Goal: Task Accomplishment & Management: Manage account settings

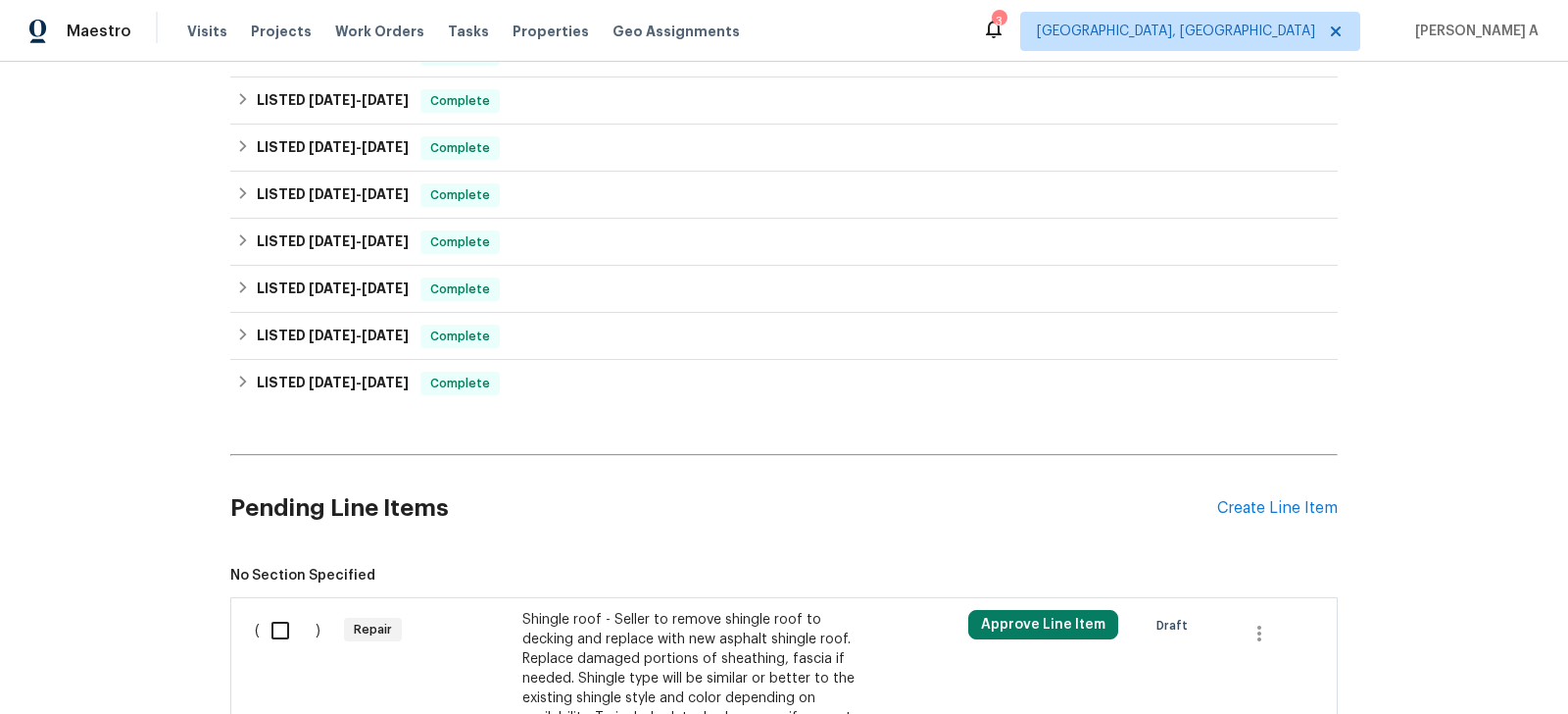
scroll to position [1207, 0]
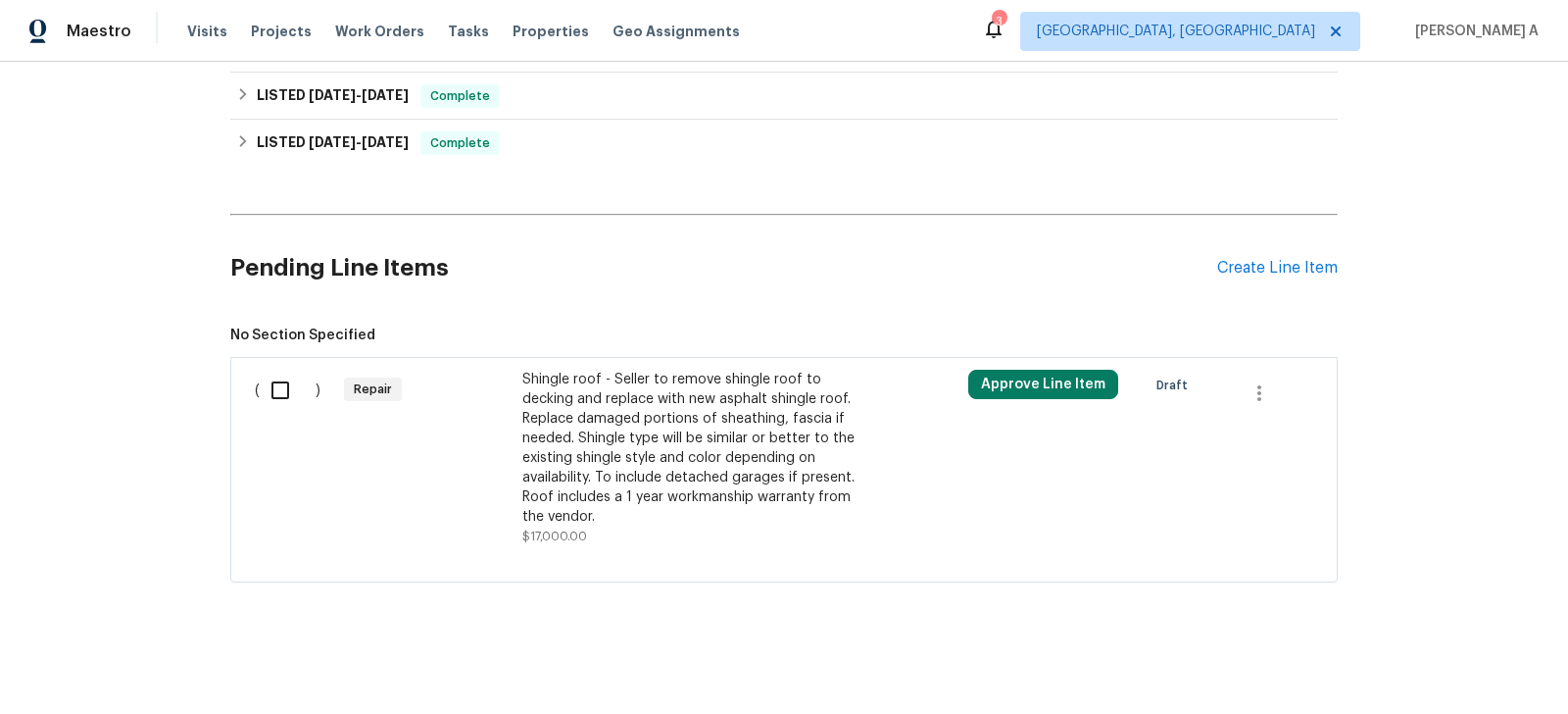
click at [651, 530] on div "Shingle roof - Seller to remove shingle roof to decking and replace with new as…" at bounding box center [694, 458] width 345 height 177
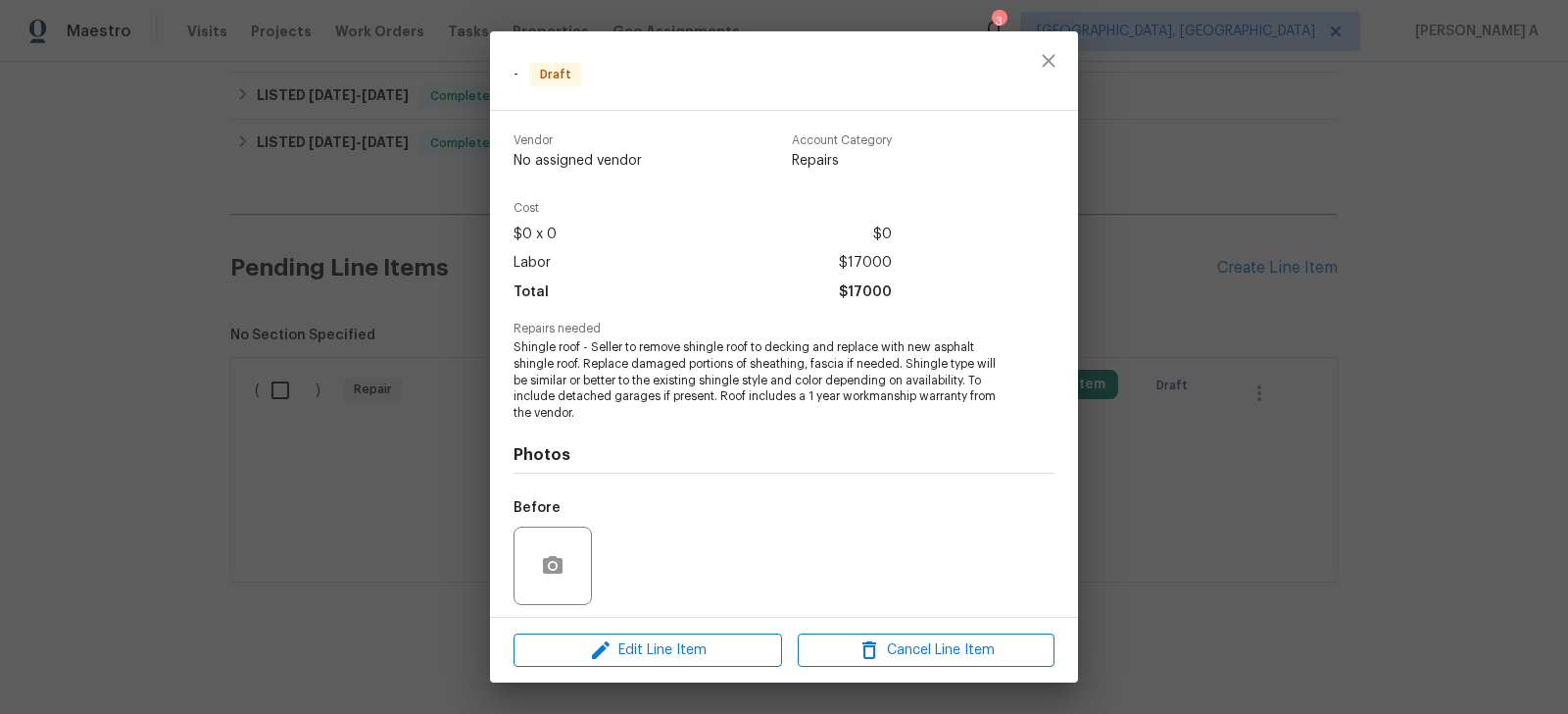
scroll to position [135, 0]
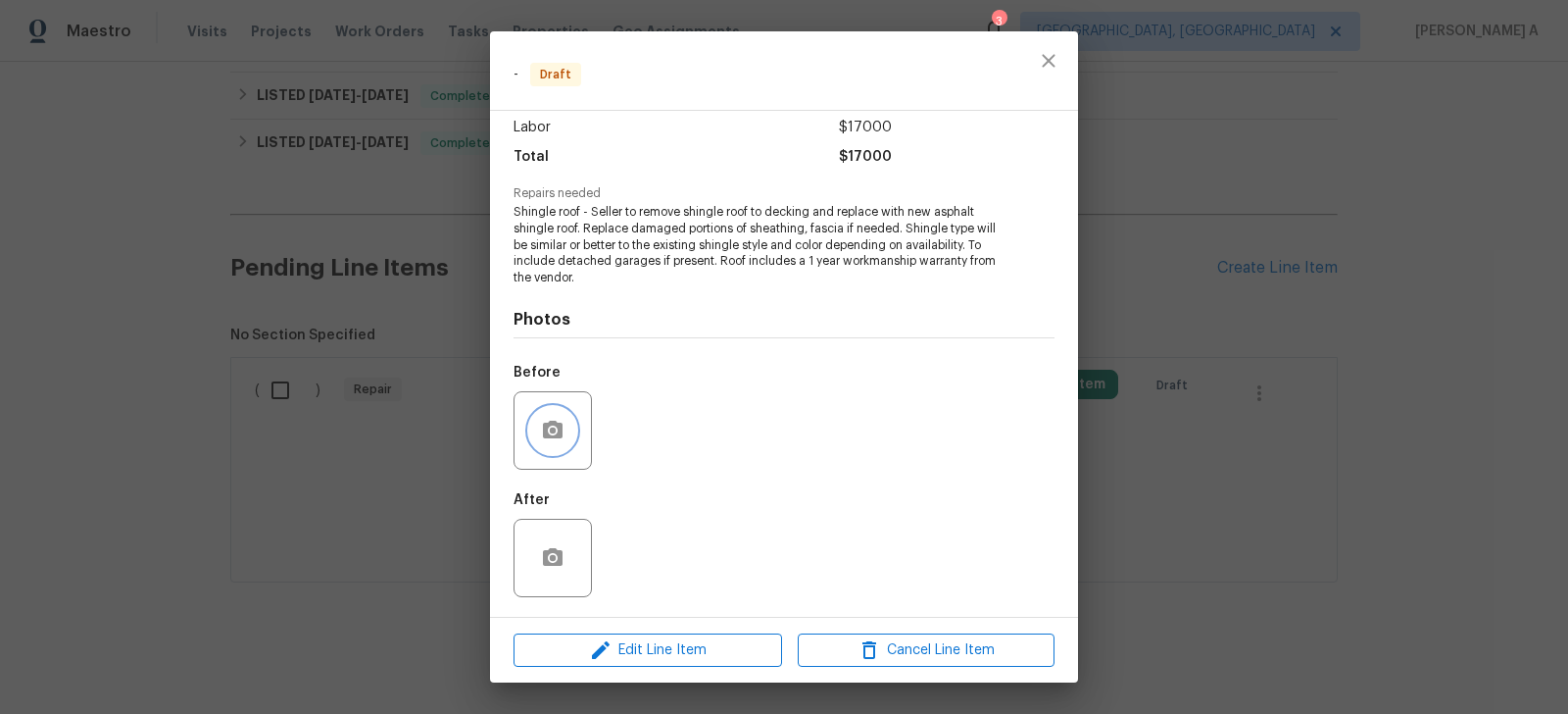
click at [538, 428] on button "button" at bounding box center [552, 430] width 47 height 47
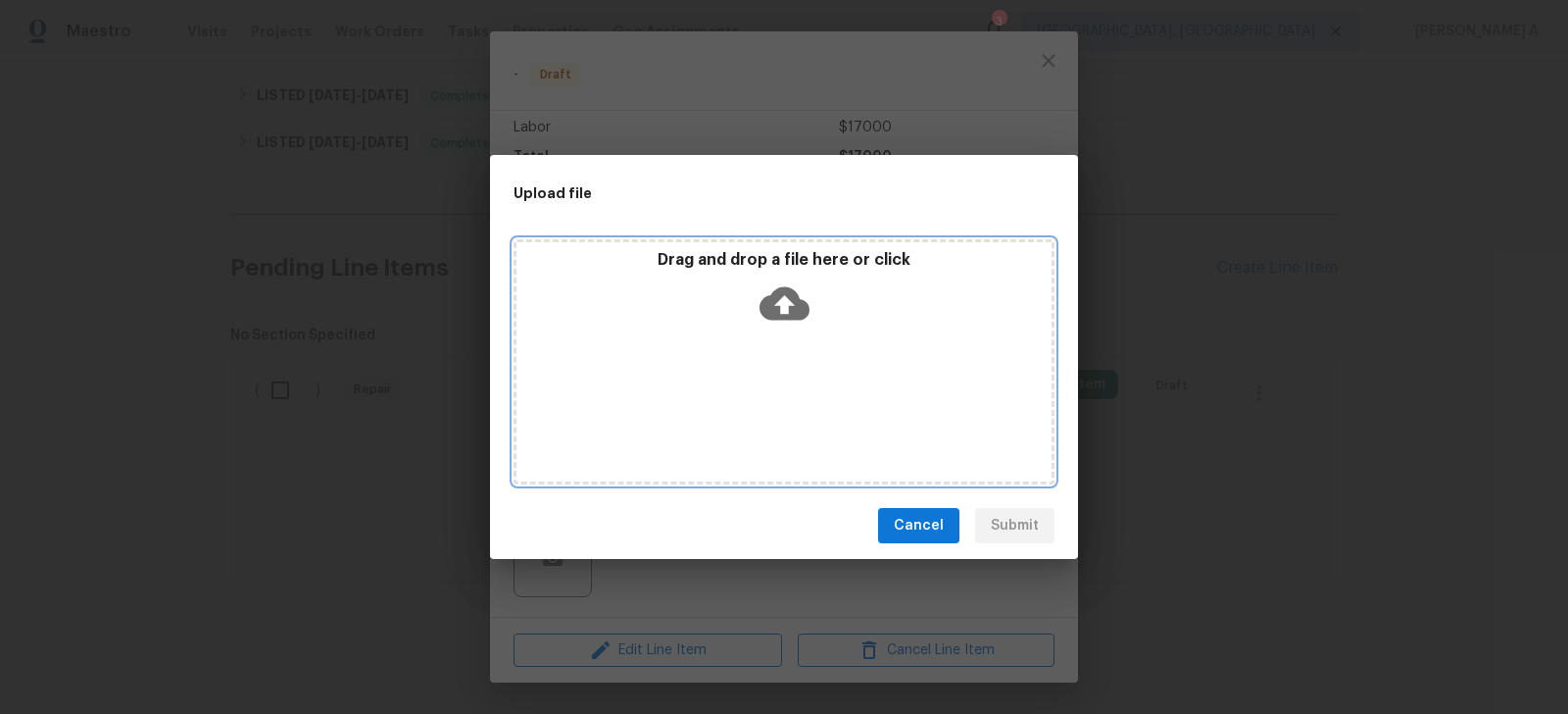
click at [786, 310] on icon at bounding box center [784, 303] width 50 height 50
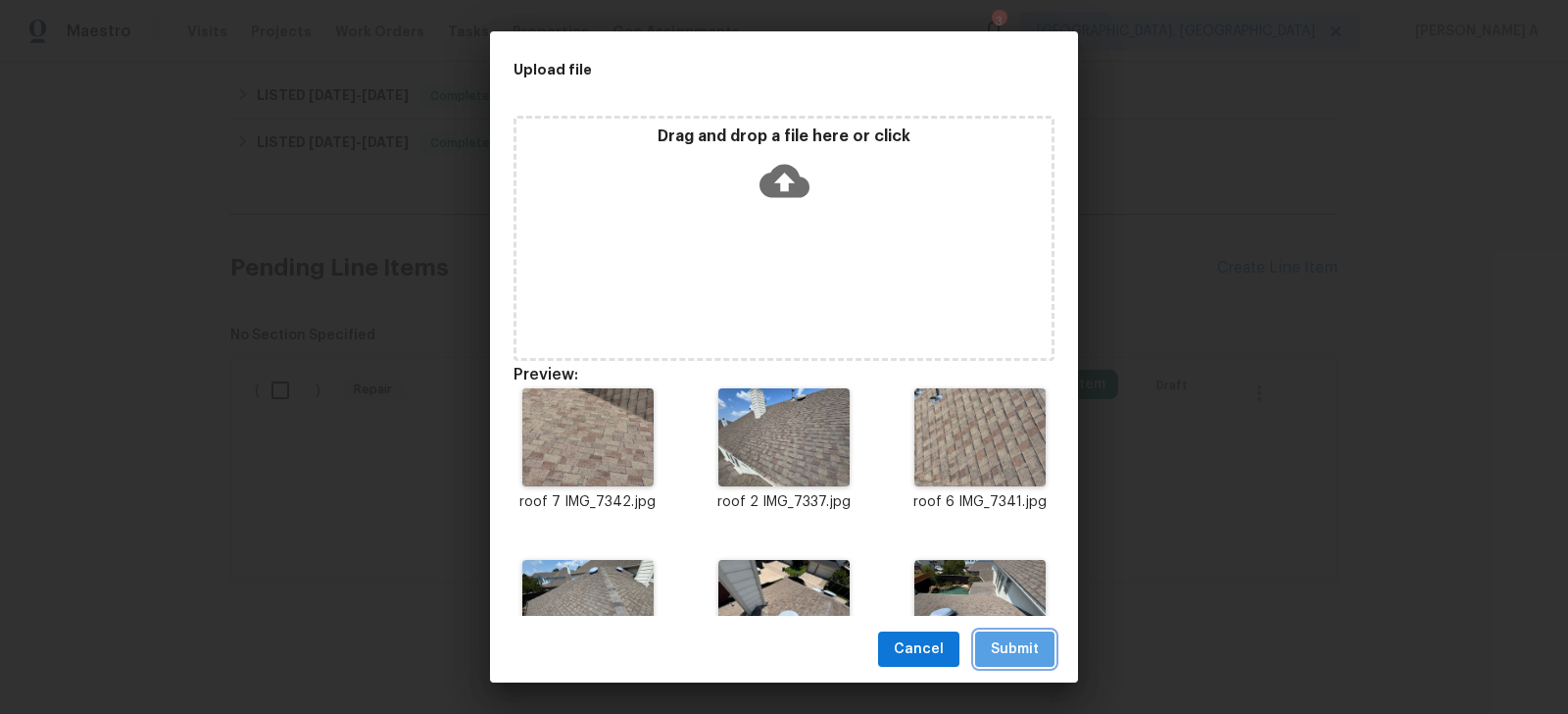
click at [1027, 644] on span "Submit" at bounding box center [1015, 649] width 48 height 25
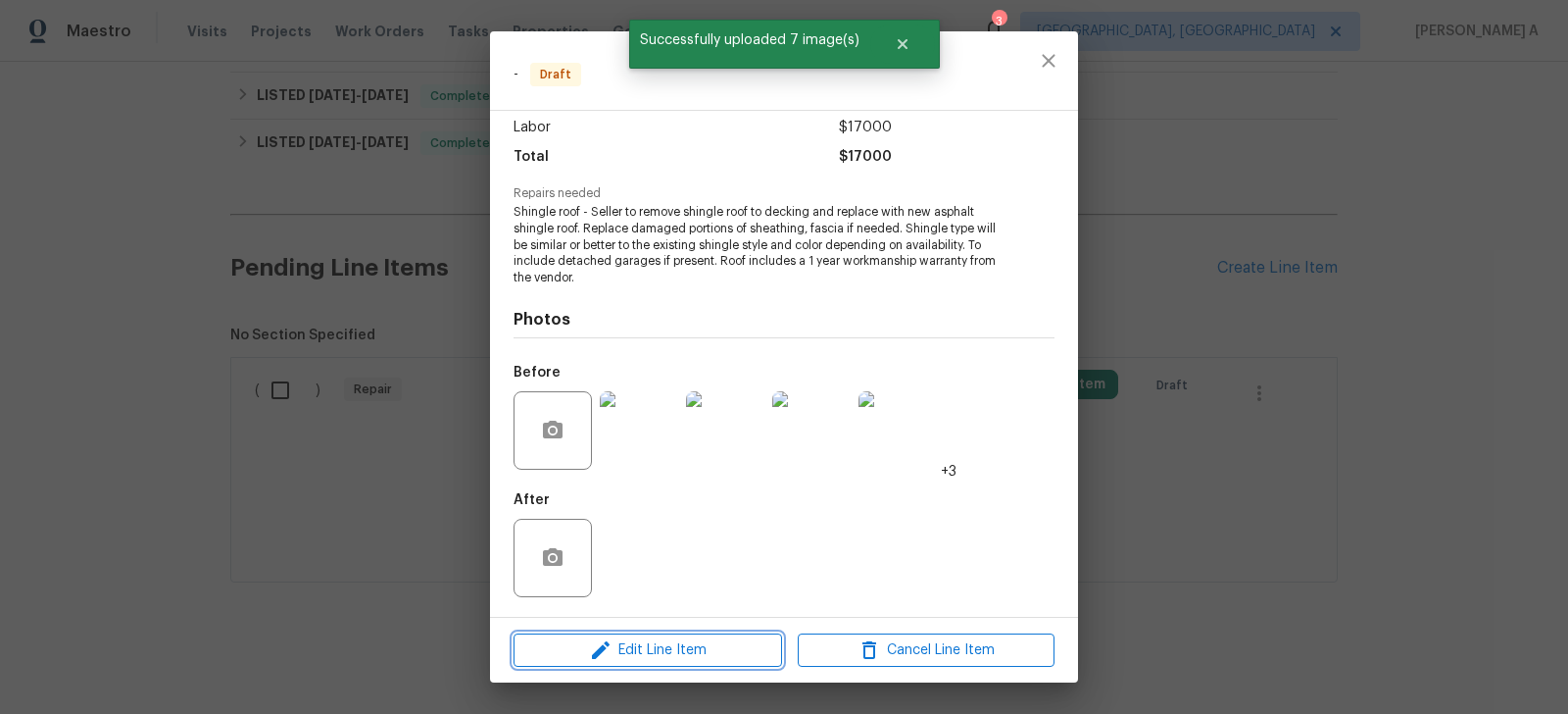
click at [692, 656] on span "Edit Line Item" at bounding box center [647, 650] width 257 height 25
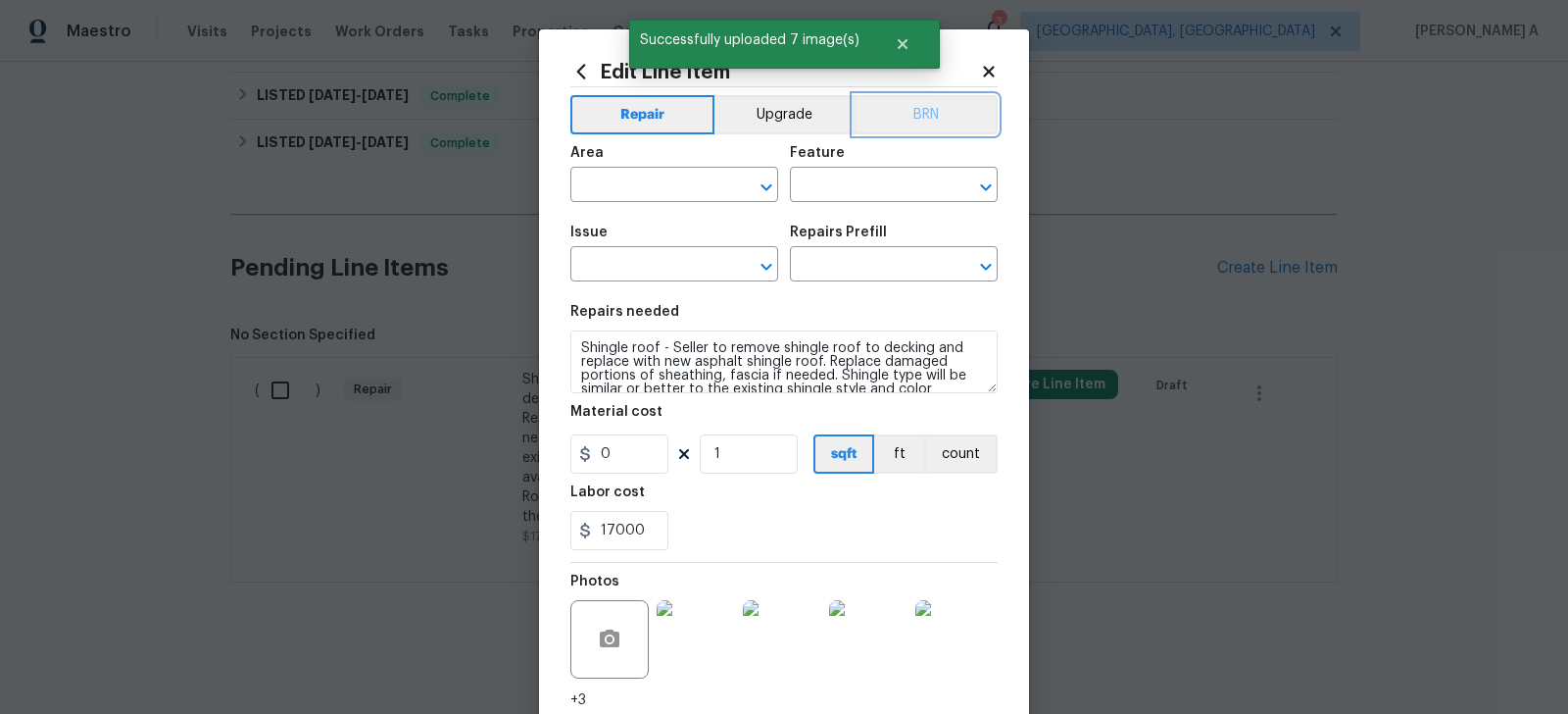
click at [928, 112] on button "BRN" at bounding box center [926, 114] width 144 height 39
click at [645, 168] on div "Area" at bounding box center [673, 159] width 208 height 26
click at [644, 181] on input "text" at bounding box center [646, 187] width 153 height 31
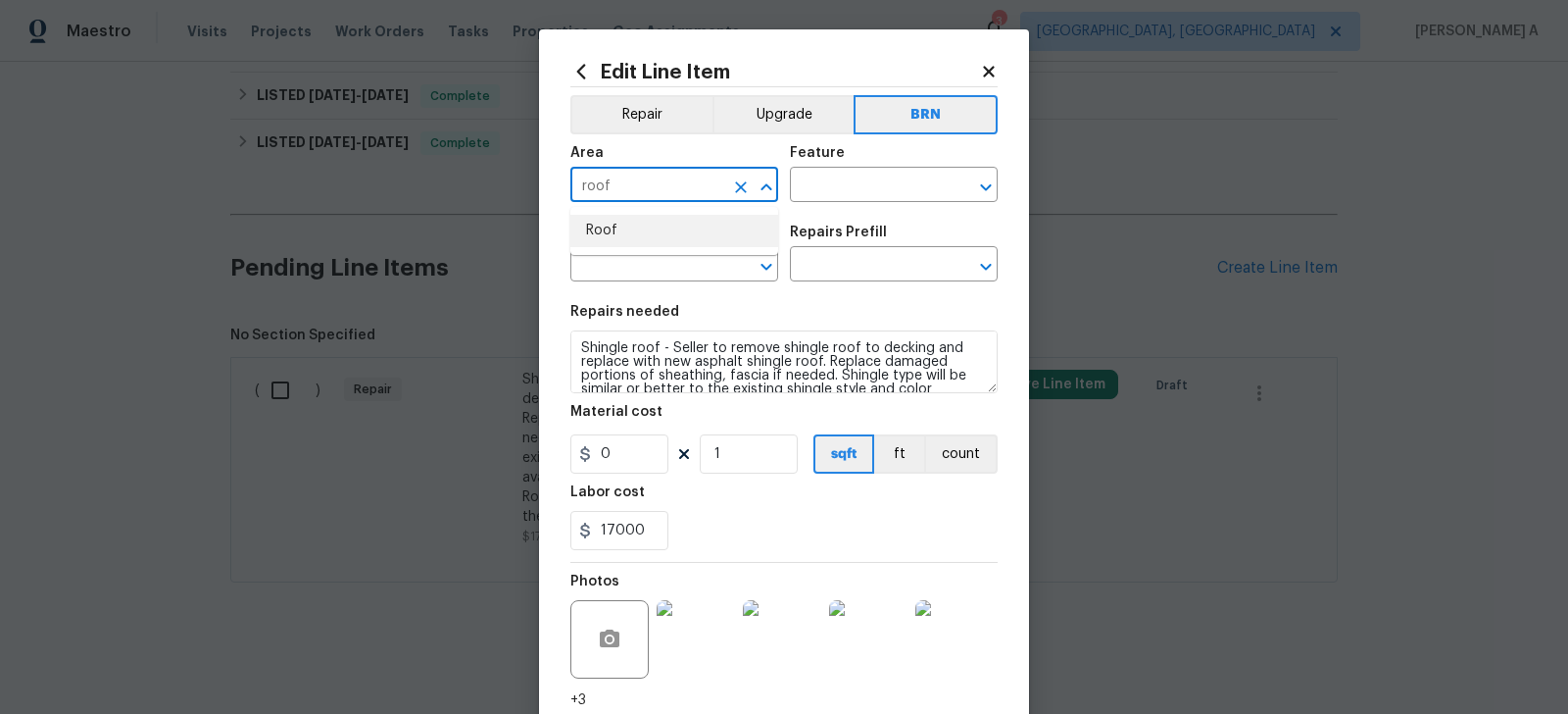
click at [675, 223] on li "Roof" at bounding box center [673, 230] width 208 height 33
type input "Roof"
click at [814, 185] on input "text" at bounding box center [867, 187] width 153 height 31
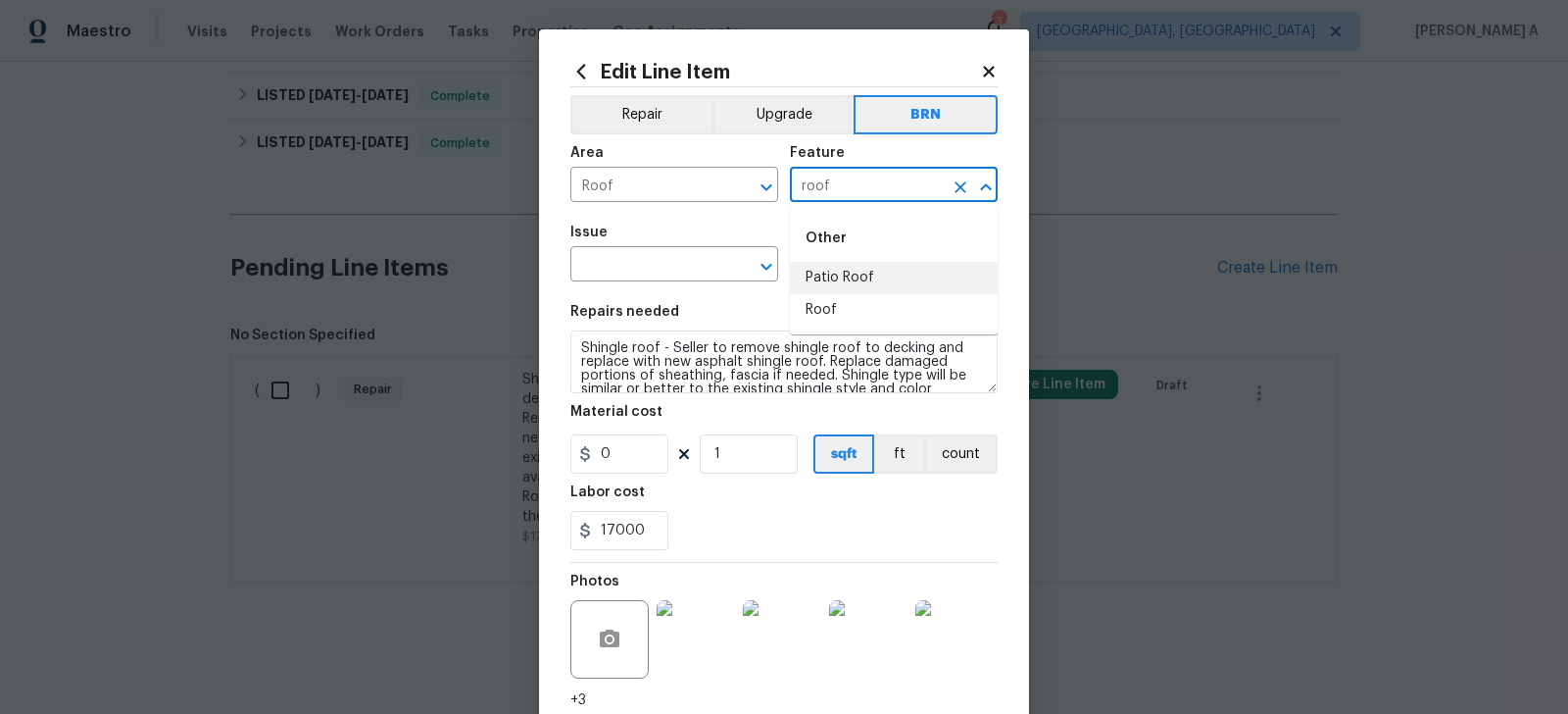
click at [836, 320] on li "Roof" at bounding box center [894, 310] width 208 height 33
type input "Roof"
click at [628, 254] on input "text" at bounding box center [646, 266] width 153 height 31
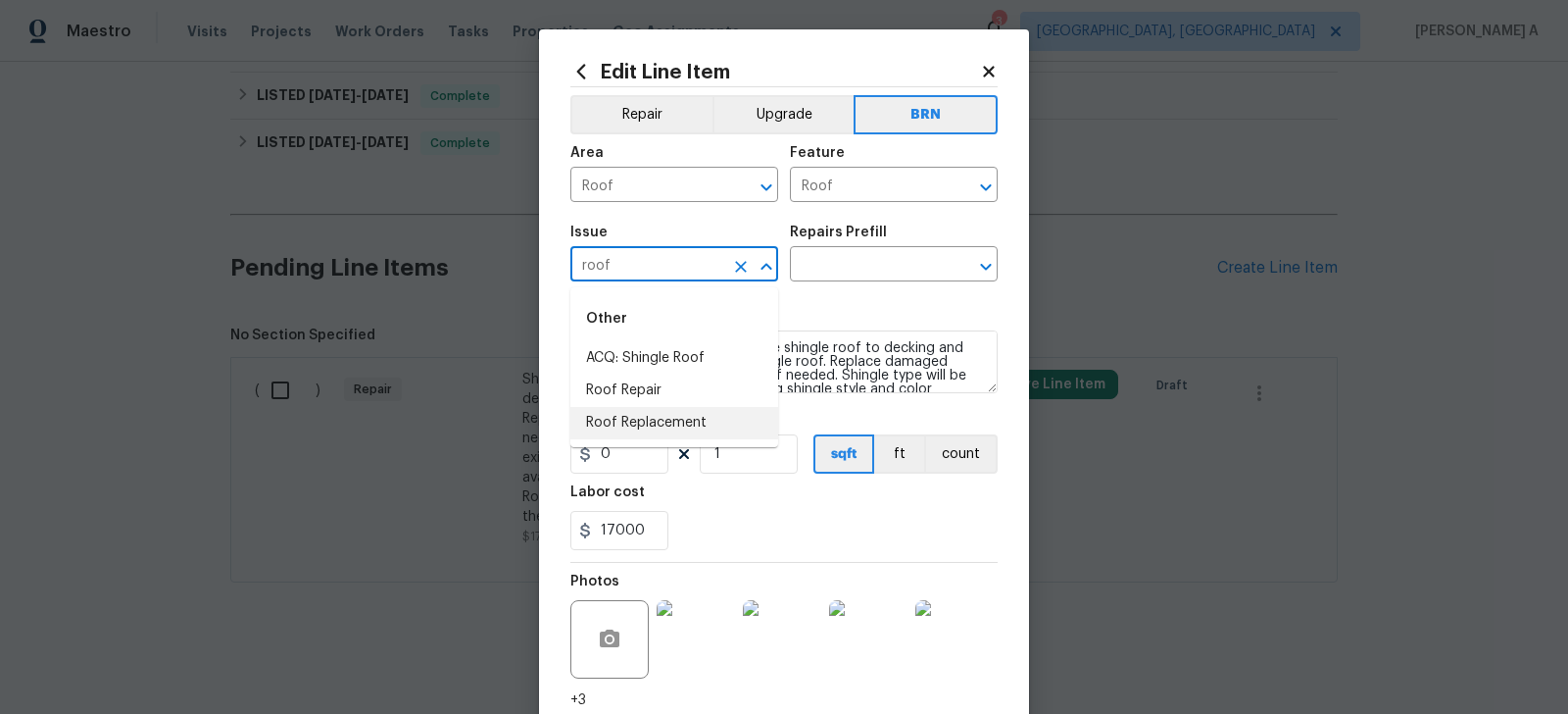
click at [658, 442] on ul "Other ACQ: Shingle Roof Roof Repair Roof Replacement" at bounding box center [673, 366] width 208 height 160
click at [658, 433] on li "Roof Replacement" at bounding box center [673, 423] width 208 height 33
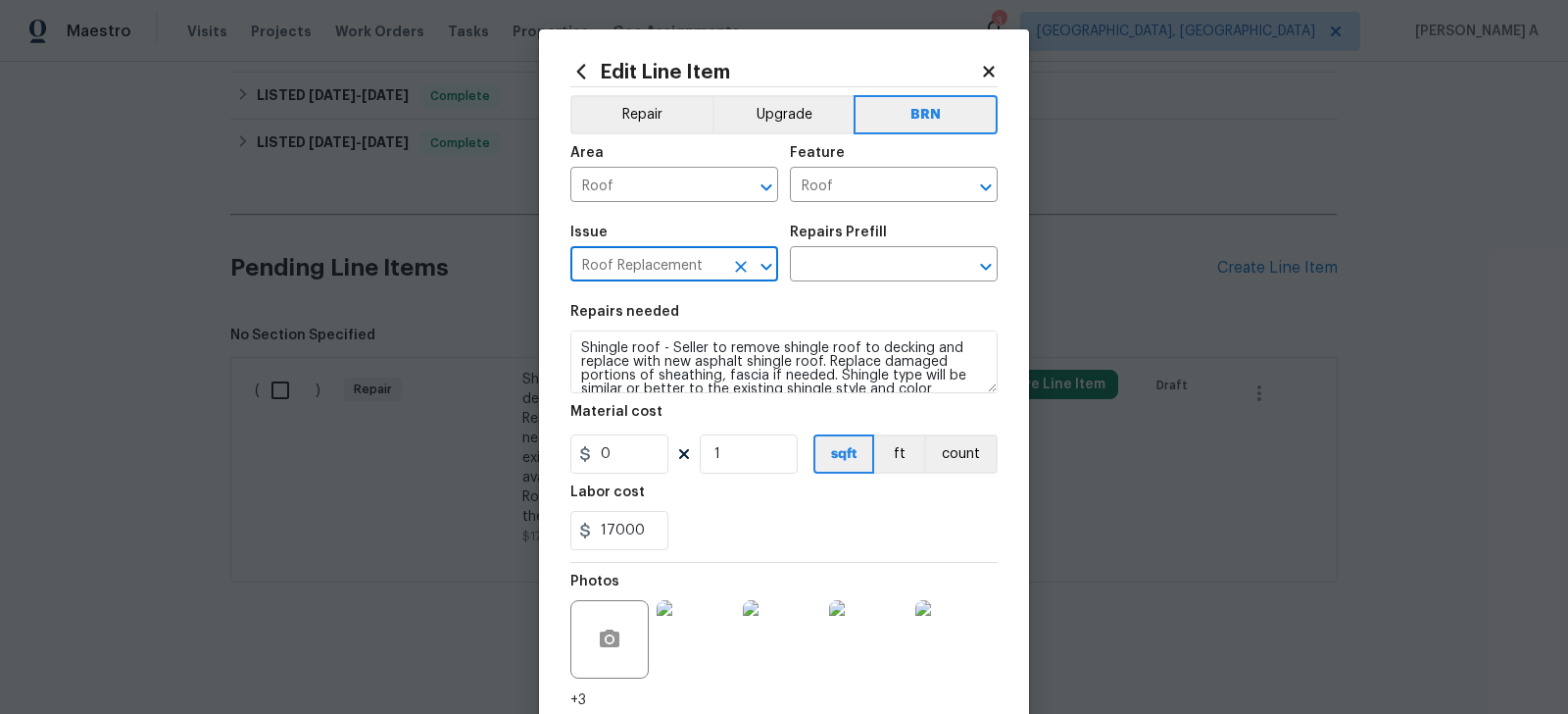
type input "Roof Replacement"
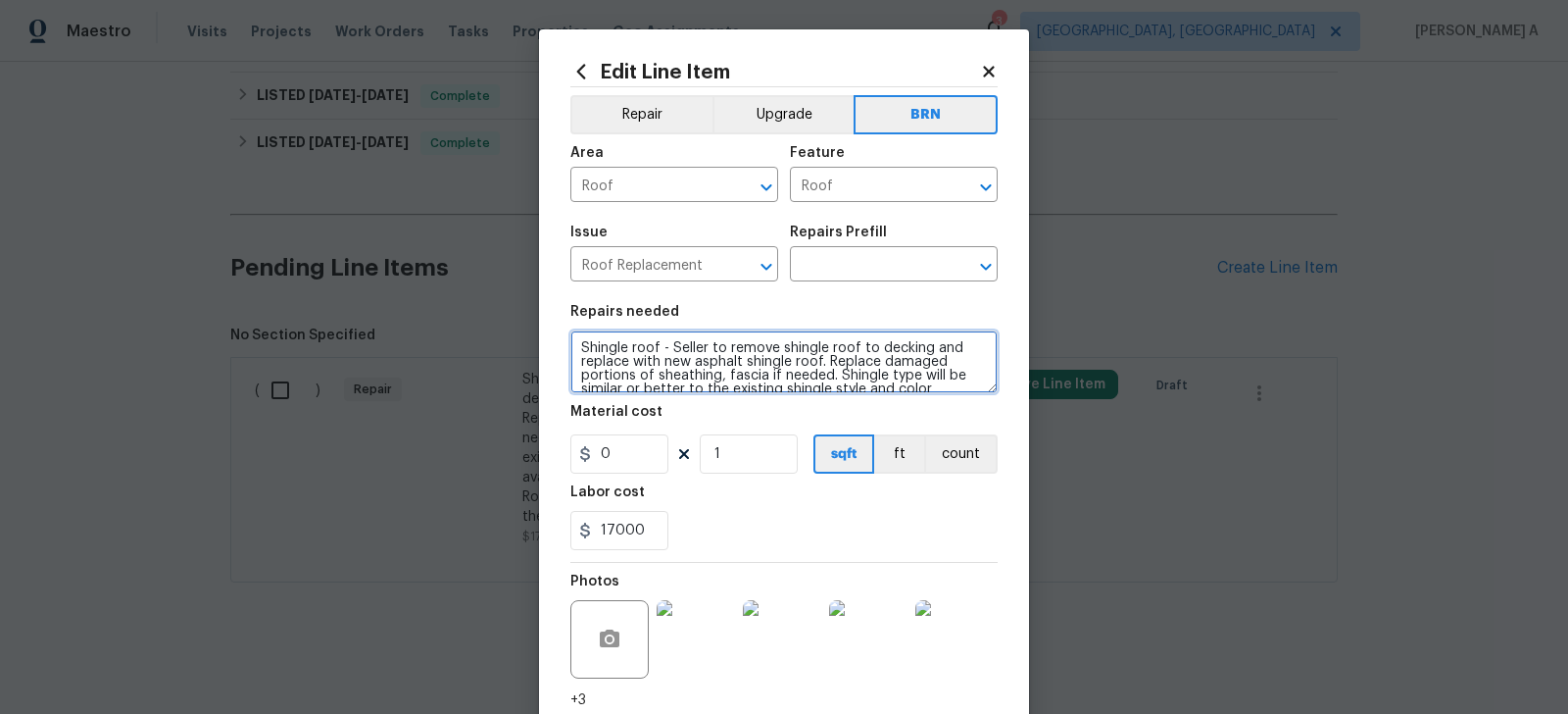
click at [688, 378] on textarea "Shingle roof - Seller to remove shingle roof to decking and replace with new as…" at bounding box center [784, 361] width 427 height 63
click at [844, 270] on input "text" at bounding box center [867, 266] width 153 height 31
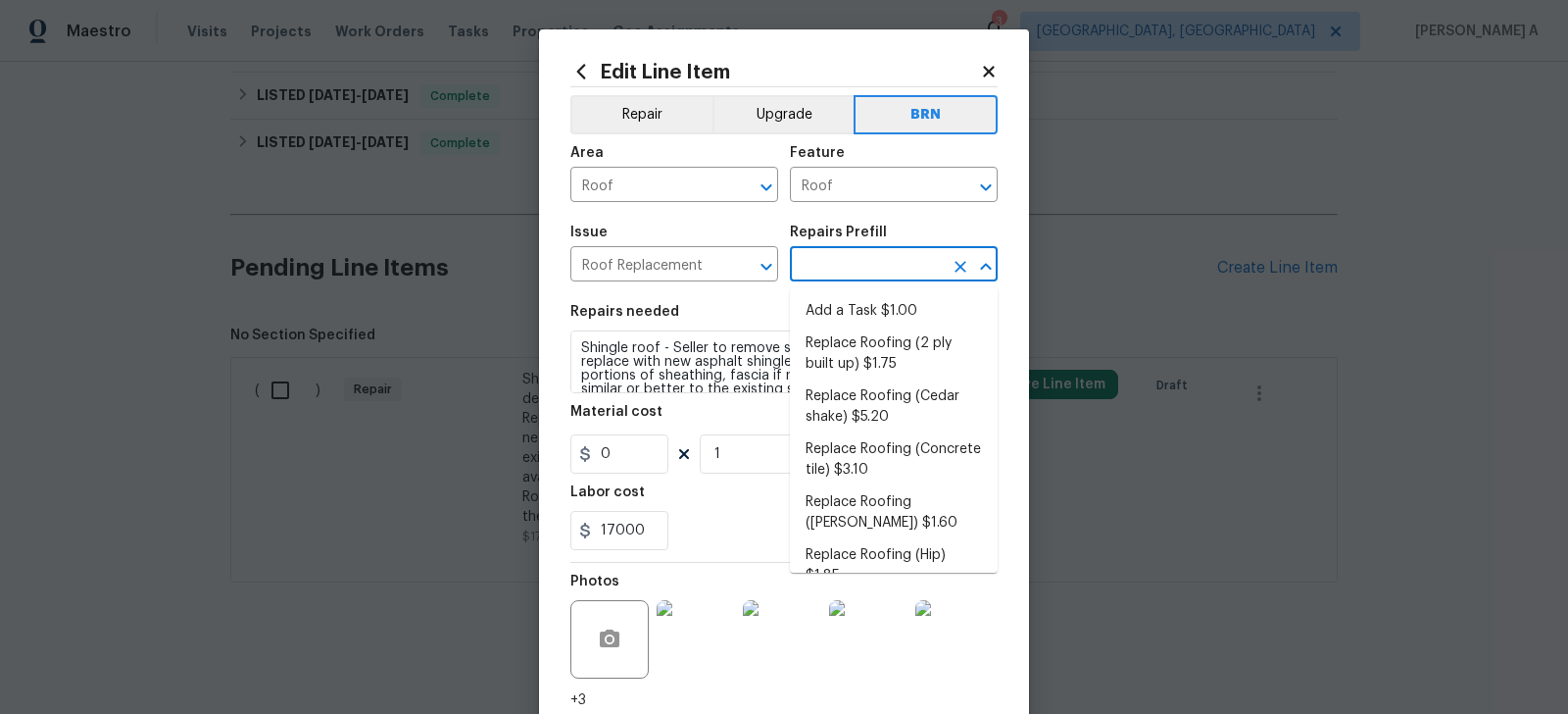
click at [849, 296] on li "Add a Task $1.00" at bounding box center [894, 311] width 208 height 33
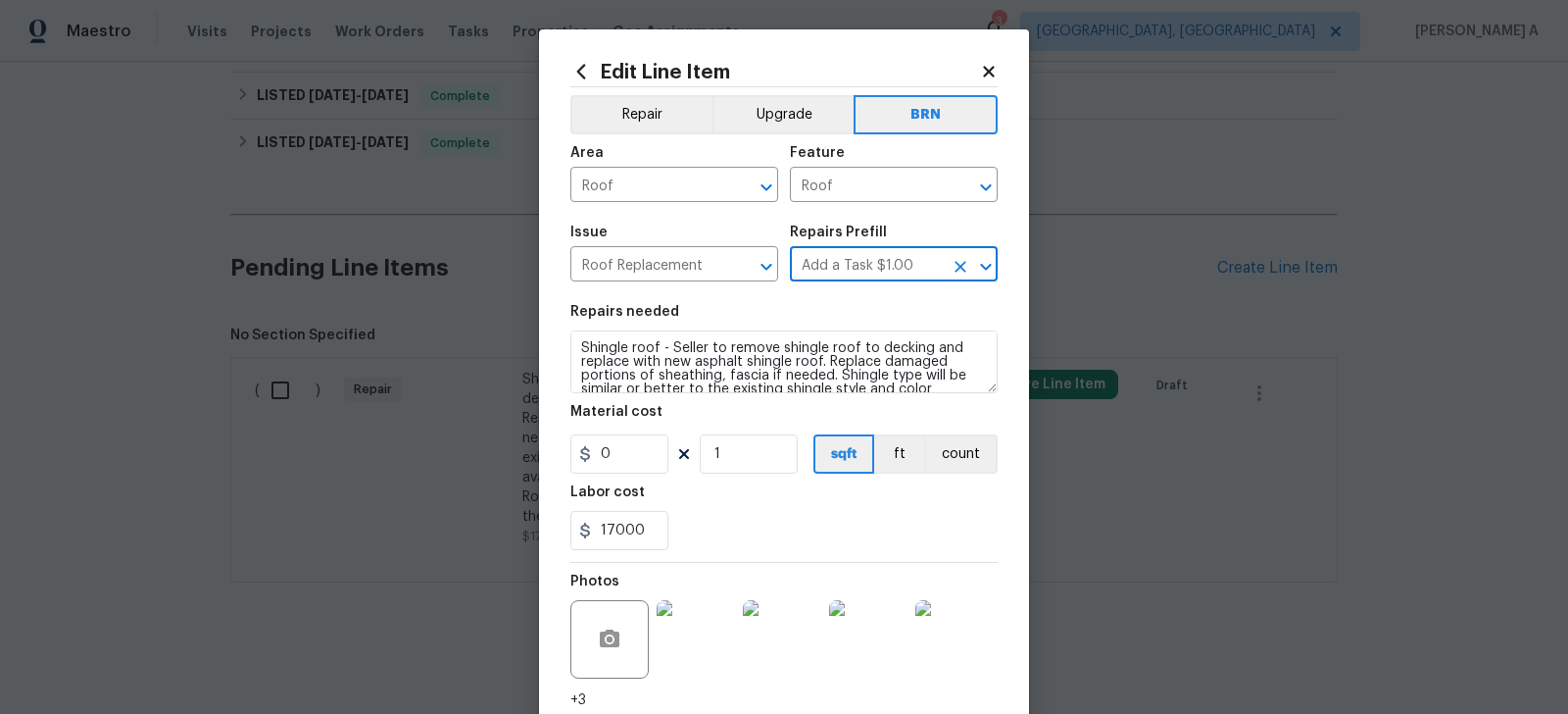
type input "[PERSON_NAME] and Trim"
type input "Add a Task $1.00"
type textarea "HPM to detail"
type input "1"
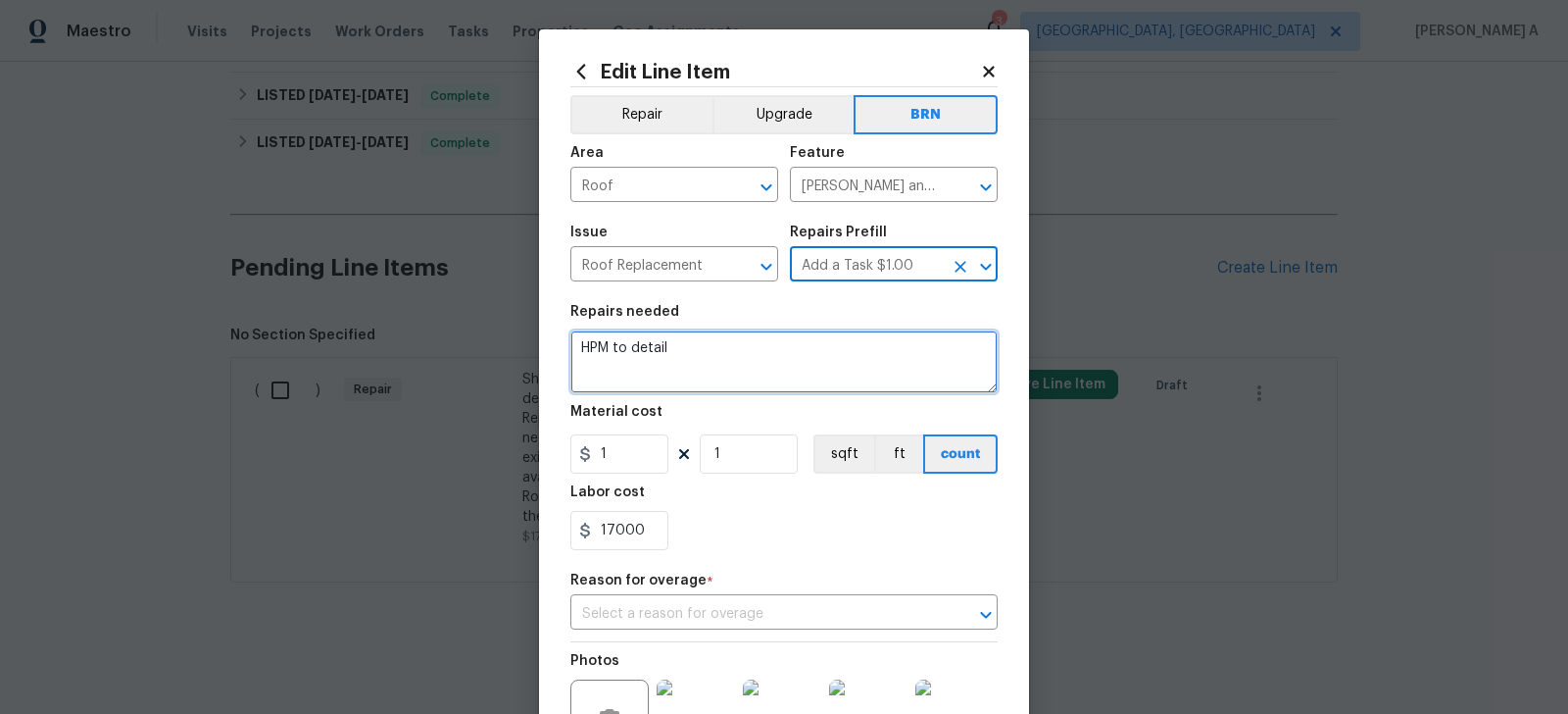
click at [798, 343] on textarea "HPM to detail" at bounding box center [784, 361] width 427 height 63
paste textarea "Shingle roof - Seller to remove shingle roof to decking and replace with new as…"
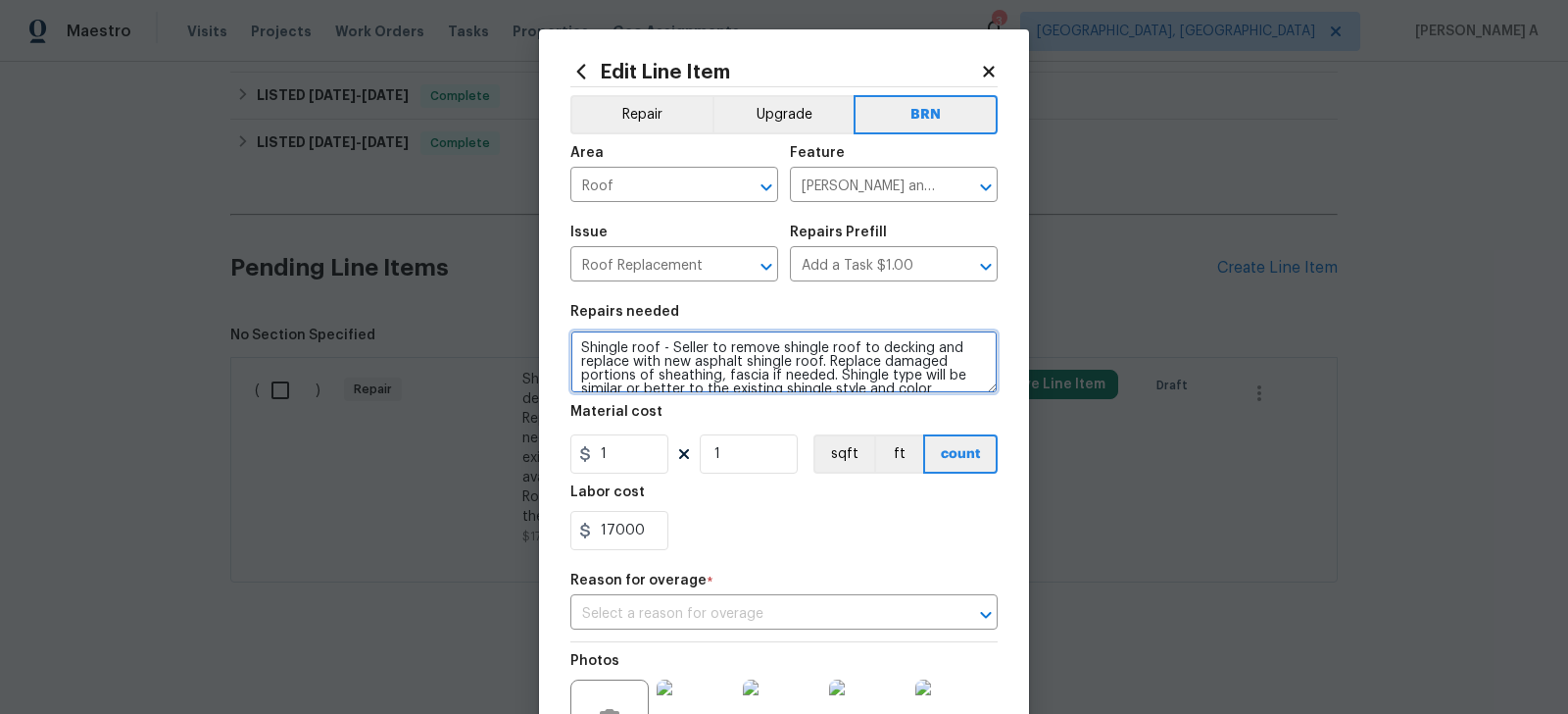
scroll to position [45, 0]
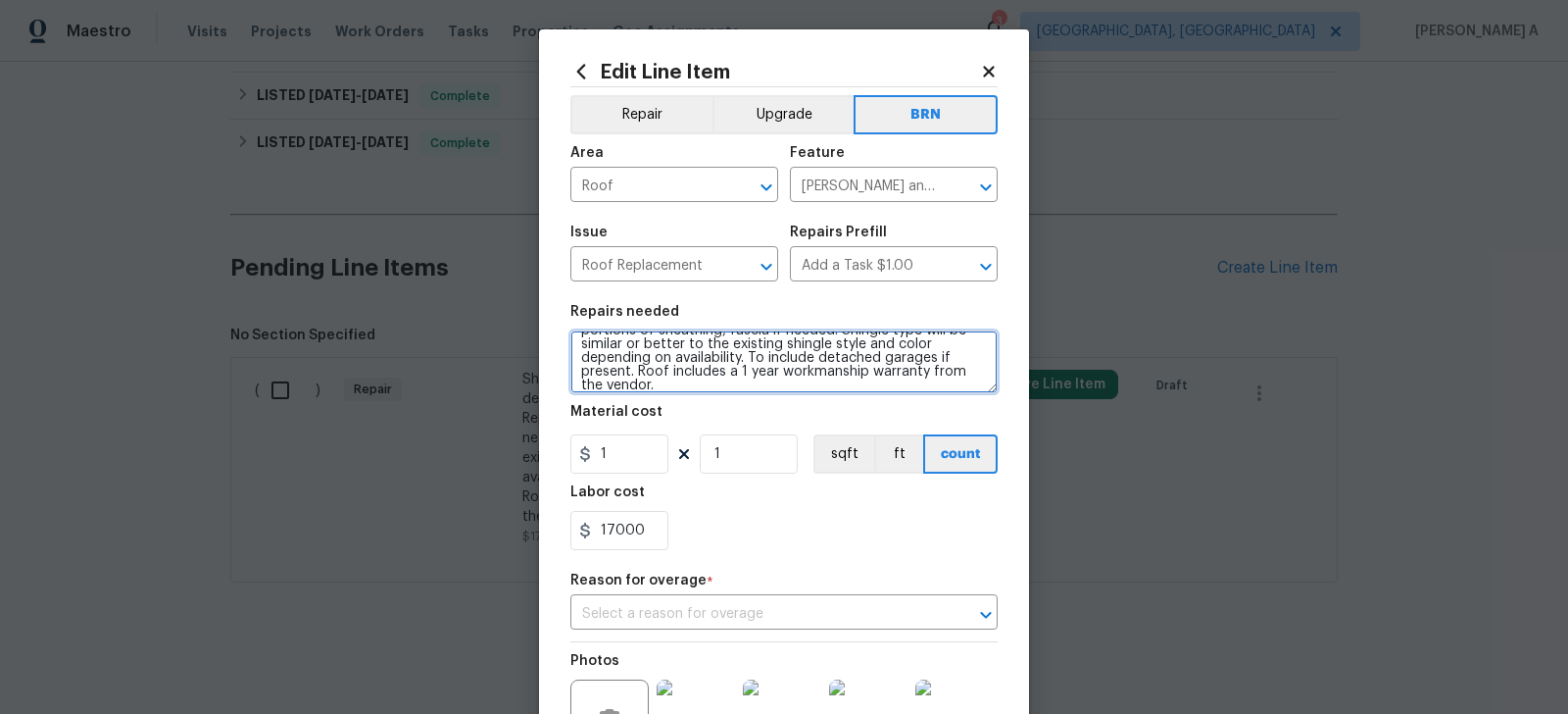
type textarea "Shingle roof - Seller to remove shingle roof to decking and replace with new as…"
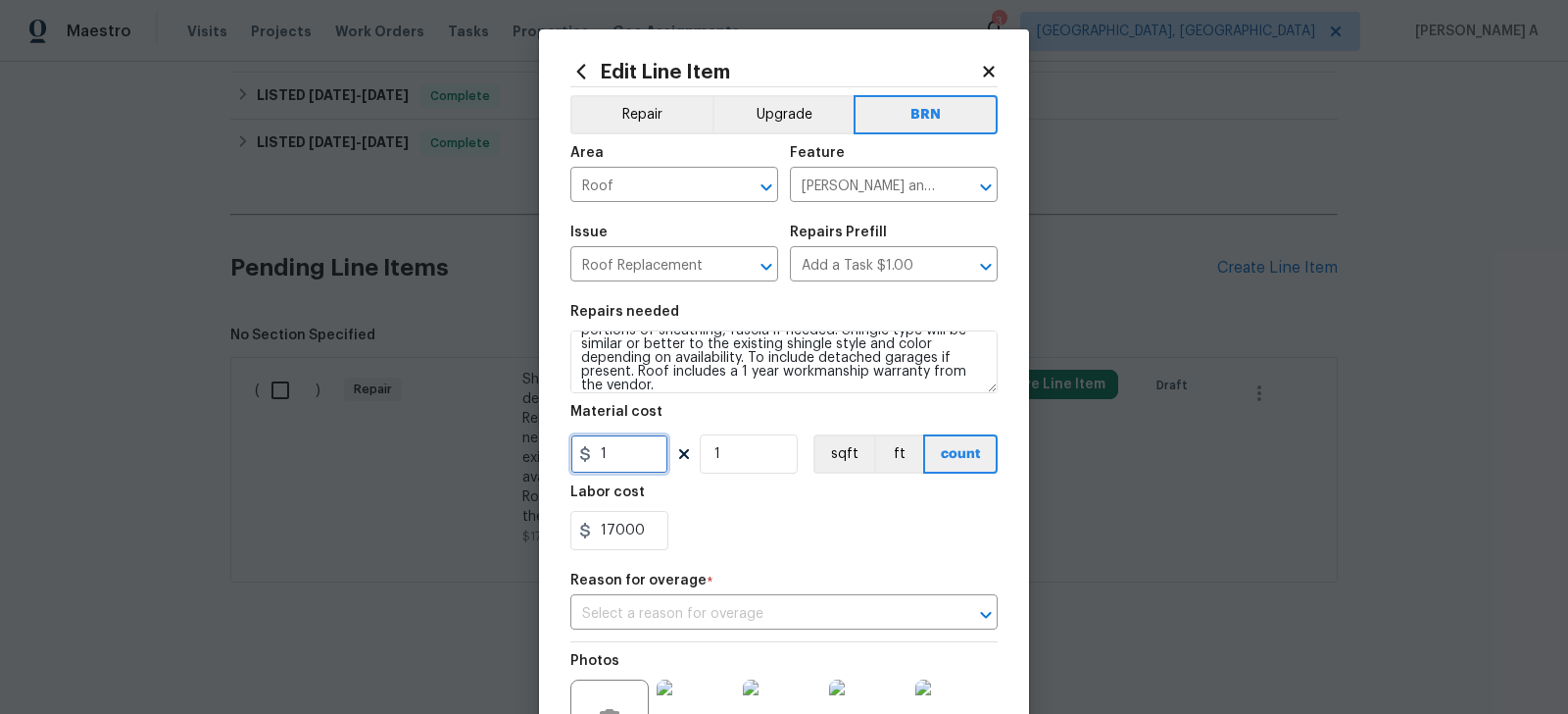
drag, startPoint x: 627, startPoint y: 465, endPoint x: 502, endPoint y: 465, distance: 125.0
click at [502, 465] on div "Edit Line Item Repair Upgrade BRN Area Roof ​ Feature Eaves and Trim ​ Issue Ro…" at bounding box center [784, 357] width 1568 height 714
type input "0"
click at [761, 566] on div "Repair Upgrade BRN Area Roof ​ Feature Eaves and Trim ​ Issue Roof Replacement …" at bounding box center [784, 457] width 427 height 739
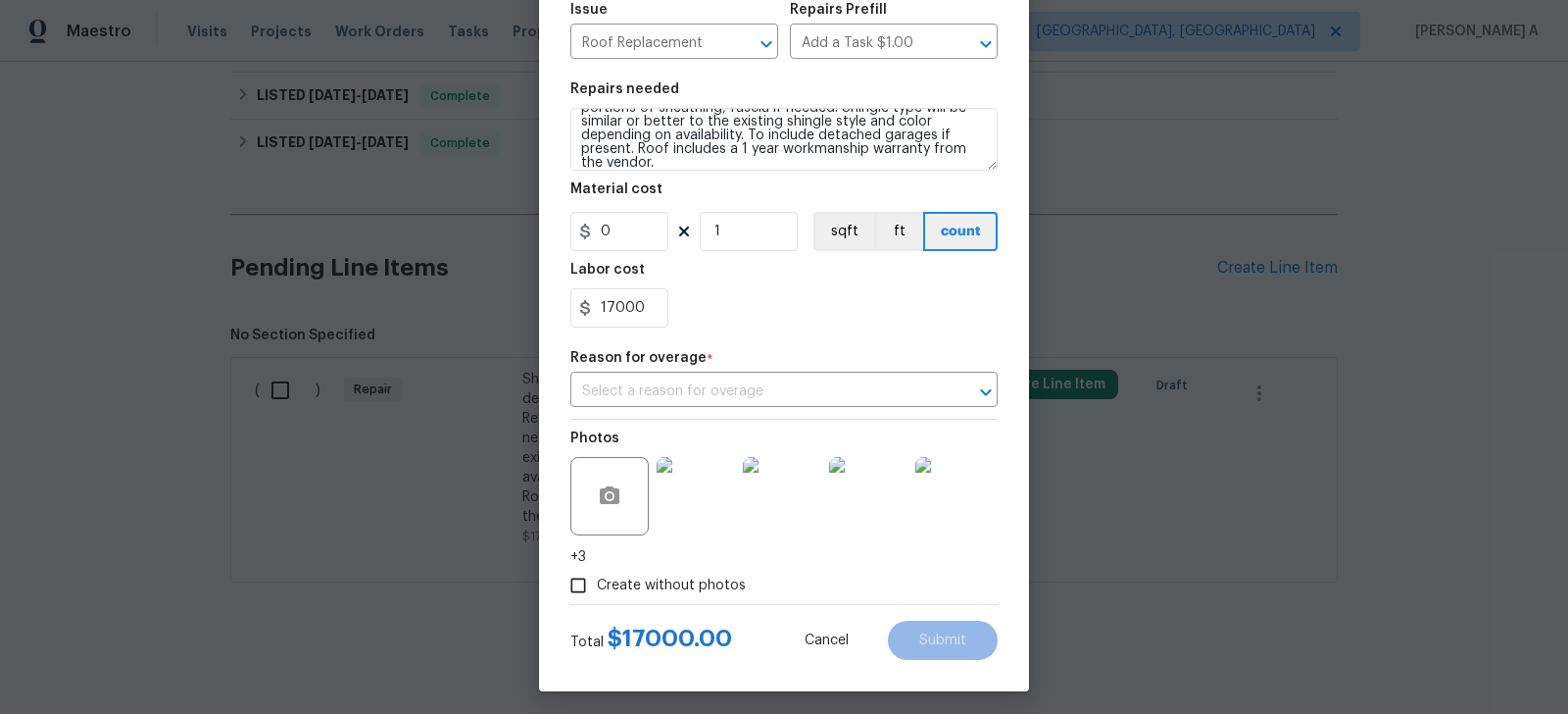
scroll to position [230, 0]
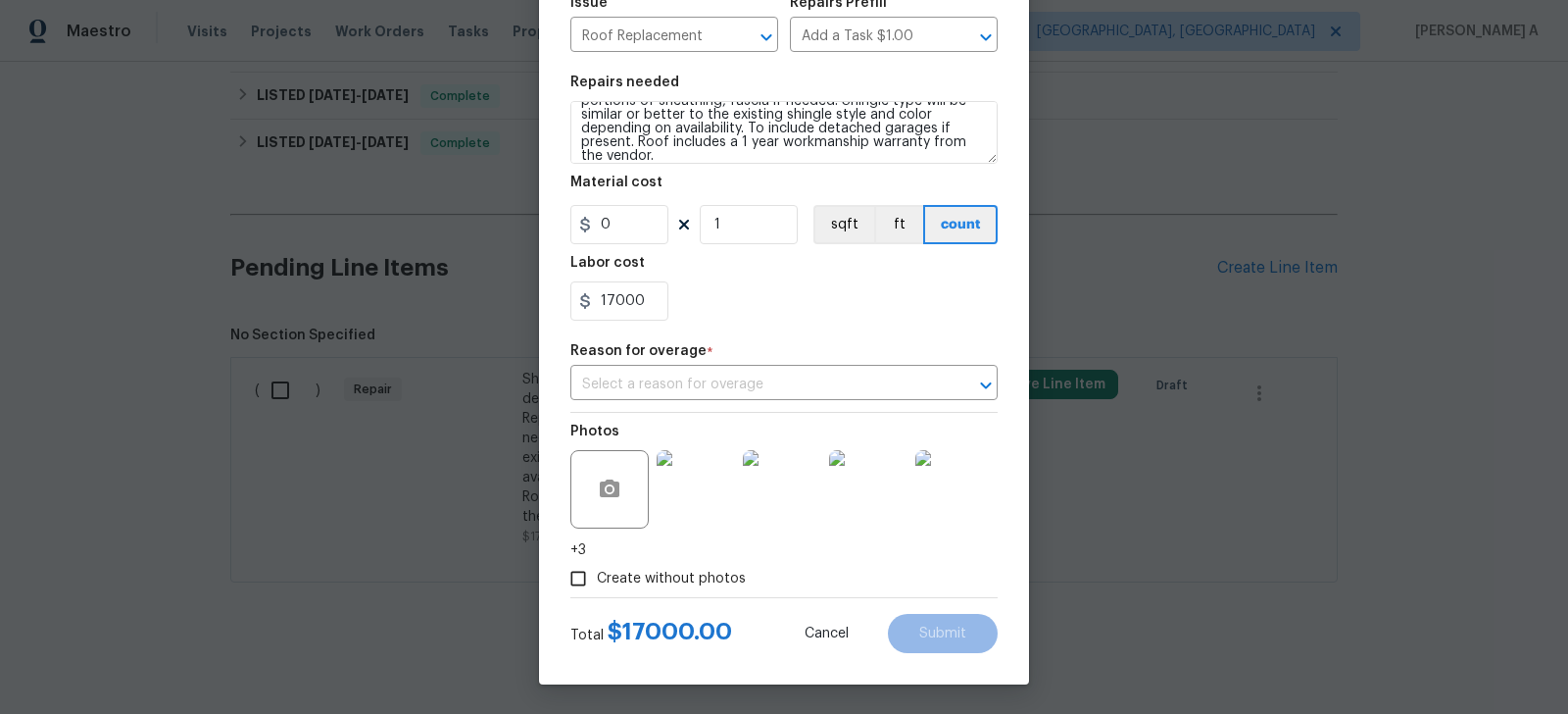
click at [695, 348] on h5 "Reason for overage" at bounding box center [638, 351] width 136 height 14
click at [694, 381] on input "text" at bounding box center [756, 384] width 372 height 31
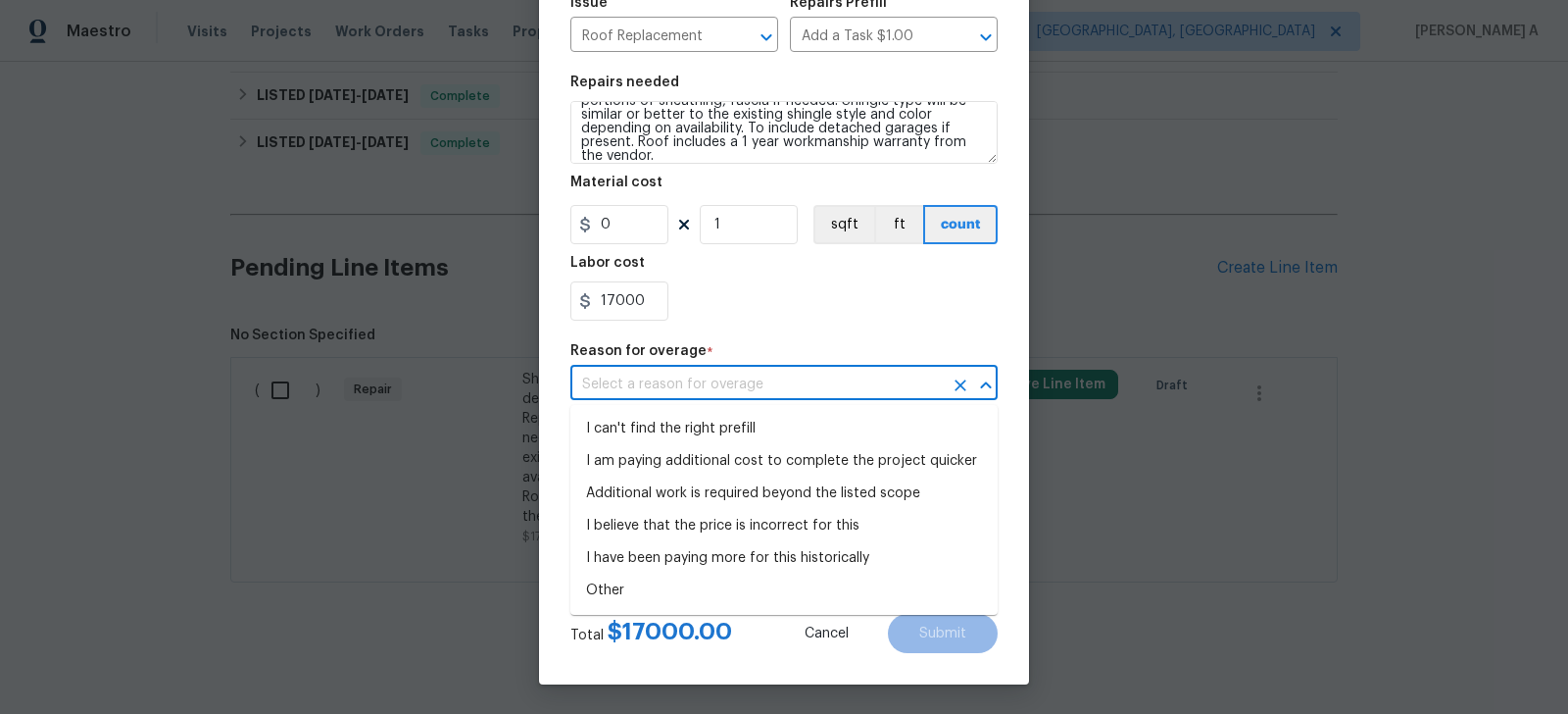
click at [699, 417] on li "I can't find the right prefill" at bounding box center [784, 429] width 427 height 33
type input "I can't find the right prefill"
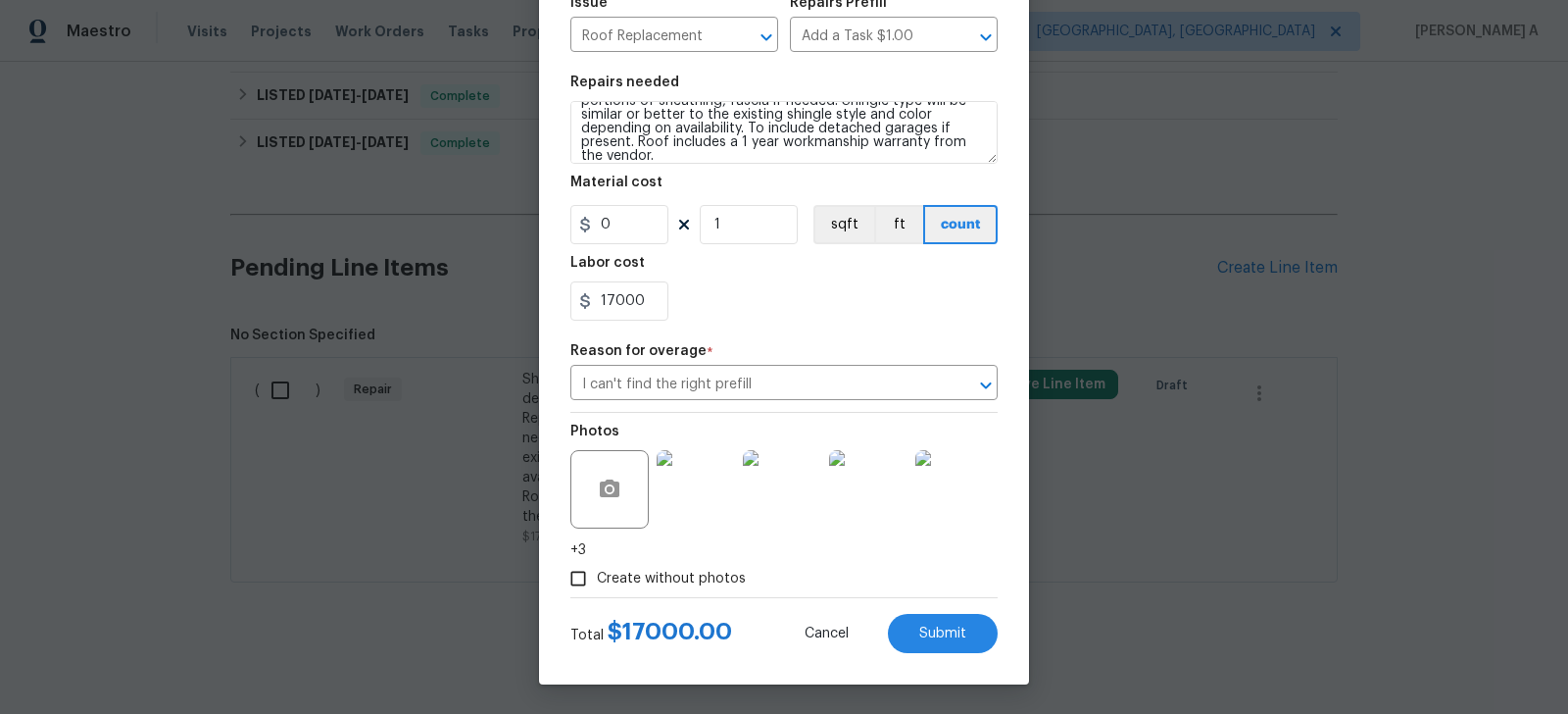
click at [785, 303] on div "17000" at bounding box center [784, 300] width 427 height 39
click at [938, 644] on button "Submit" at bounding box center [942, 633] width 110 height 39
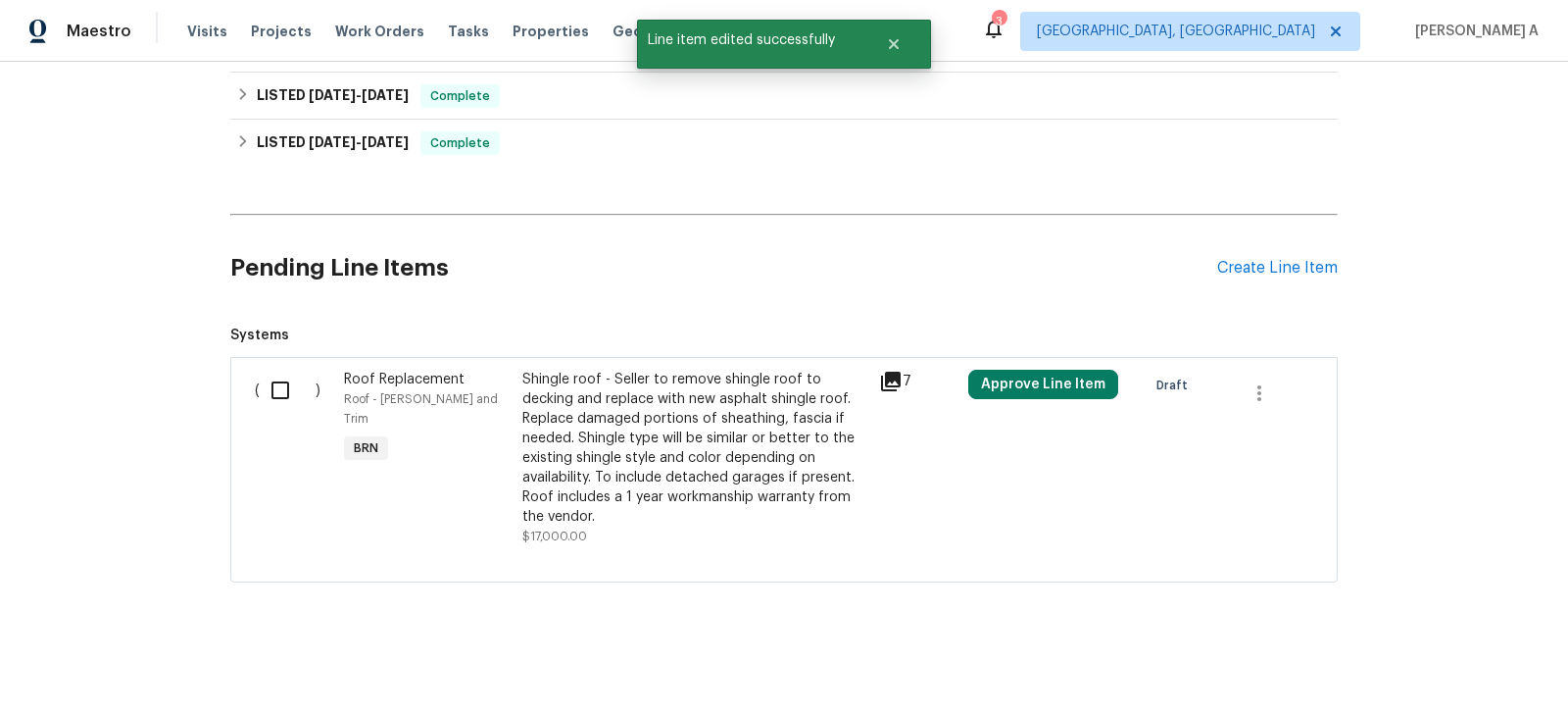
click at [292, 385] on input "checkbox" at bounding box center [288, 389] width 56 height 41
checkbox input "true"
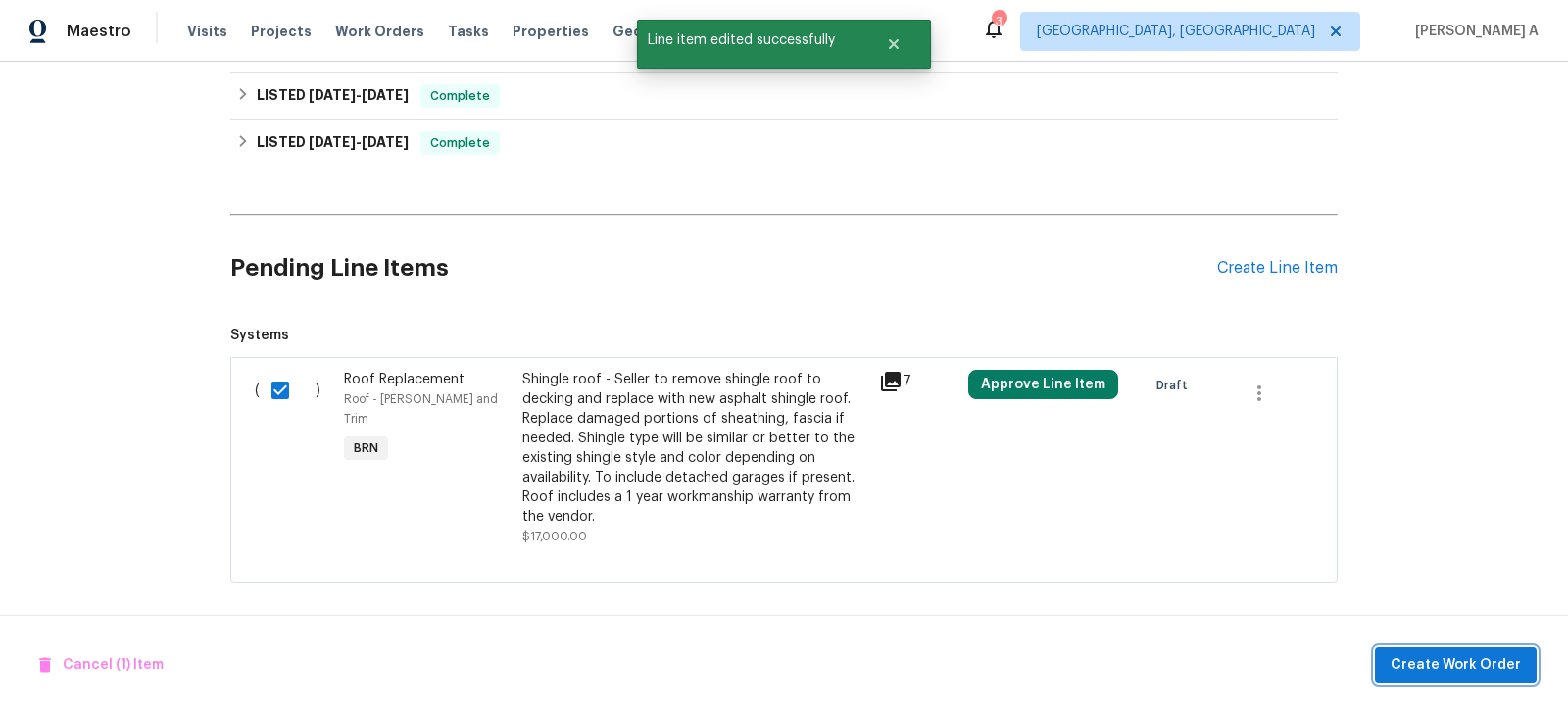
click at [1459, 663] on span "Create Work Order" at bounding box center [1456, 664] width 130 height 25
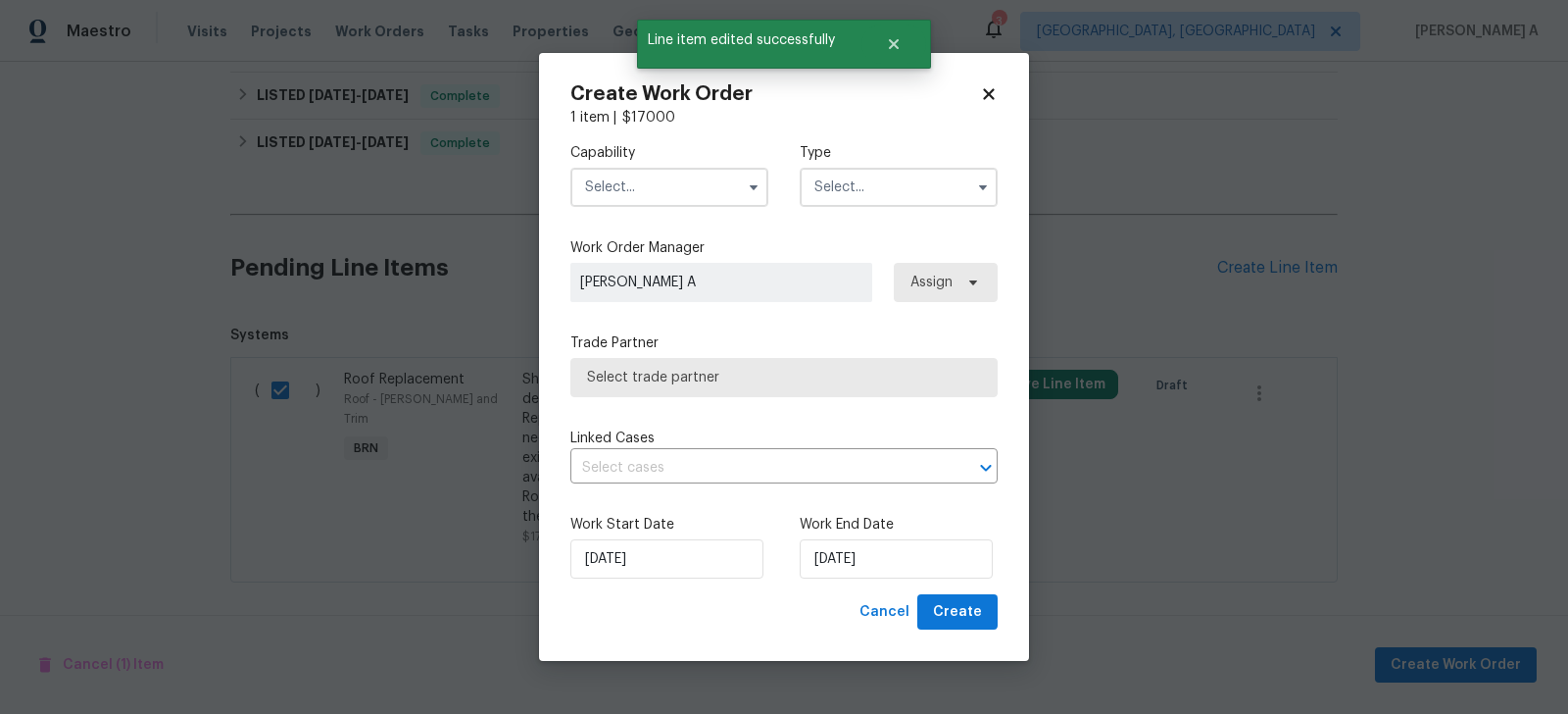
click at [638, 177] on input "text" at bounding box center [668, 187] width 198 height 39
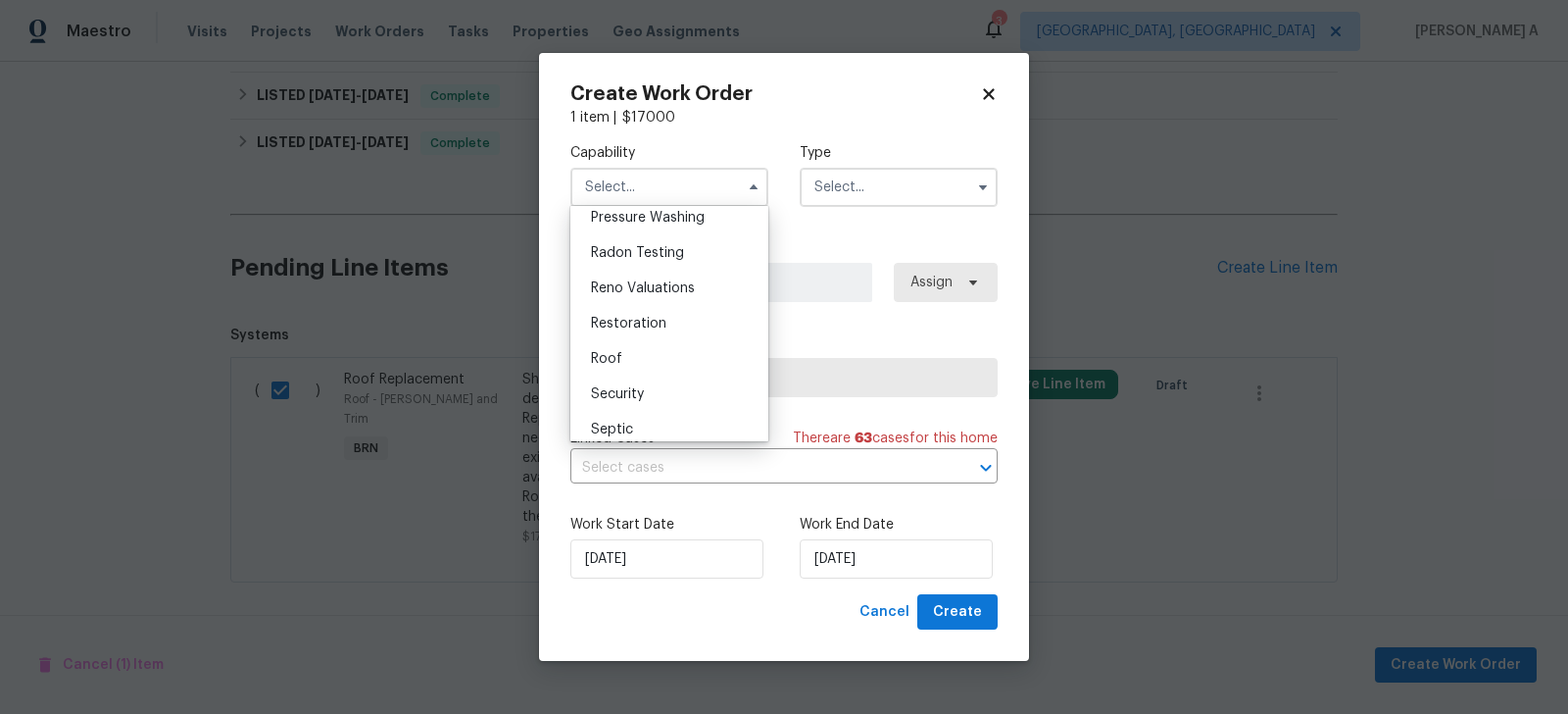
scroll to position [1887, 0]
click at [644, 324] on div "Roof" at bounding box center [669, 342] width 189 height 36
type input "Roof"
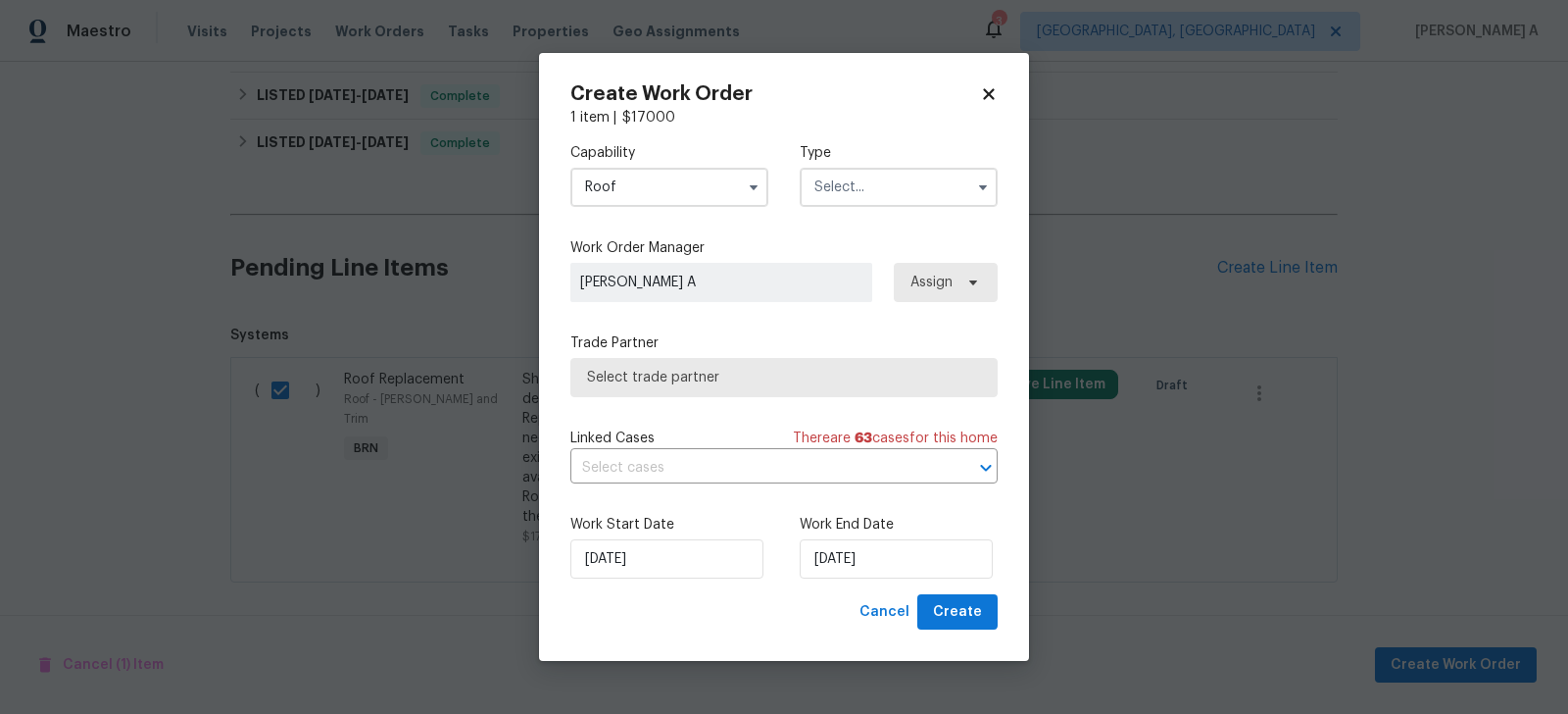
click at [883, 168] on input "text" at bounding box center [898, 187] width 198 height 39
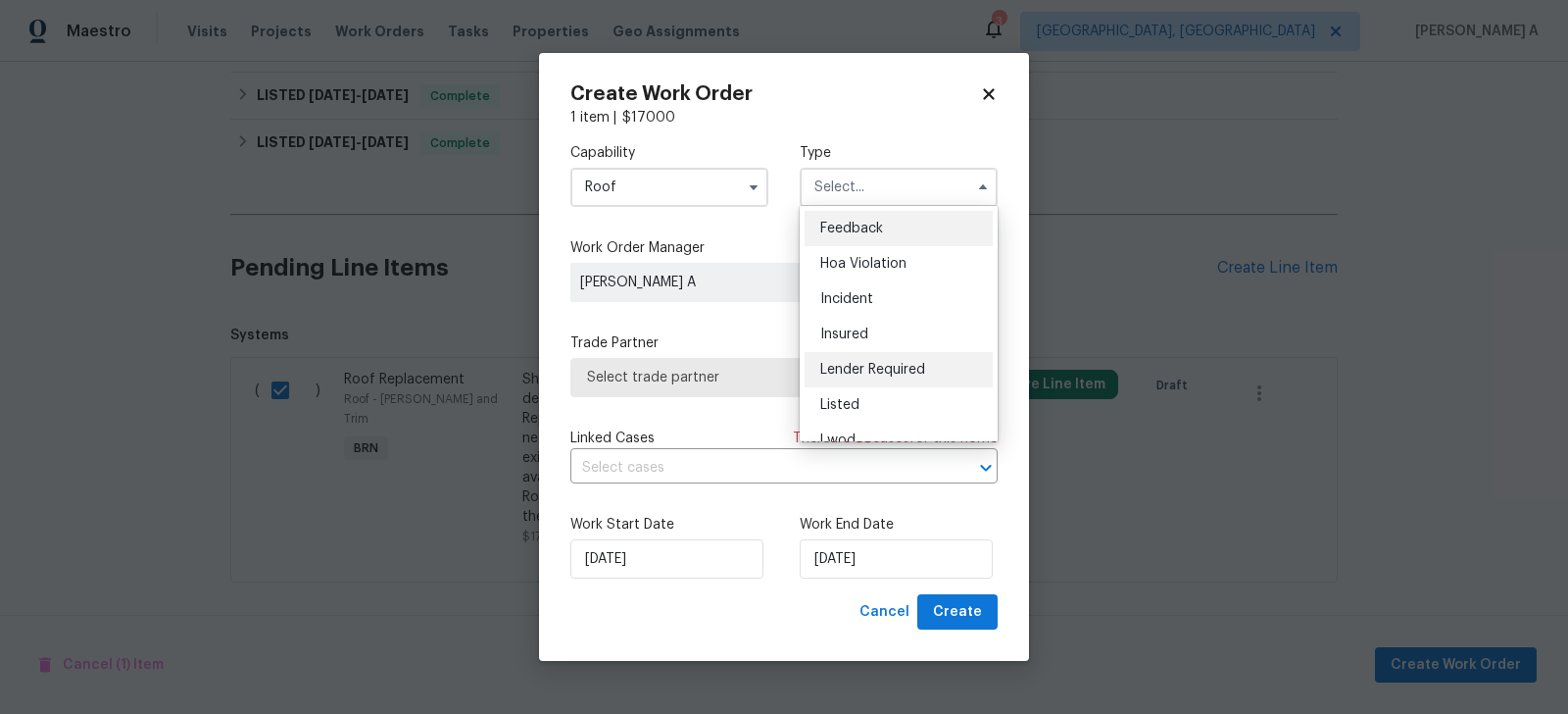
scroll to position [197, 0]
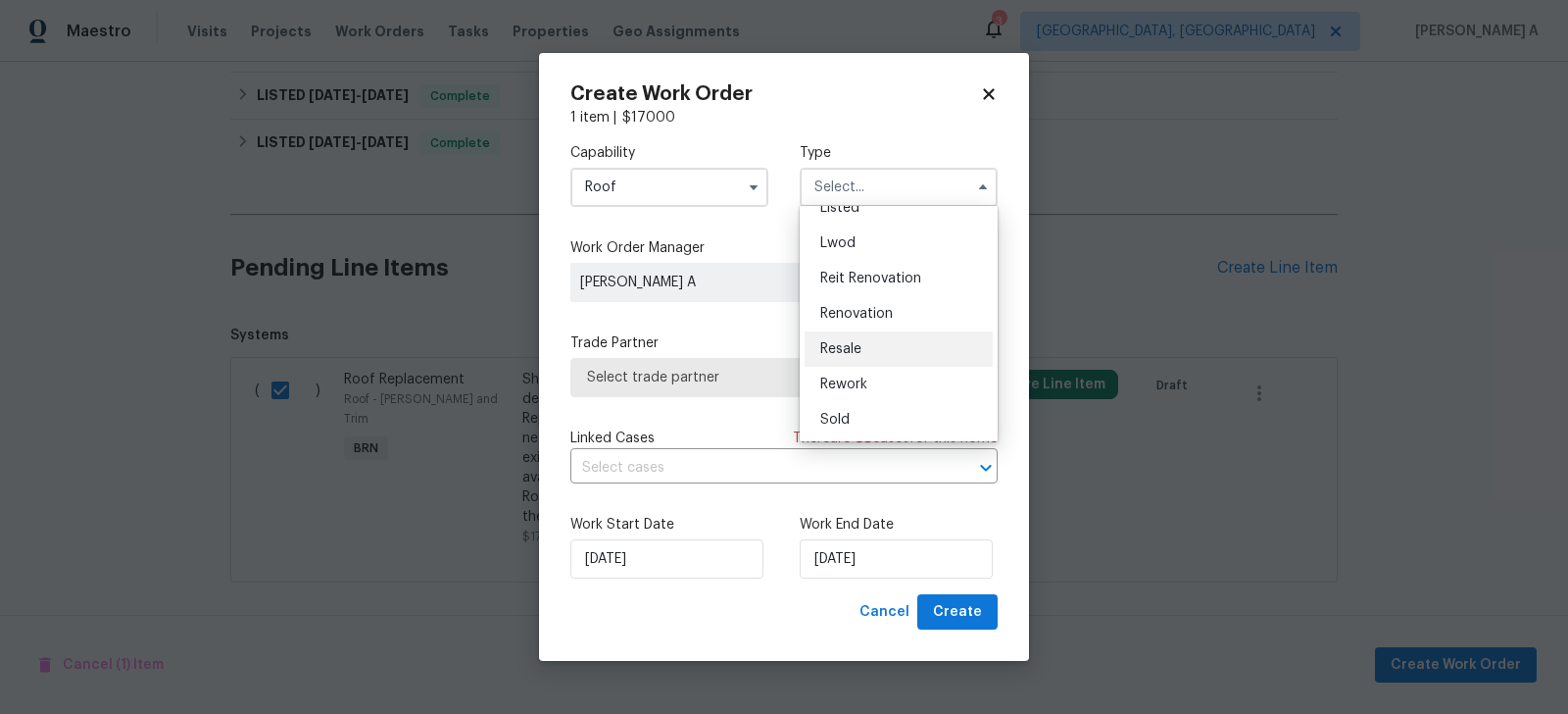
click at [871, 355] on div "Resale" at bounding box center [899, 350] width 189 height 36
type input "Resale"
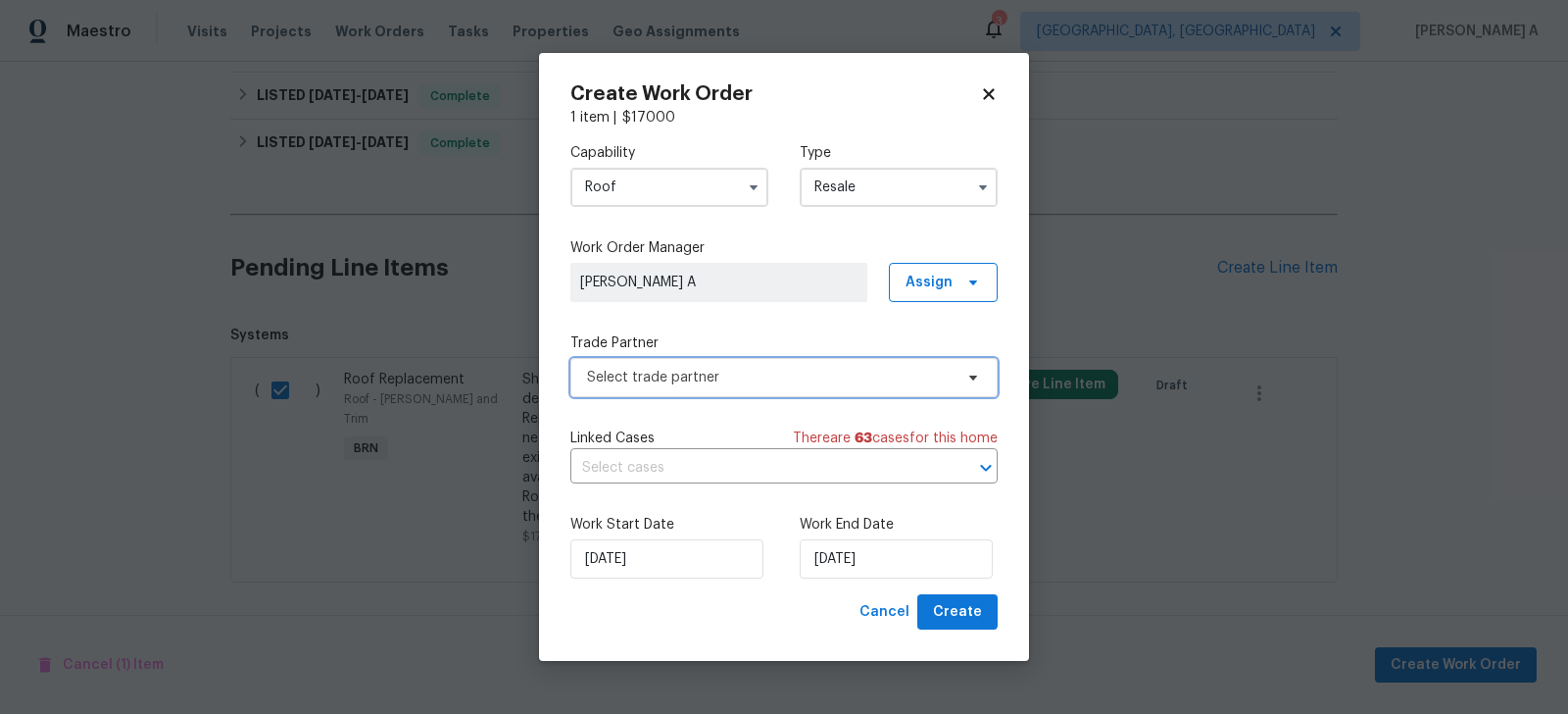
click at [696, 363] on span "Select trade partner" at bounding box center [784, 376] width 427 height 39
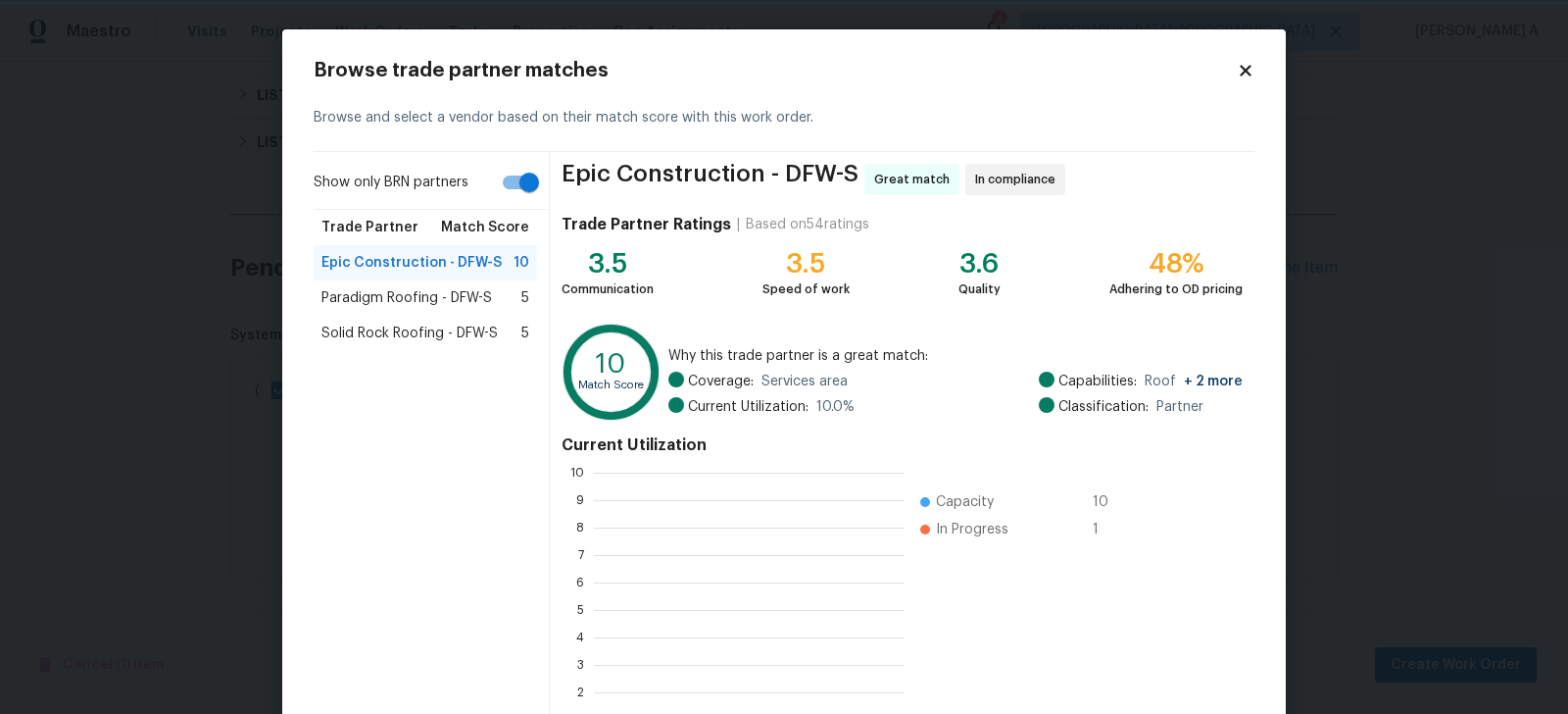
scroll to position [274, 310]
click at [388, 329] on span "Solid Rock Roofing - DFW-S" at bounding box center [410, 334] width 177 height 20
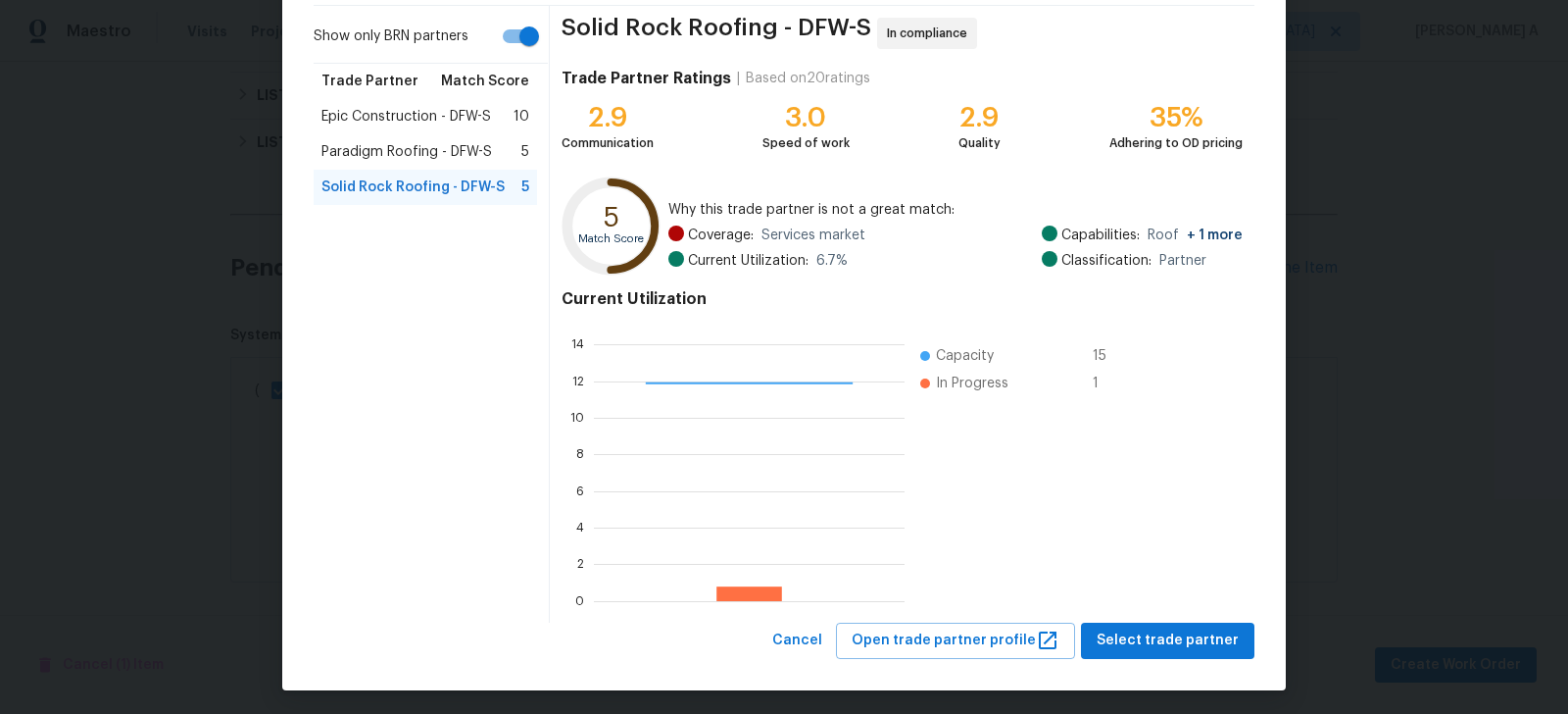
scroll to position [150, 0]
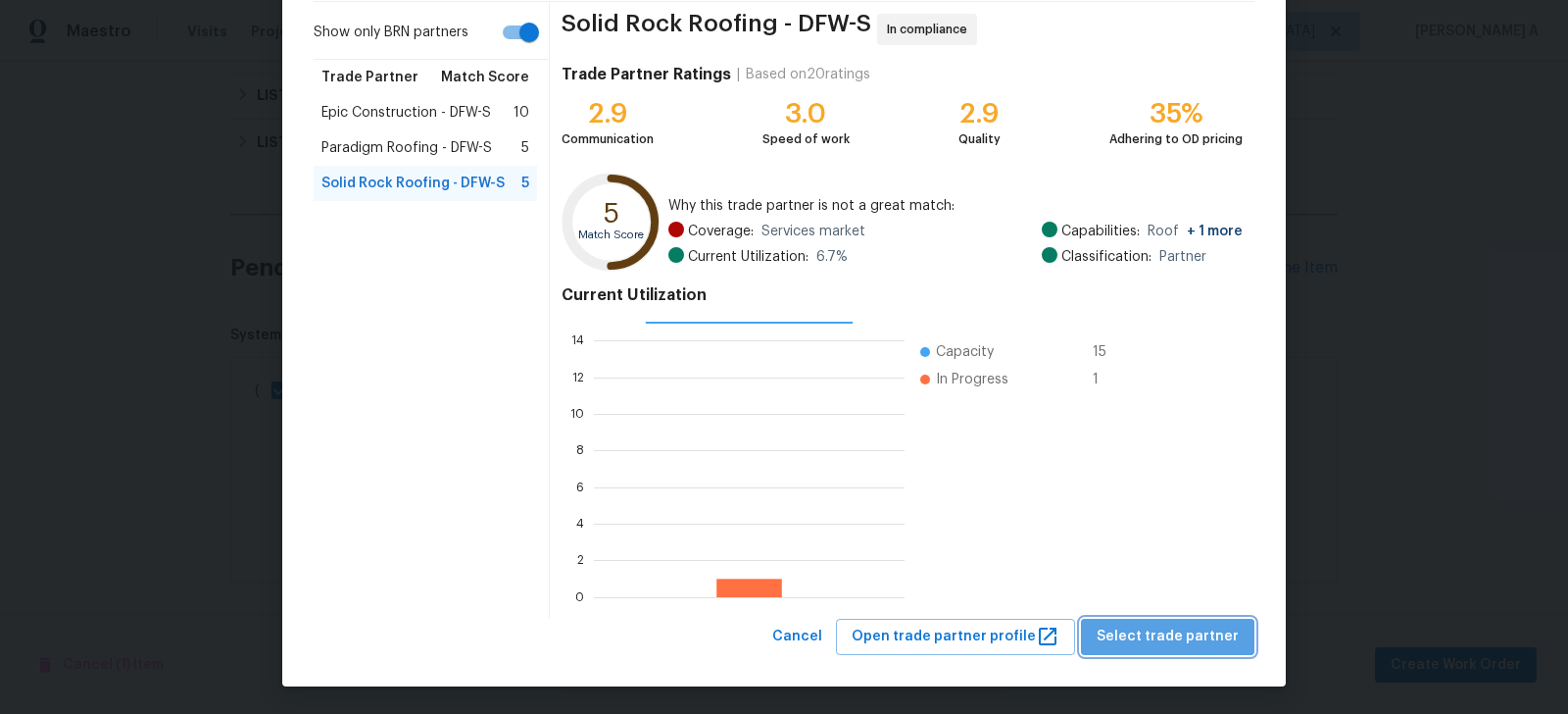
click at [1184, 636] on span "Select trade partner" at bounding box center [1168, 637] width 142 height 25
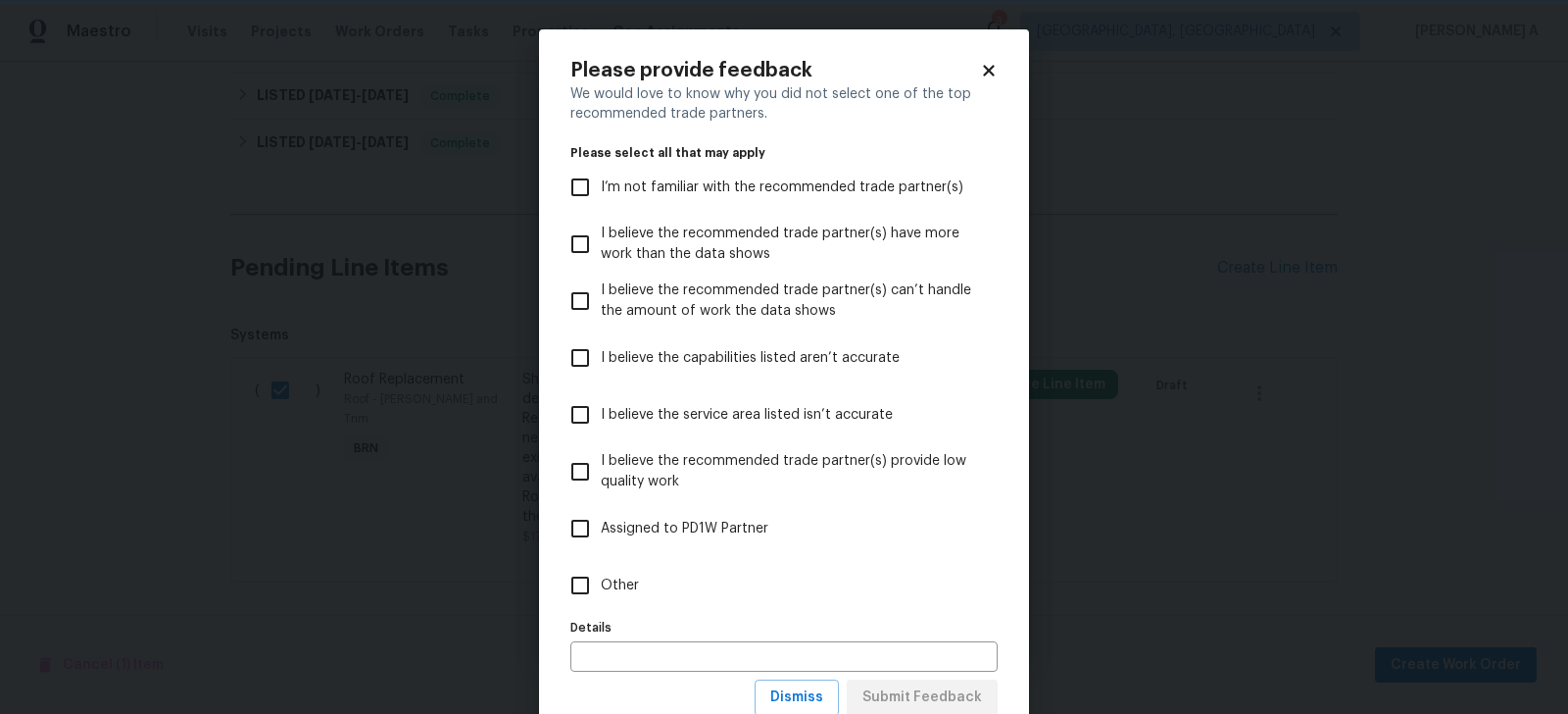
scroll to position [63, 0]
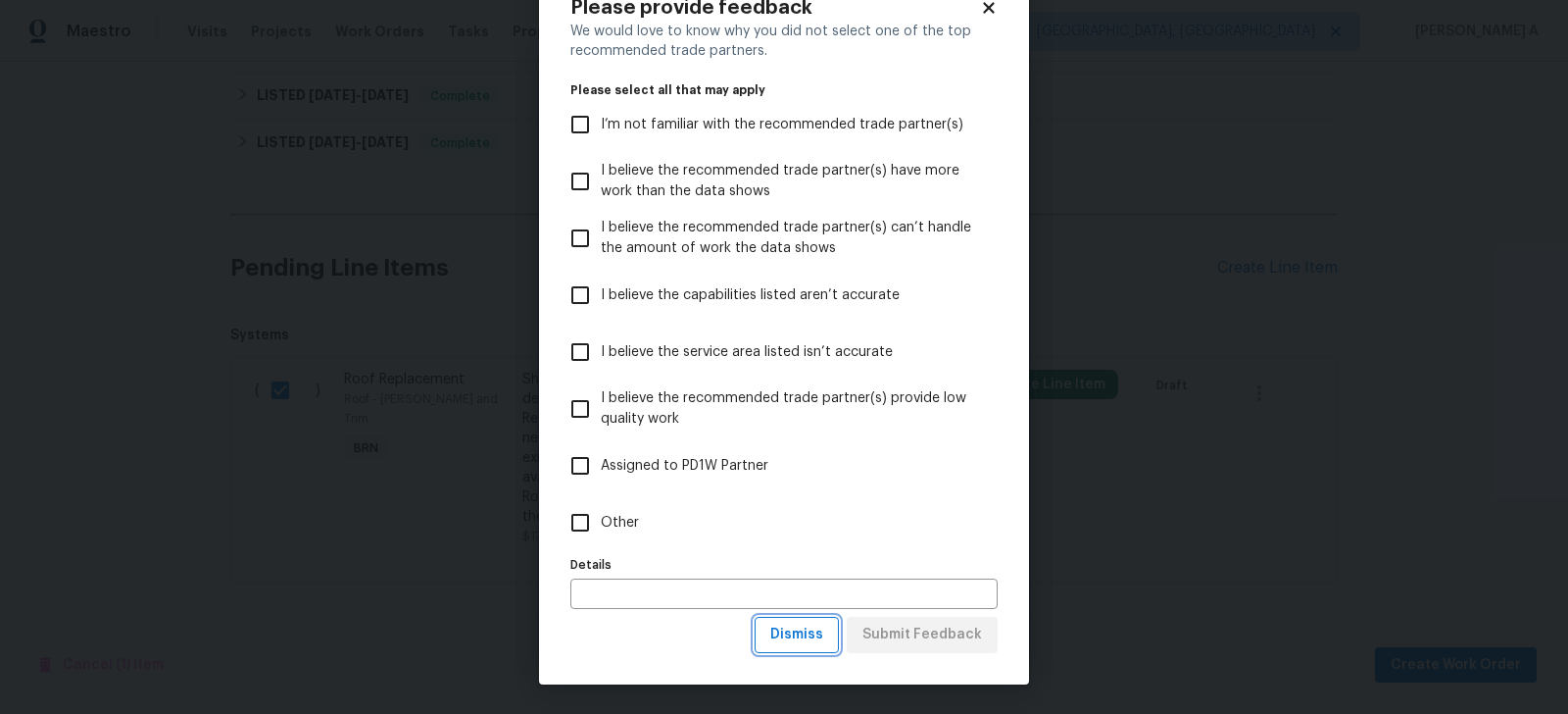
click at [813, 621] on button "Dismiss" at bounding box center [796, 635] width 84 height 37
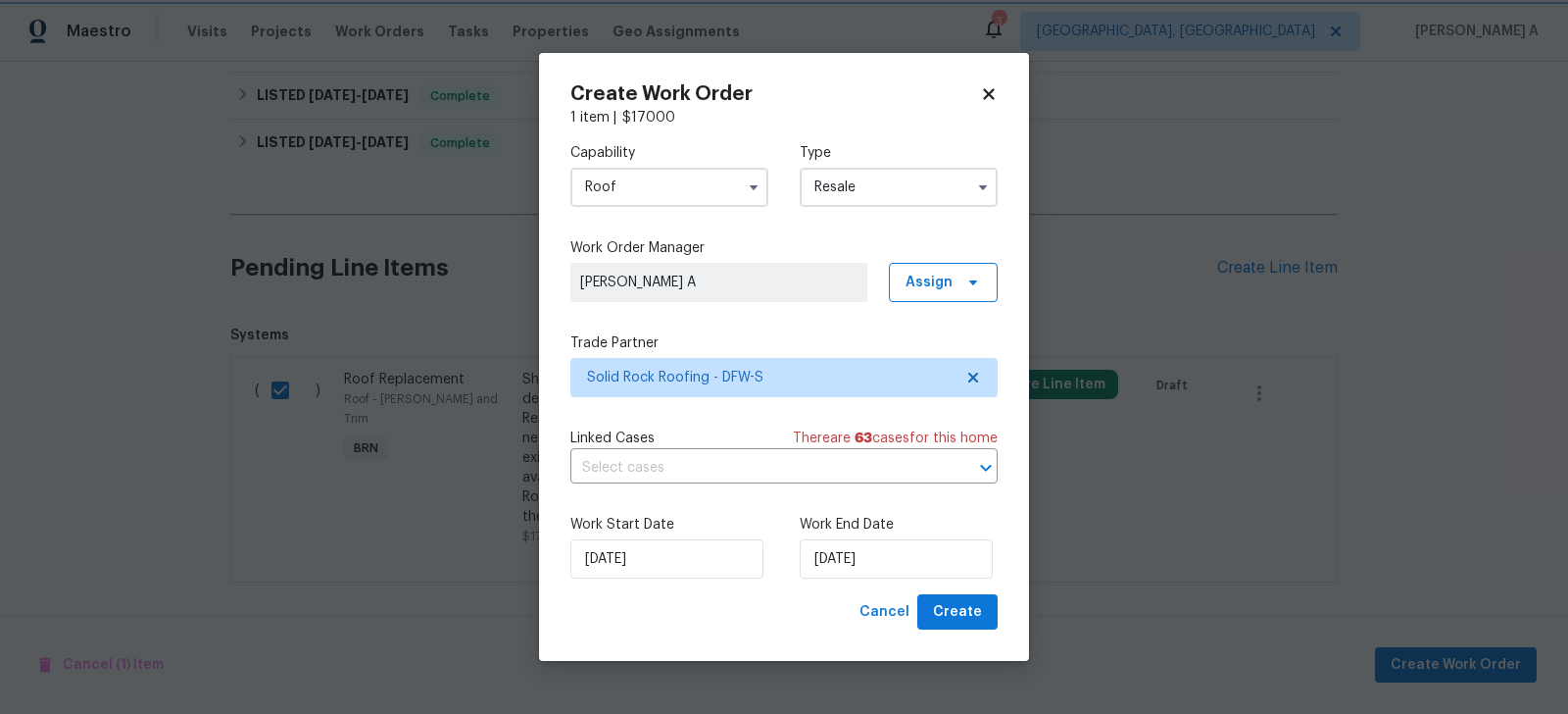
scroll to position [0, 0]
click at [667, 467] on input "text" at bounding box center [756, 468] width 372 height 31
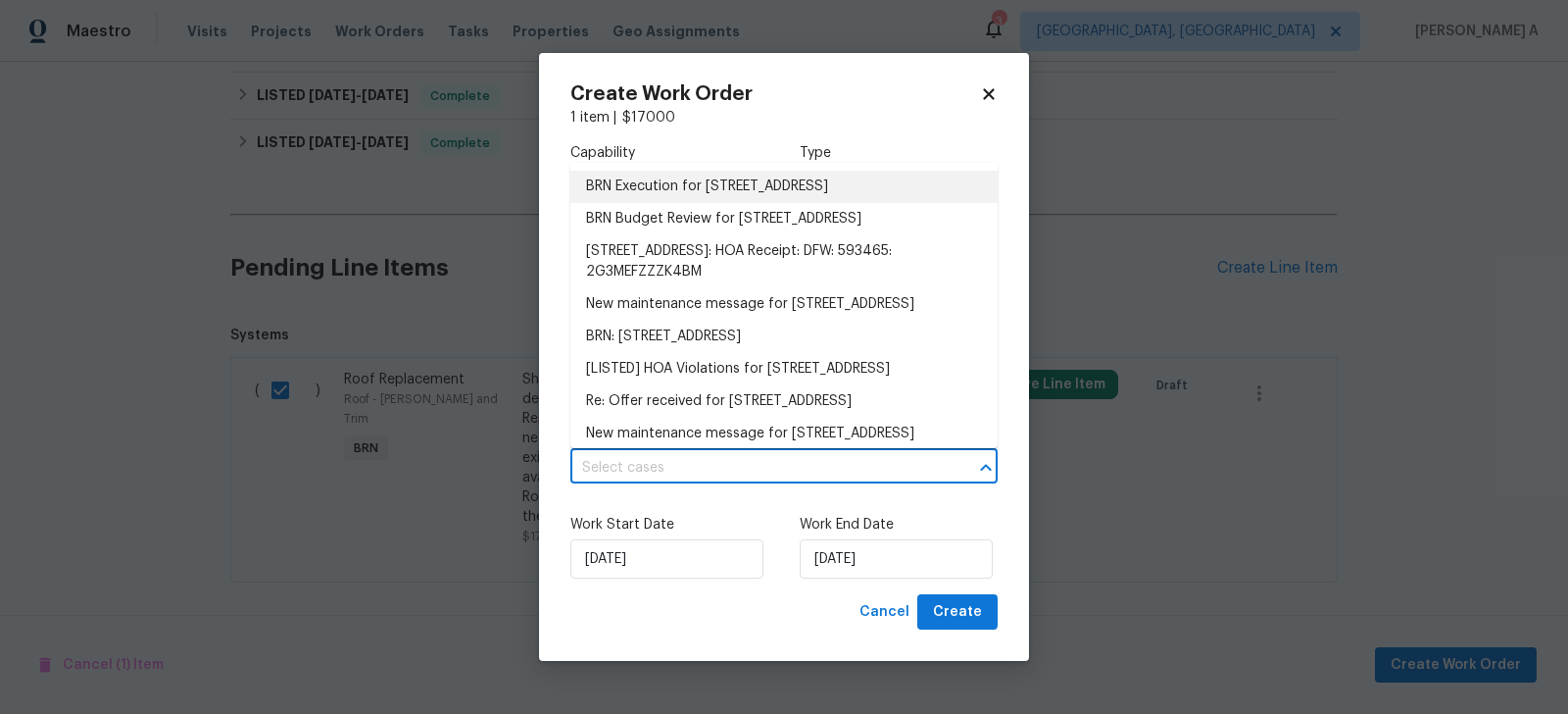
click at [705, 185] on li "BRN Execution for 4616 Dalrock Dr, Plano, TX 75024" at bounding box center [784, 187] width 427 height 33
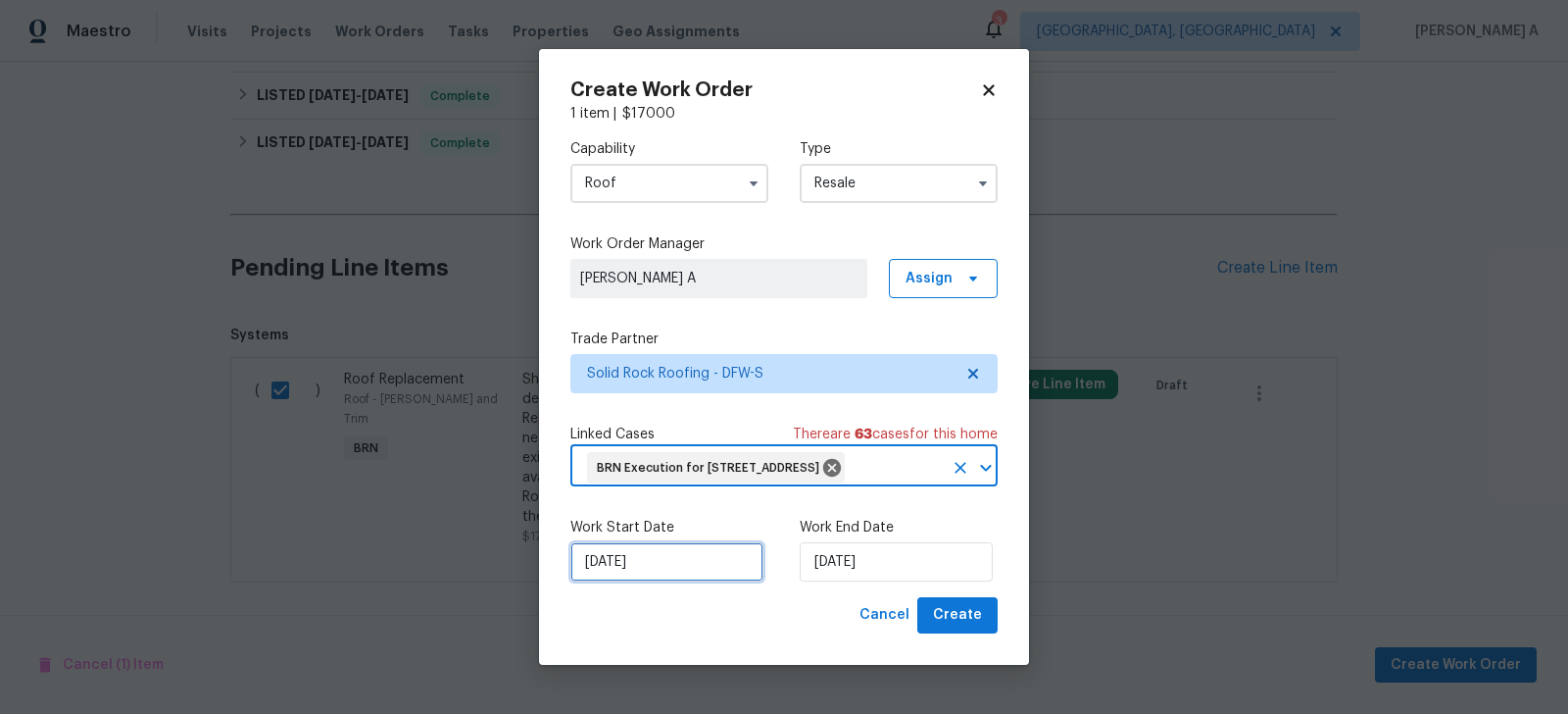
click at [660, 577] on input "[DATE]" at bounding box center [666, 561] width 193 height 39
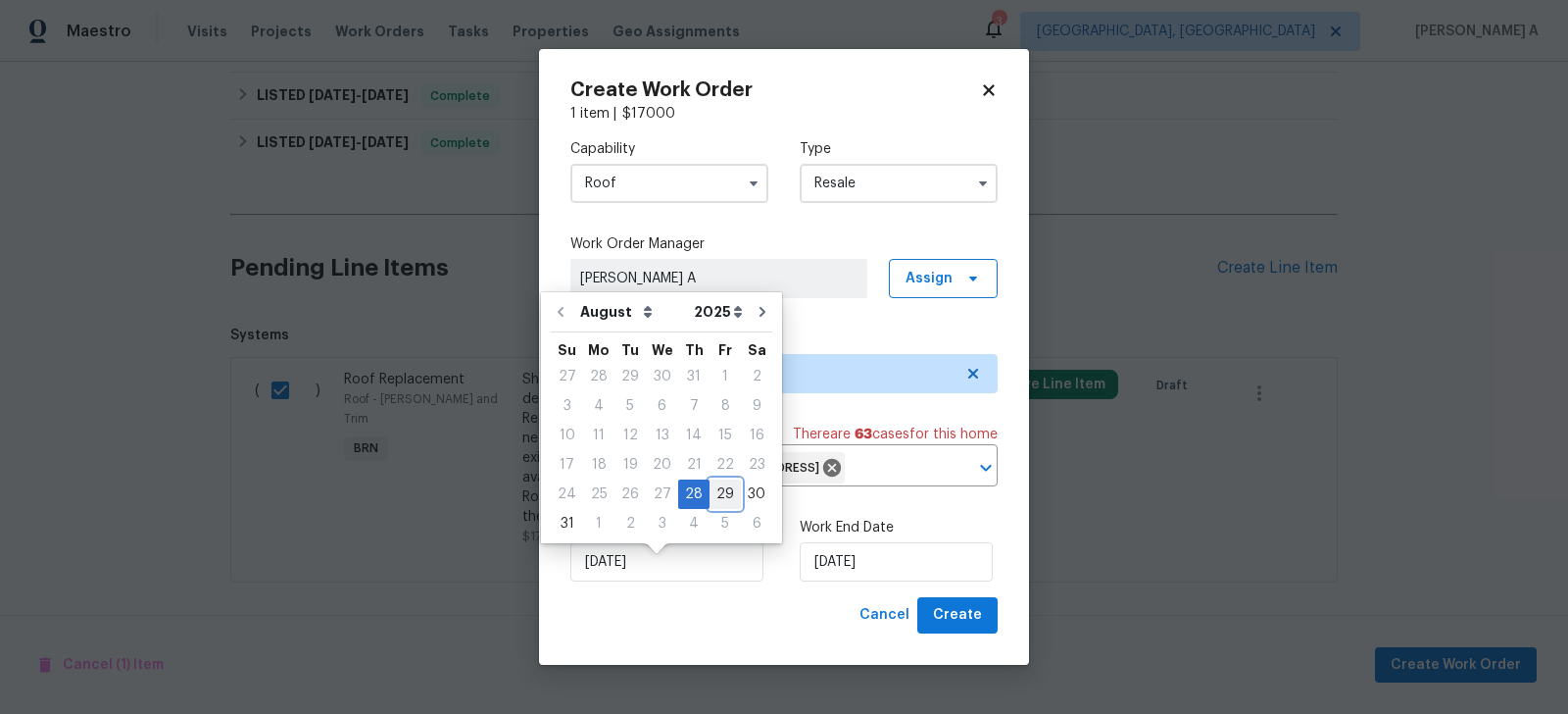
click at [713, 484] on div "29" at bounding box center [726, 495] width 32 height 28
type input "8/29/2025"
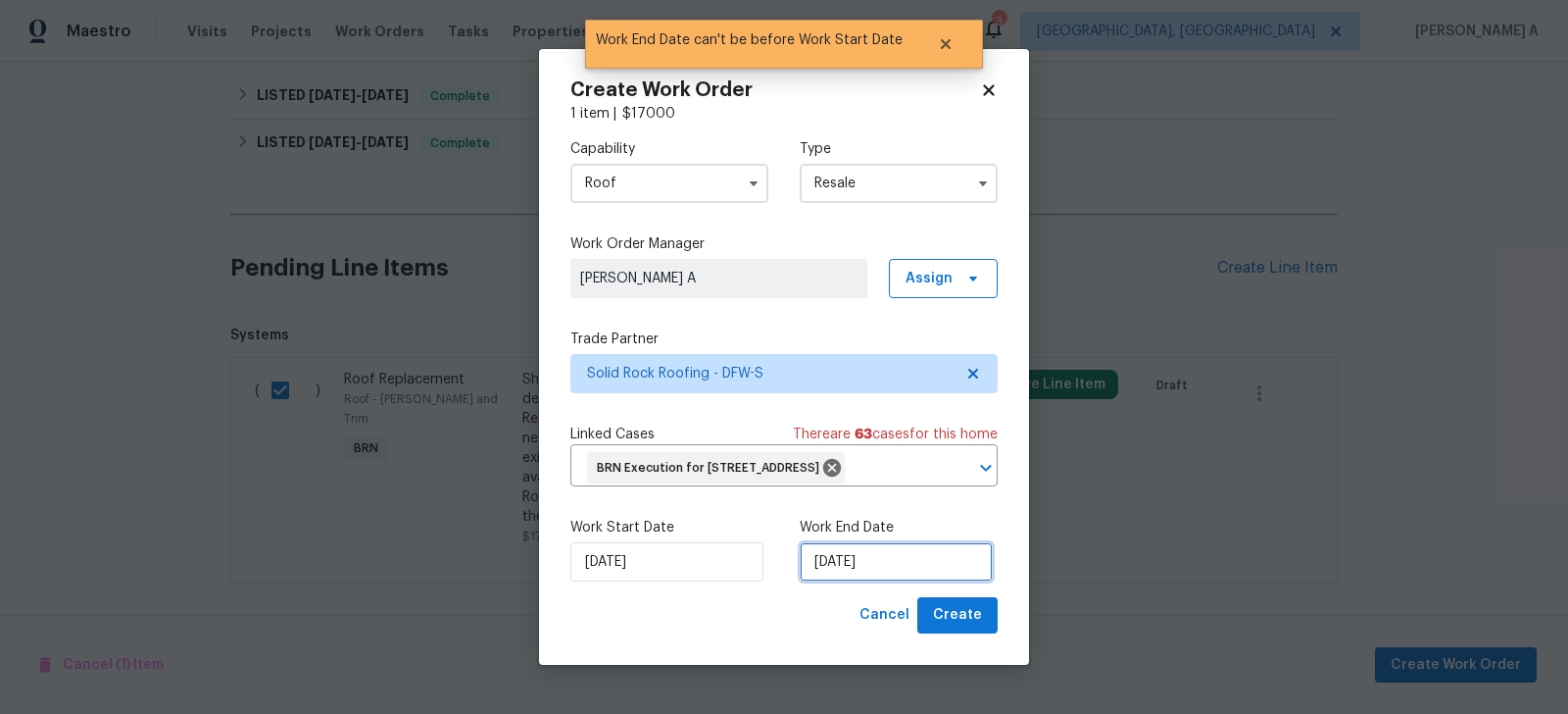
click at [856, 576] on input "8/29/2025" at bounding box center [896, 561] width 193 height 39
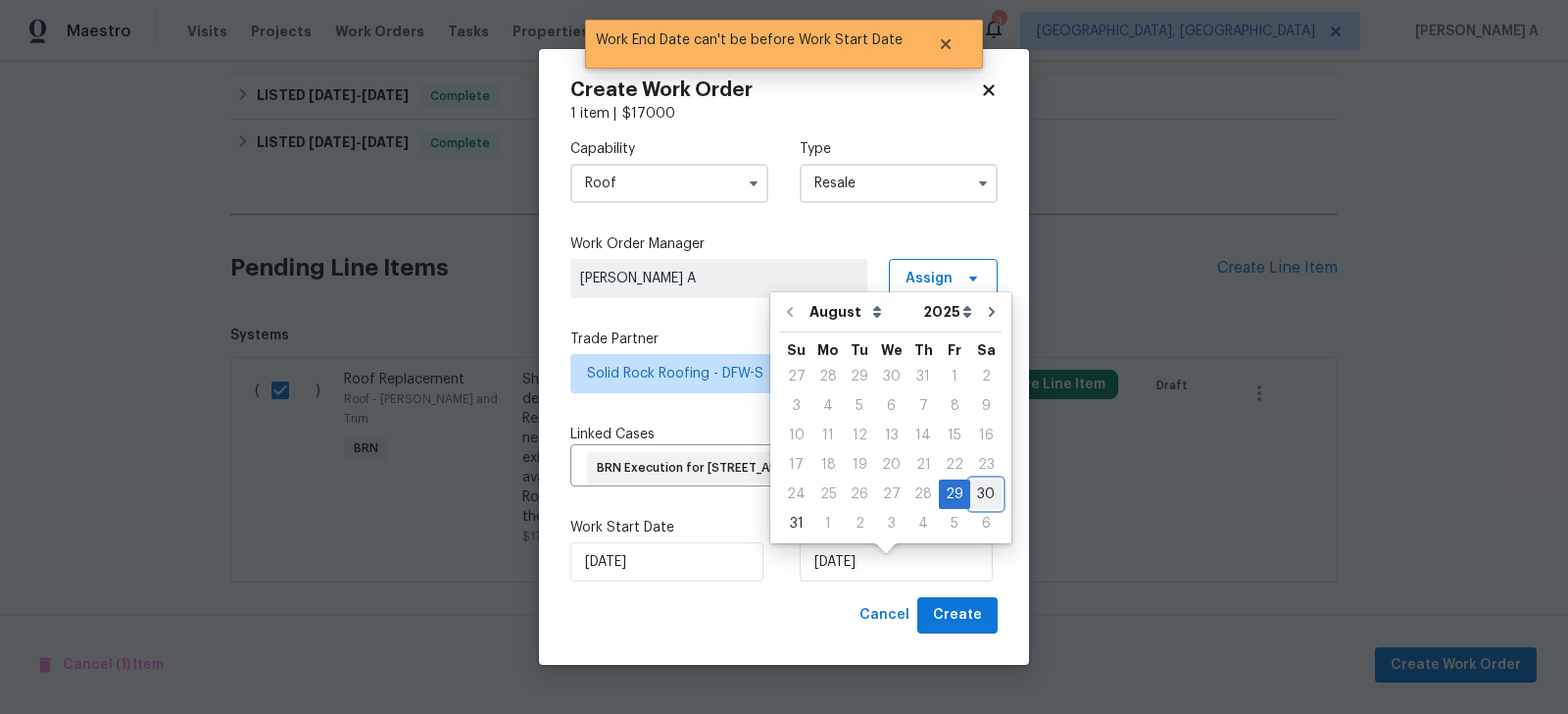
click at [971, 481] on div "30" at bounding box center [986, 495] width 32 height 28
type input "[DATE]"
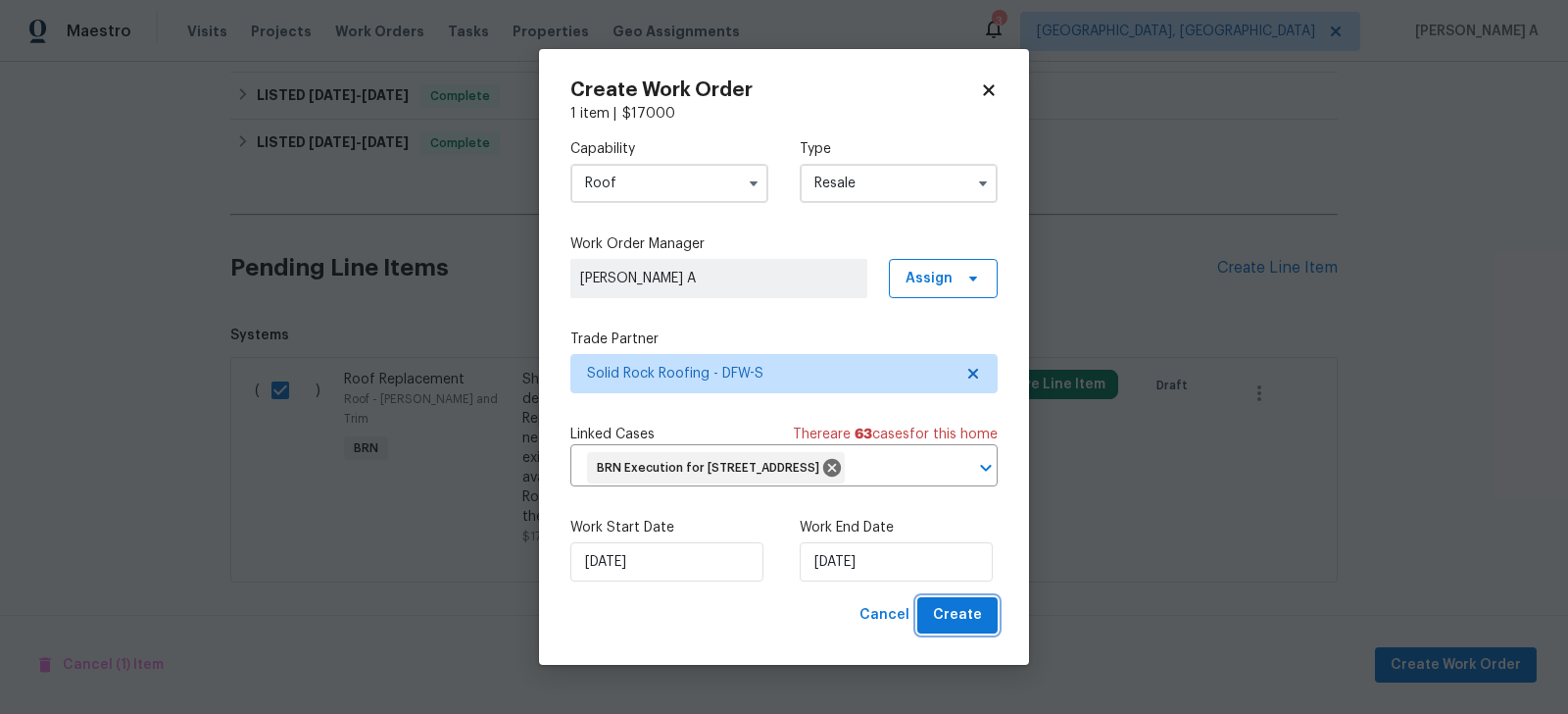
click at [959, 622] on span "Create" at bounding box center [957, 615] width 49 height 25
checkbox input "false"
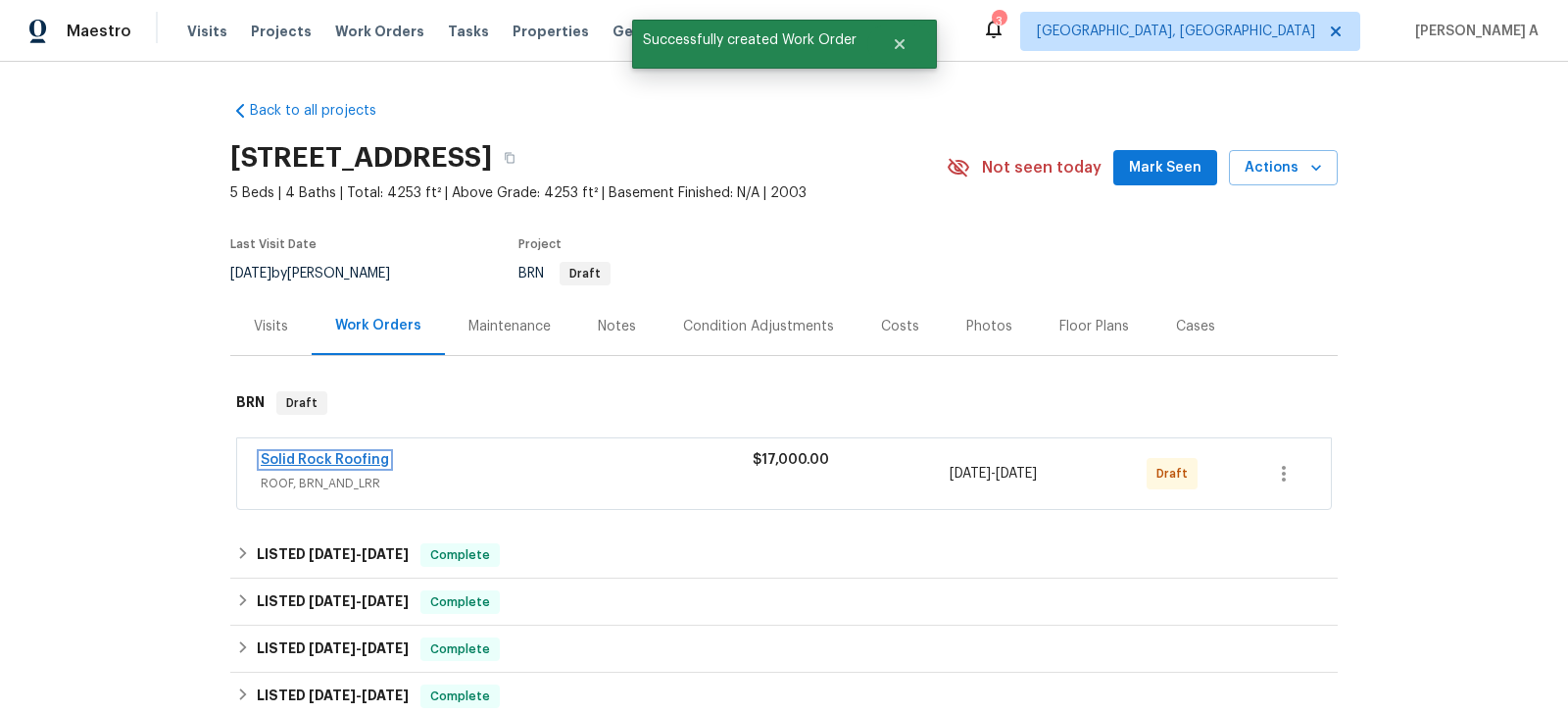
click at [331, 459] on link "Solid Rock Roofing" at bounding box center [325, 460] width 128 height 14
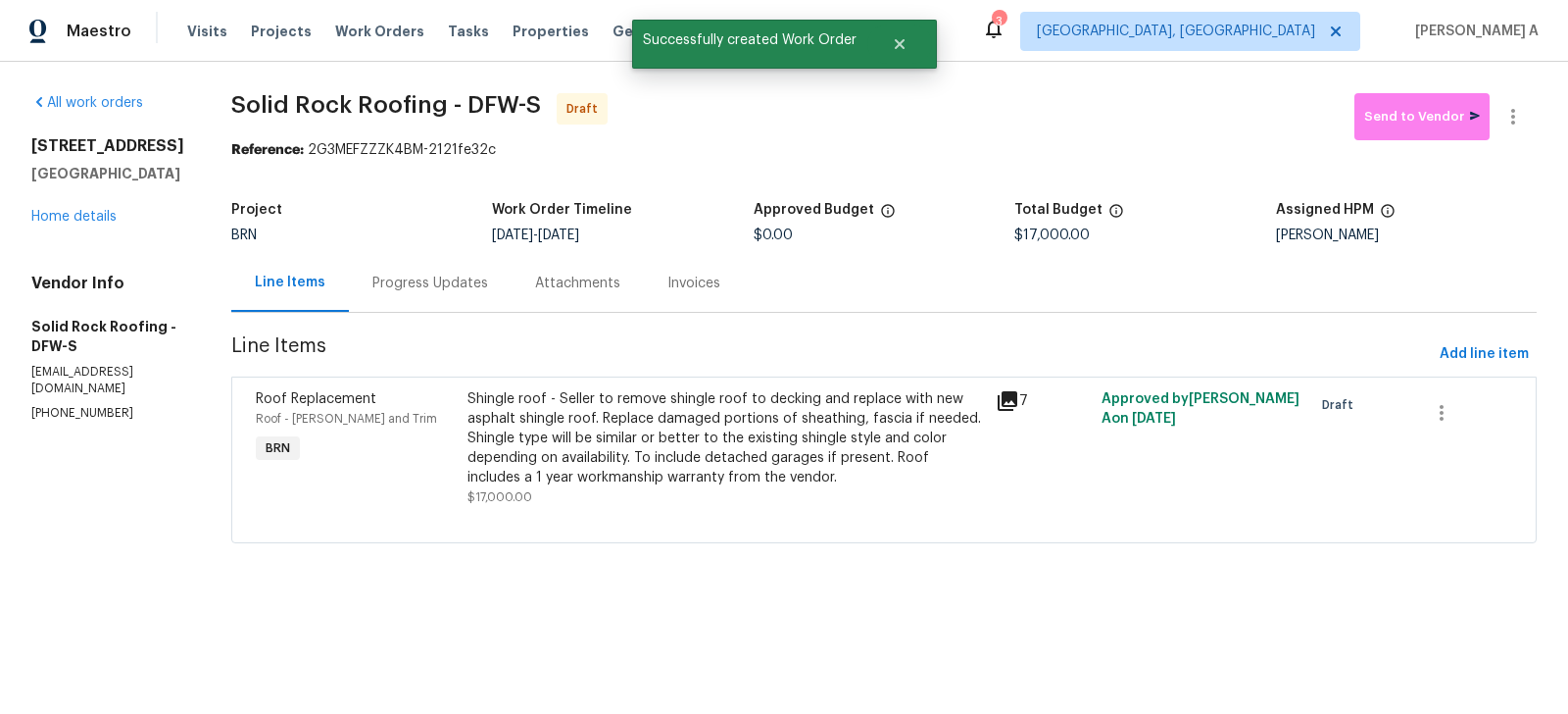
click at [698, 412] on div "Shingle roof - Seller to remove shingle roof to decking and replace with new as…" at bounding box center [726, 438] width 516 height 98
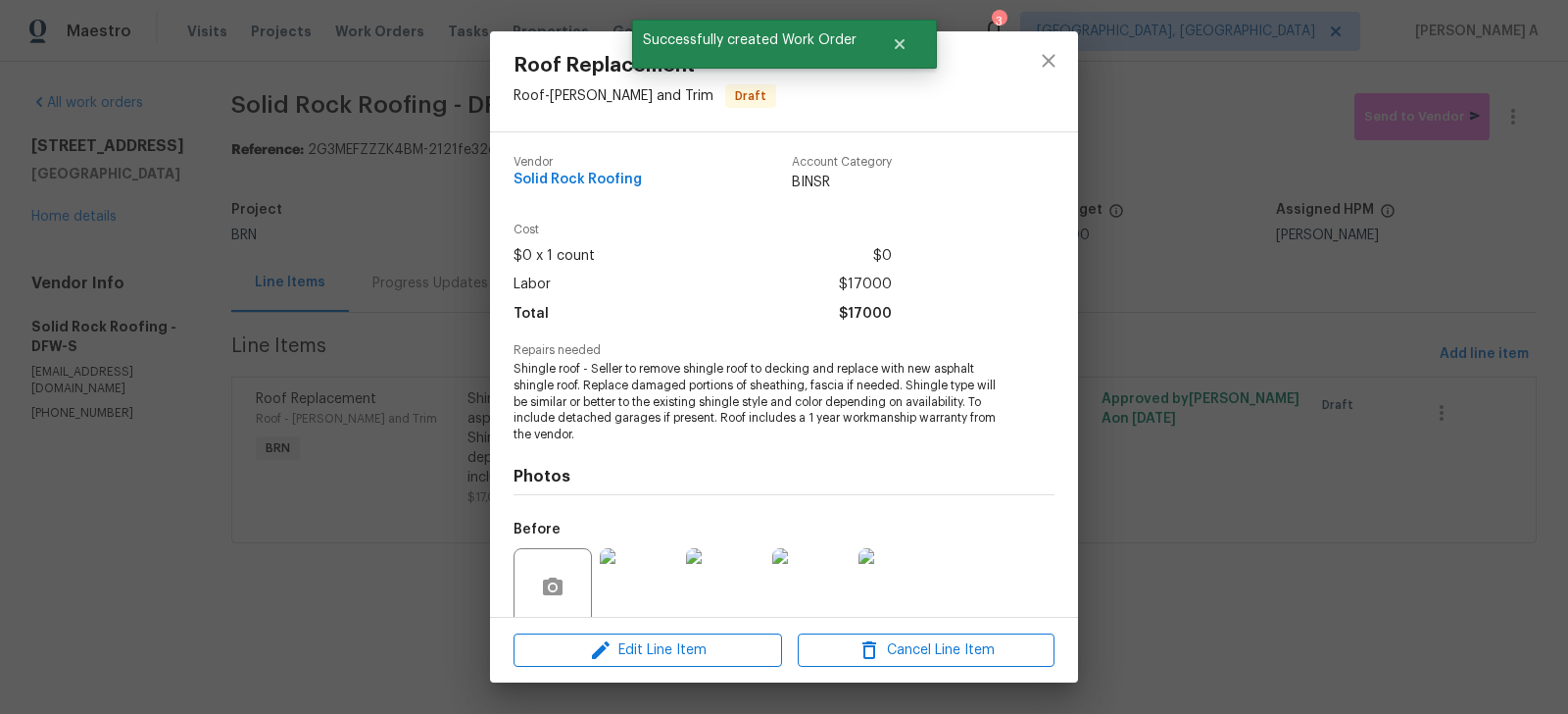
scroll to position [157, 0]
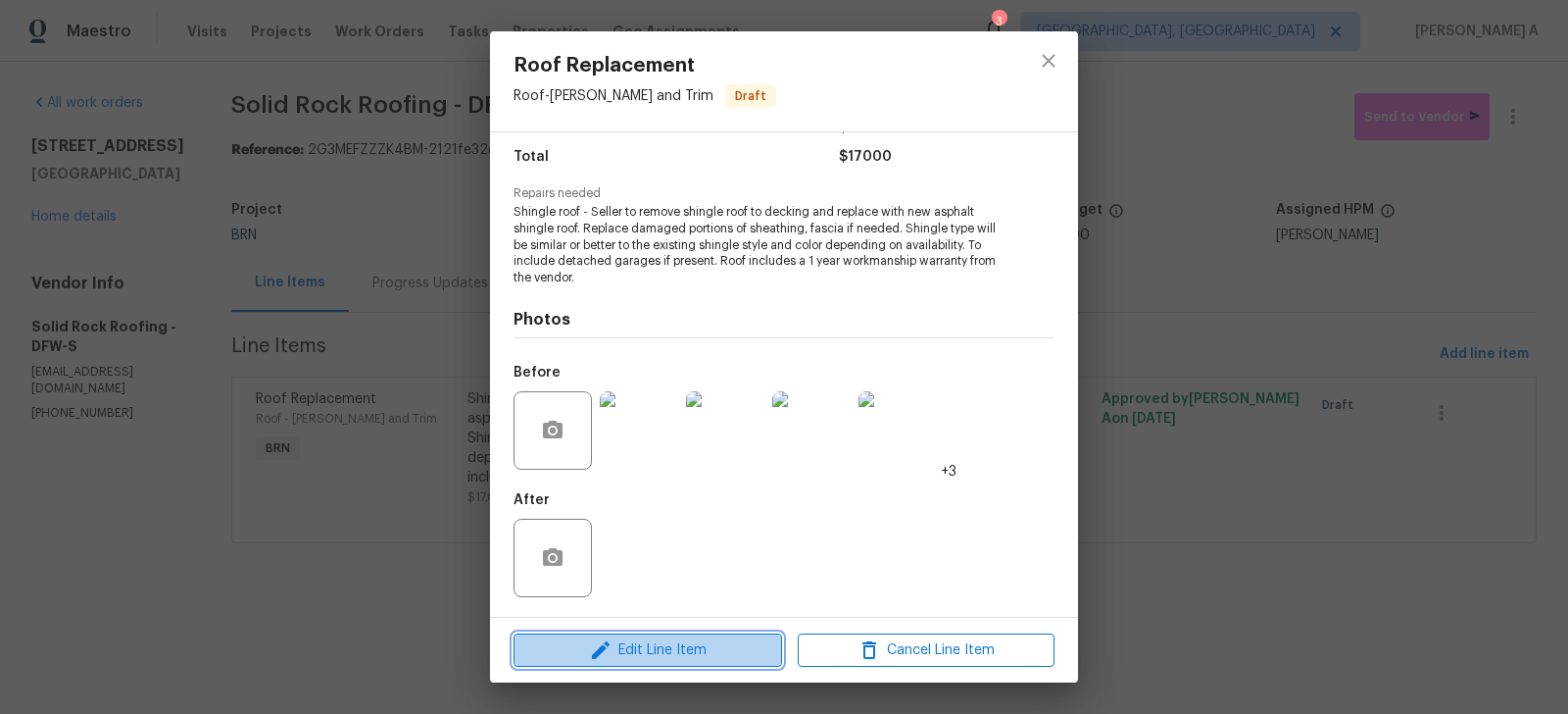
click at [647, 650] on span "Edit Line Item" at bounding box center [647, 650] width 257 height 25
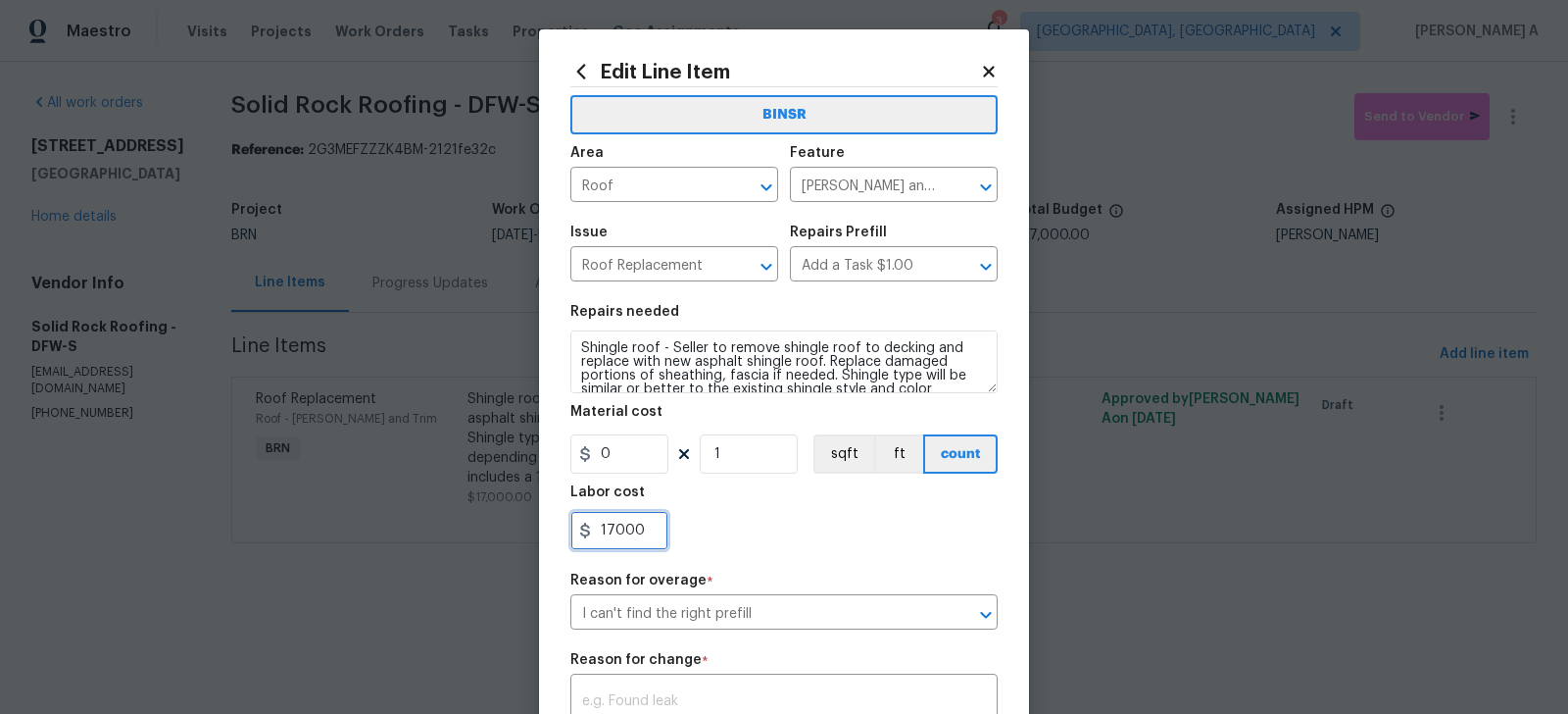
drag, startPoint x: 604, startPoint y: 530, endPoint x: 641, endPoint y: 528, distance: 37.1
click at [641, 528] on input "17000" at bounding box center [619, 529] width 98 height 39
type input "1"
click at [761, 550] on section "Repairs needed Shingle roof - Seller to remove shingle roof to decking and repl…" at bounding box center [784, 427] width 427 height 268
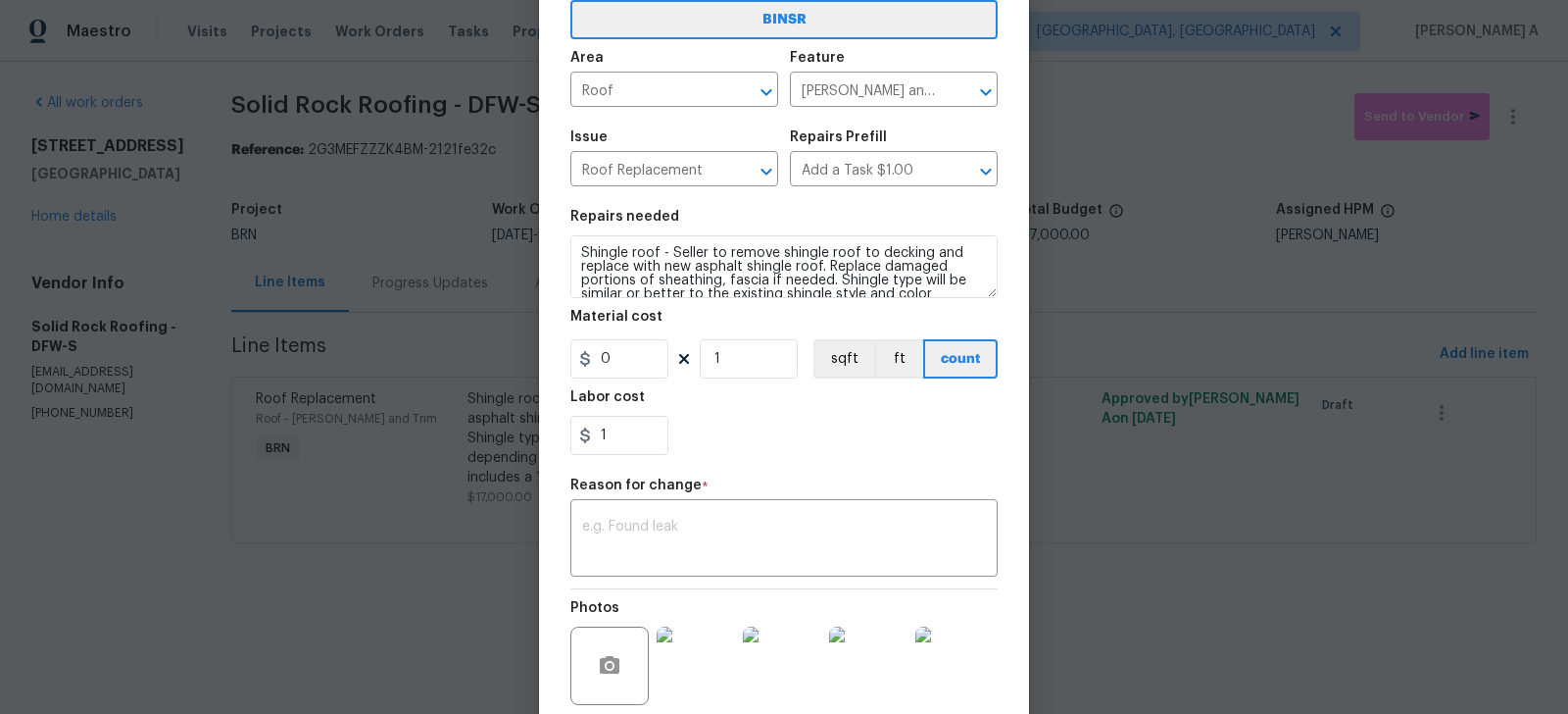
scroll to position [271, 0]
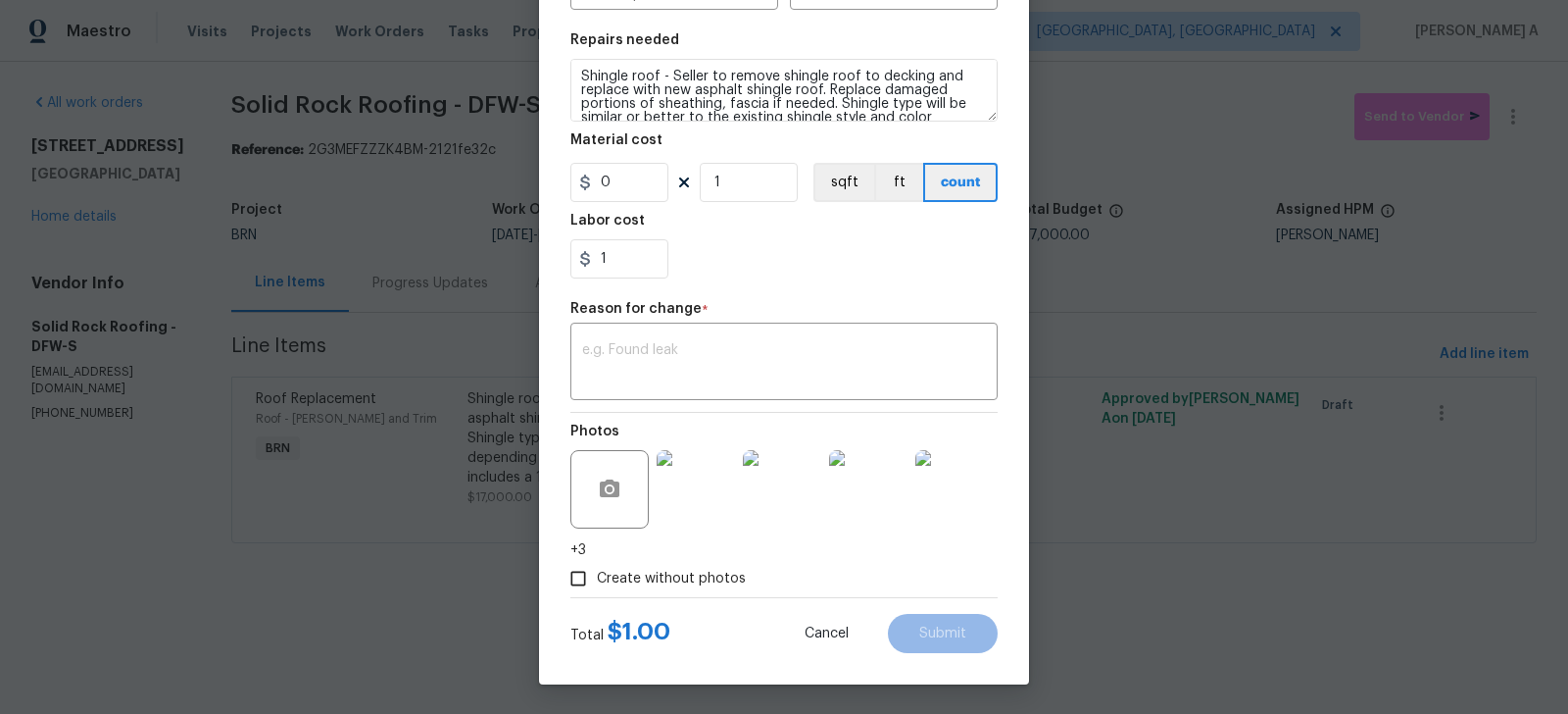
click at [694, 401] on div "BINSR Area Roof ​ Feature Eaves and Trim ​ Issue Roof Replacement ​ Repairs Pre…" at bounding box center [784, 206] width 427 height 782
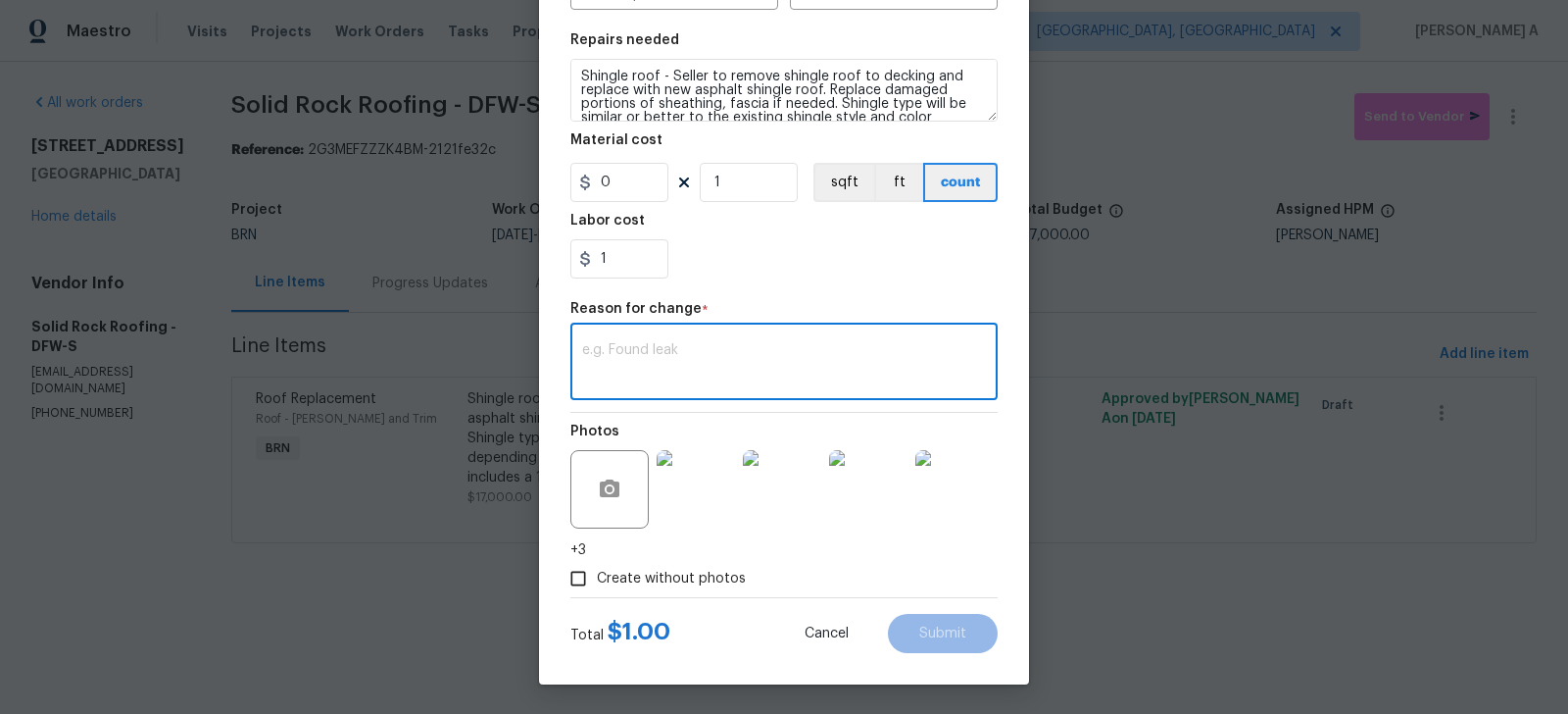
click at [686, 380] on textarea at bounding box center [784, 362] width 404 height 41
type textarea "updated"
click at [960, 636] on span "Submit" at bounding box center [942, 634] width 47 height 15
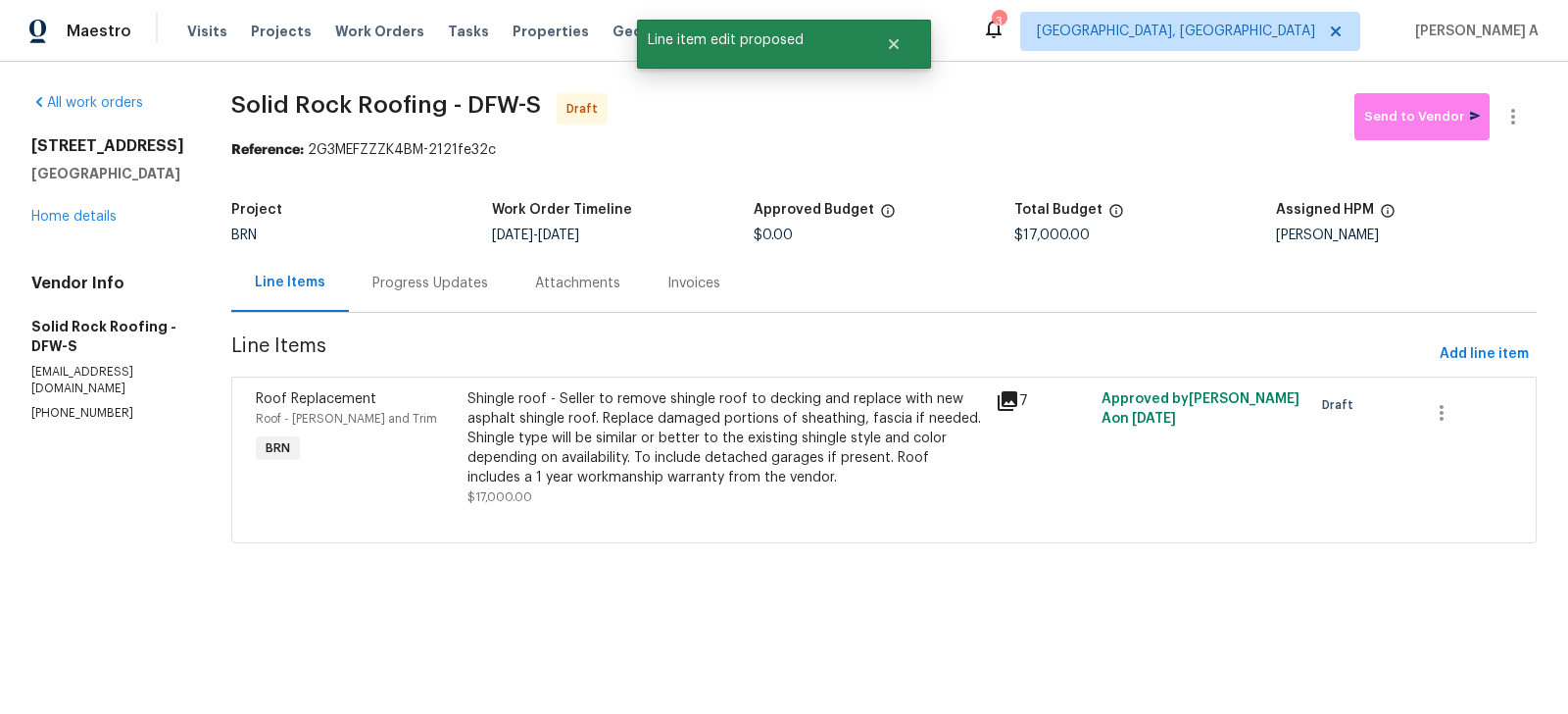
scroll to position [0, 0]
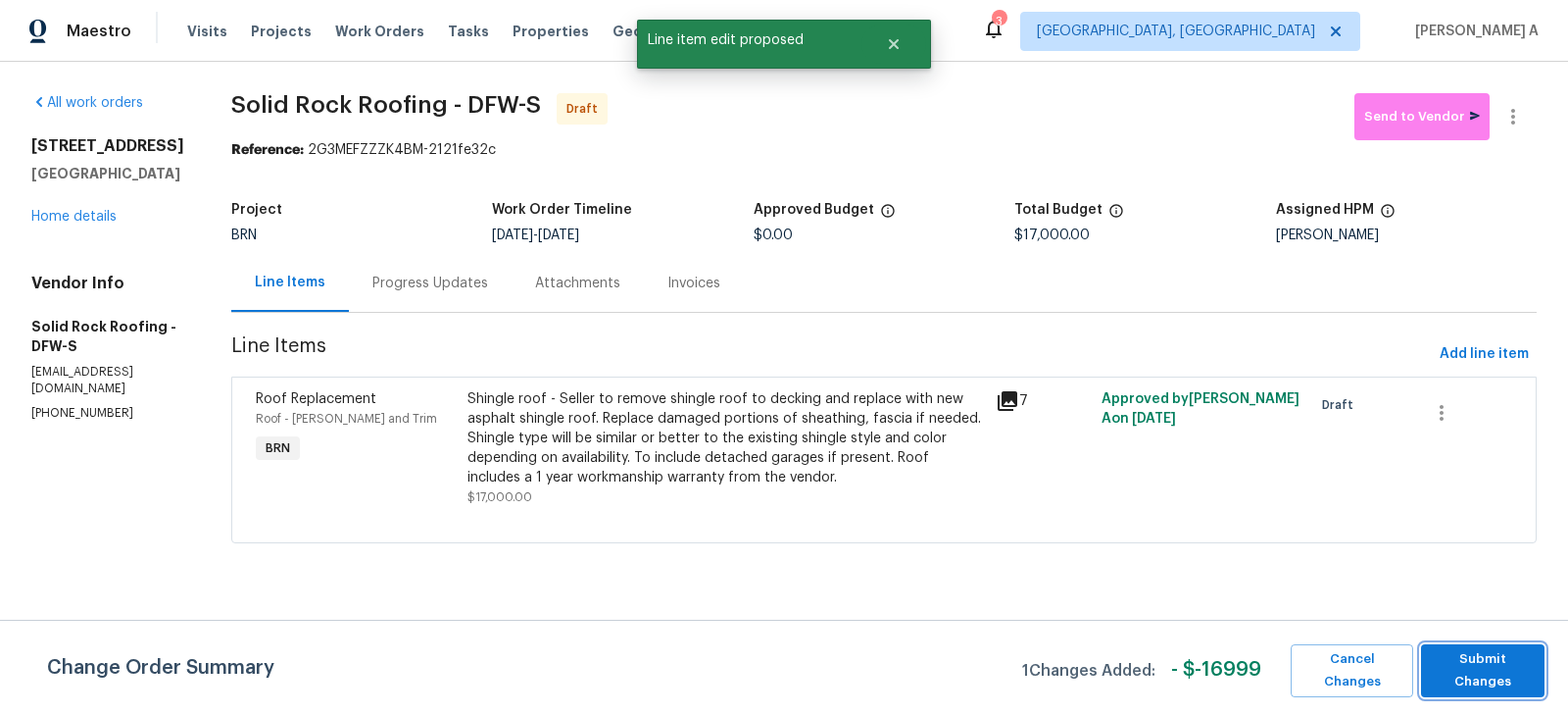
click at [1503, 675] on span "Submit Changes" at bounding box center [1483, 669] width 104 height 45
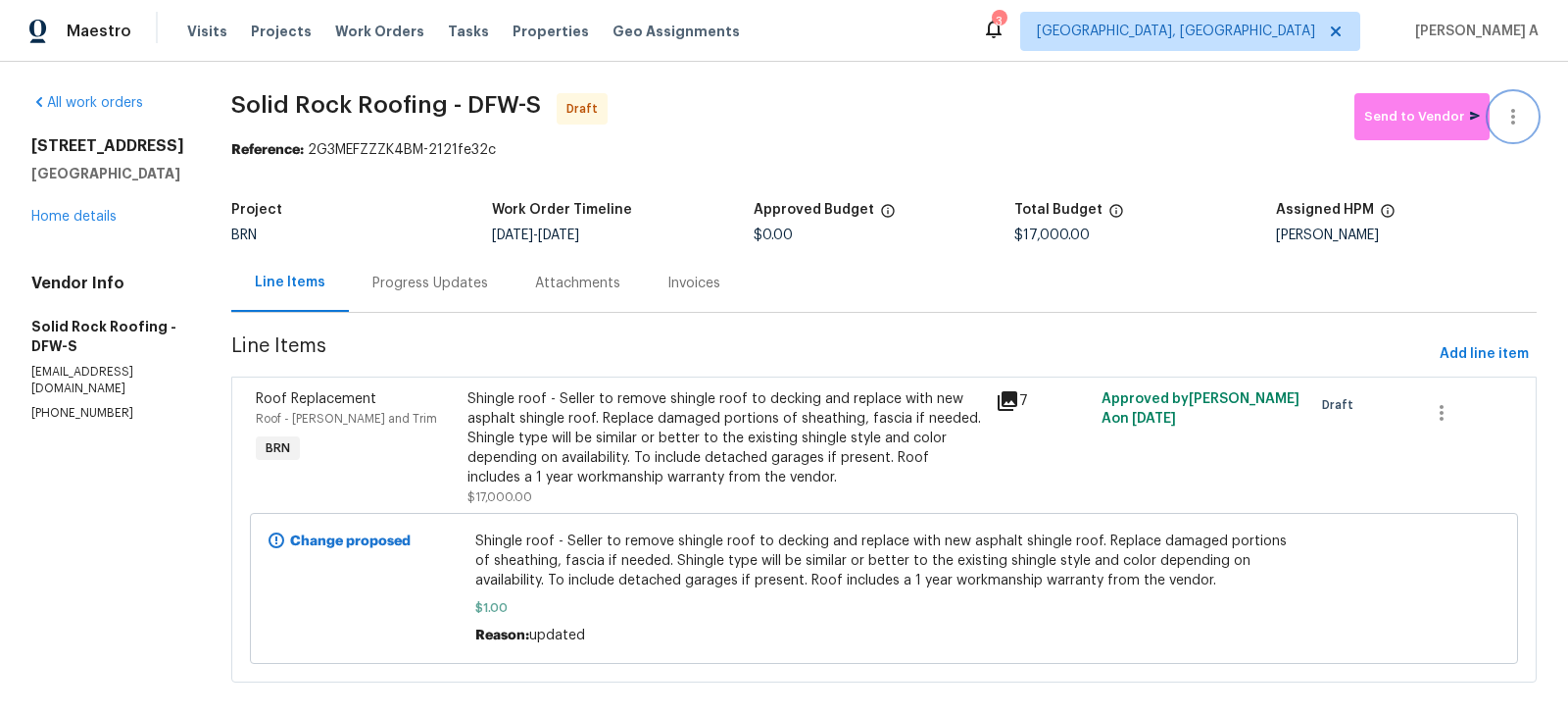
click at [1521, 102] on button "button" at bounding box center [1512, 116] width 47 height 47
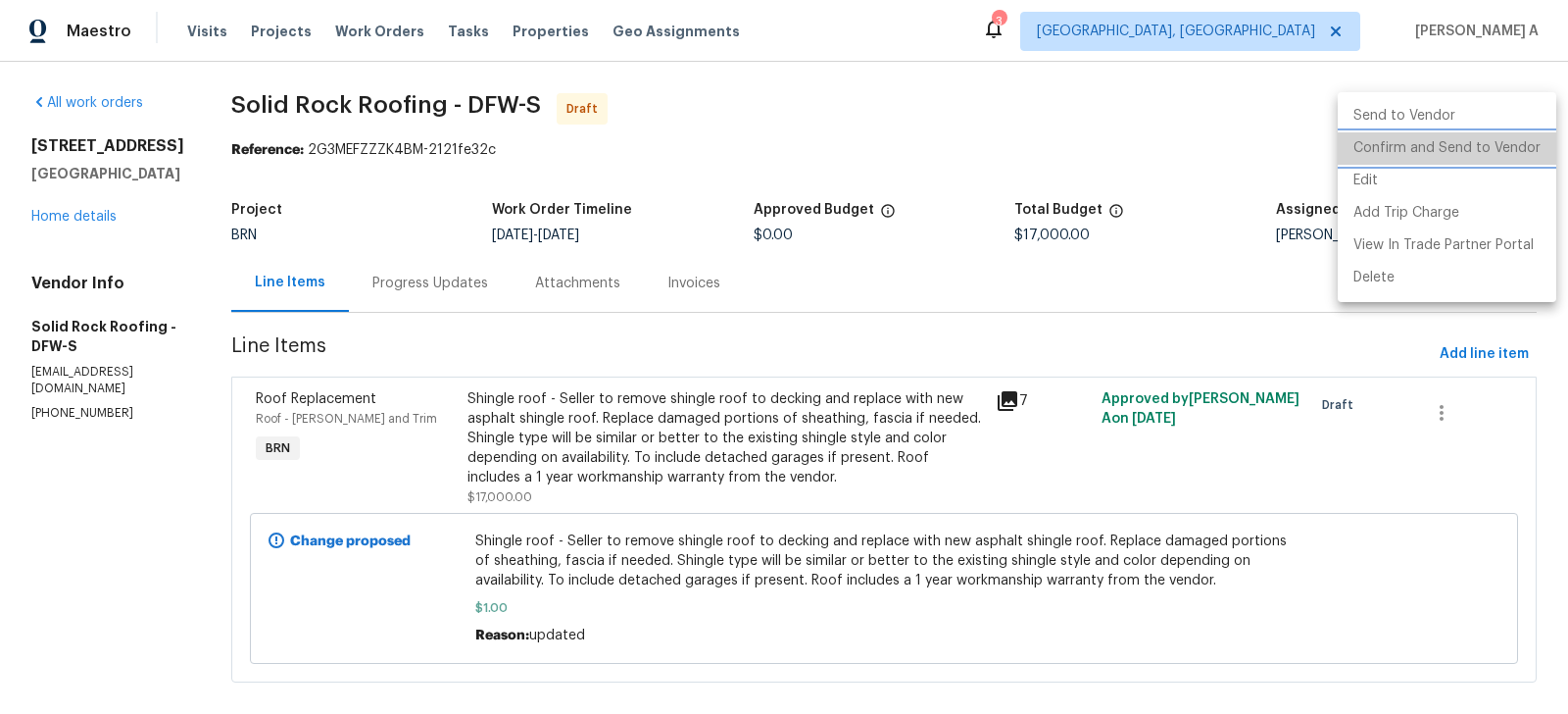
click at [1526, 141] on li "Confirm and Send to Vendor" at bounding box center [1447, 148] width 218 height 33
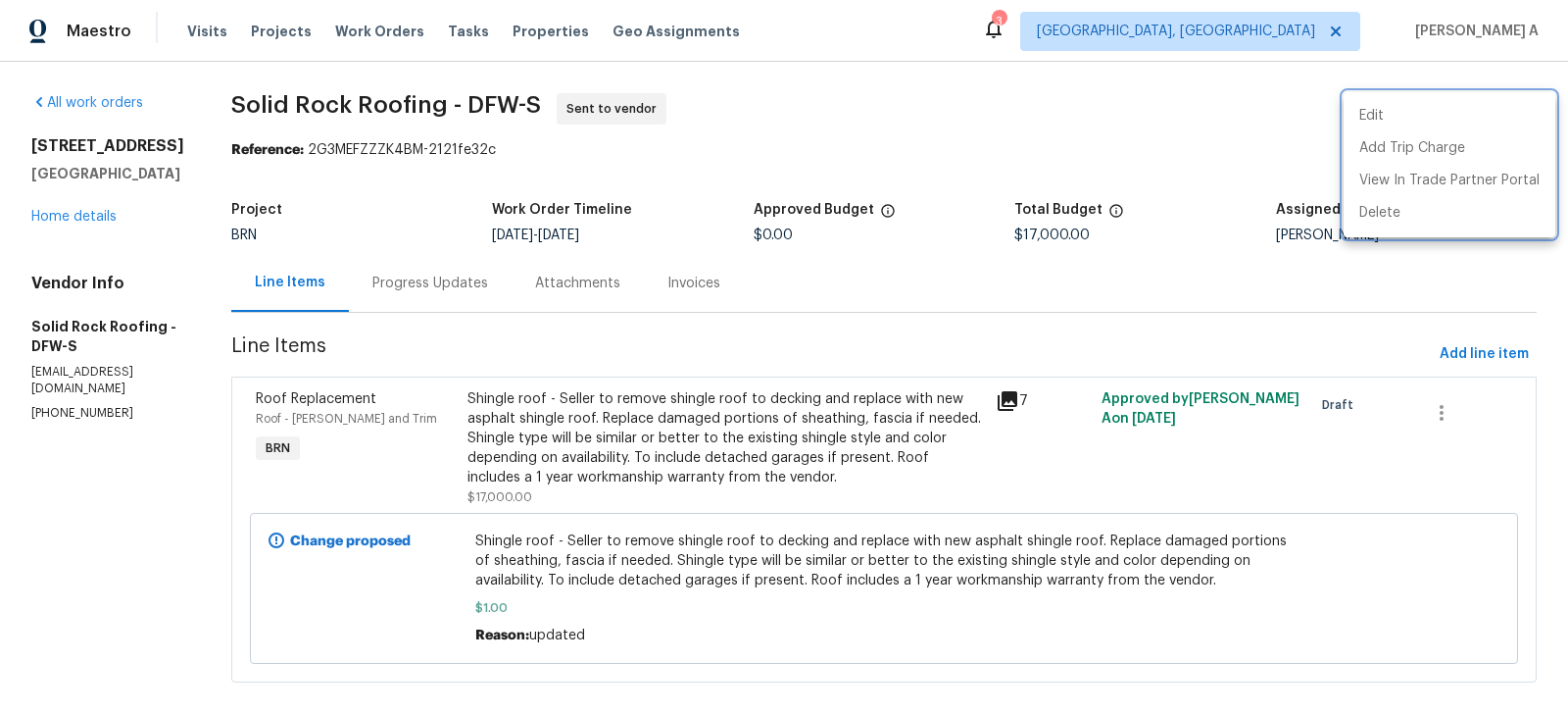
click at [398, 264] on div at bounding box center [784, 357] width 1568 height 714
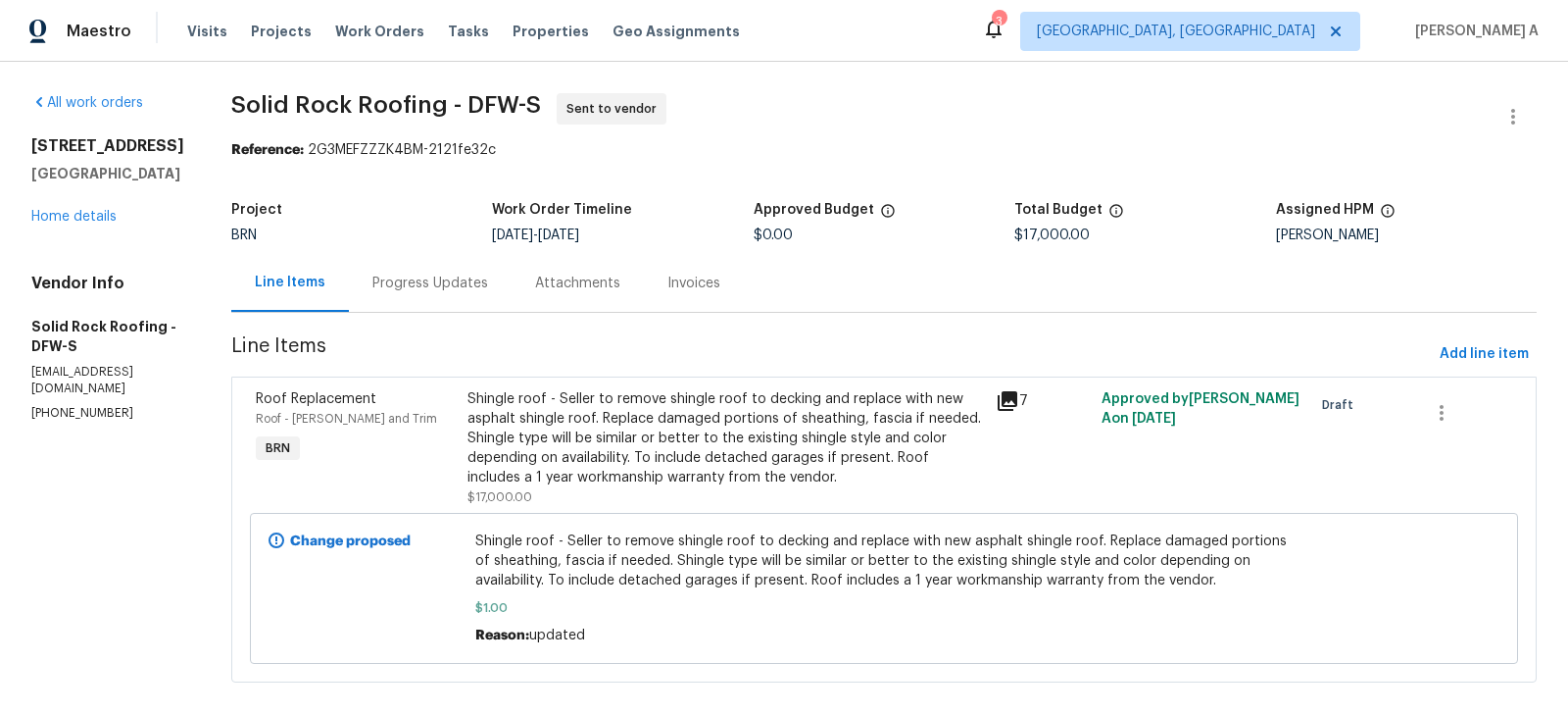
click at [418, 274] on div "Progress Updates" at bounding box center [430, 283] width 115 height 20
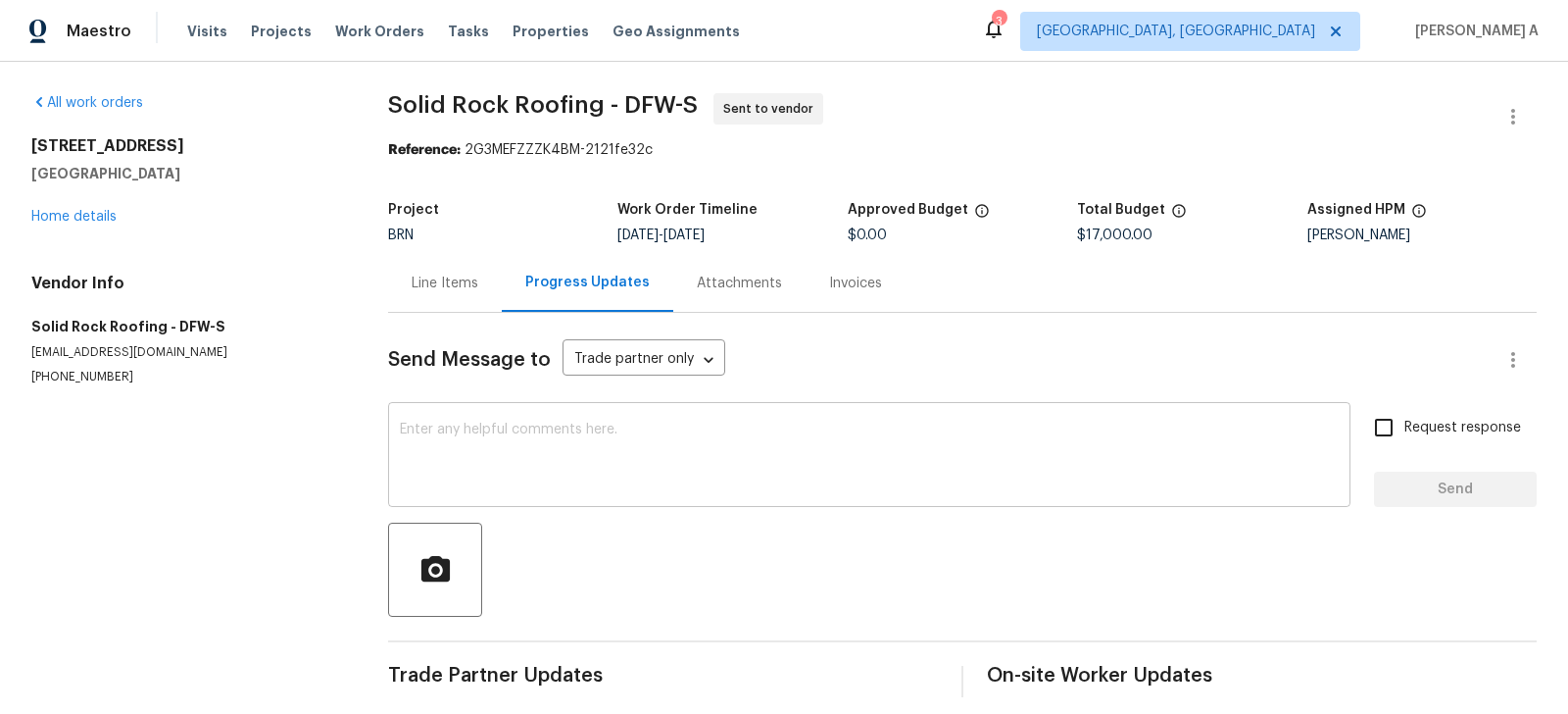
scroll to position [15, 0]
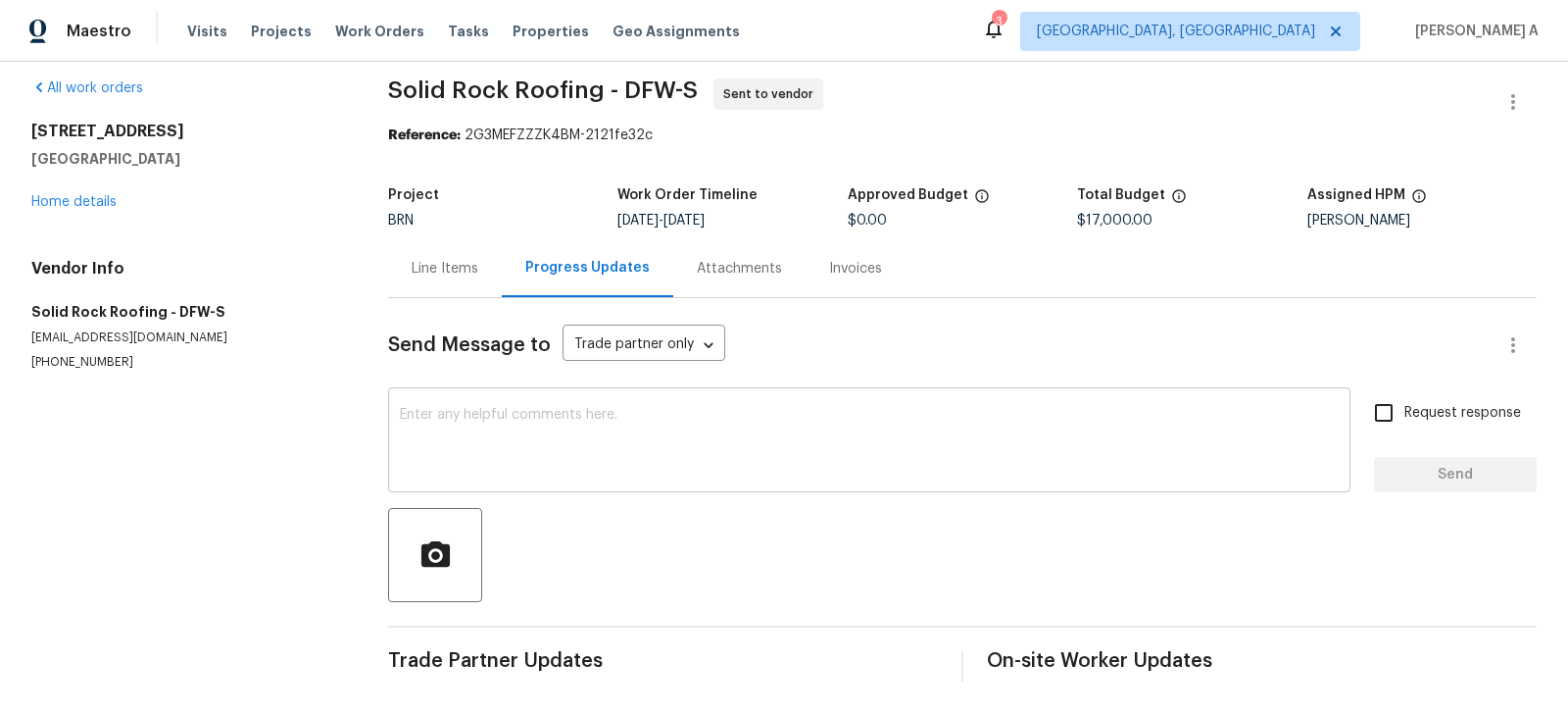
click at [452, 428] on textarea at bounding box center [870, 442] width 939 height 69
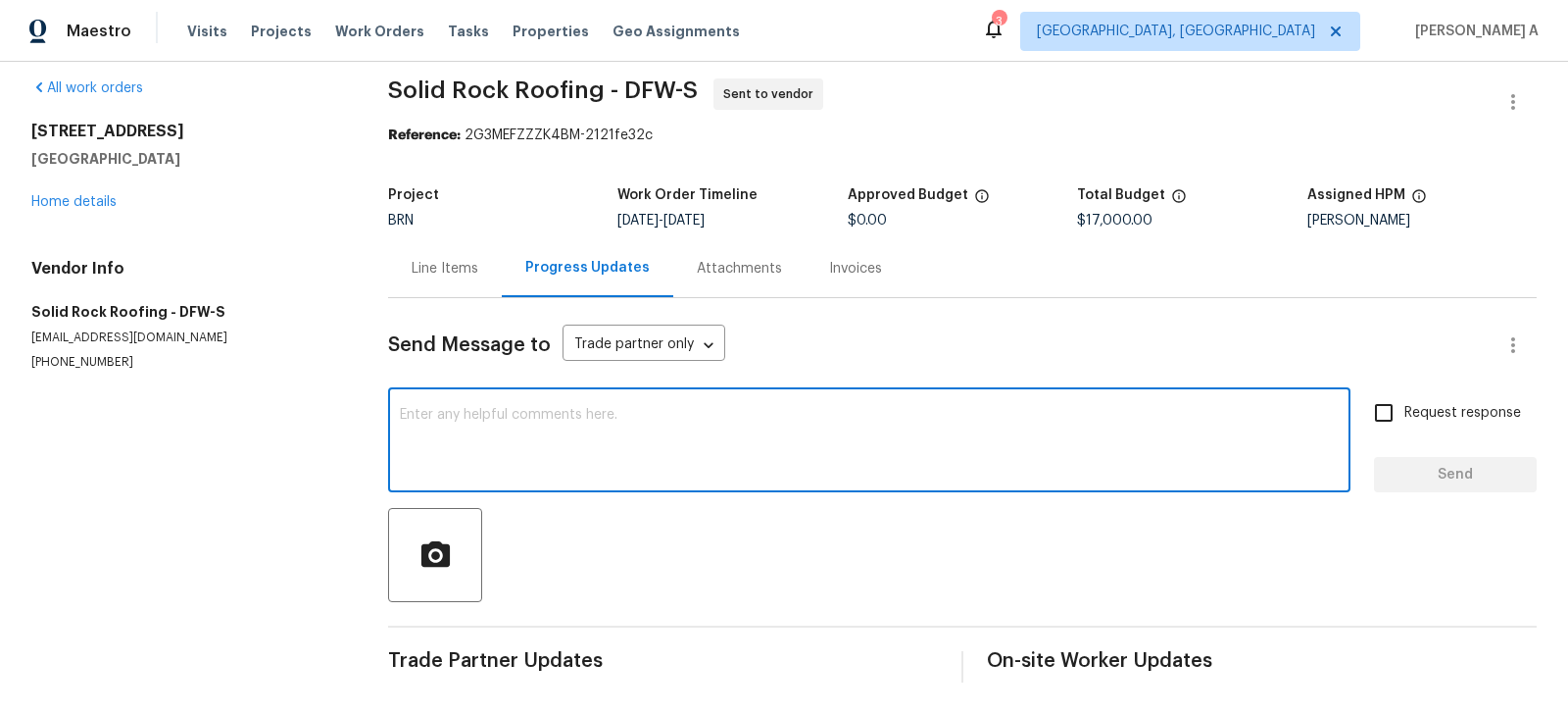
paste textarea "Hi, I'm Akshay from Opendoor. Just wanted to check if you received the workorde…"
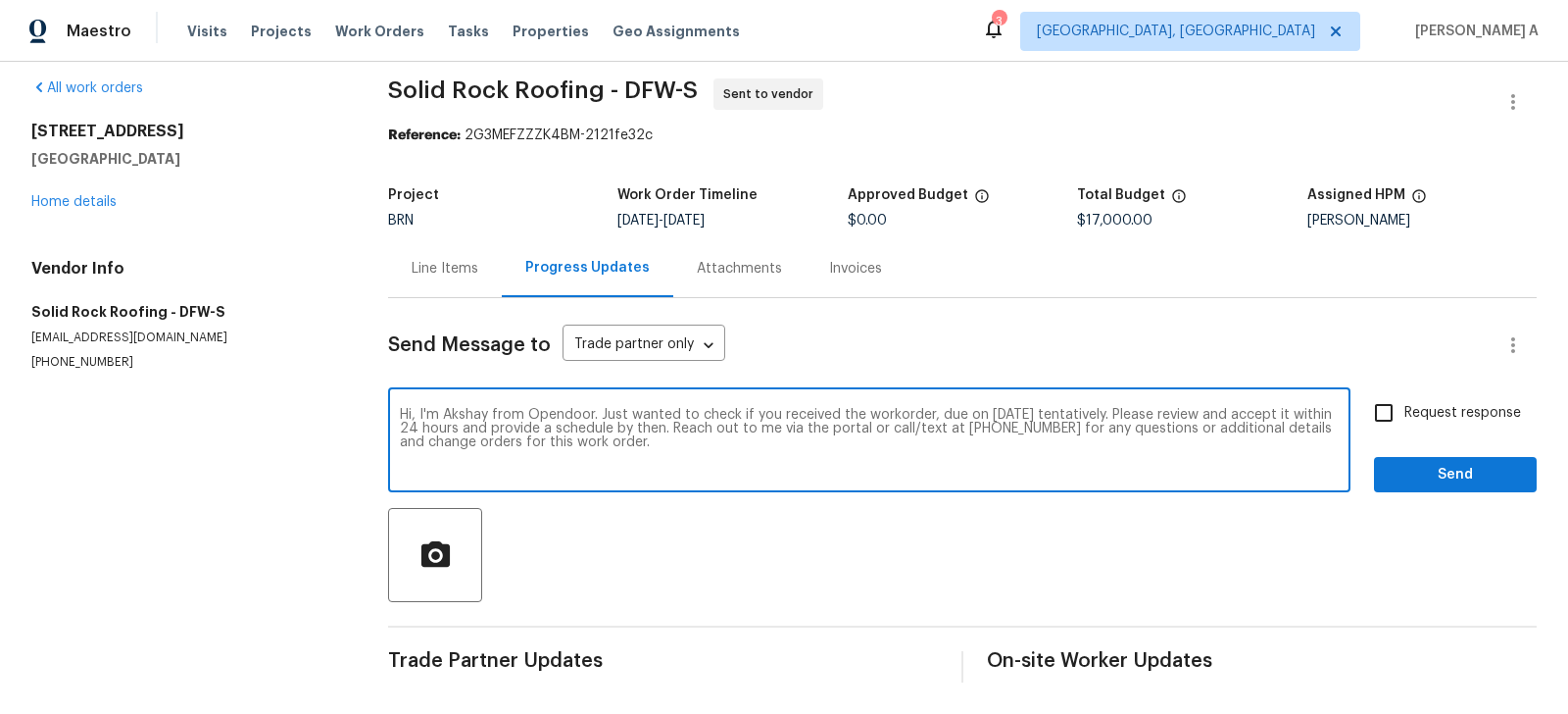
type textarea "Hi, I'm Akshay from Opendoor. Just wanted to check if you received the workorde…"
click at [1387, 406] on input "Request response" at bounding box center [1383, 412] width 41 height 41
checkbox input "true"
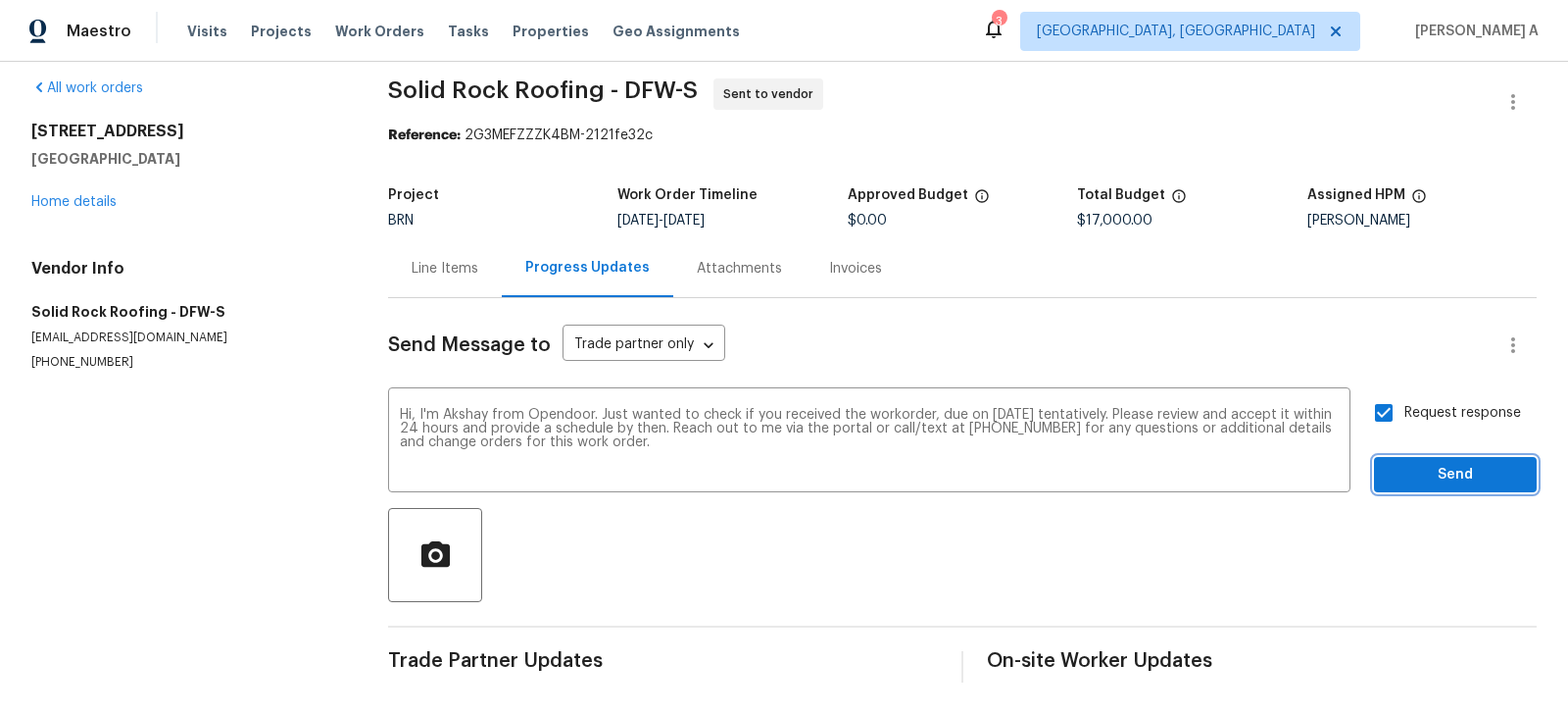
click at [1439, 466] on span "Send" at bounding box center [1456, 475] width 131 height 25
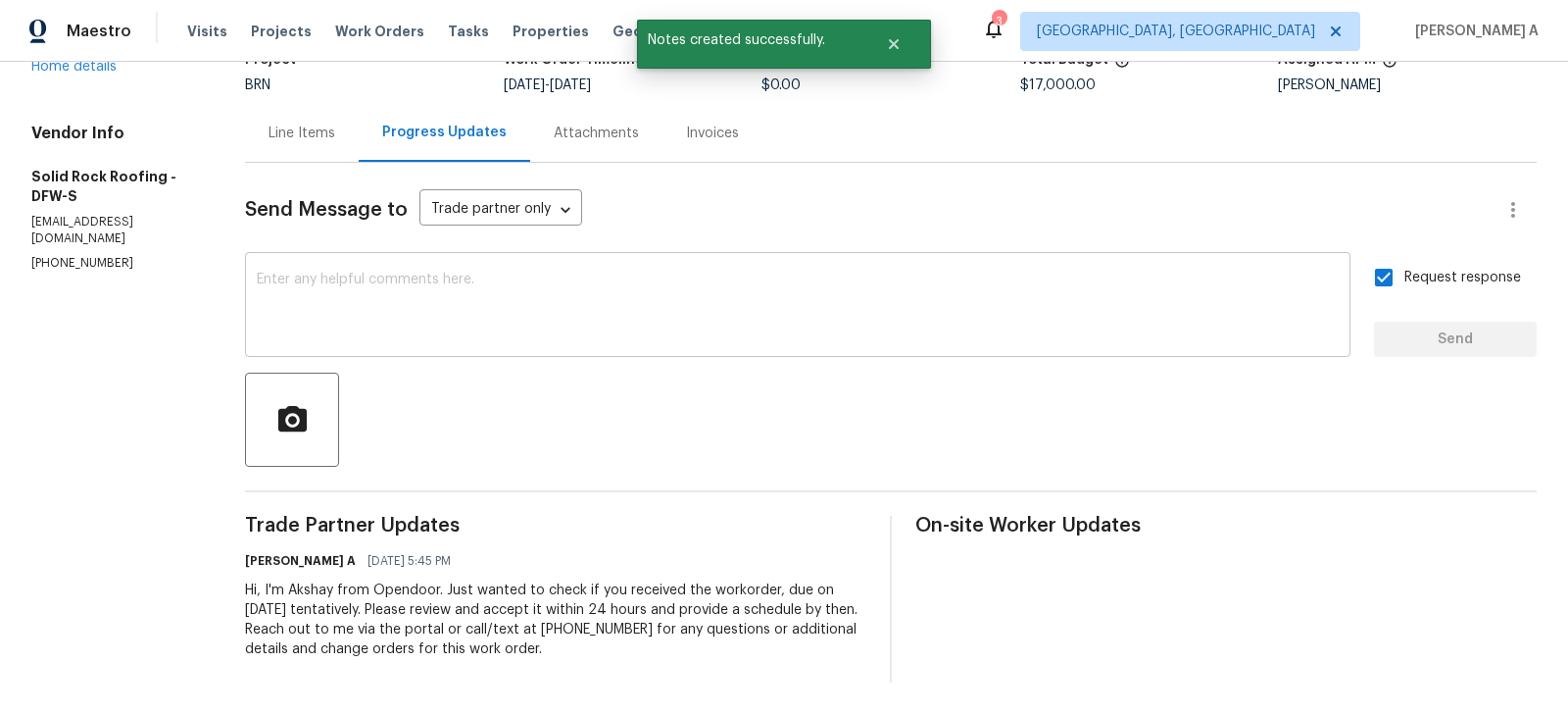
scroll to position [0, 0]
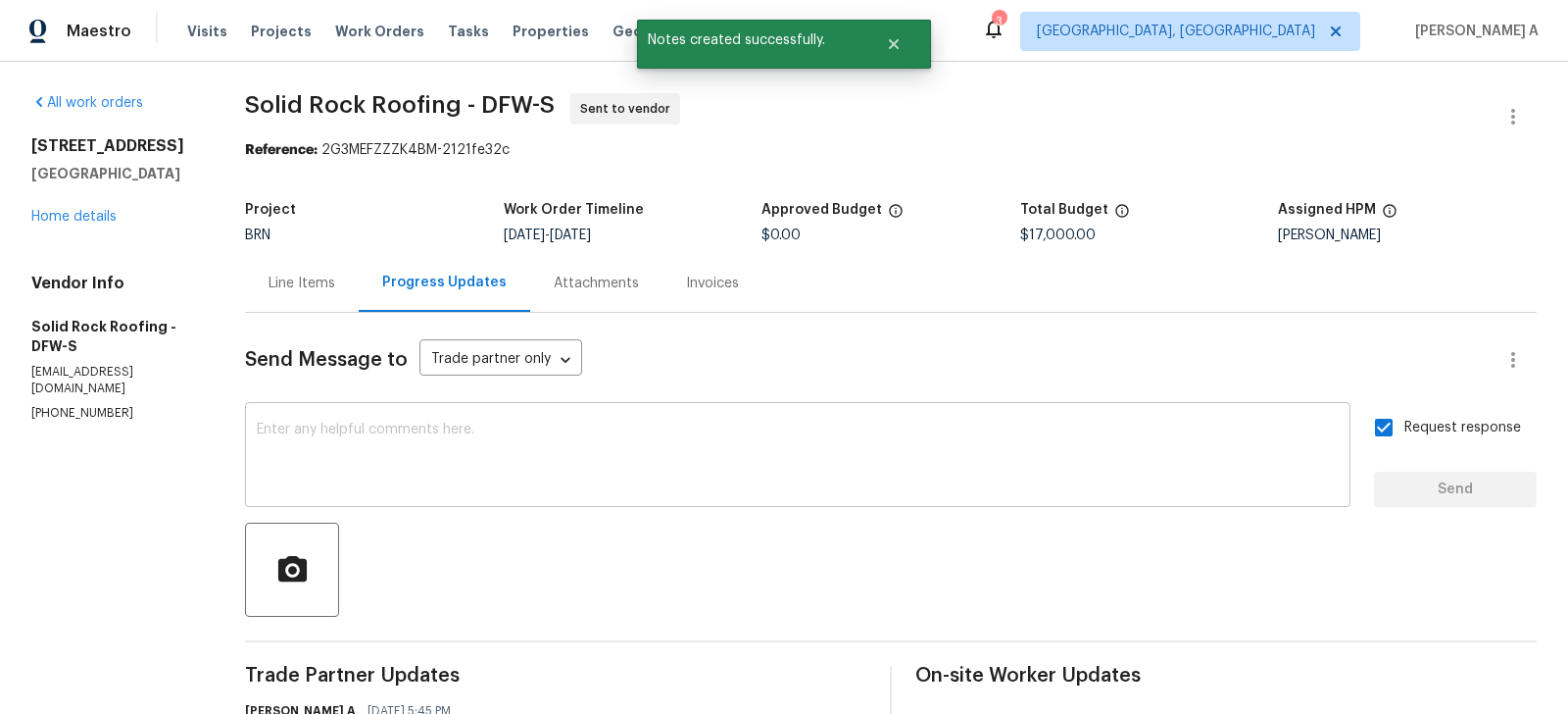
click at [495, 465] on textarea at bounding box center [798, 456] width 1082 height 69
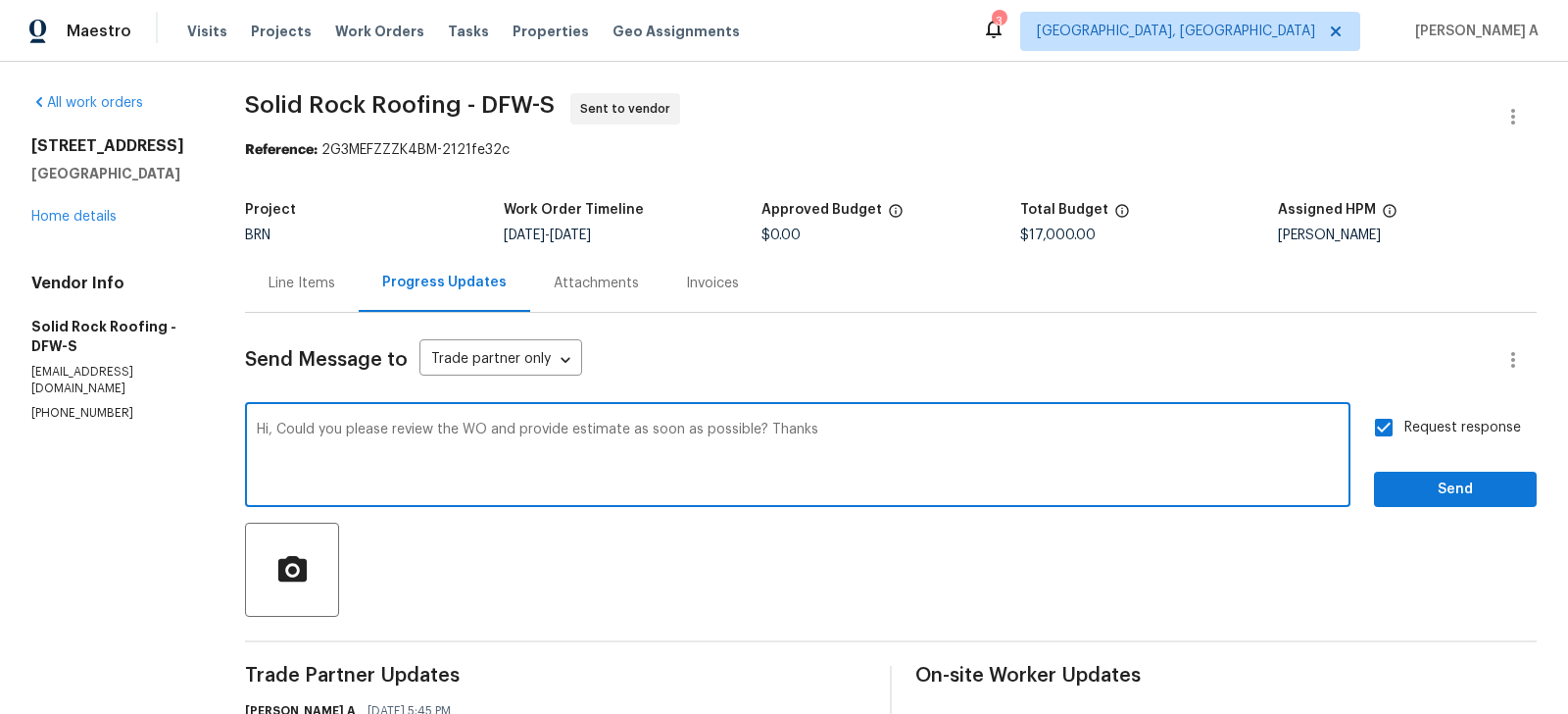
type textarea "Hi, Could you please review the WO and provide estimate as soon as possible? Th…"
click at [1476, 486] on span "Send" at bounding box center [1456, 490] width 131 height 25
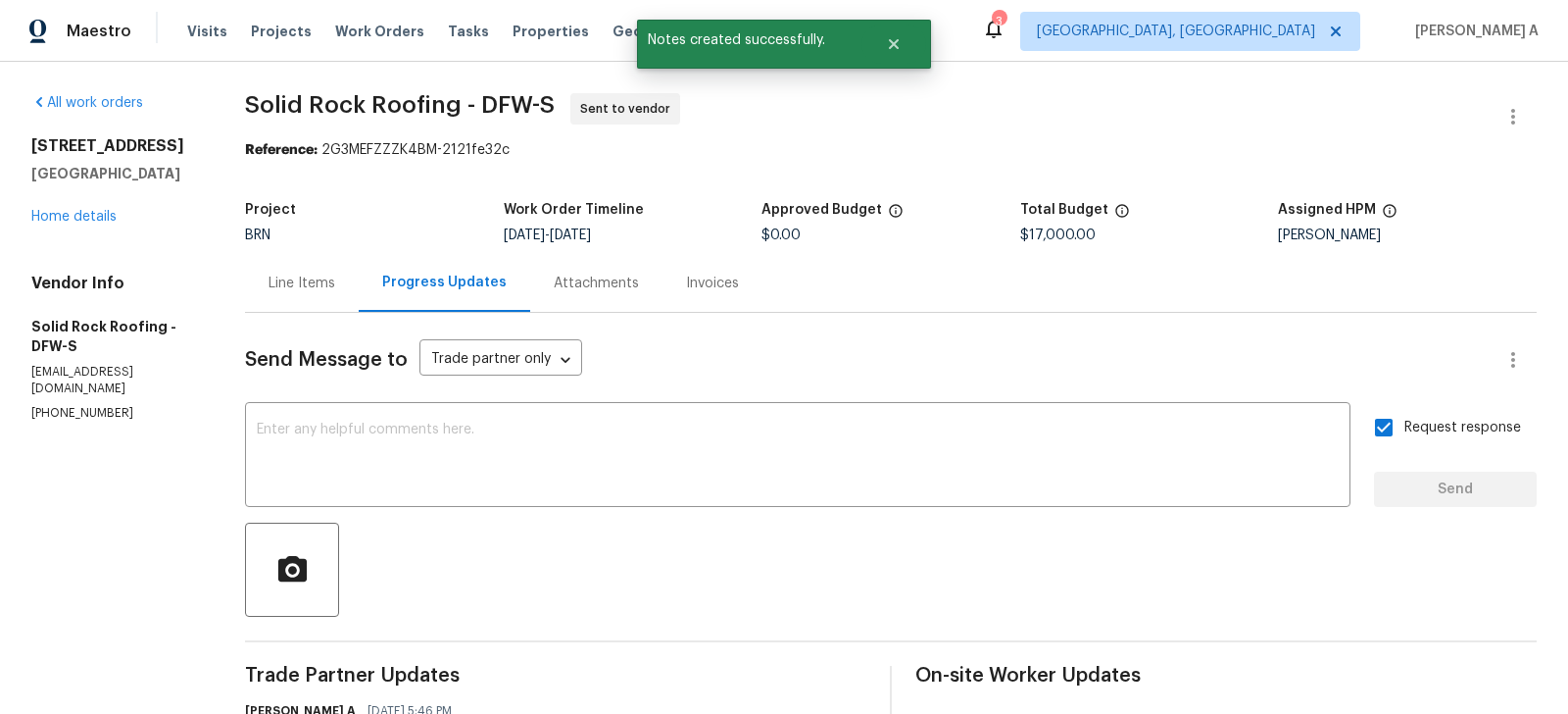
click at [298, 283] on div "Line Items" at bounding box center [301, 283] width 67 height 20
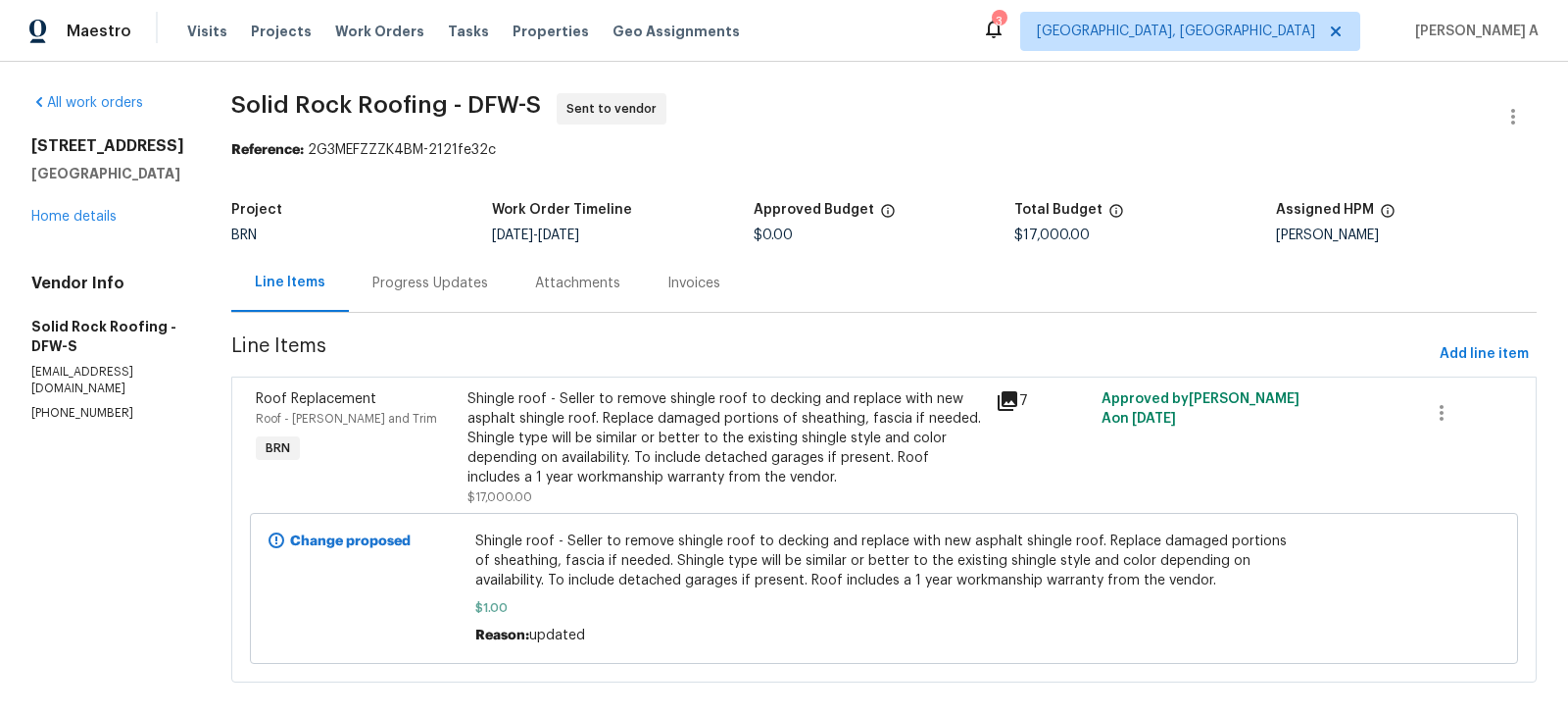
click at [406, 286] on div "Progress Updates" at bounding box center [430, 283] width 115 height 20
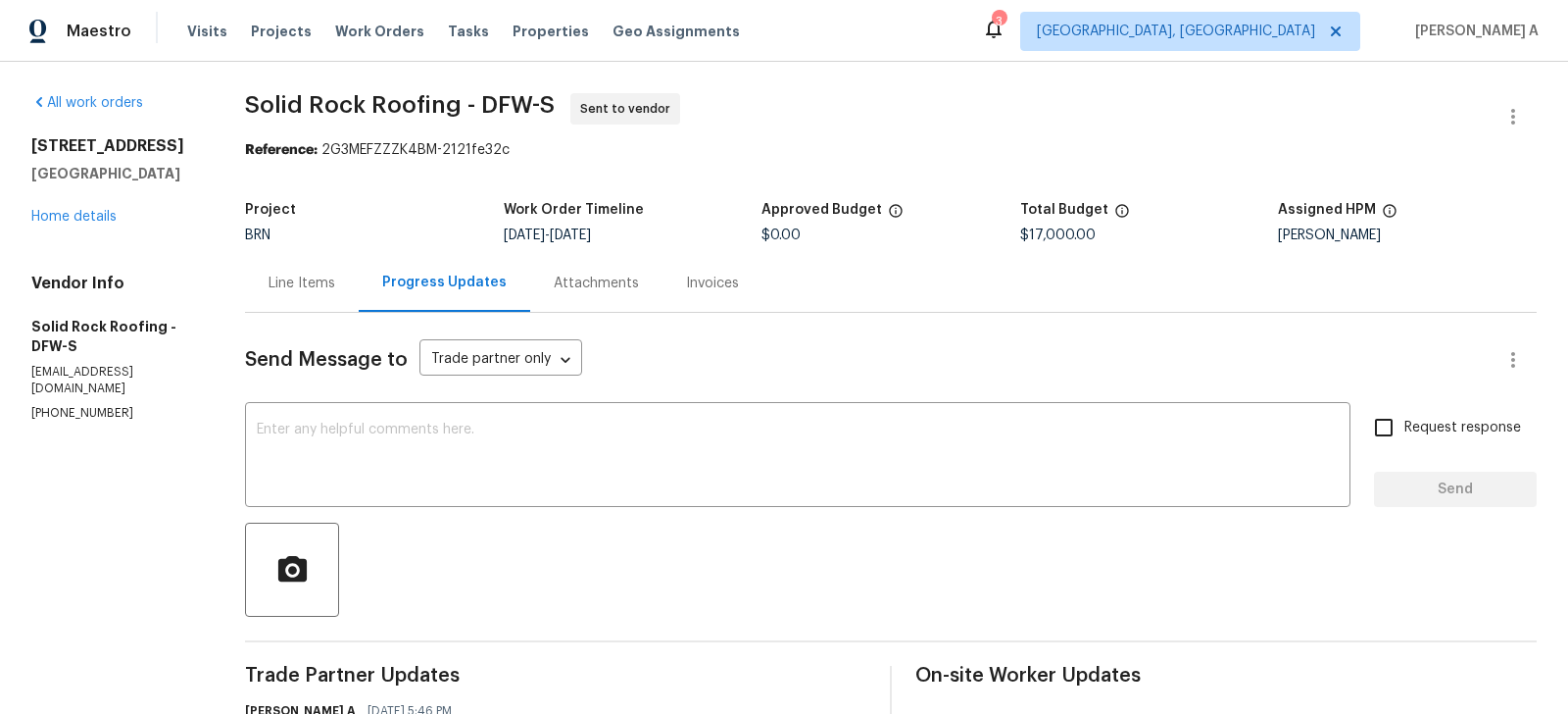
click at [299, 281] on div "Line Items" at bounding box center [301, 283] width 67 height 20
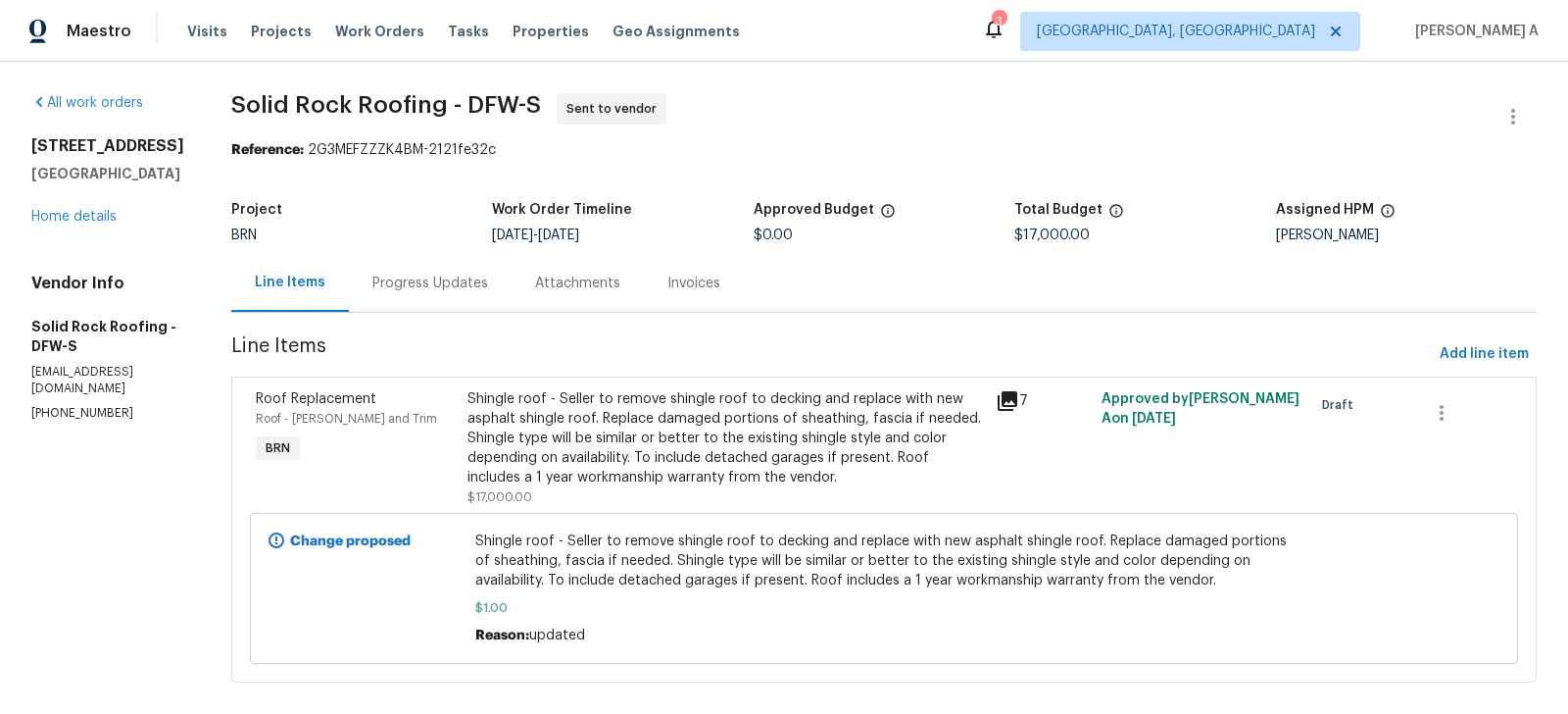
scroll to position [23, 0]
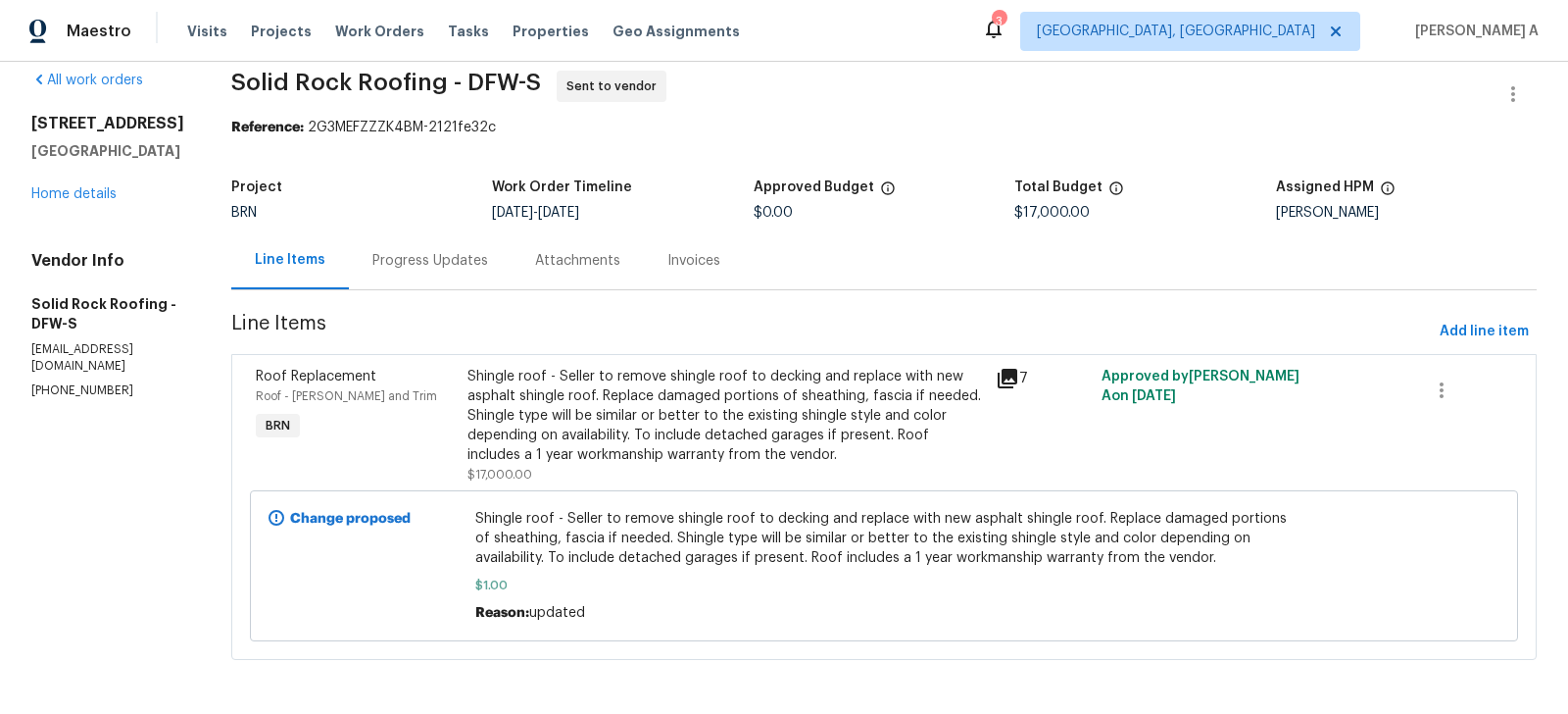
click at [441, 253] on div "Progress Updates" at bounding box center [430, 261] width 115 height 20
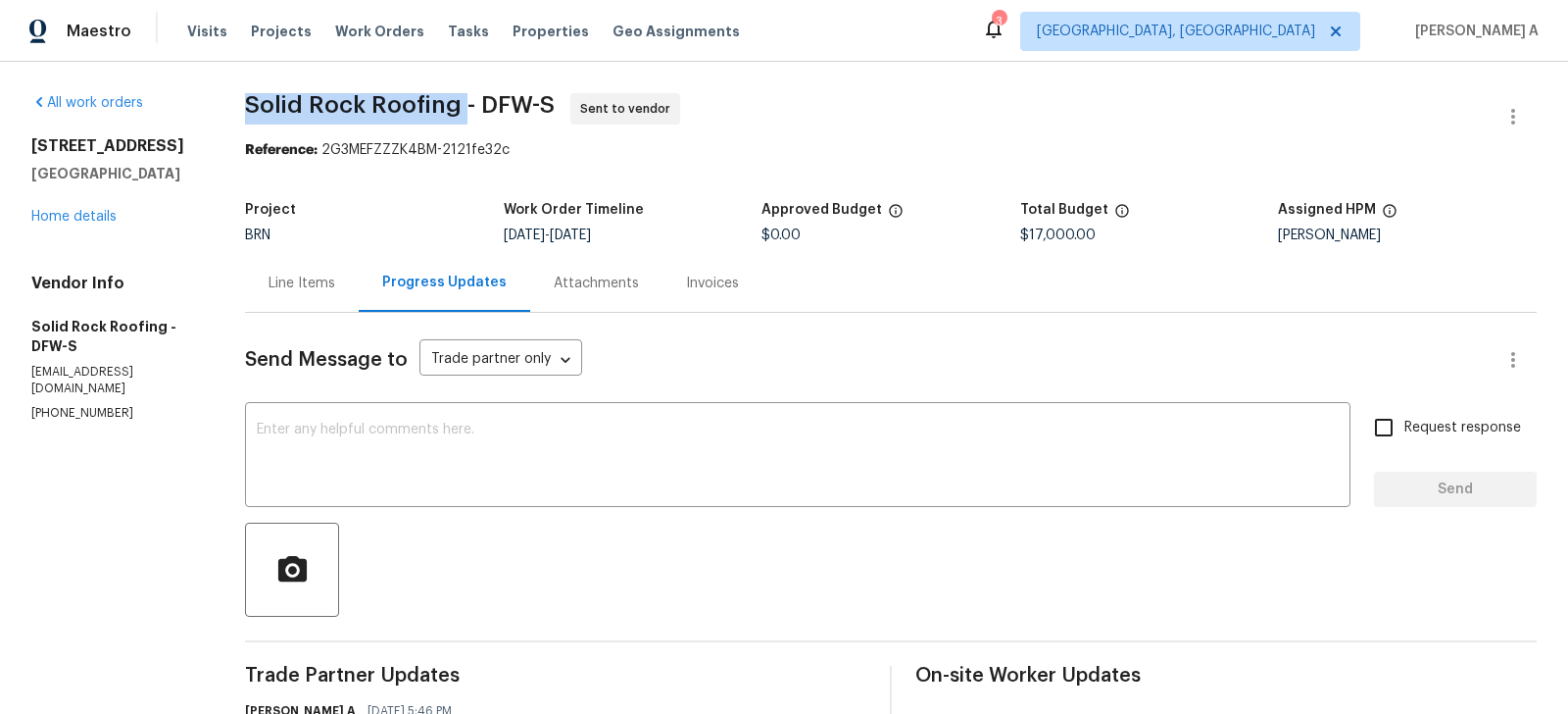
copy span "Solid Rock Roofing"
drag, startPoint x: 462, startPoint y: 105, endPoint x: 228, endPoint y: 89, distance: 234.5
click at [226, 89] on div "All work orders 4616 Dalrock Dr Plano, TX 75024 Home details Vendor Info Solid …" at bounding box center [784, 500] width 1568 height 878
click at [896, 276] on div "Line Items Progress Updates Attachments Invoices" at bounding box center [891, 283] width 1292 height 59
click at [269, 282] on div "Line Items" at bounding box center [302, 283] width 114 height 58
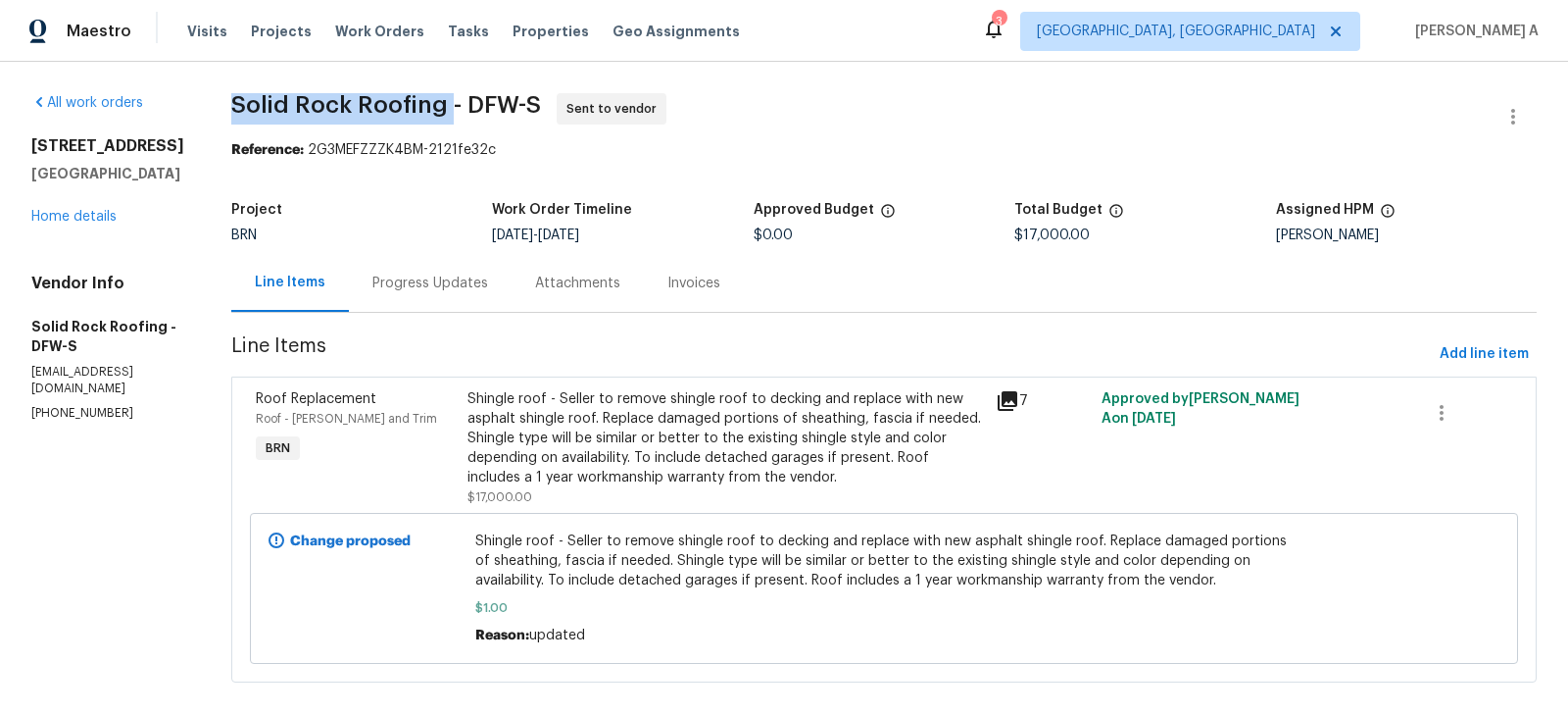
copy span "Solid Rock Roofing"
drag, startPoint x: 226, startPoint y: 96, endPoint x: 449, endPoint y: 102, distance: 223.1
click at [450, 103] on div "All work orders 4616 Dalrock Dr Plano, TX 75024 Home details Vendor Info Solid …" at bounding box center [784, 399] width 1568 height 675
click at [410, 277] on div "Progress Updates" at bounding box center [430, 283] width 115 height 20
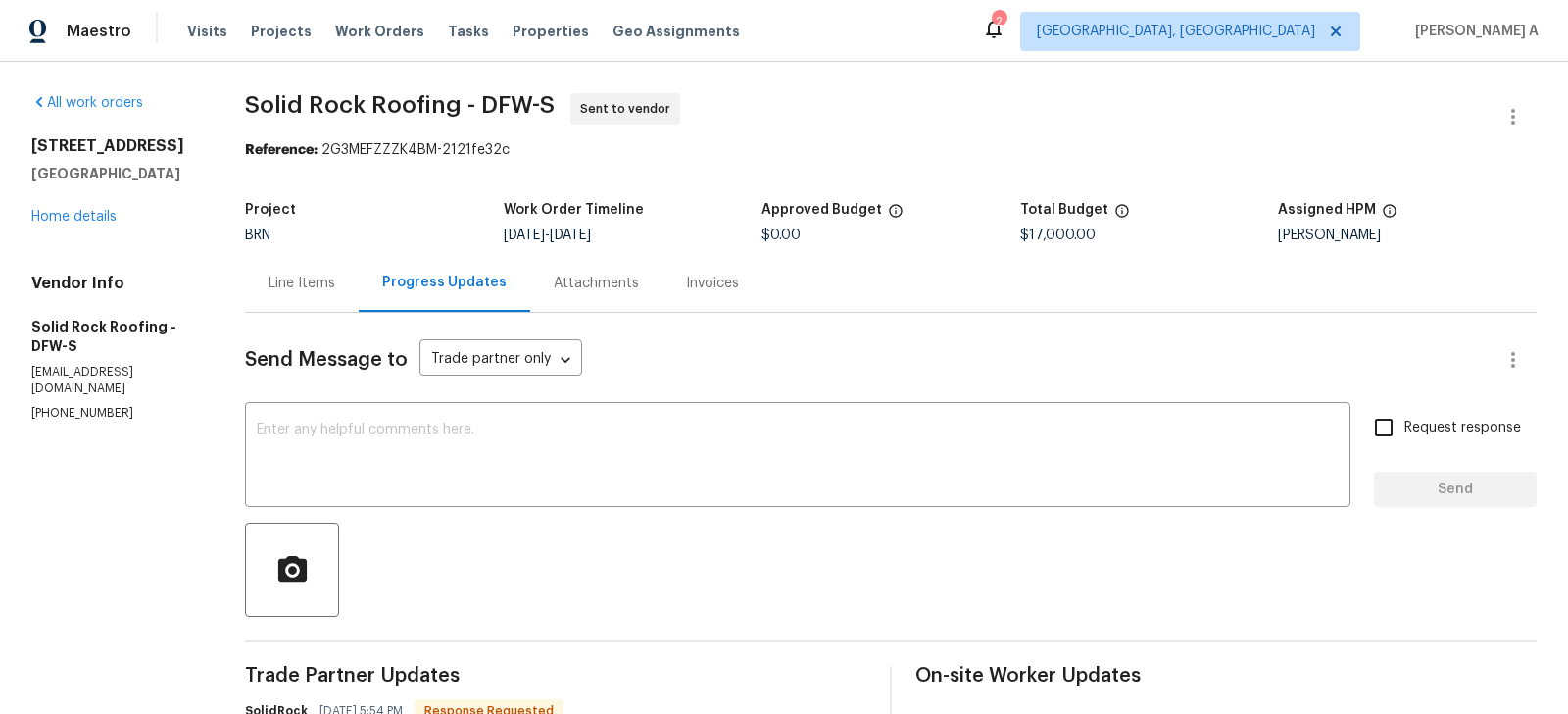
click at [303, 282] on div "Line Items" at bounding box center [301, 283] width 67 height 20
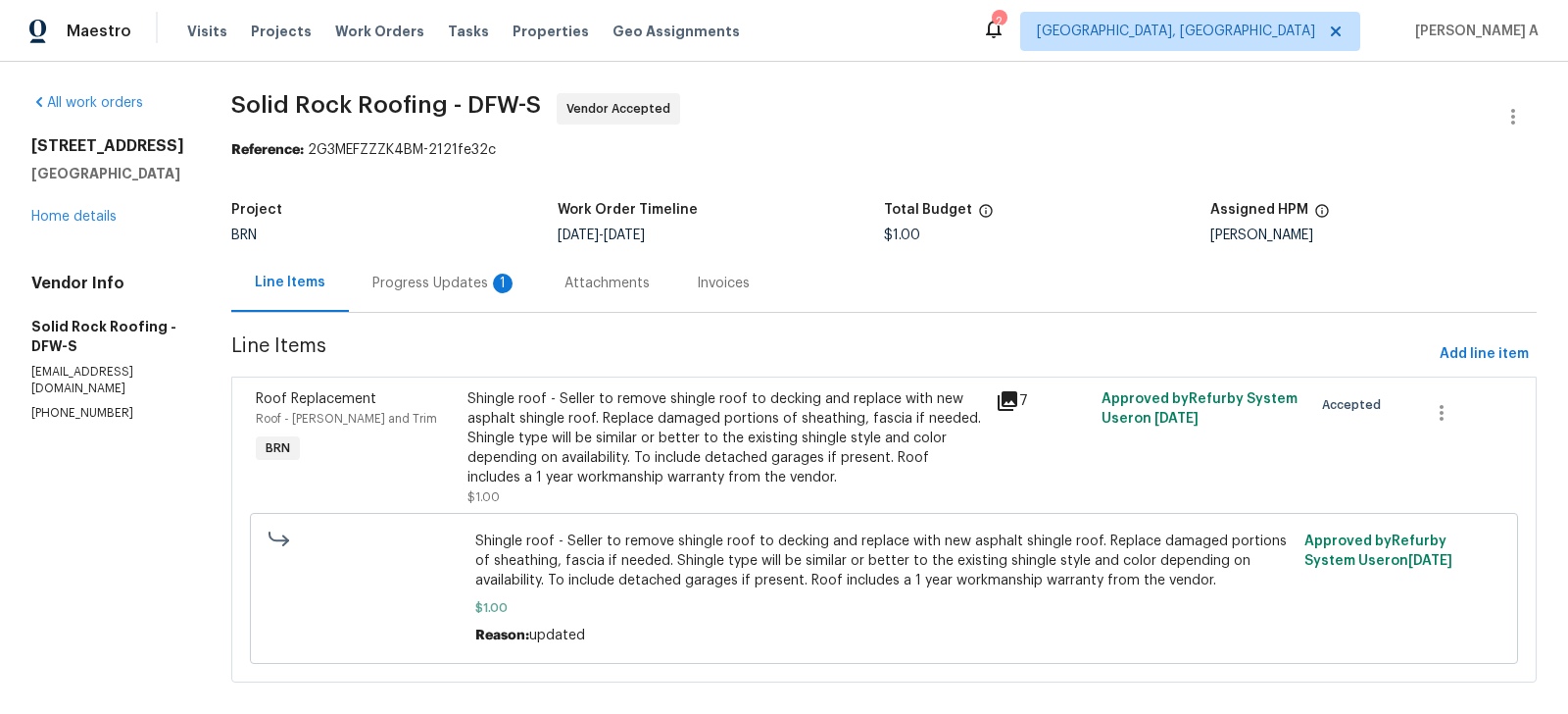
click at [479, 287] on div "Progress Updates 1" at bounding box center [445, 283] width 145 height 20
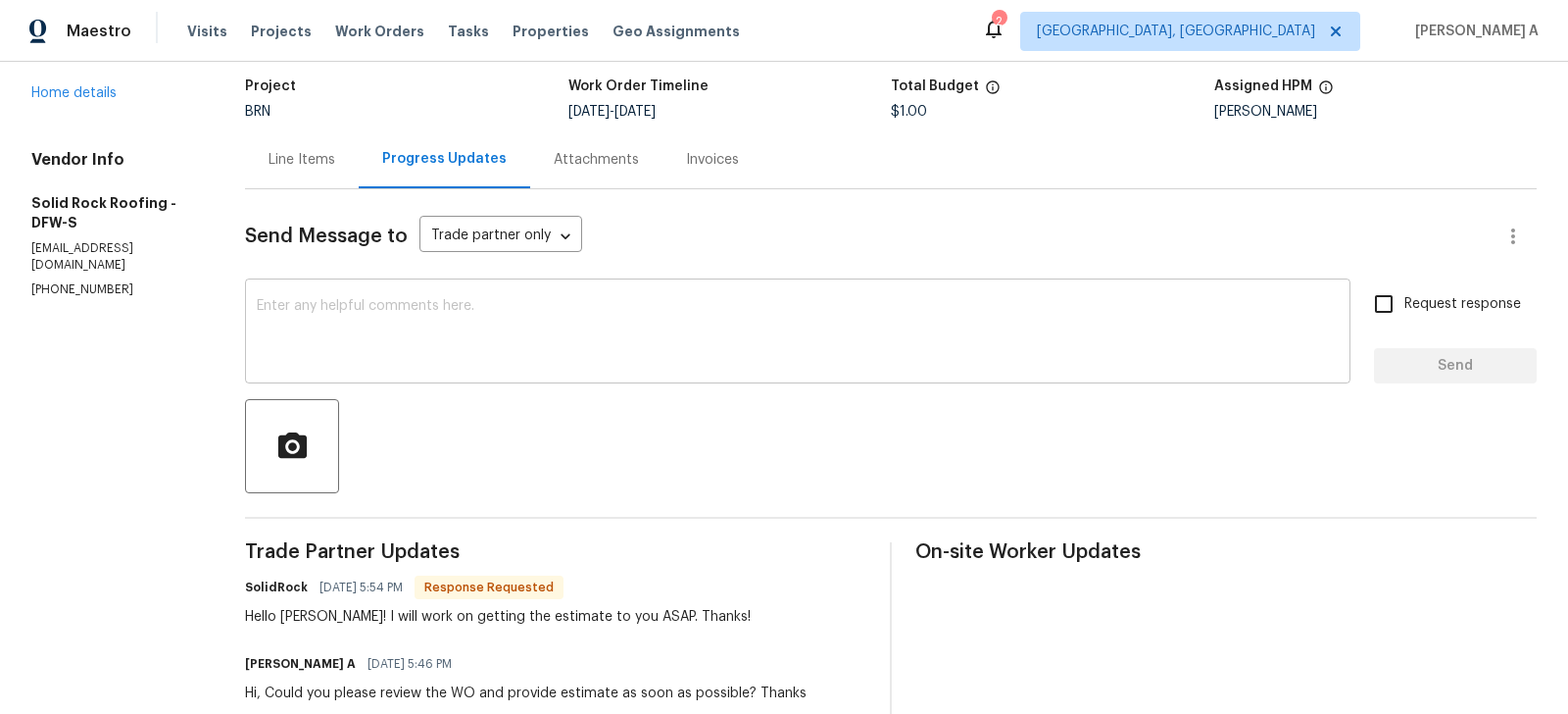
scroll to position [125, 0]
click at [643, 315] on textarea at bounding box center [798, 331] width 1082 height 69
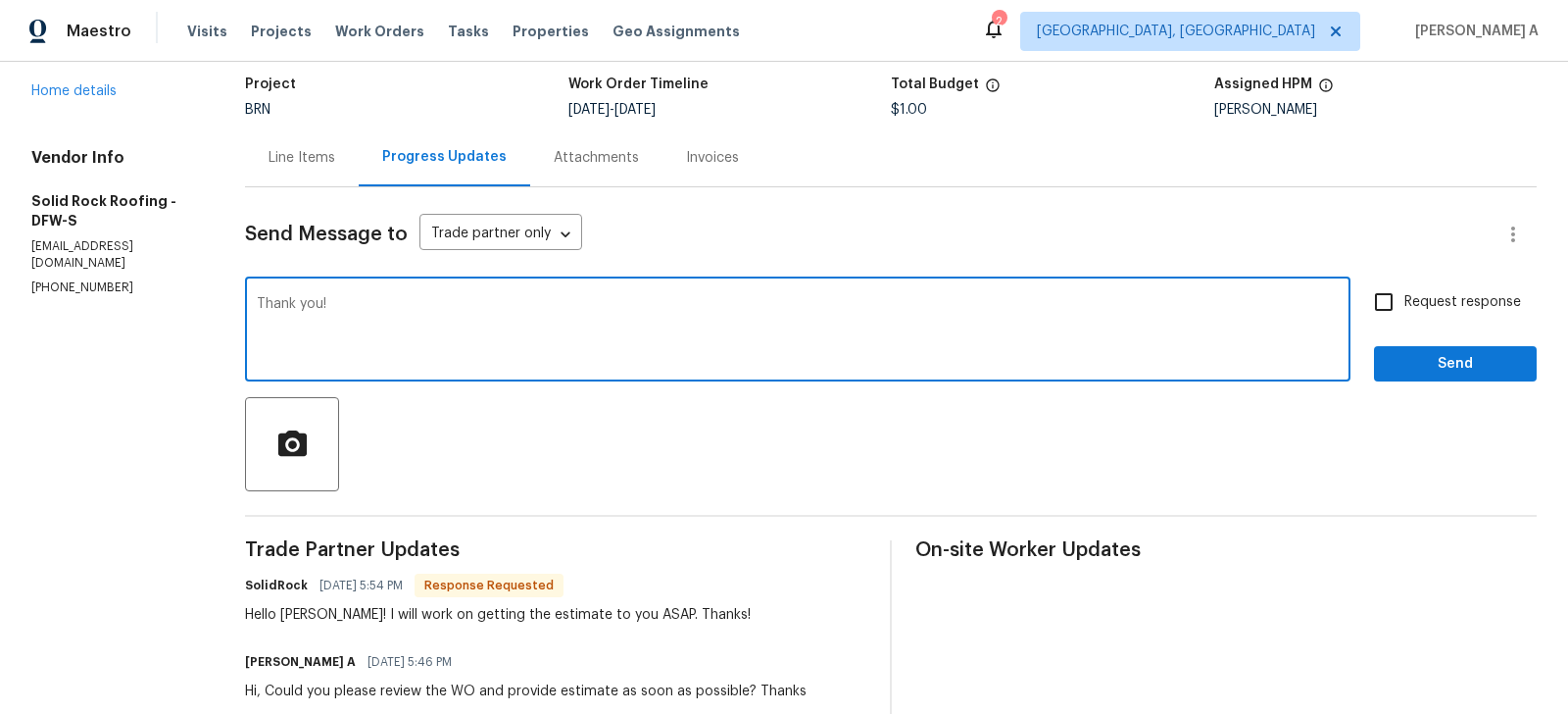
type textarea "Thank you!"
click at [1380, 306] on input "Request response" at bounding box center [1383, 301] width 41 height 41
checkbox input "true"
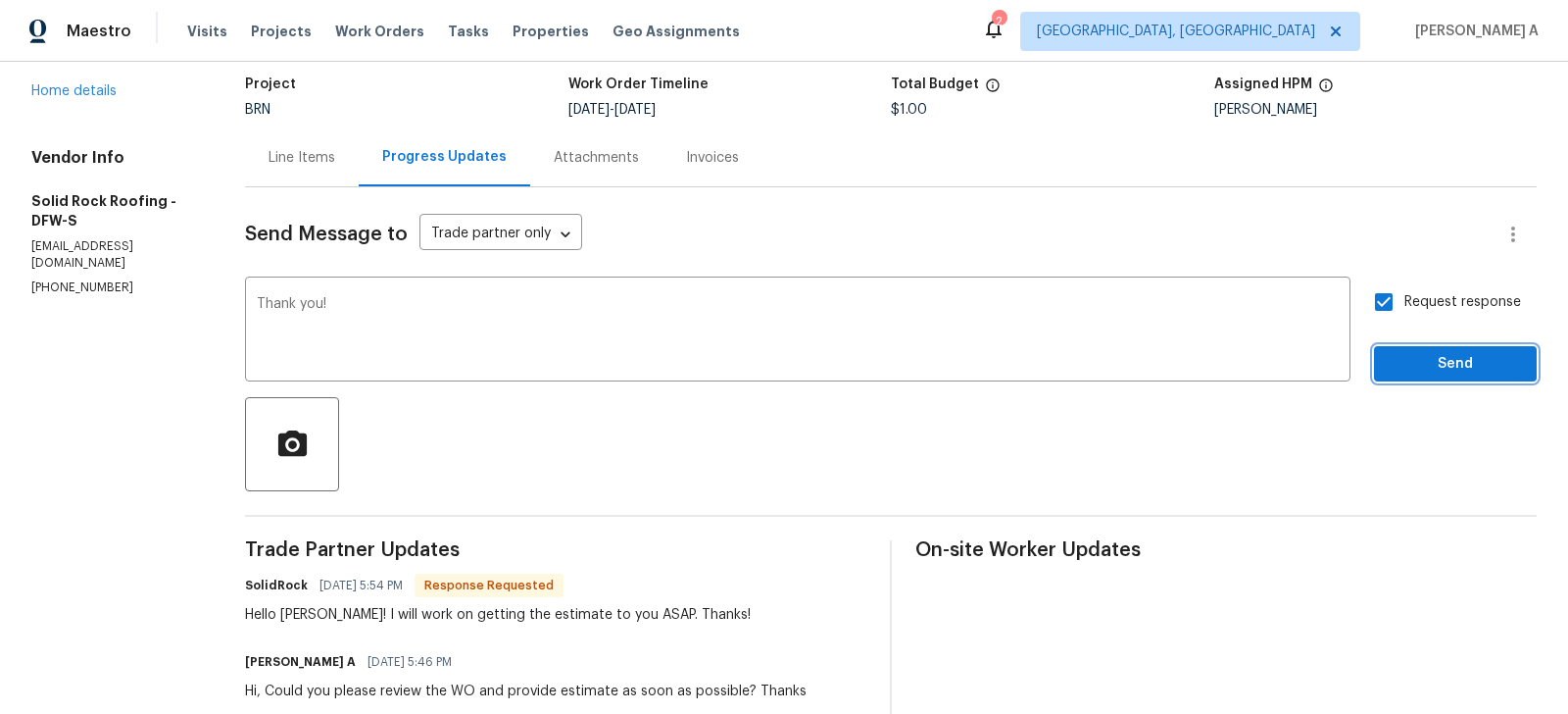
click at [1426, 355] on span "Send" at bounding box center [1456, 363] width 131 height 25
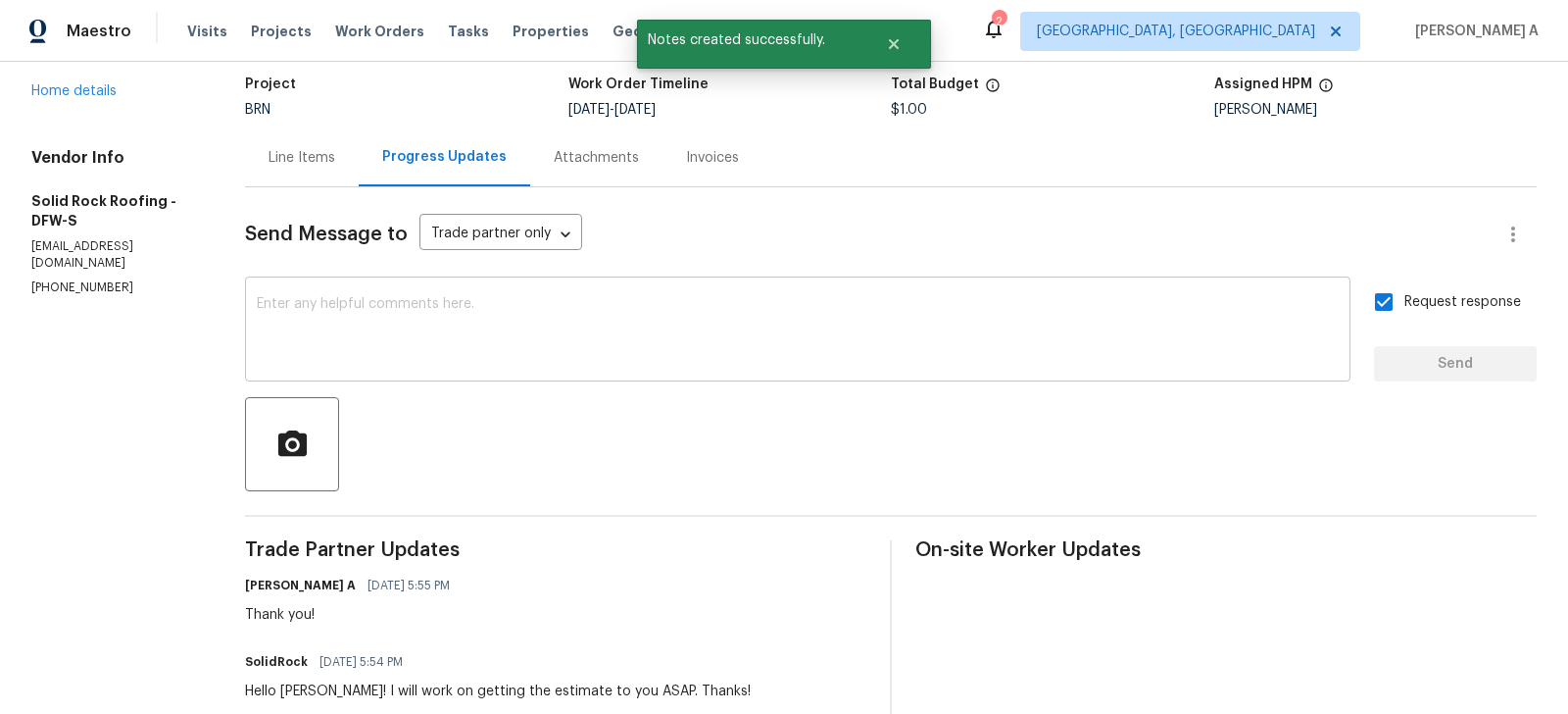
scroll to position [0, 0]
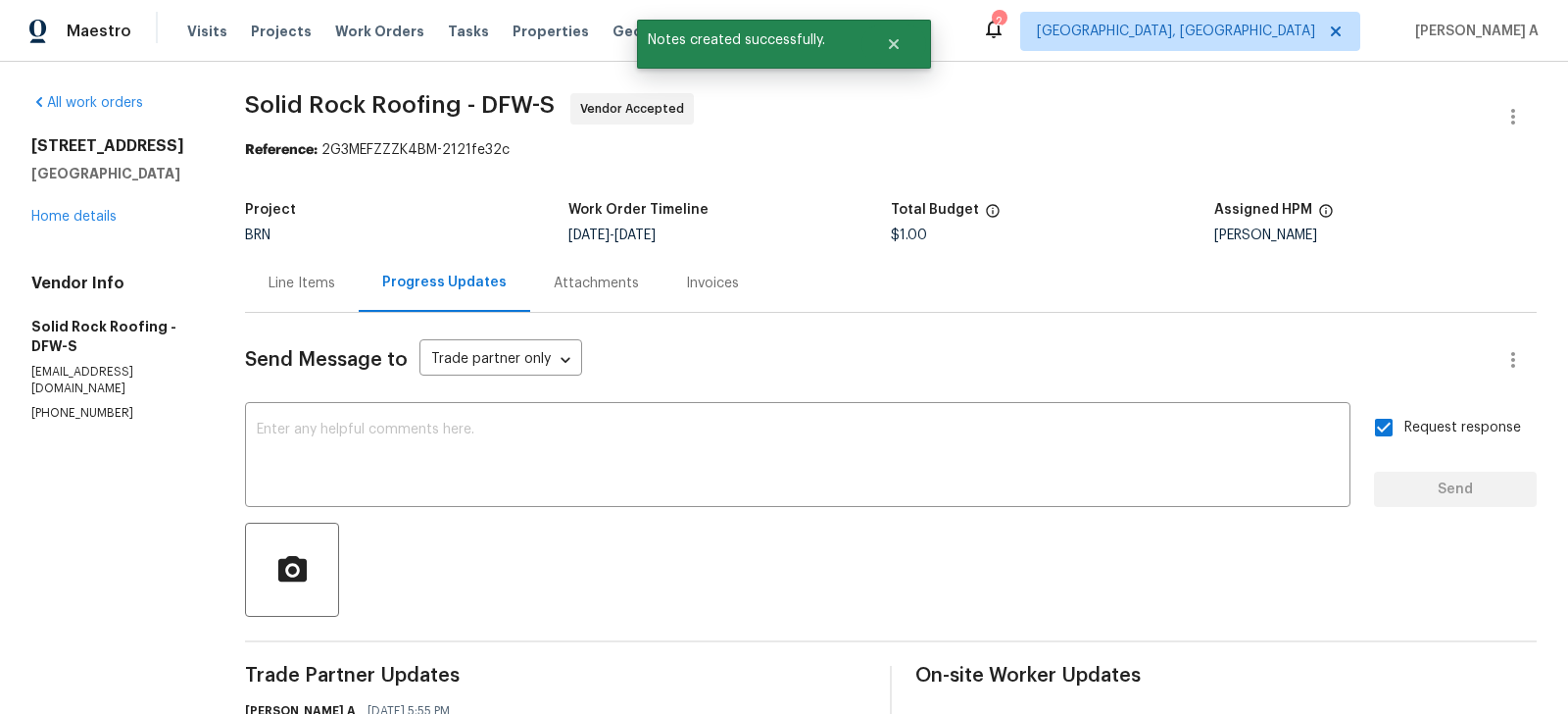
click at [93, 223] on div "4616 Dalrock Dr Plano, TX 75024 Home details" at bounding box center [115, 181] width 167 height 90
click at [92, 213] on link "Home details" at bounding box center [74, 216] width 85 height 14
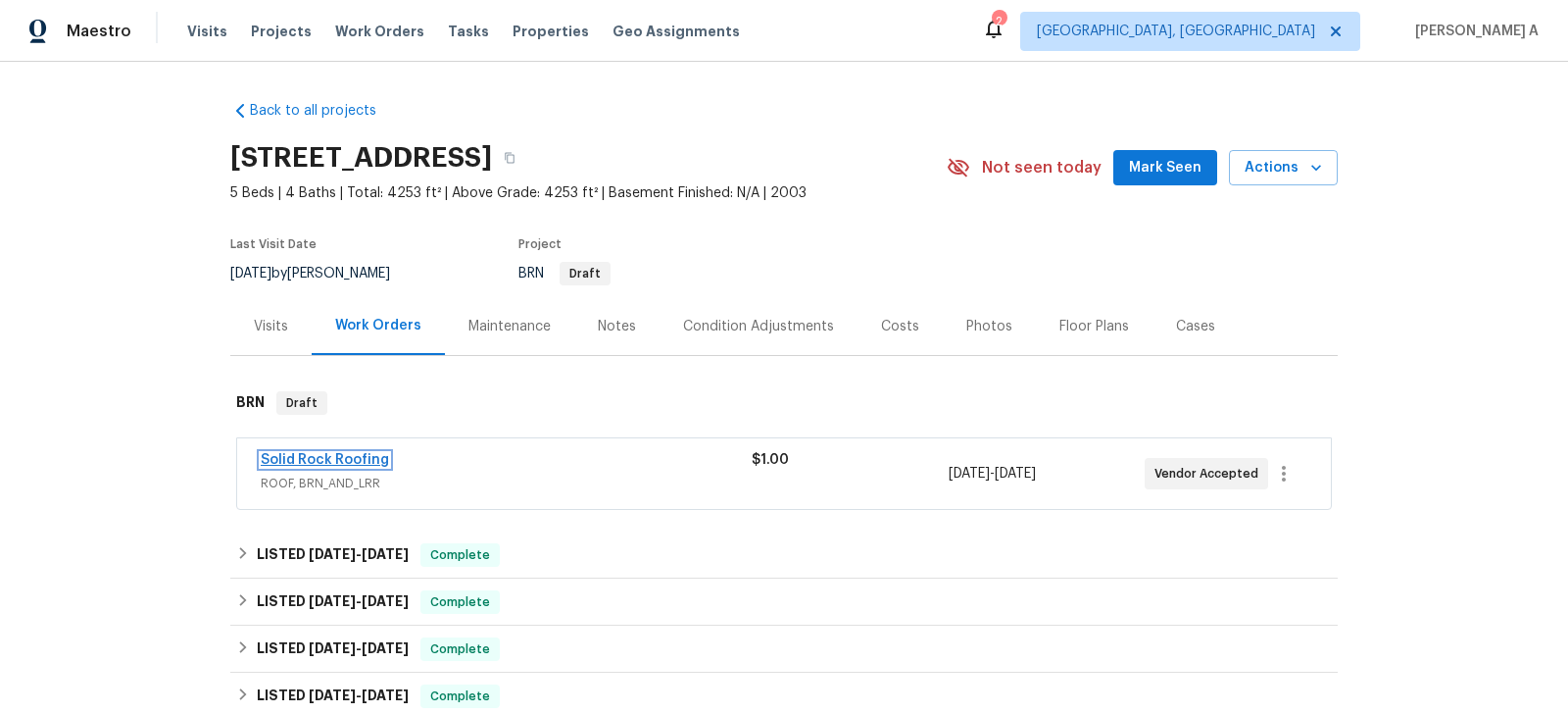
click at [311, 455] on link "Solid Rock Roofing" at bounding box center [325, 460] width 128 height 14
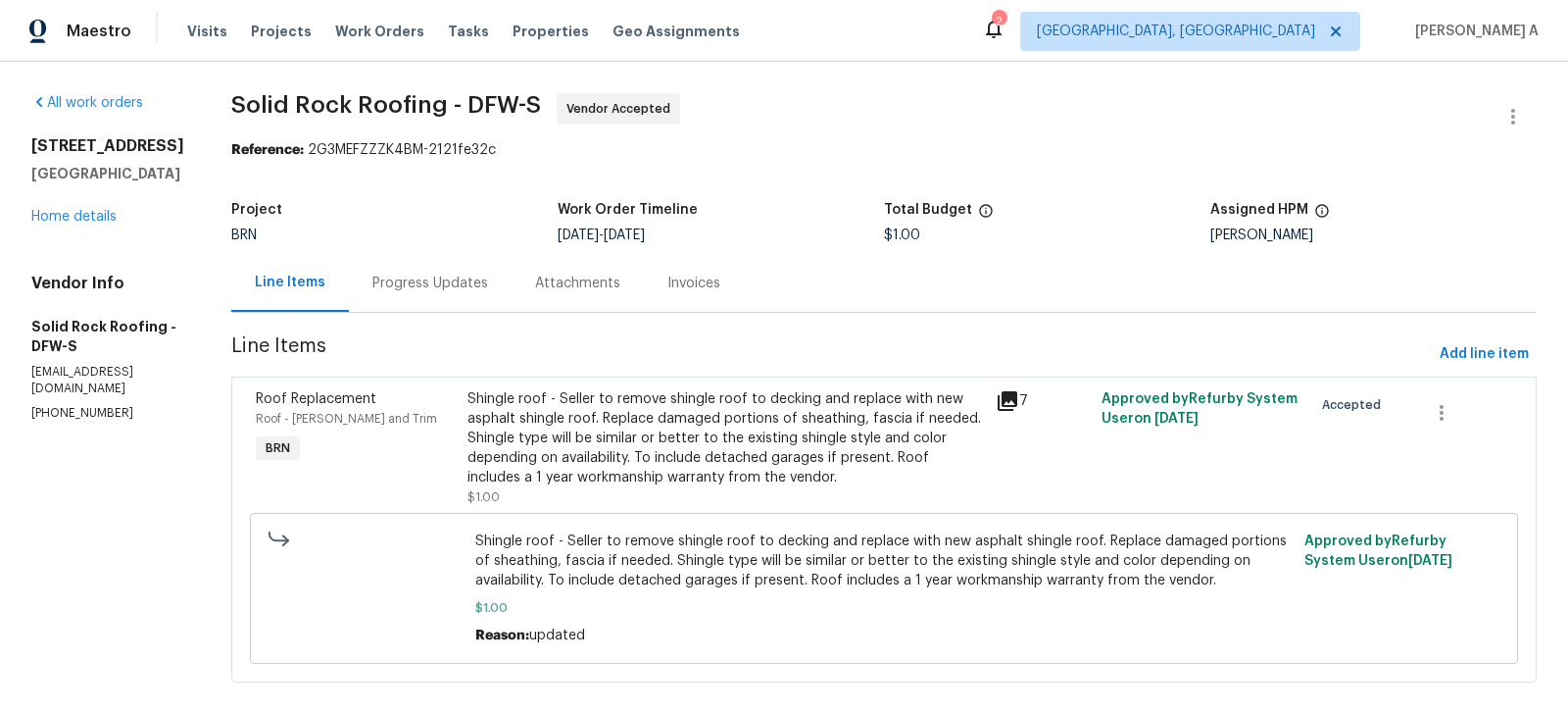
click at [417, 256] on div "Progress Updates" at bounding box center [430, 283] width 163 height 58
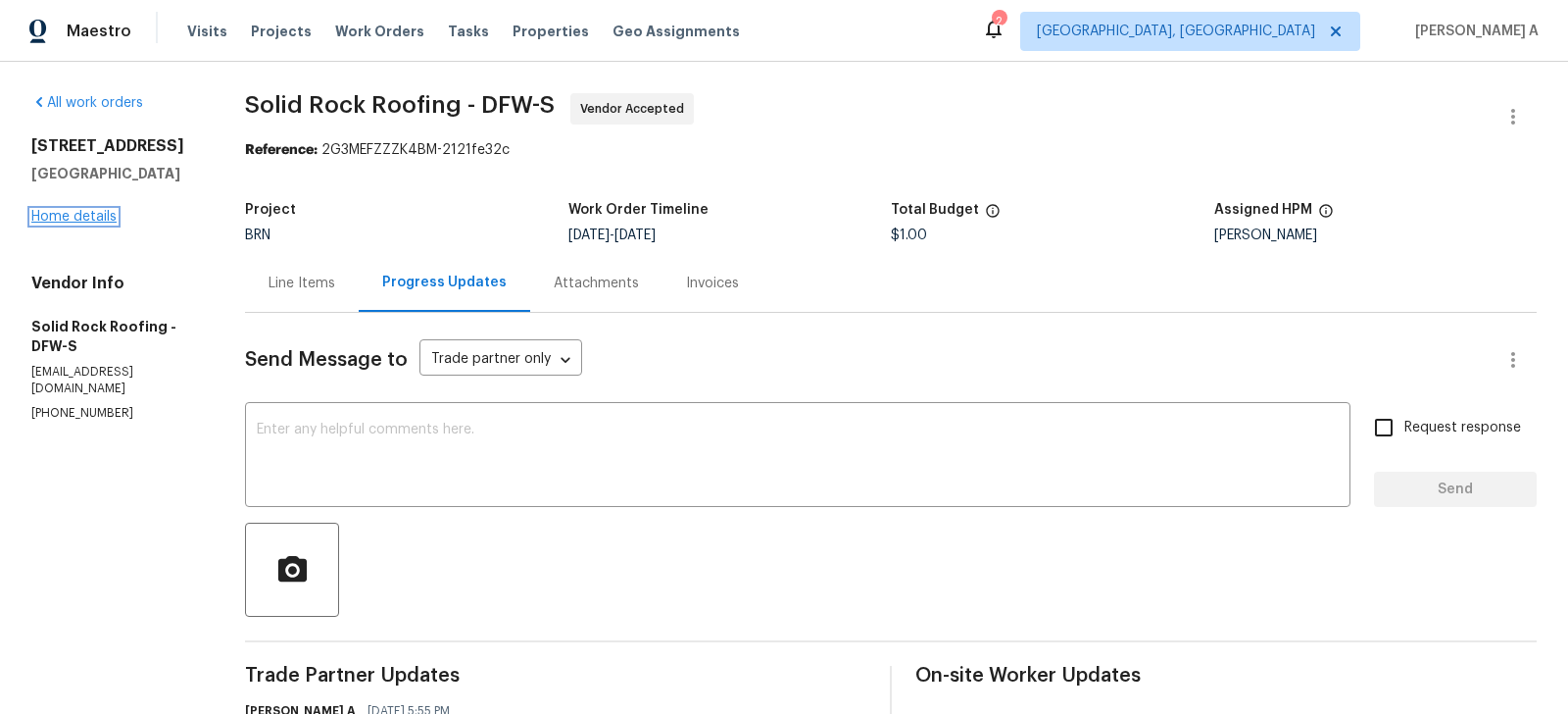
click at [84, 220] on link "Home details" at bounding box center [74, 216] width 85 height 14
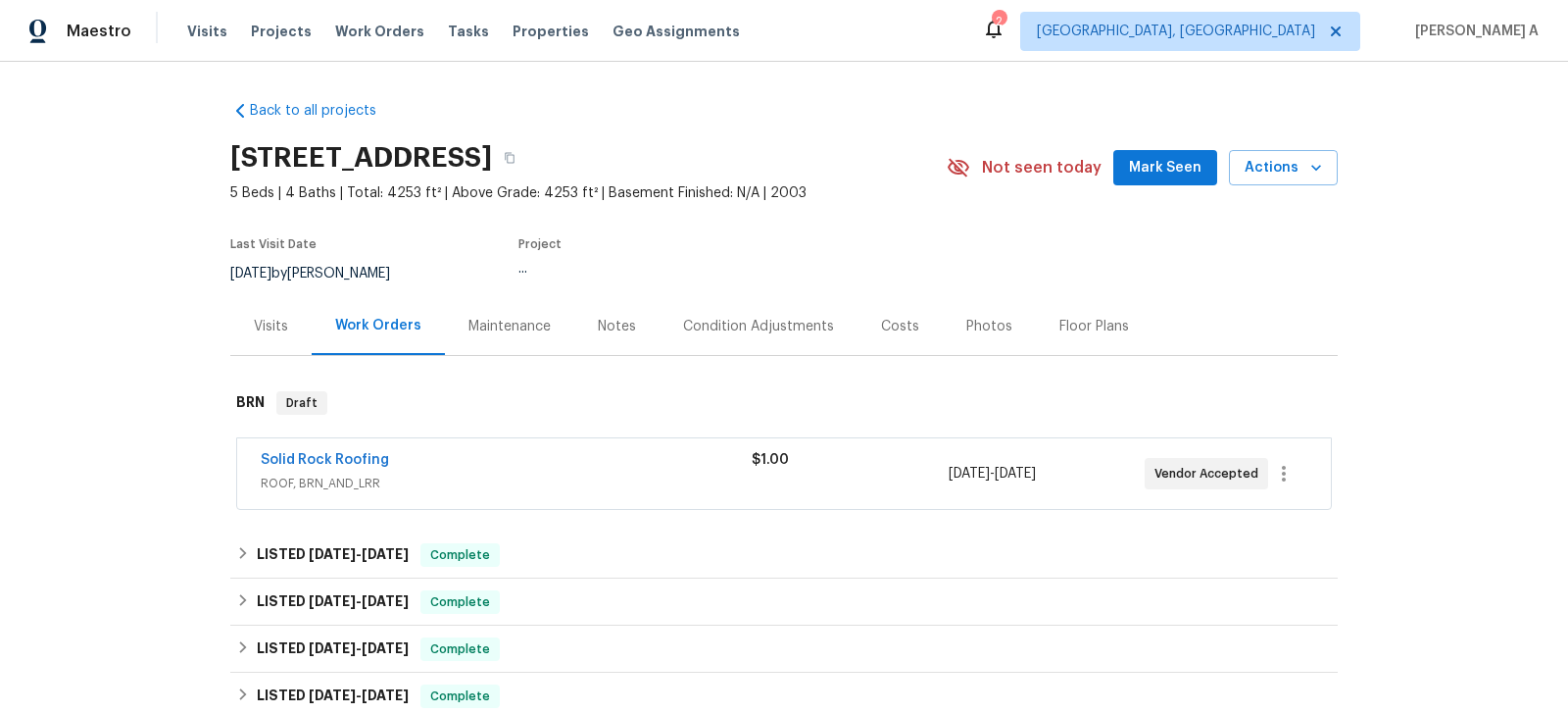
scroll to position [1009, 0]
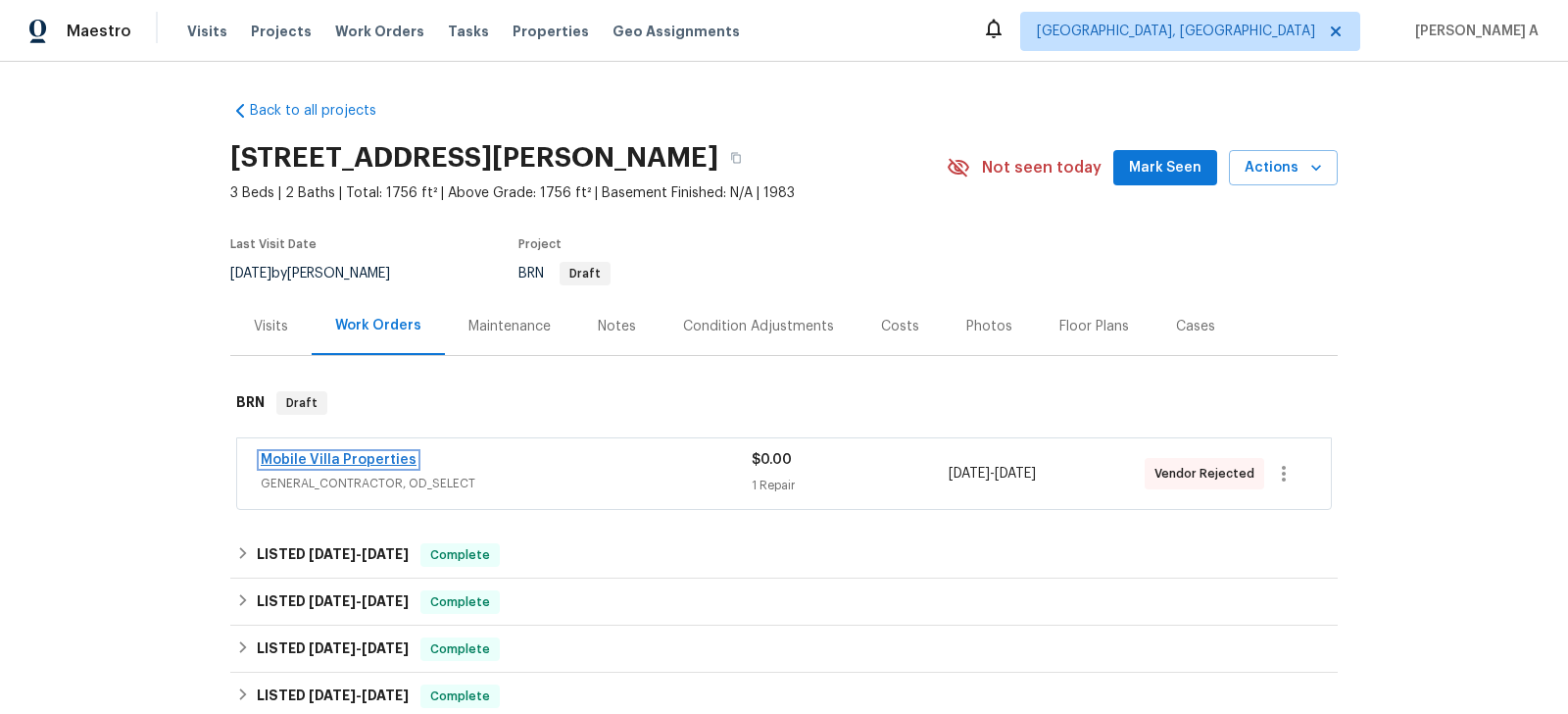
click at [355, 456] on link "Mobile Villa Properties" at bounding box center [339, 460] width 156 height 14
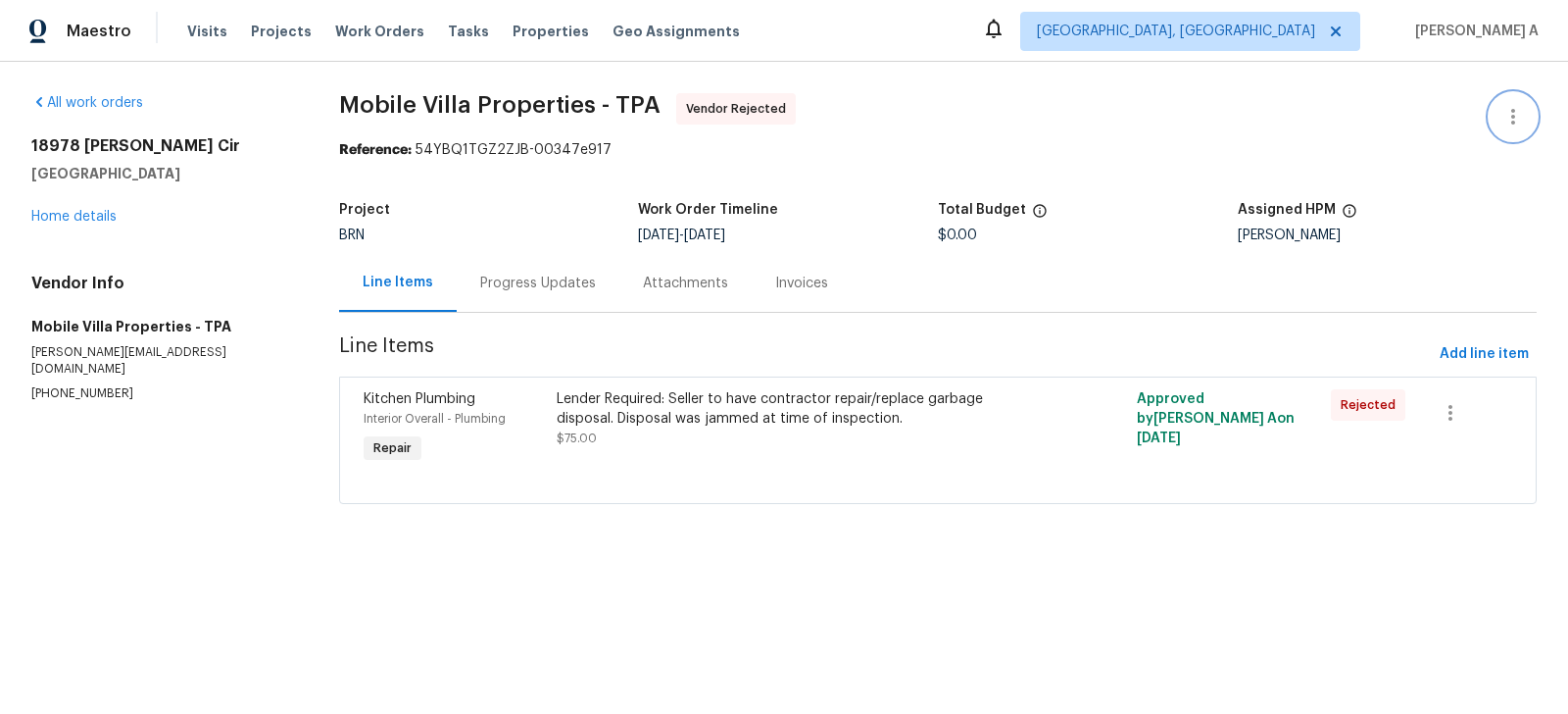
click at [1506, 125] on icon "button" at bounding box center [1513, 117] width 24 height 24
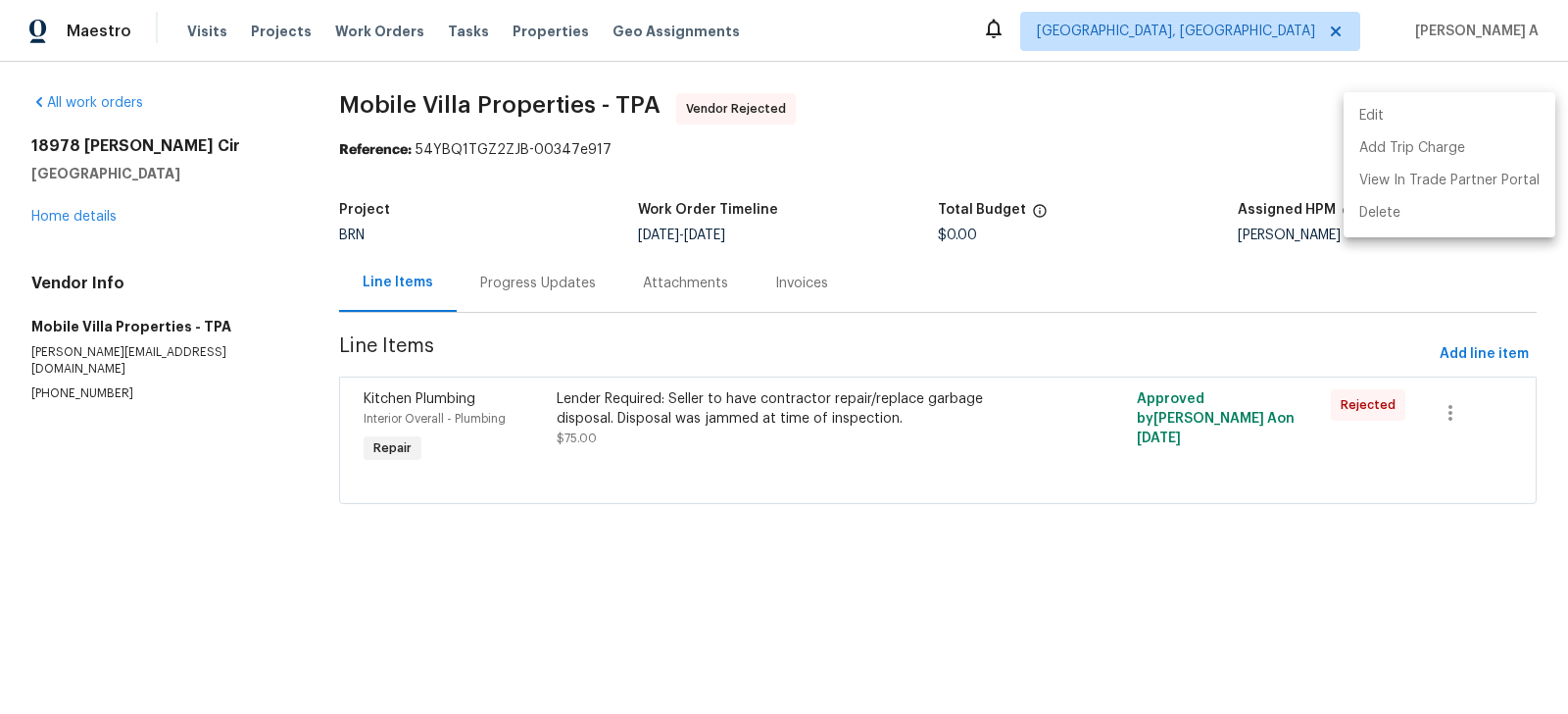
click at [1437, 115] on li "Edit" at bounding box center [1449, 116] width 212 height 33
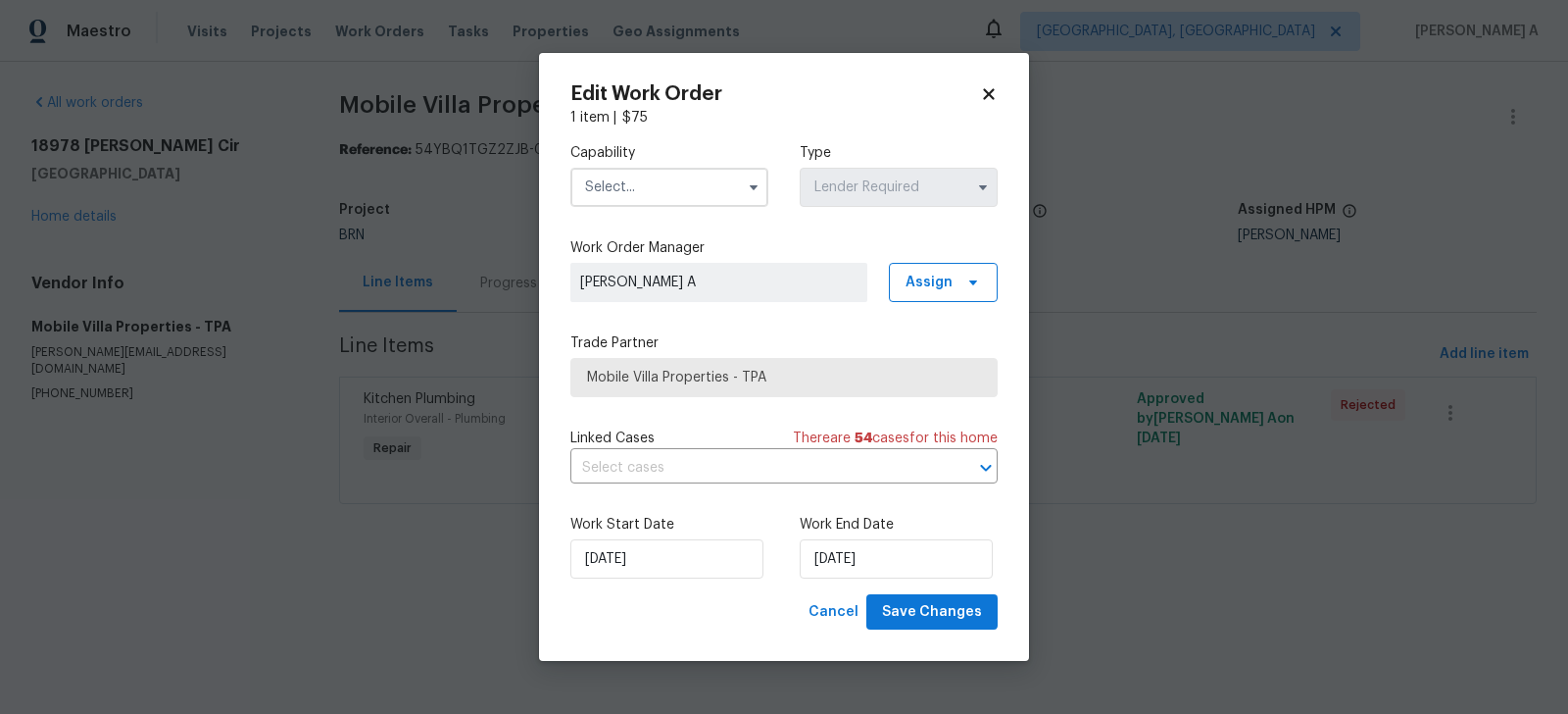
click at [654, 168] on input "text" at bounding box center [668, 187] width 198 height 39
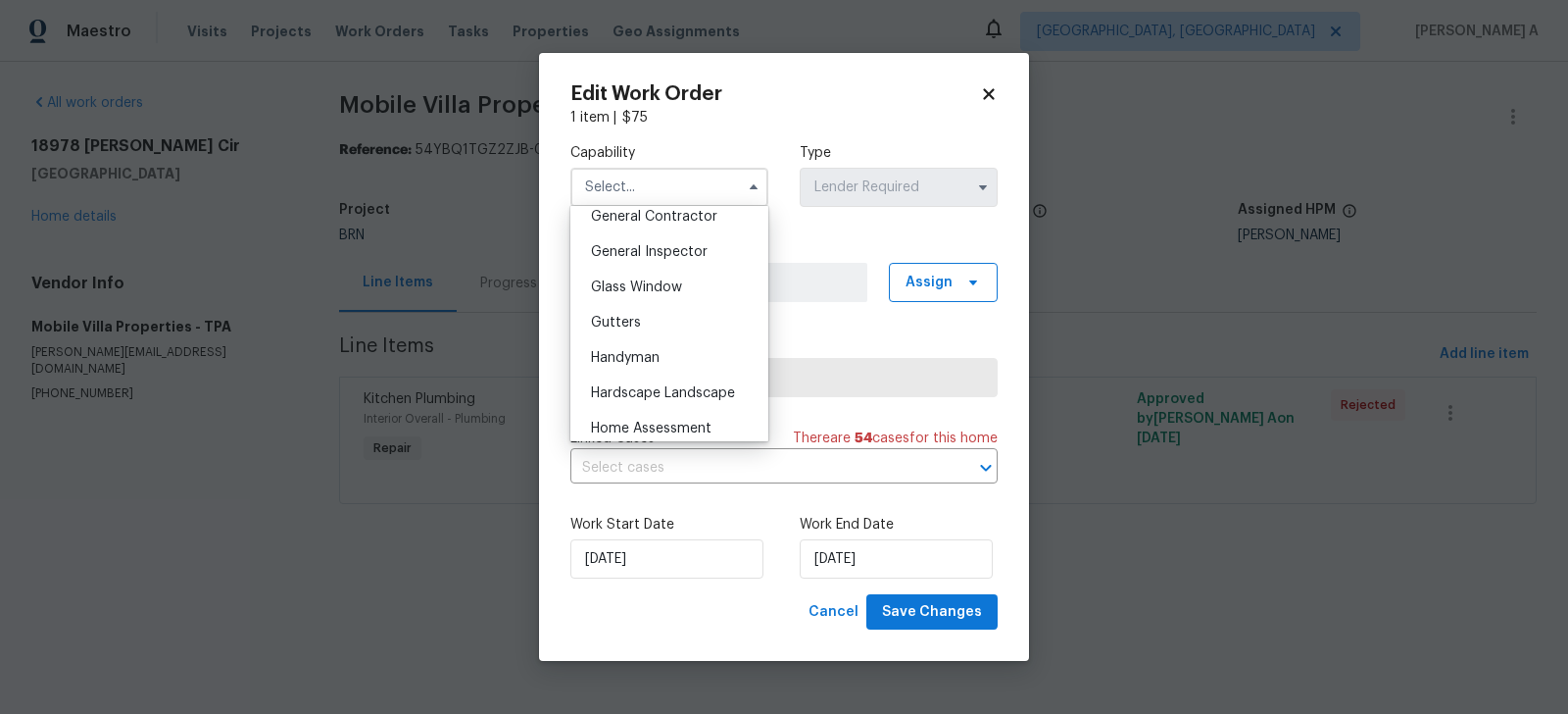
scroll to position [924, 0]
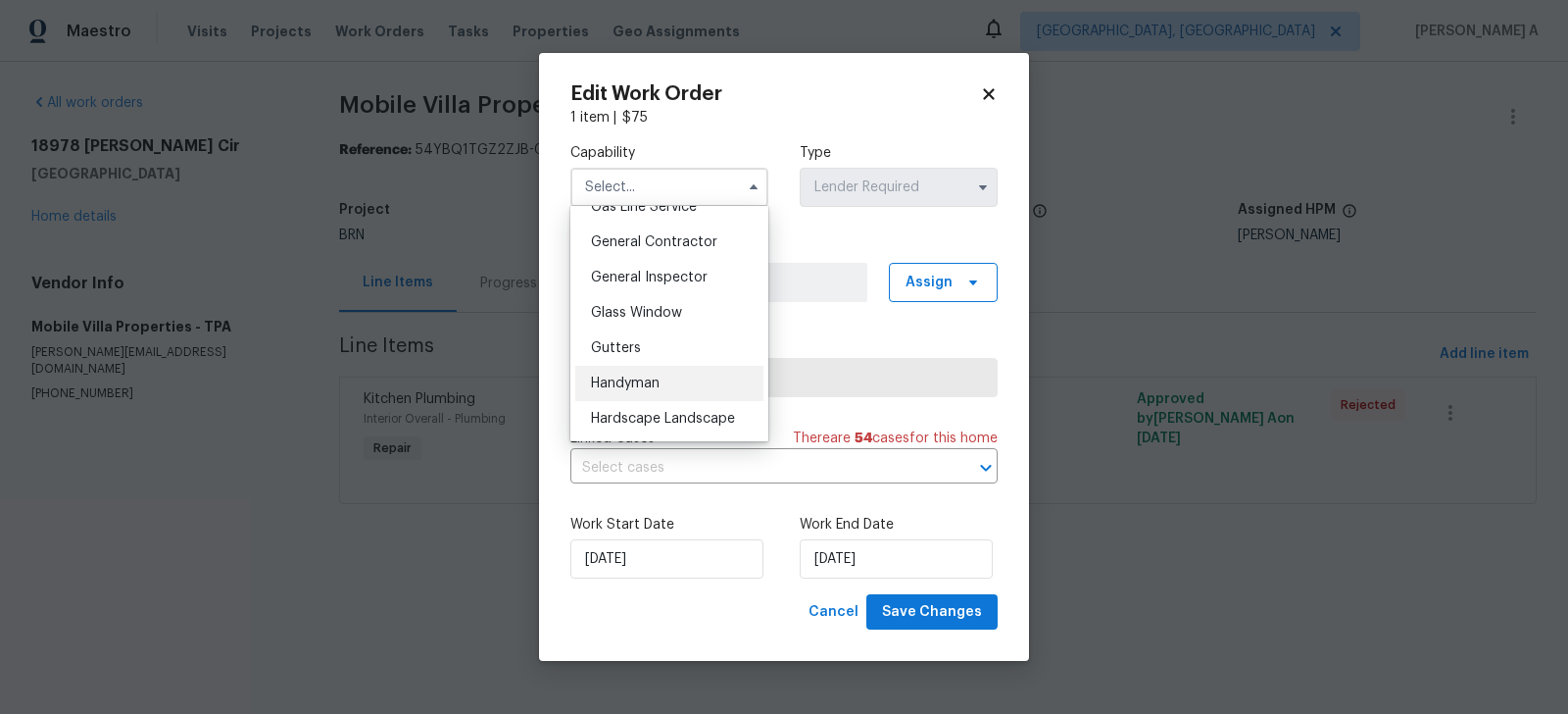
click at [659, 379] on span "Handyman" at bounding box center [625, 383] width 69 height 14
type input "Handyman"
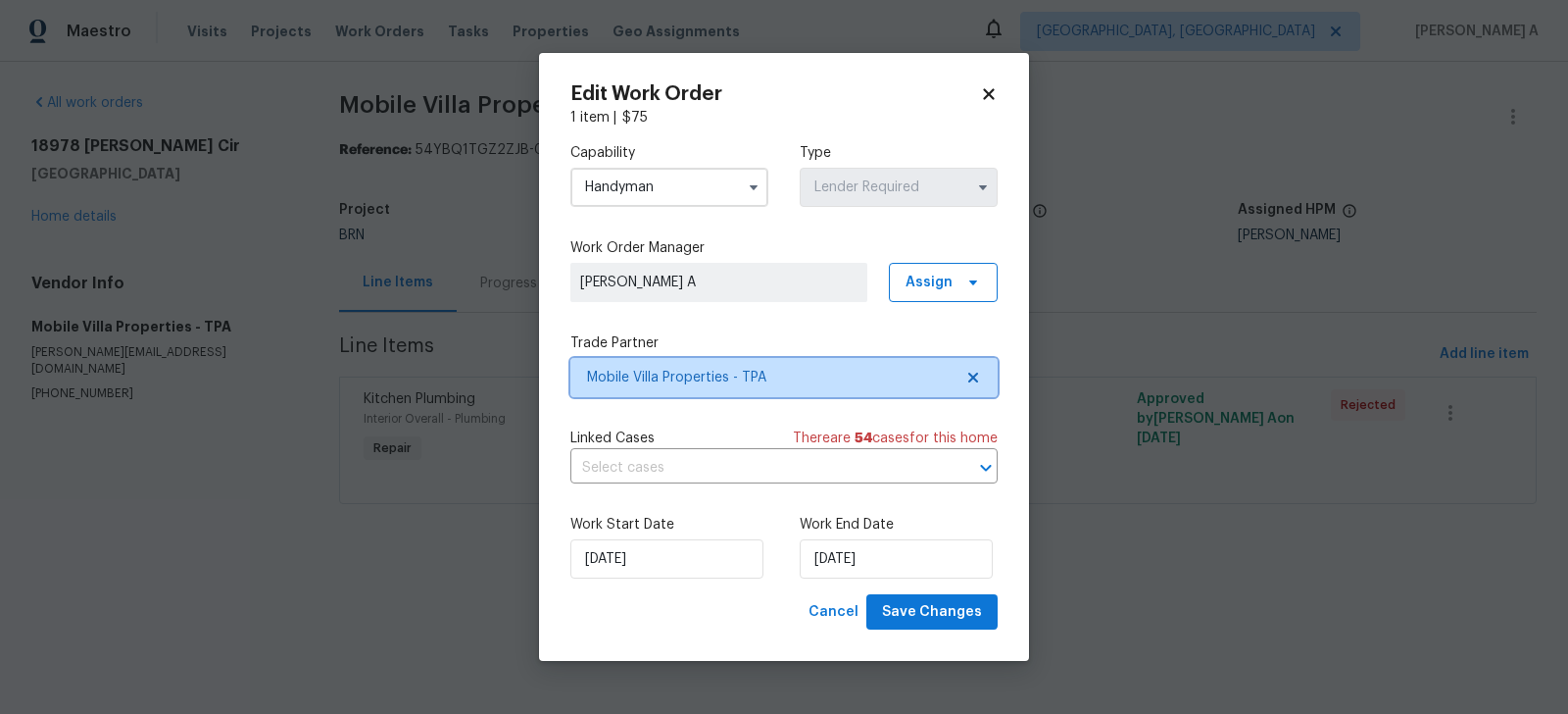
click at [971, 375] on icon at bounding box center [973, 377] width 16 height 16
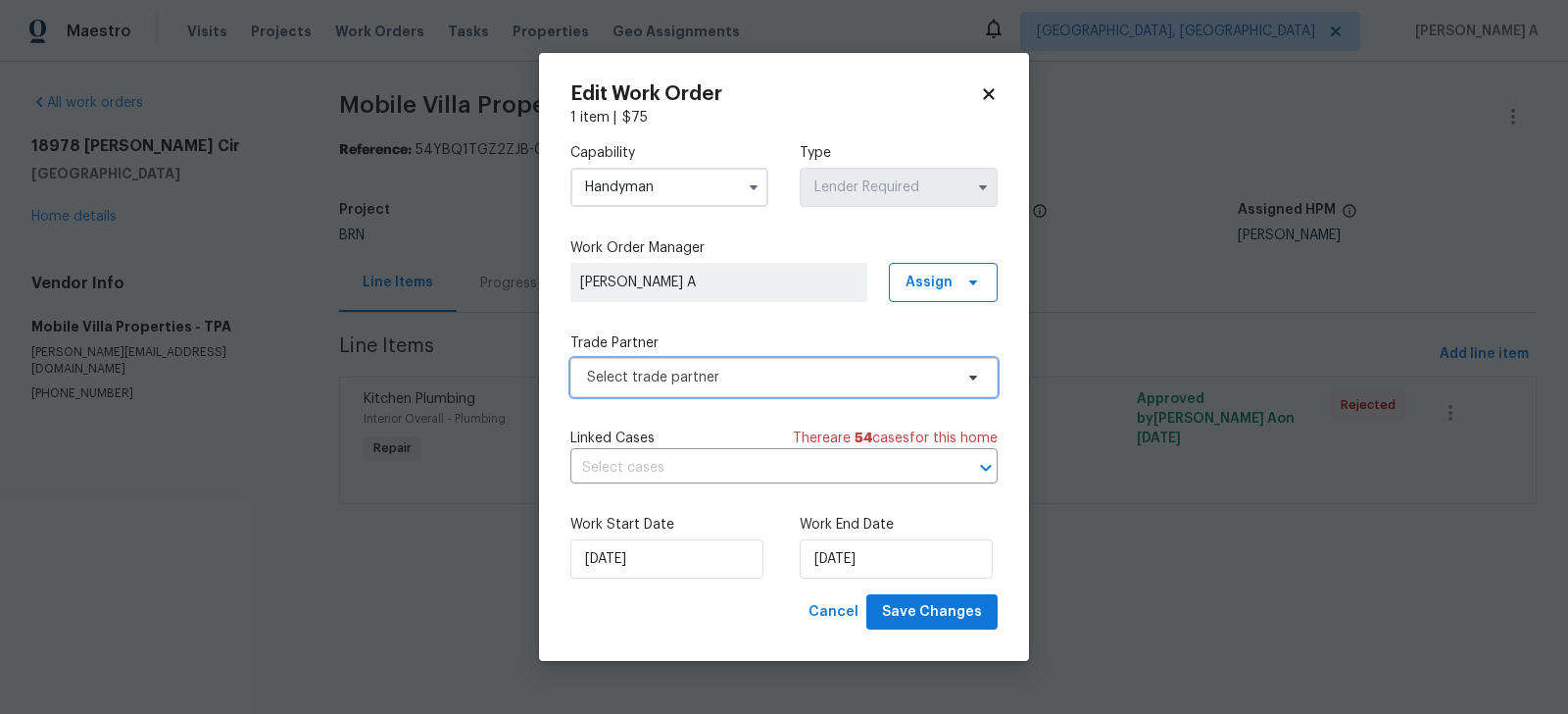
click at [805, 374] on span "Select trade partner" at bounding box center [770, 377] width 365 height 20
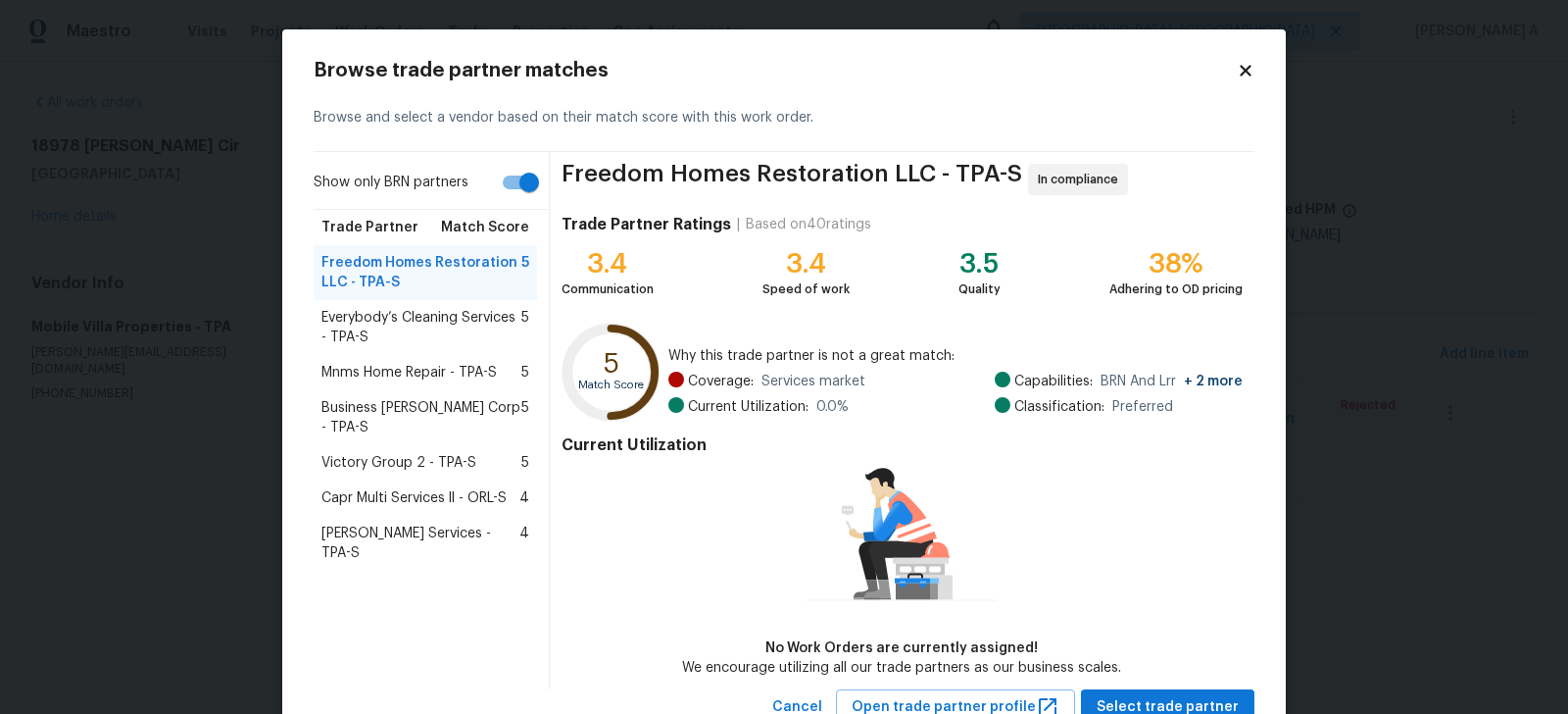
click at [387, 370] on span "Mnms Home Repair - TPA-S" at bounding box center [409, 372] width 176 height 20
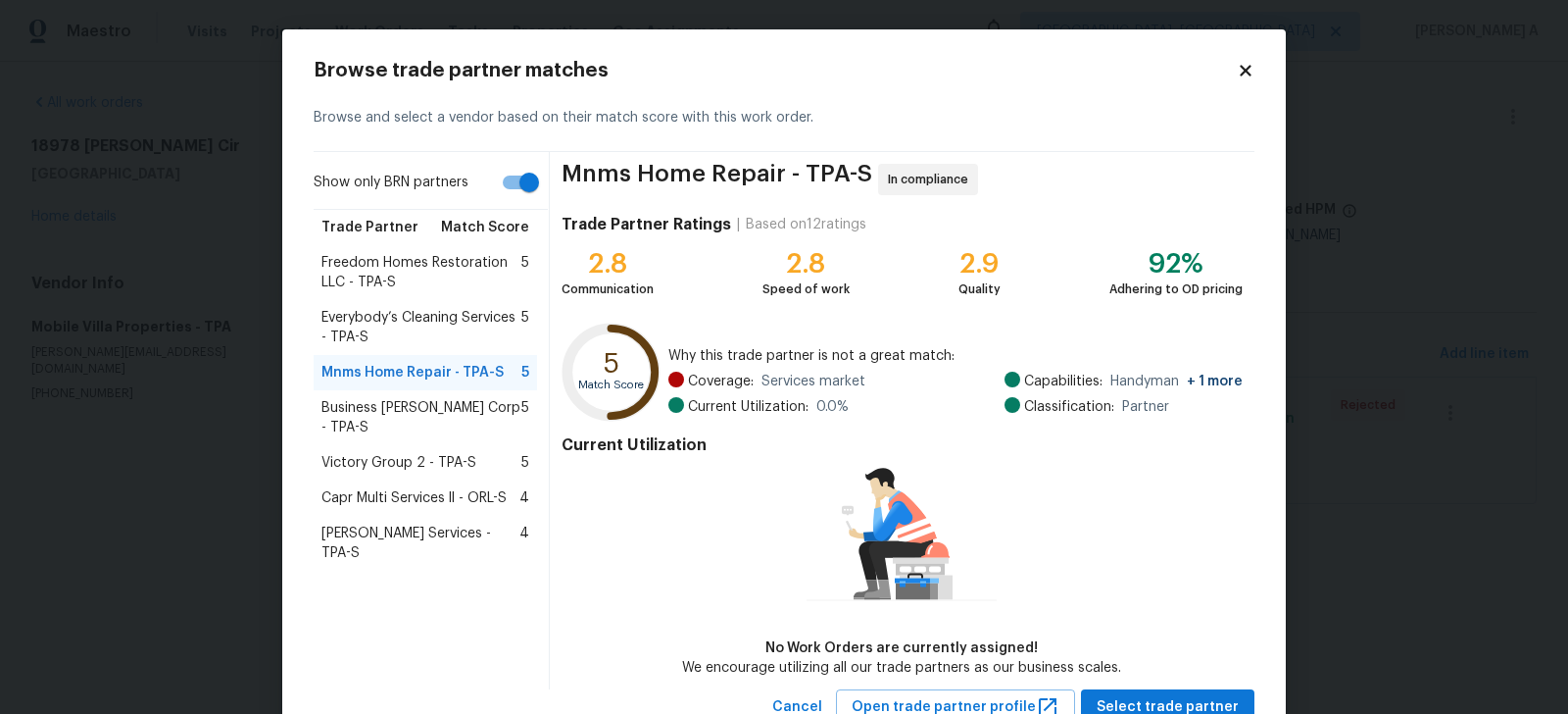
click at [387, 401] on span "Business Morel Corp - TPA-S" at bounding box center [421, 417] width 200 height 39
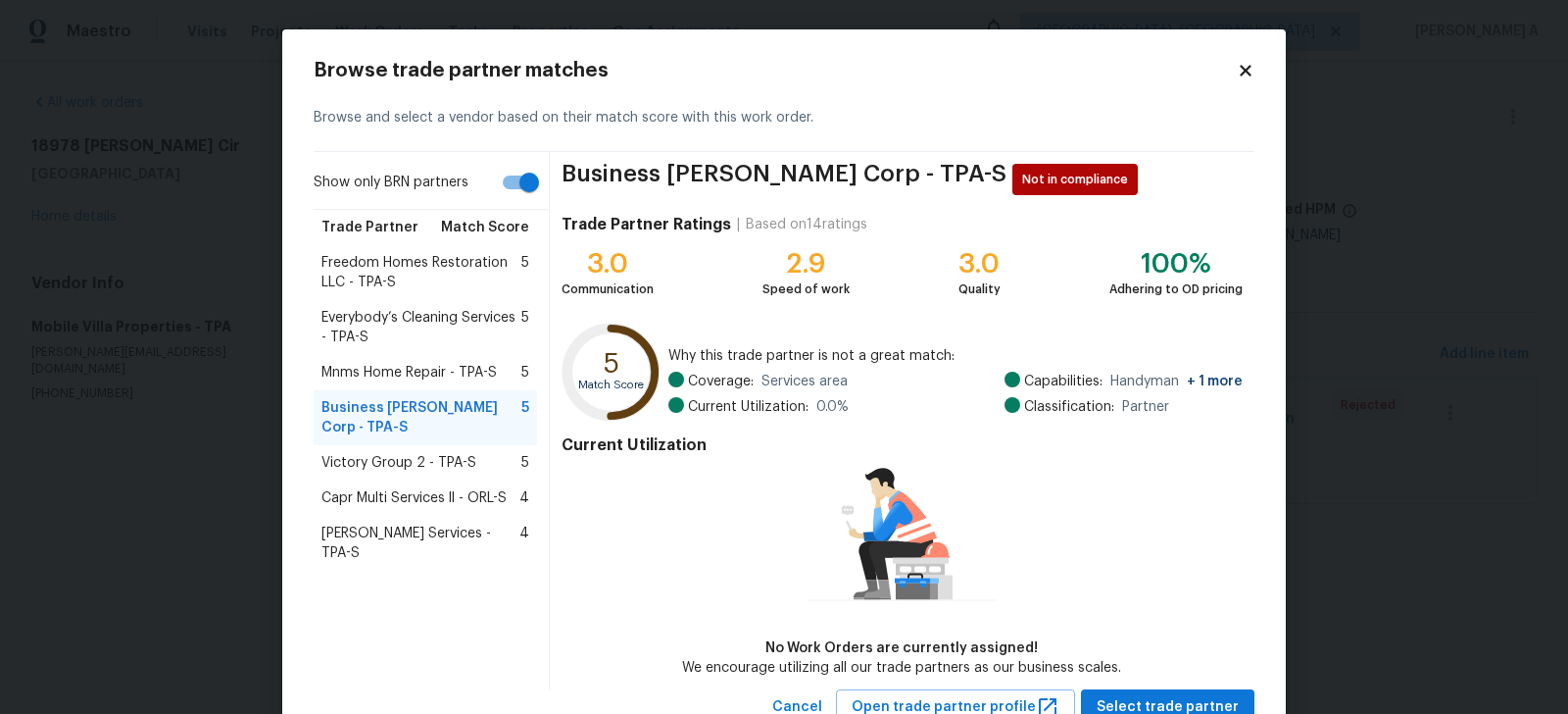
scroll to position [65, 0]
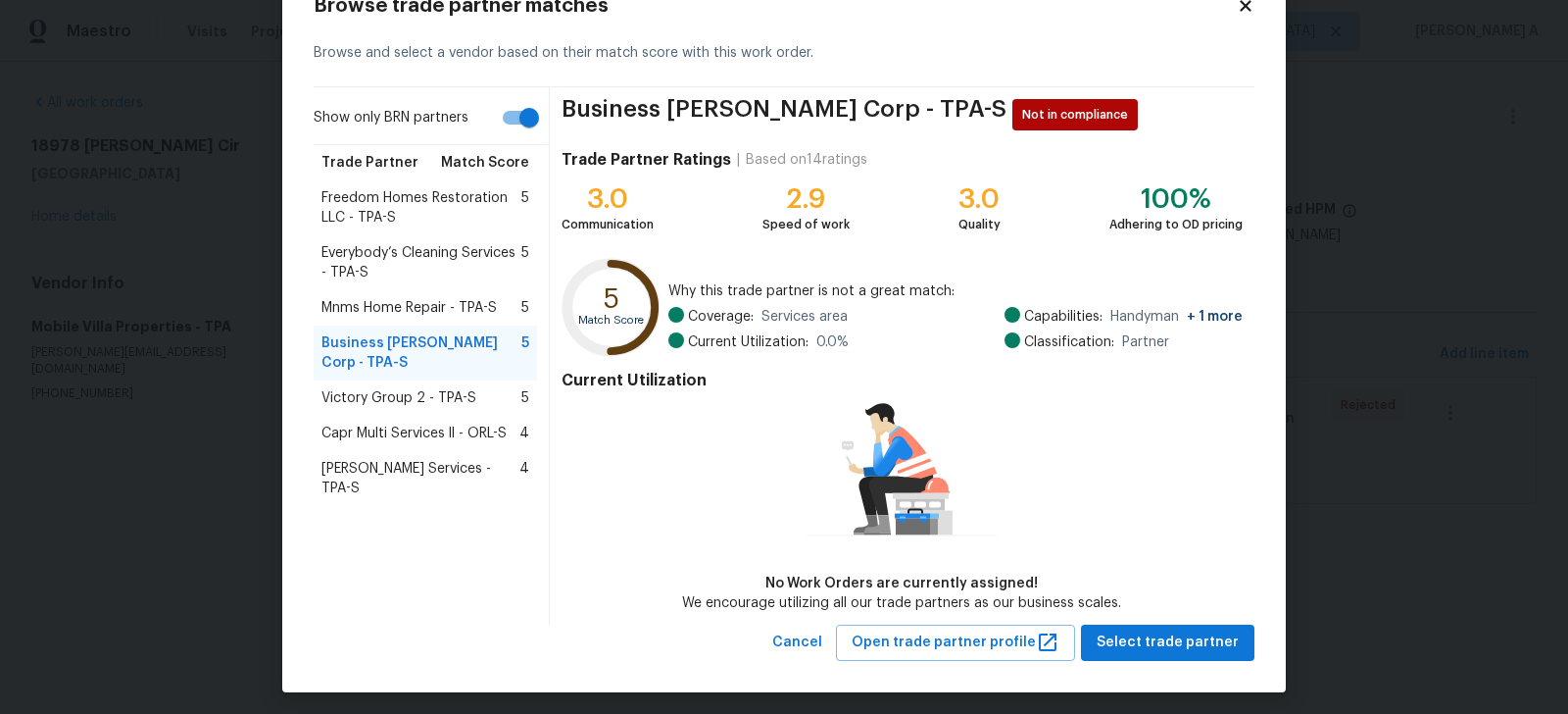
click at [388, 388] on span "Victory Group 2 - TPA-S" at bounding box center [399, 398] width 155 height 20
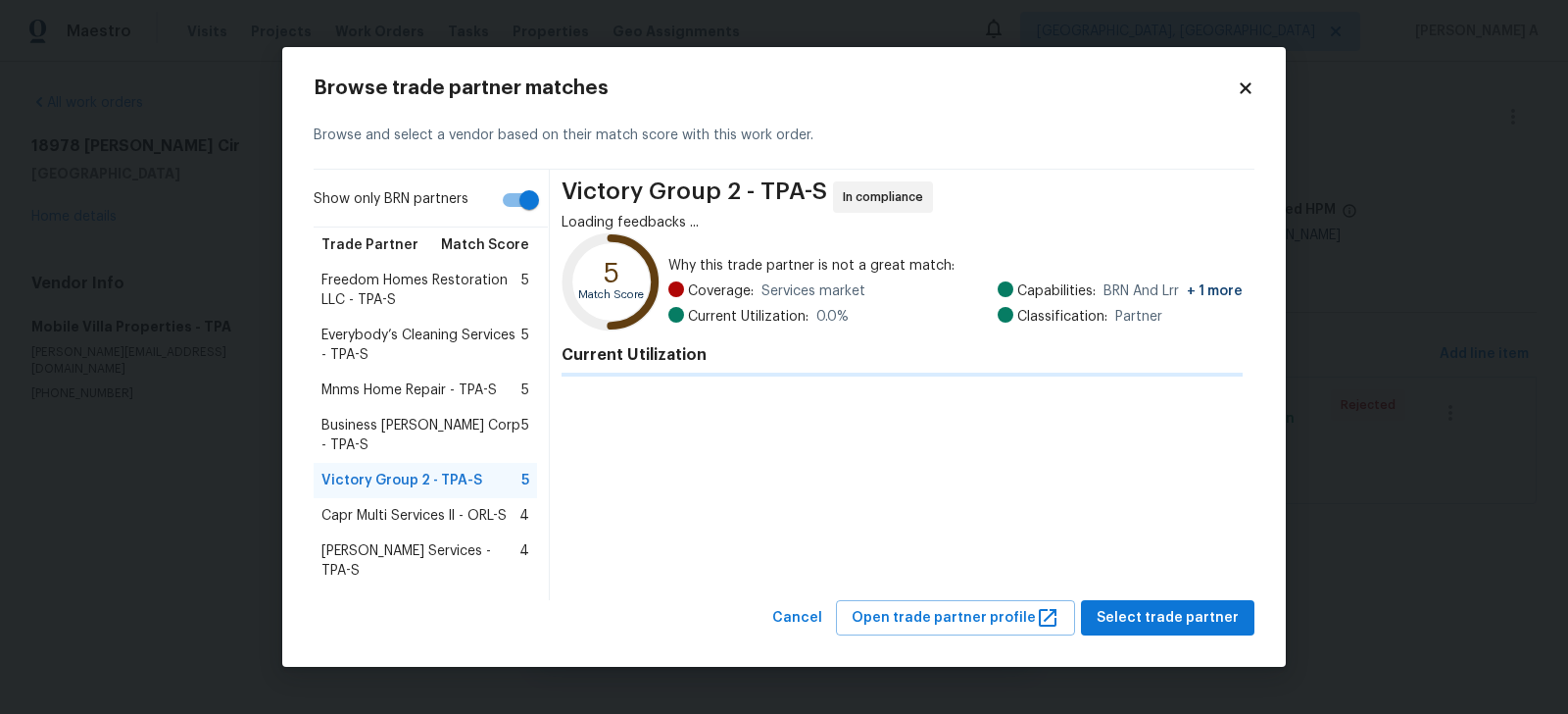
scroll to position [0, 0]
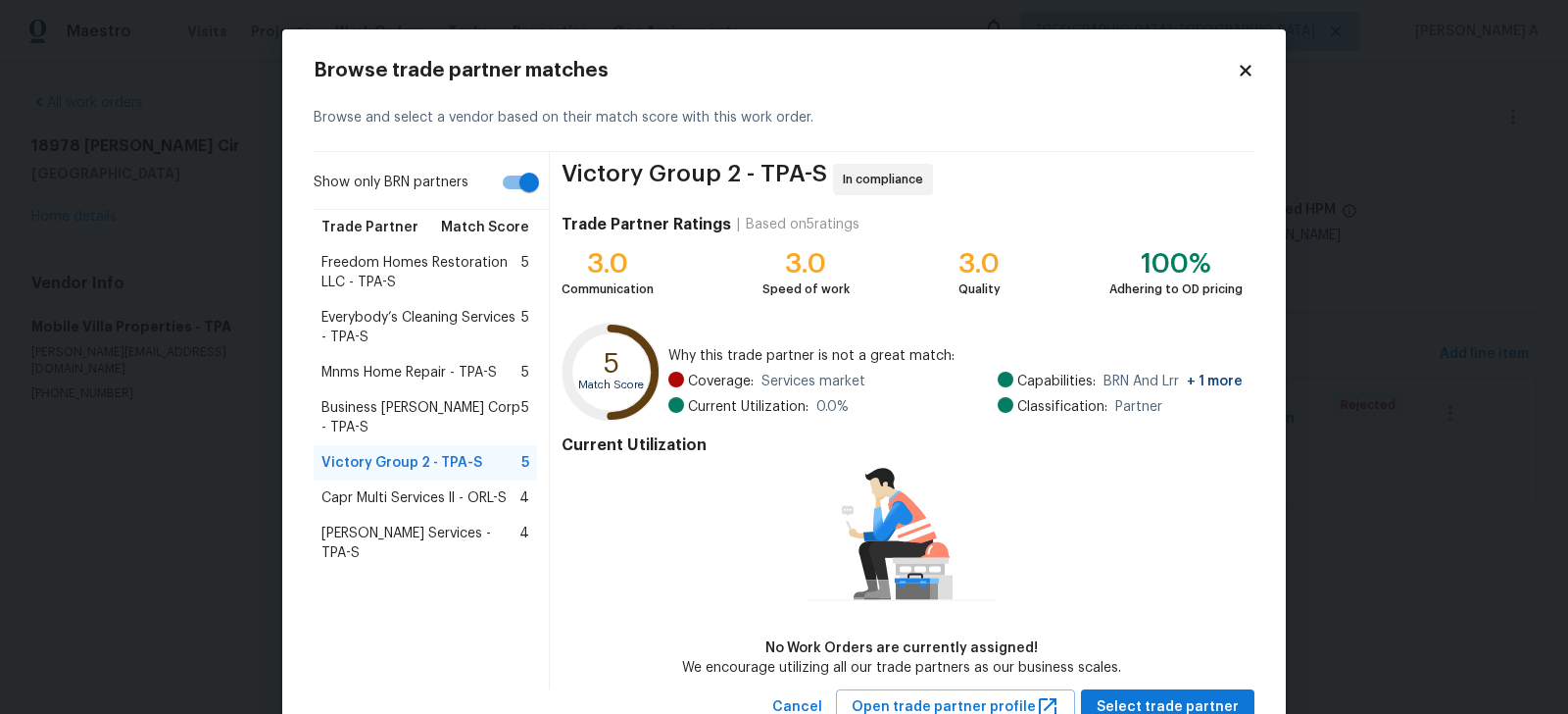
click at [410, 489] on span "Capr Multi Services ll - ORL-S" at bounding box center [414, 499] width 186 height 20
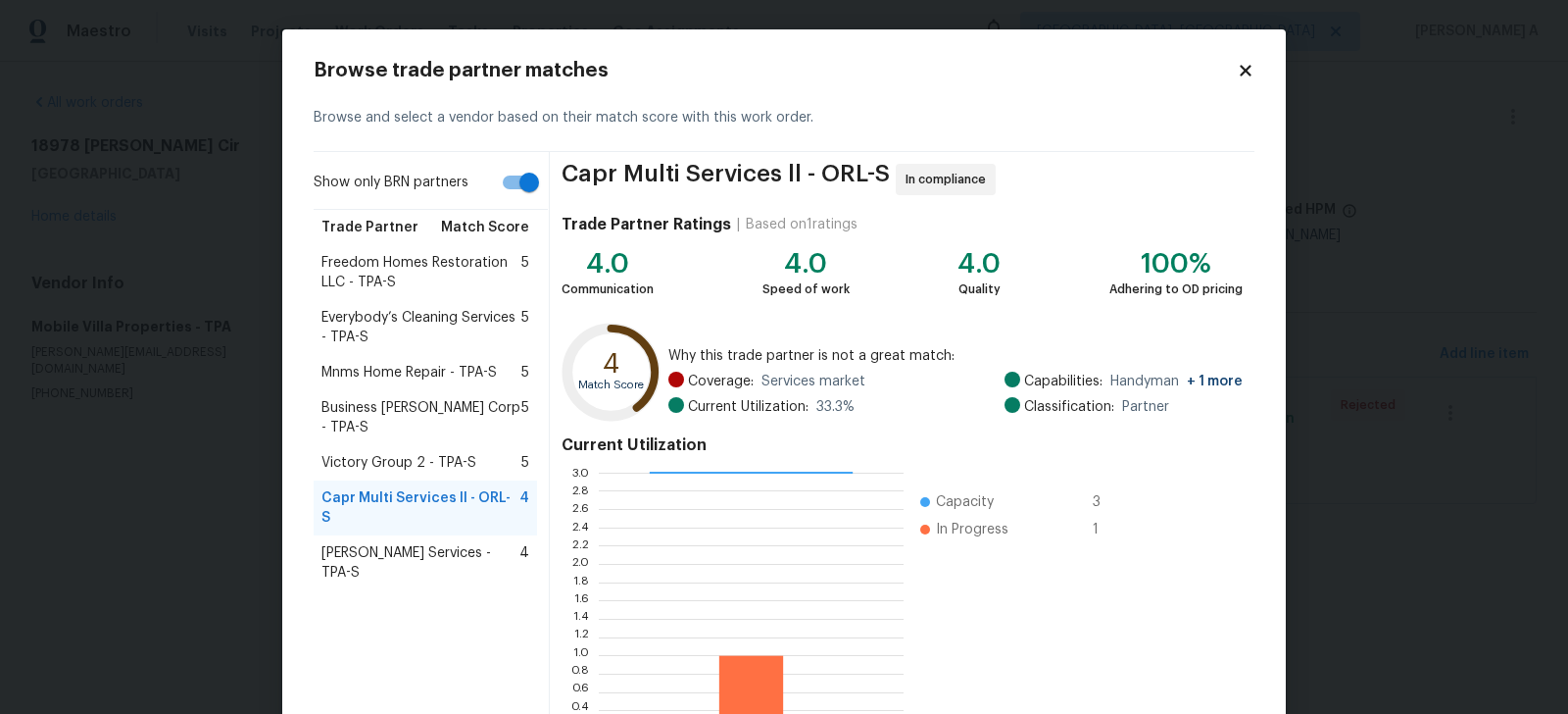
scroll to position [150, 0]
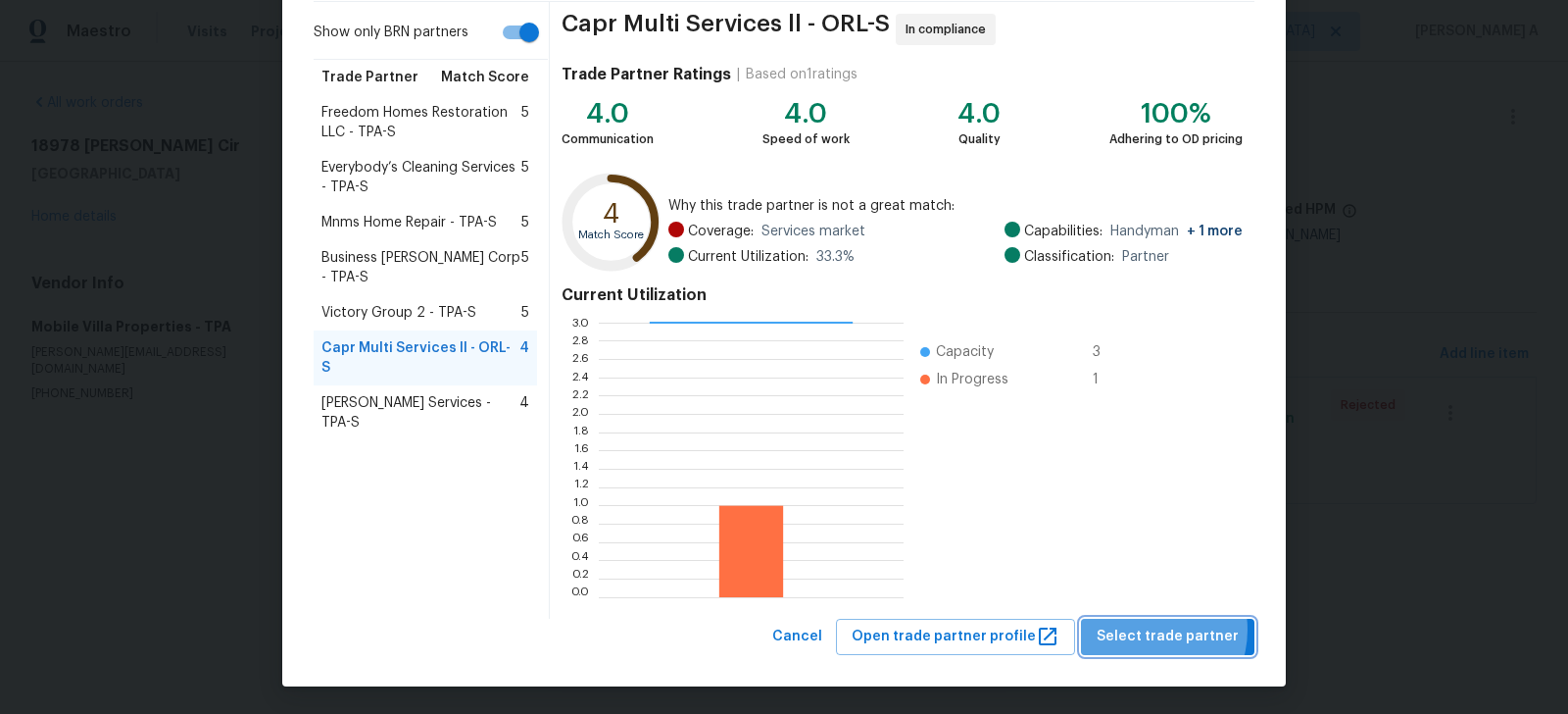
click at [1152, 628] on span "Select trade partner" at bounding box center [1168, 637] width 142 height 25
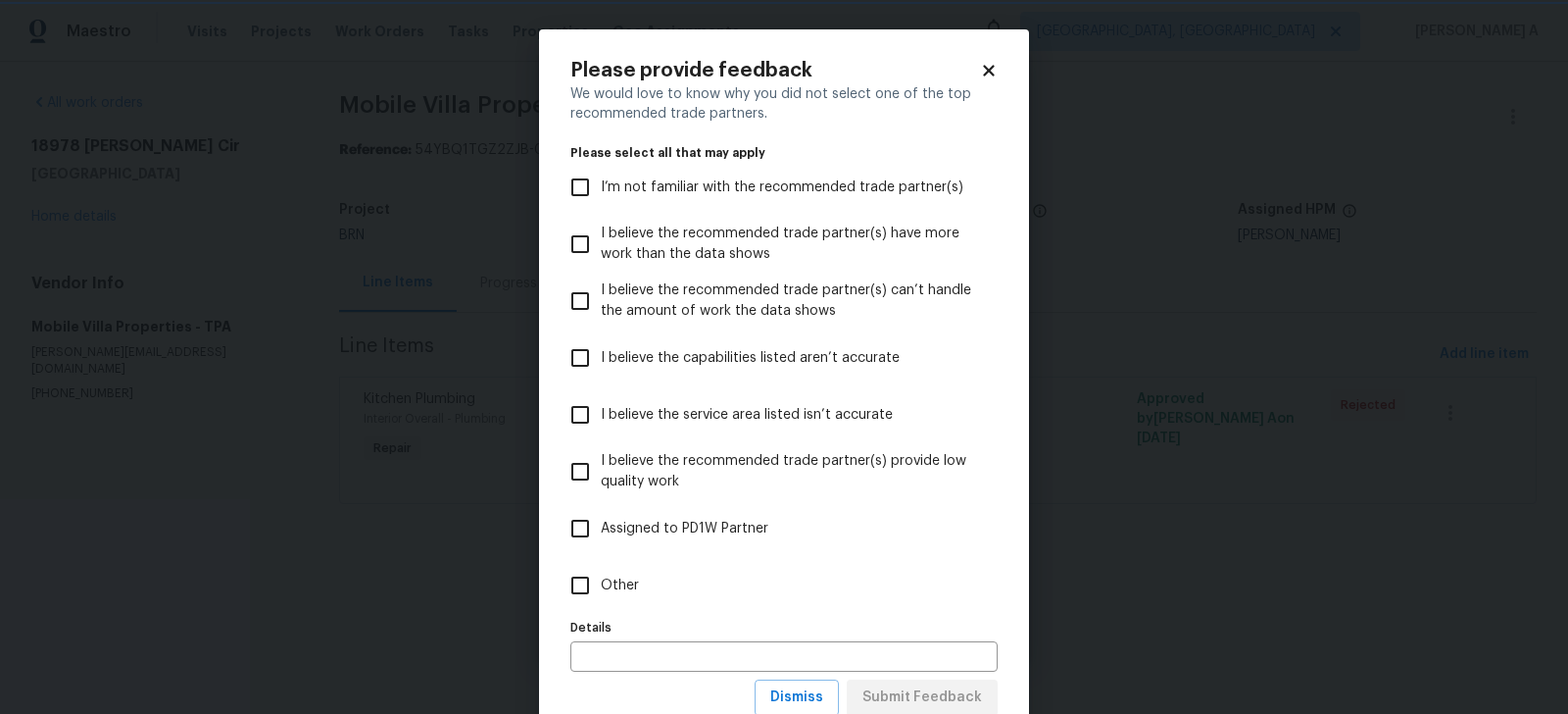
scroll to position [63, 0]
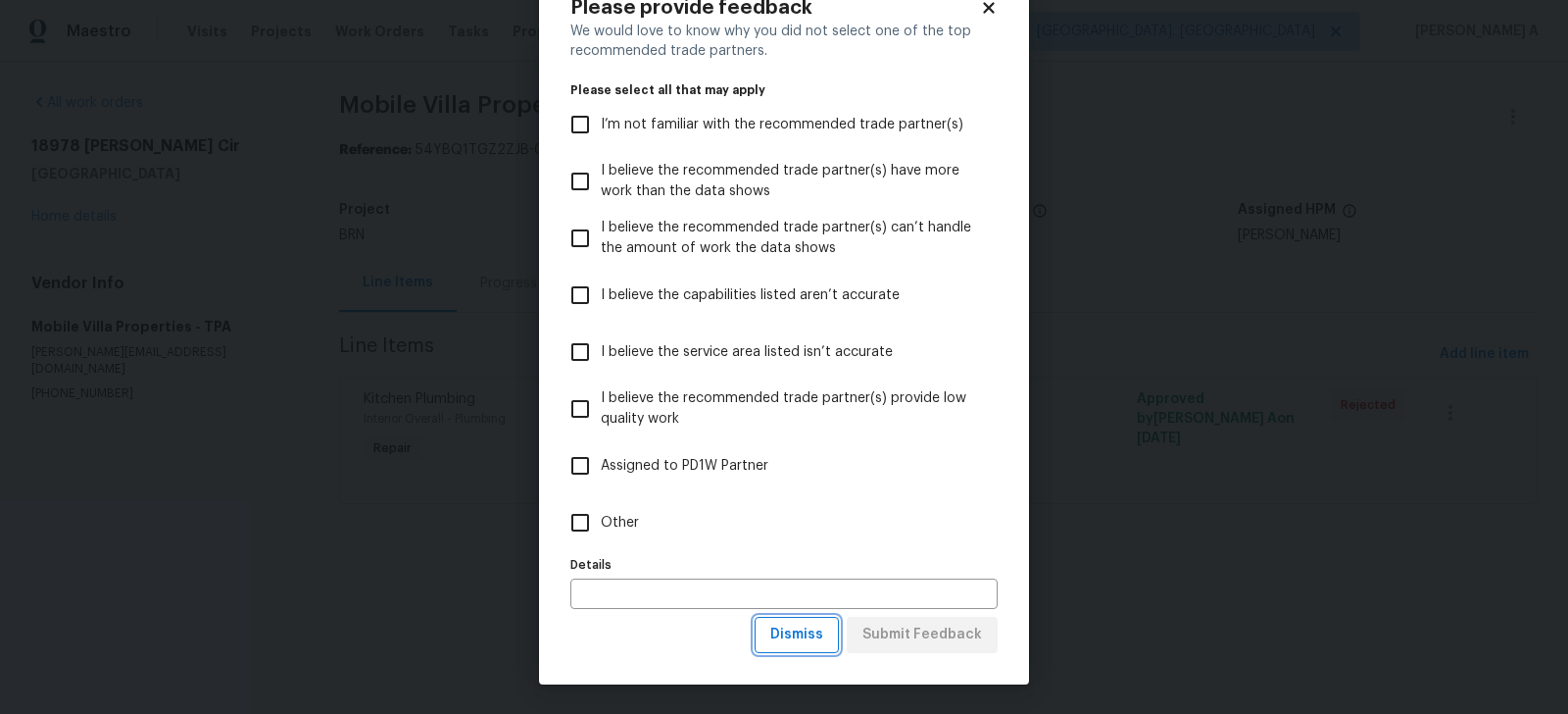
click at [787, 645] on span "Dismiss" at bounding box center [796, 635] width 53 height 25
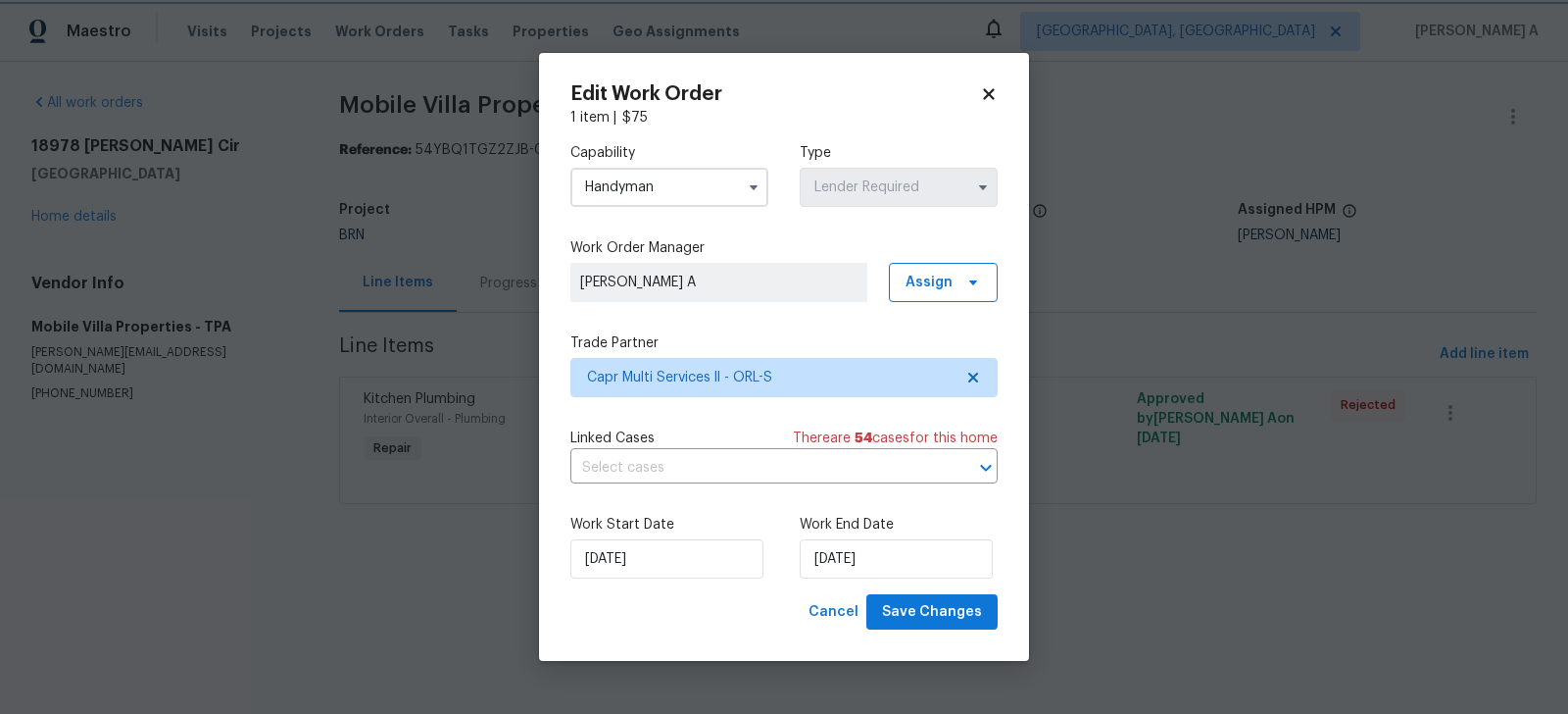
scroll to position [0, 0]
click at [691, 478] on input "text" at bounding box center [756, 468] width 372 height 31
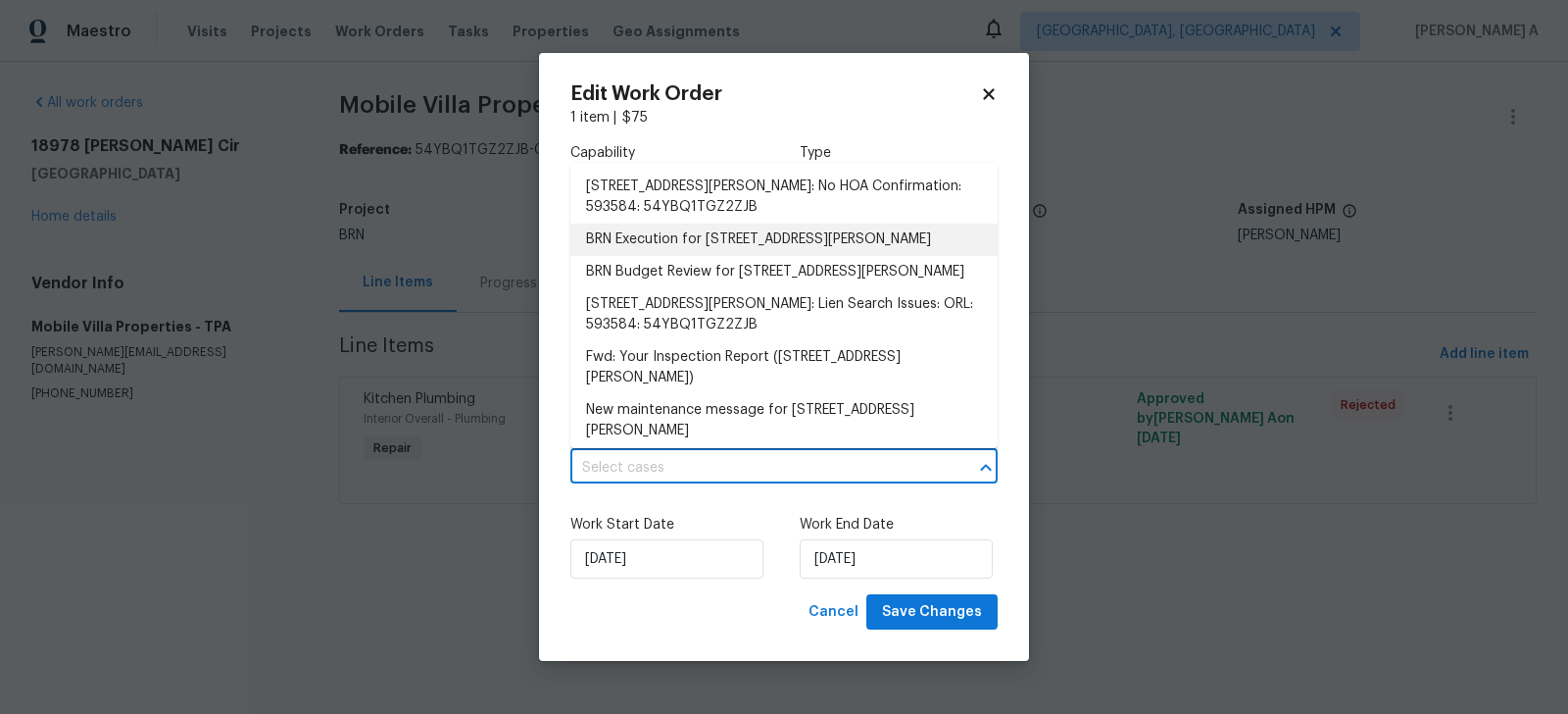
click at [688, 230] on li "BRN Execution for 18978 McGrath Cir, Port Charlotte, FL 33948" at bounding box center [784, 239] width 427 height 33
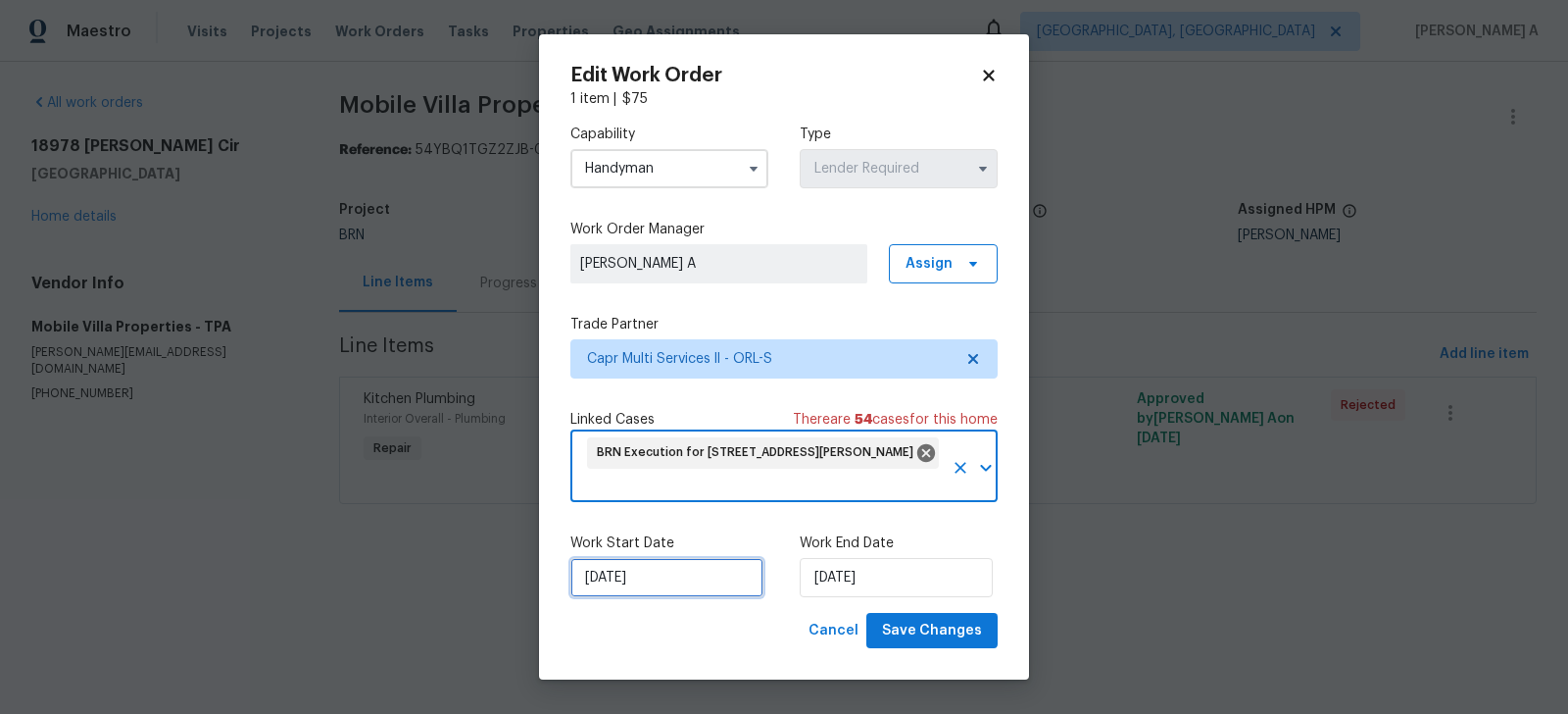
click at [637, 592] on input "8/29/2025" at bounding box center [666, 577] width 193 height 39
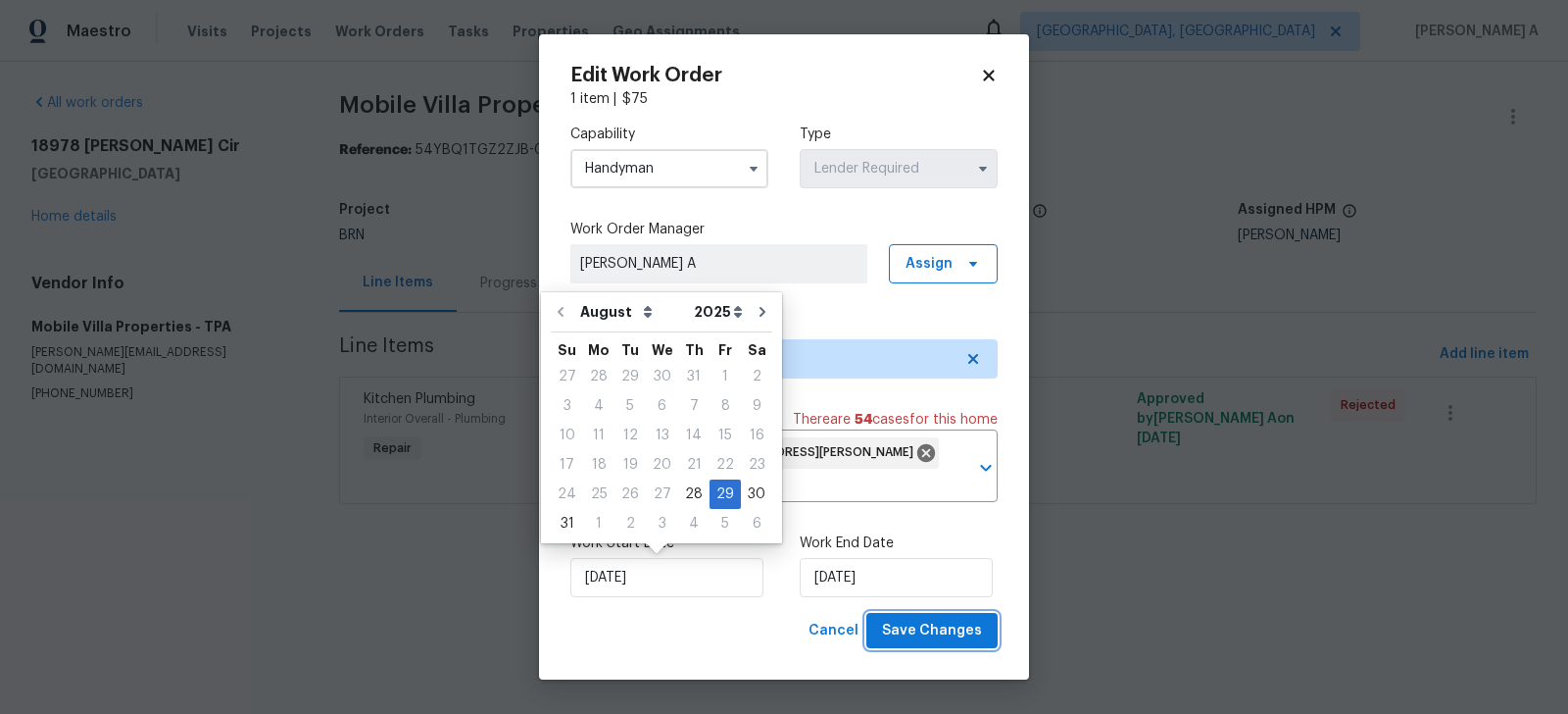
click at [906, 630] on span "Save Changes" at bounding box center [931, 631] width 100 height 25
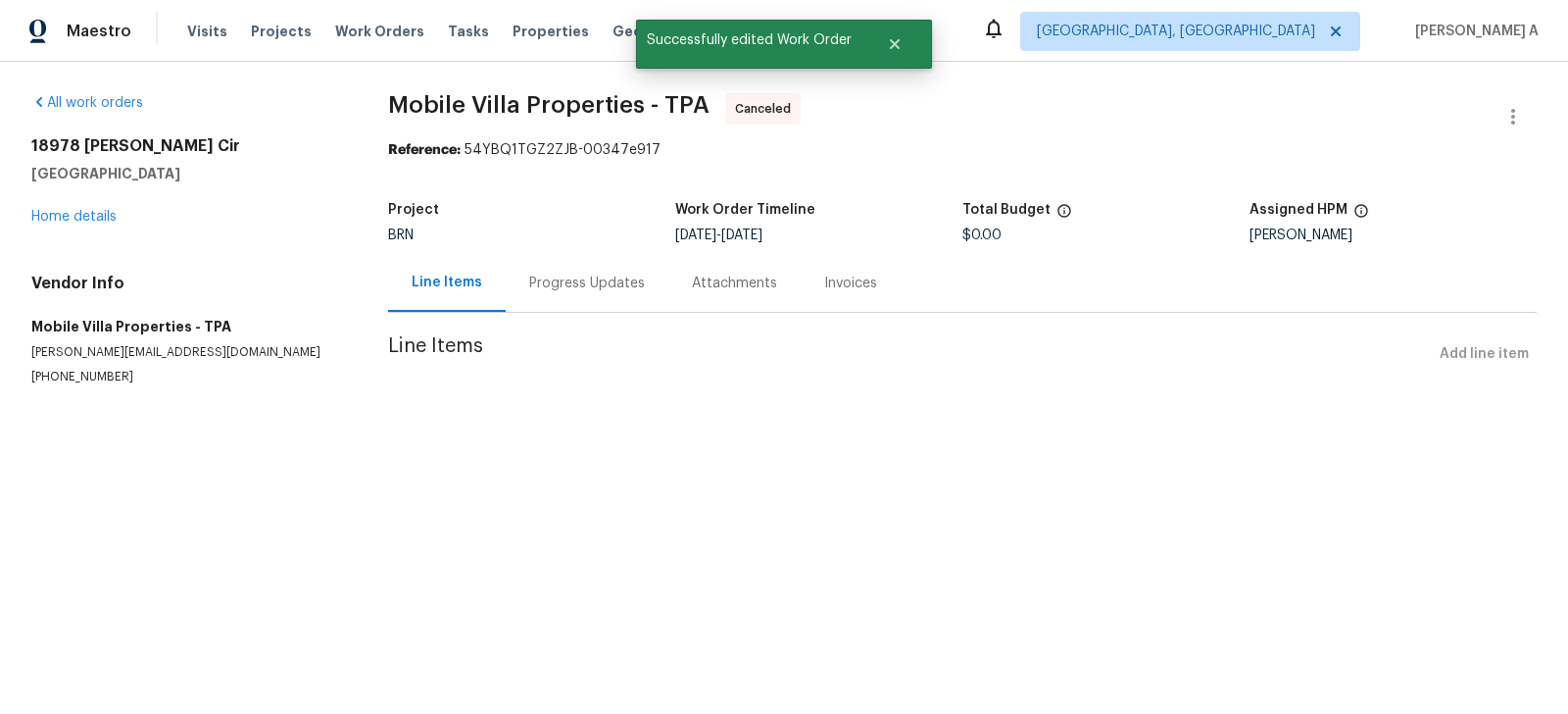
click at [572, 279] on div "Progress Updates" at bounding box center [587, 283] width 115 height 20
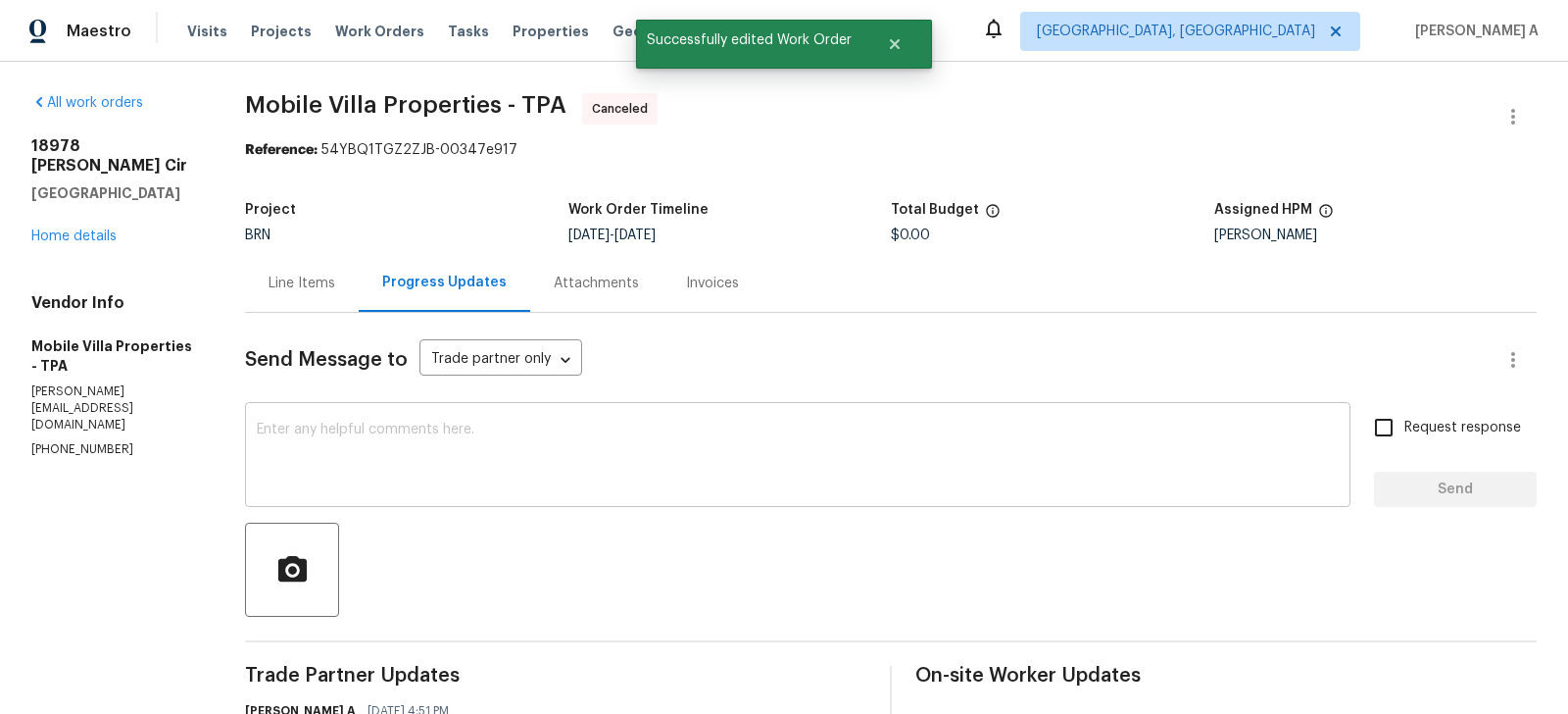
scroll to position [150, 0]
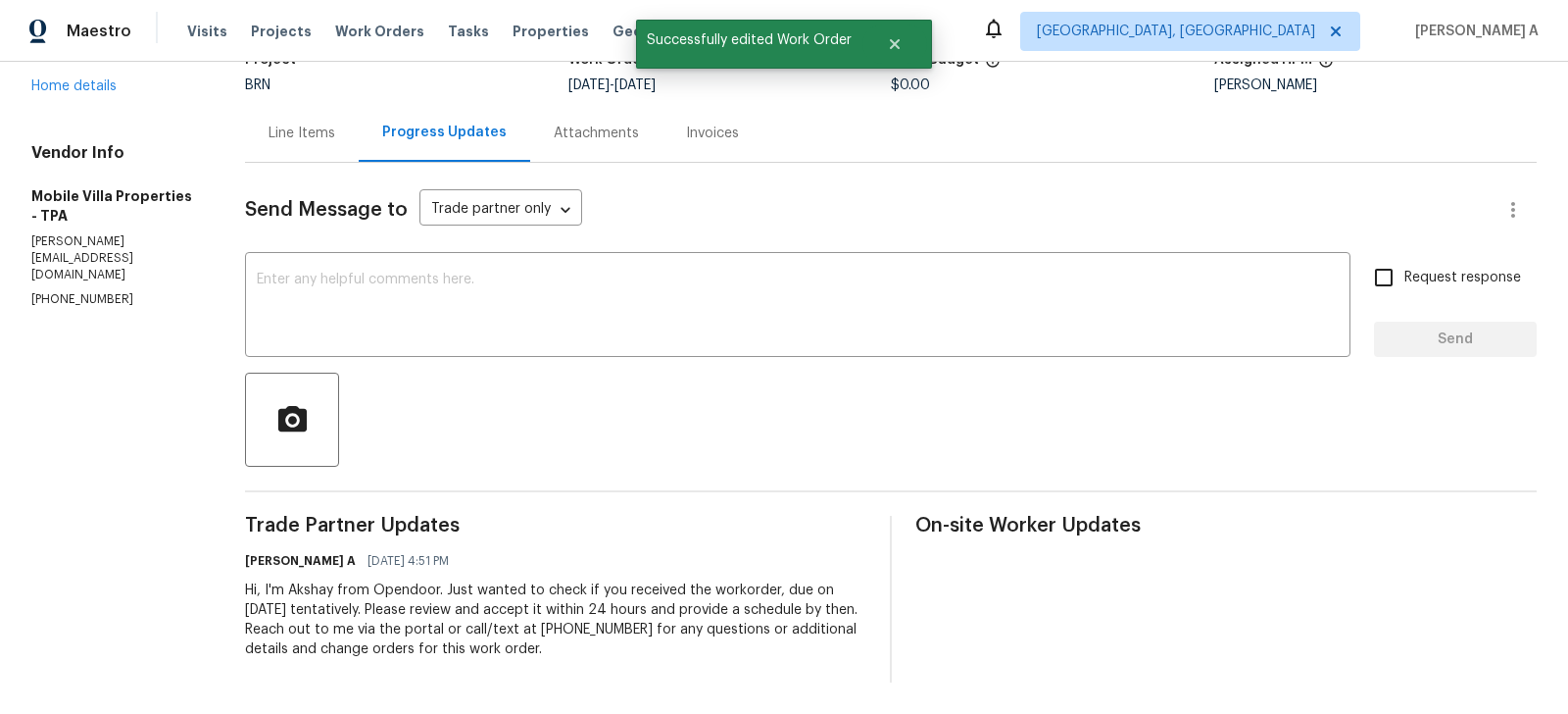
click at [566, 625] on div "Hi, I'm Akshay from Opendoor. Just wanted to check if you received the workorde…" at bounding box center [556, 619] width 622 height 78
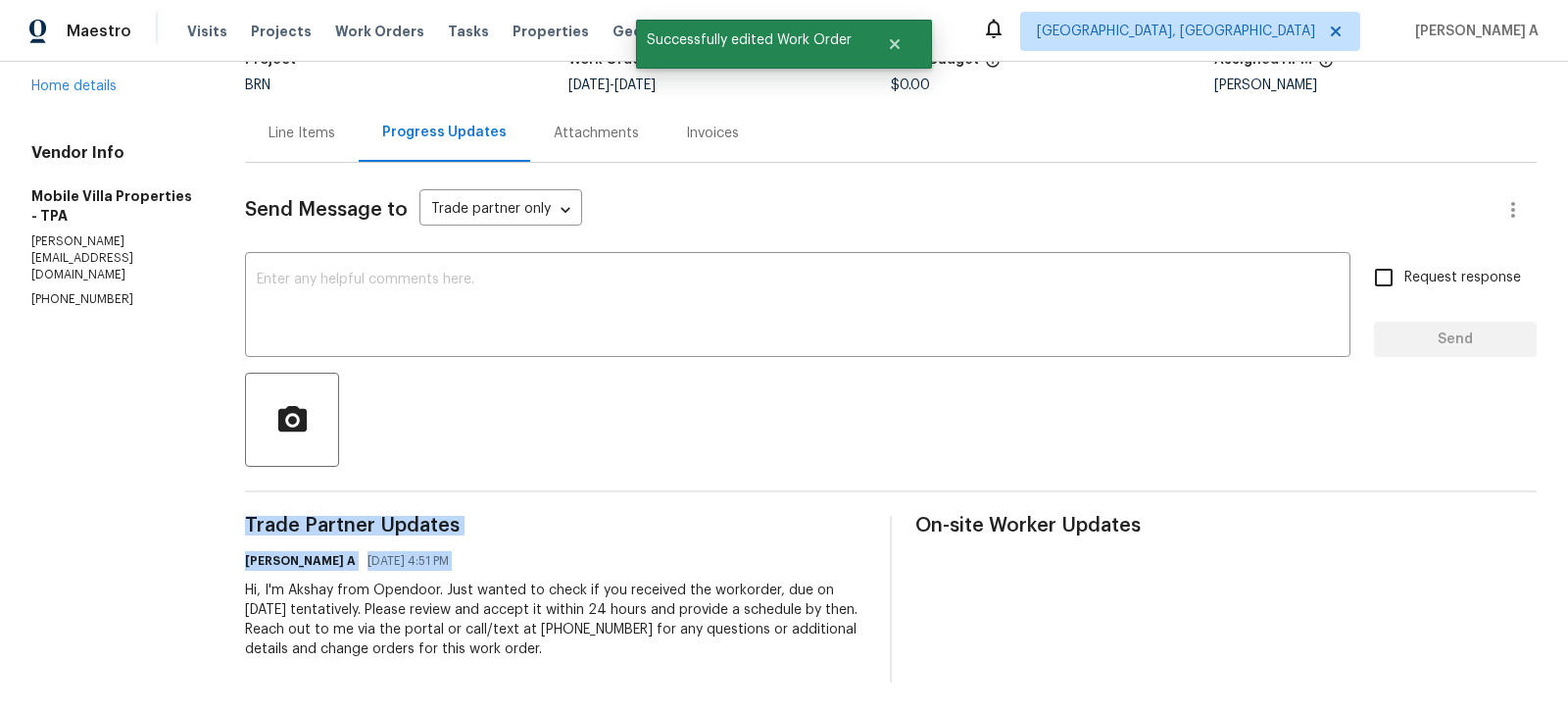
click at [566, 625] on div "Hi, I'm Akshay from Opendoor. Just wanted to check if you received the workorde…" at bounding box center [556, 619] width 622 height 78
copy div "Trade Partner Updates Akshay Ajaya Kumar A 08/28/2025 4:51 PM"
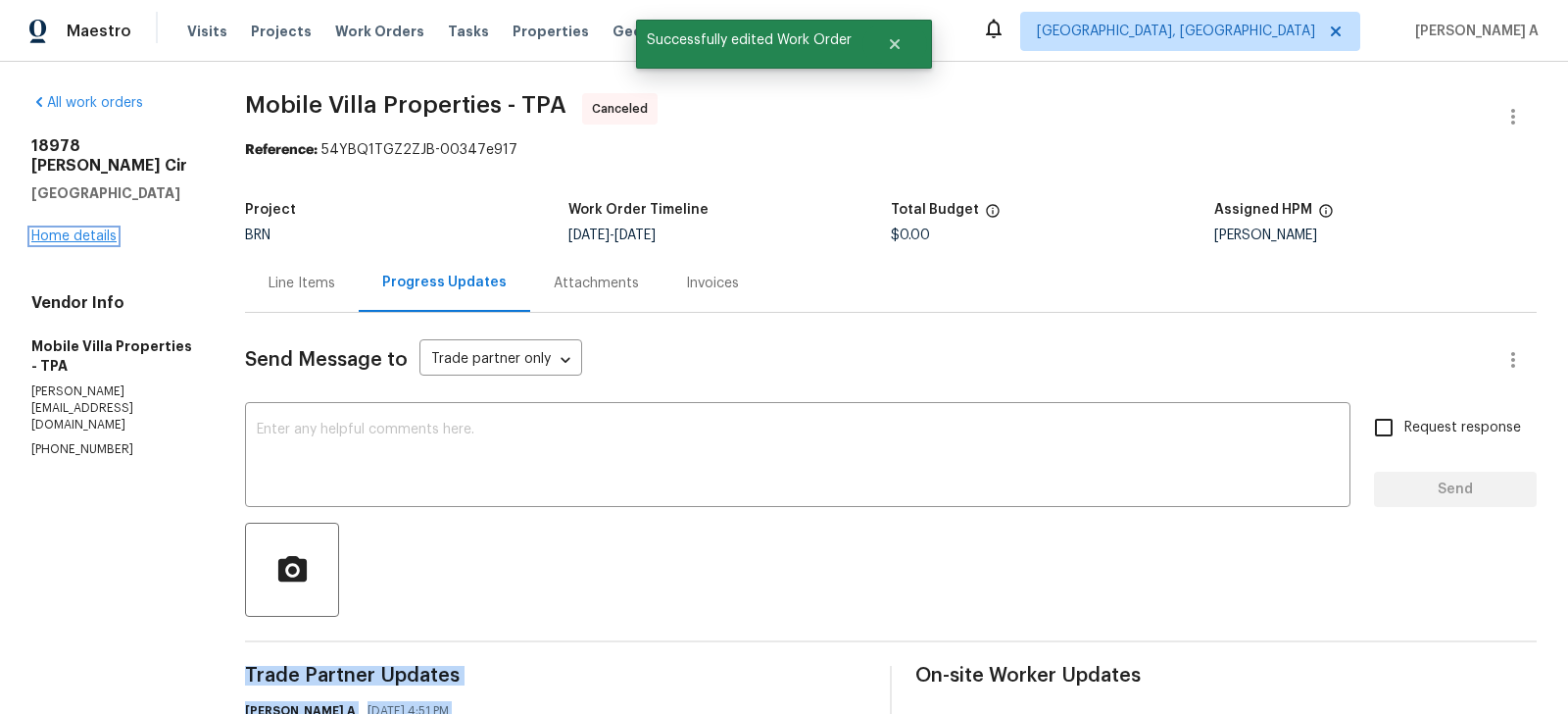
click at [103, 229] on link "Home details" at bounding box center [74, 236] width 85 height 14
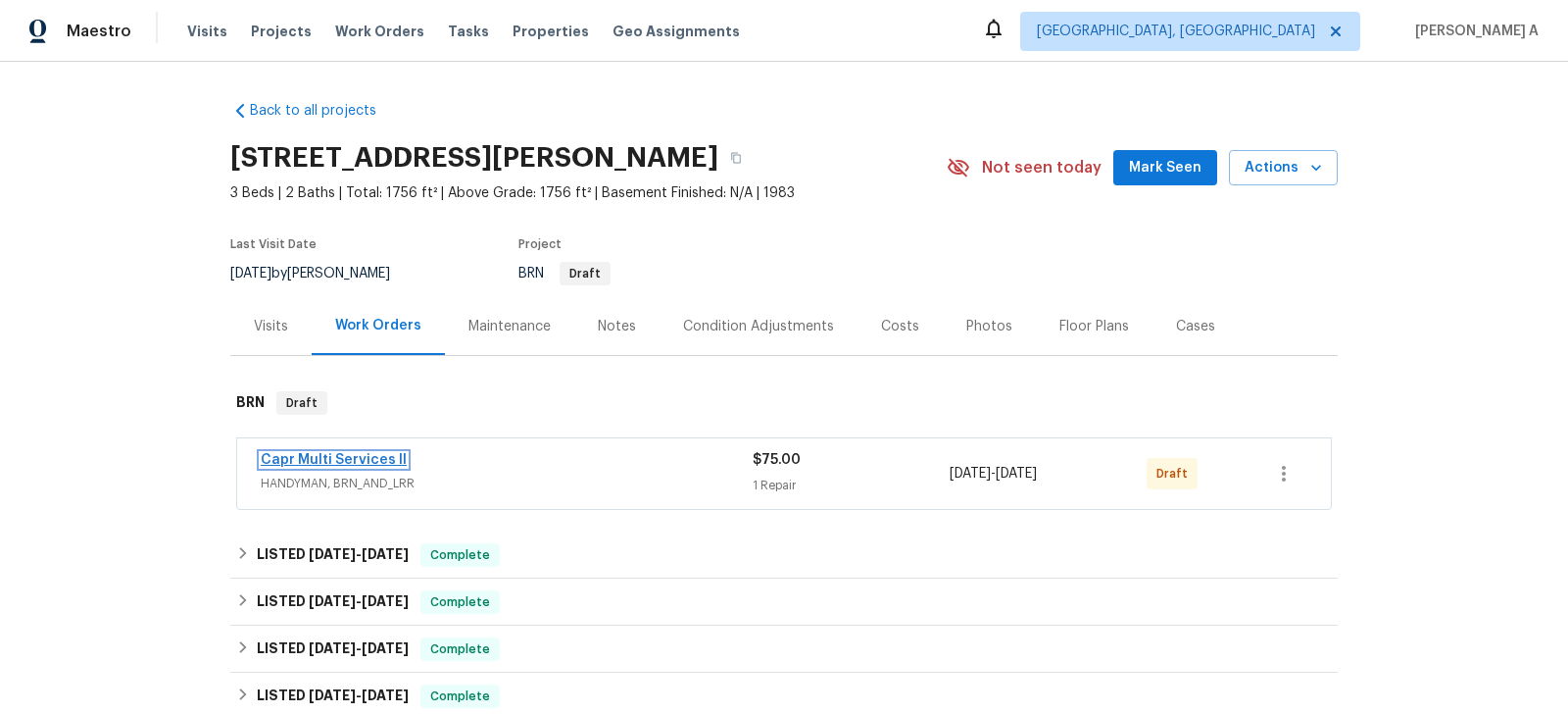
click at [332, 454] on link "Capr Multi Services ll" at bounding box center [334, 460] width 146 height 14
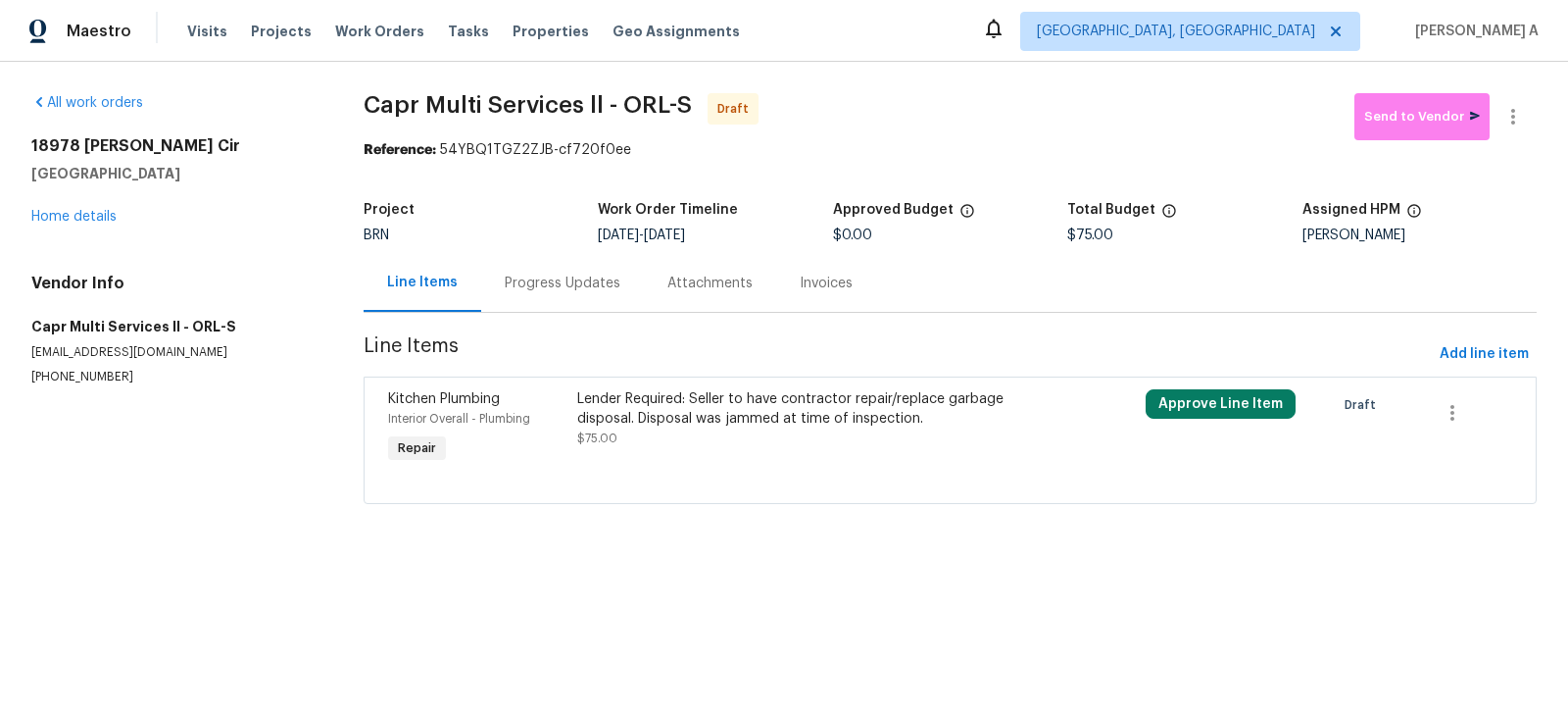
click at [580, 310] on div "Progress Updates" at bounding box center [563, 283] width 163 height 58
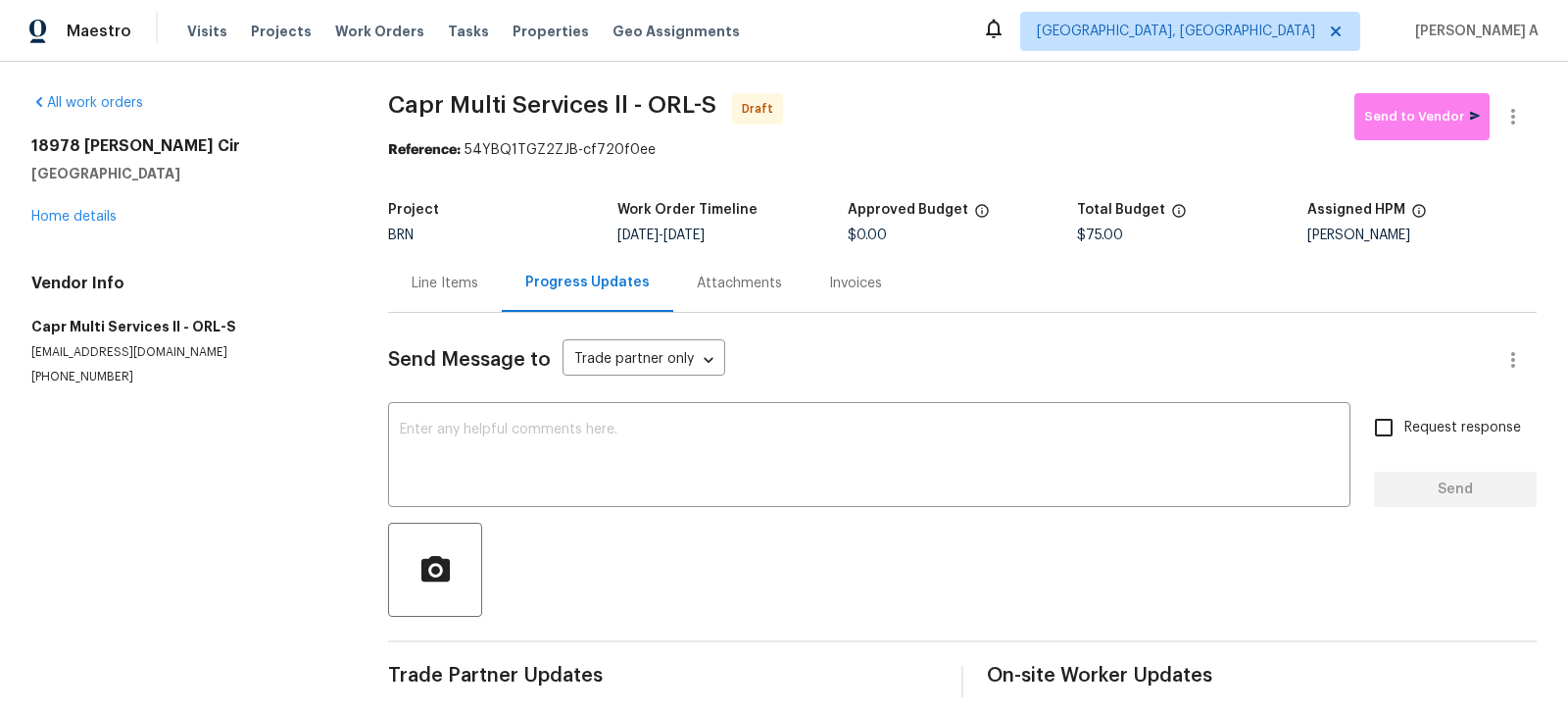
click at [658, 514] on div "Send Message to Trade partner only Trade partner only ​ x ​ Request response Se…" at bounding box center [962, 504] width 1149 height 384
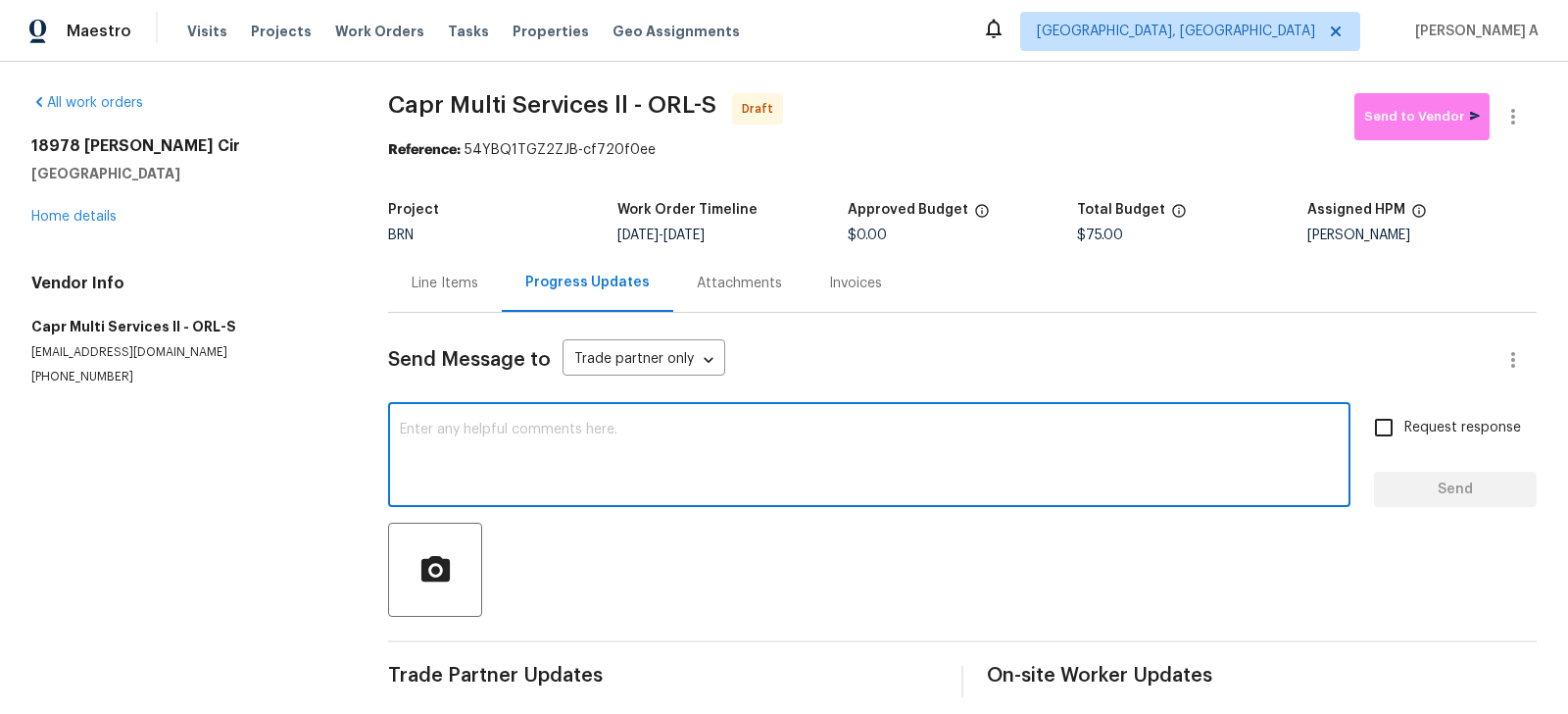
click at [658, 486] on textarea at bounding box center [870, 456] width 939 height 69
paste textarea "Hi, I'm Akshay from Opendoor. Just wanted to check if you received the workorde…"
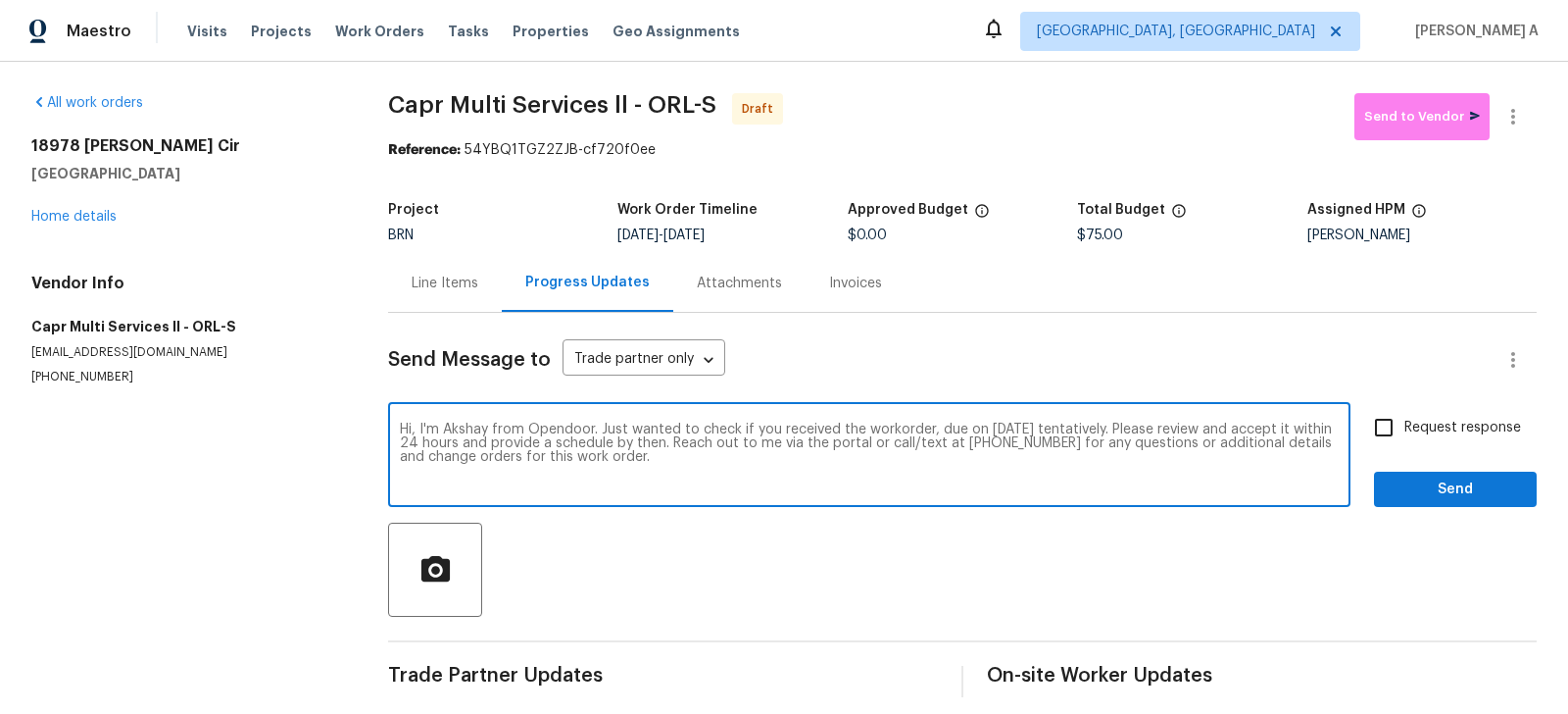
type textarea "Hi, I'm Akshay from Opendoor. Just wanted to check if you received the workorde…"
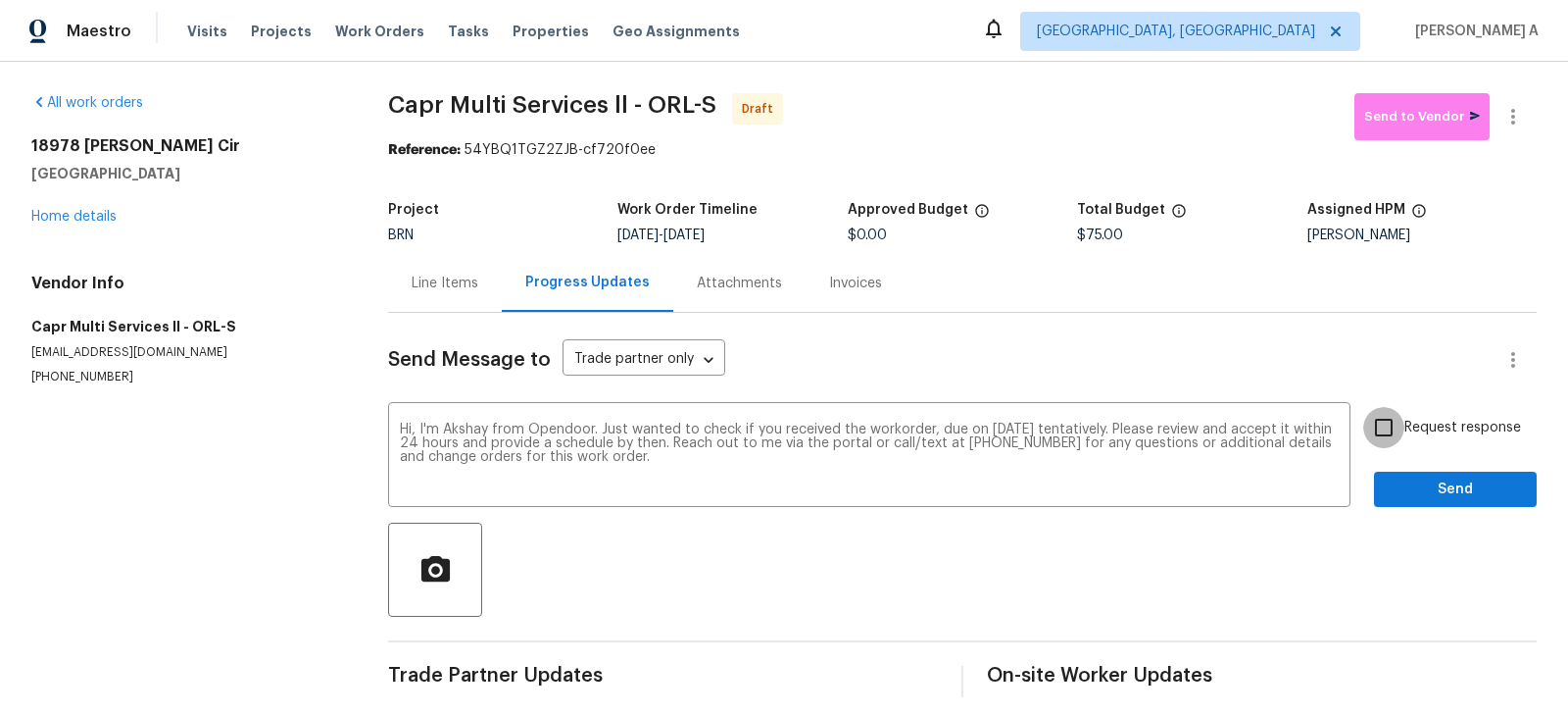
click at [1402, 416] on input "Request response" at bounding box center [1383, 427] width 41 height 41
checkbox input "true"
click at [74, 213] on link "Home details" at bounding box center [74, 216] width 85 height 14
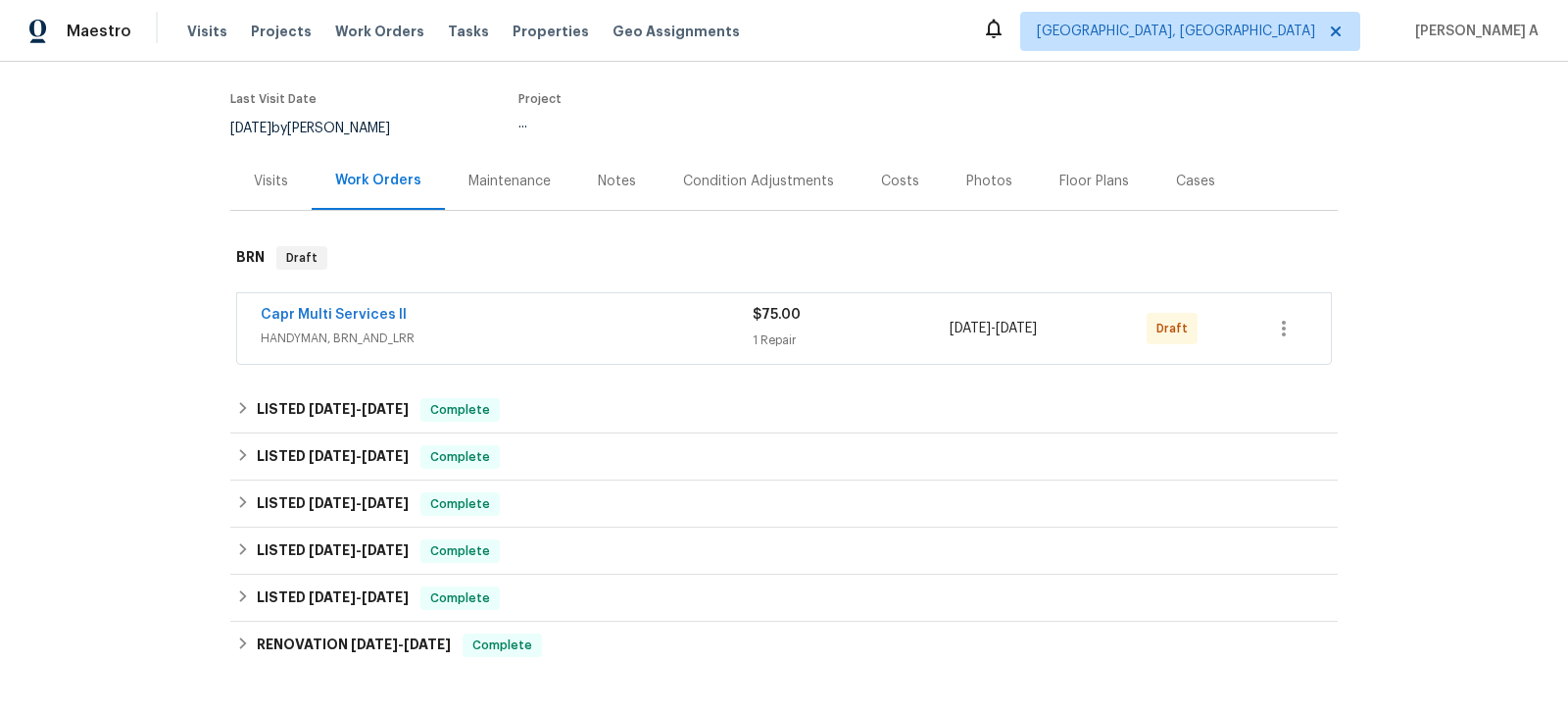
scroll to position [315, 0]
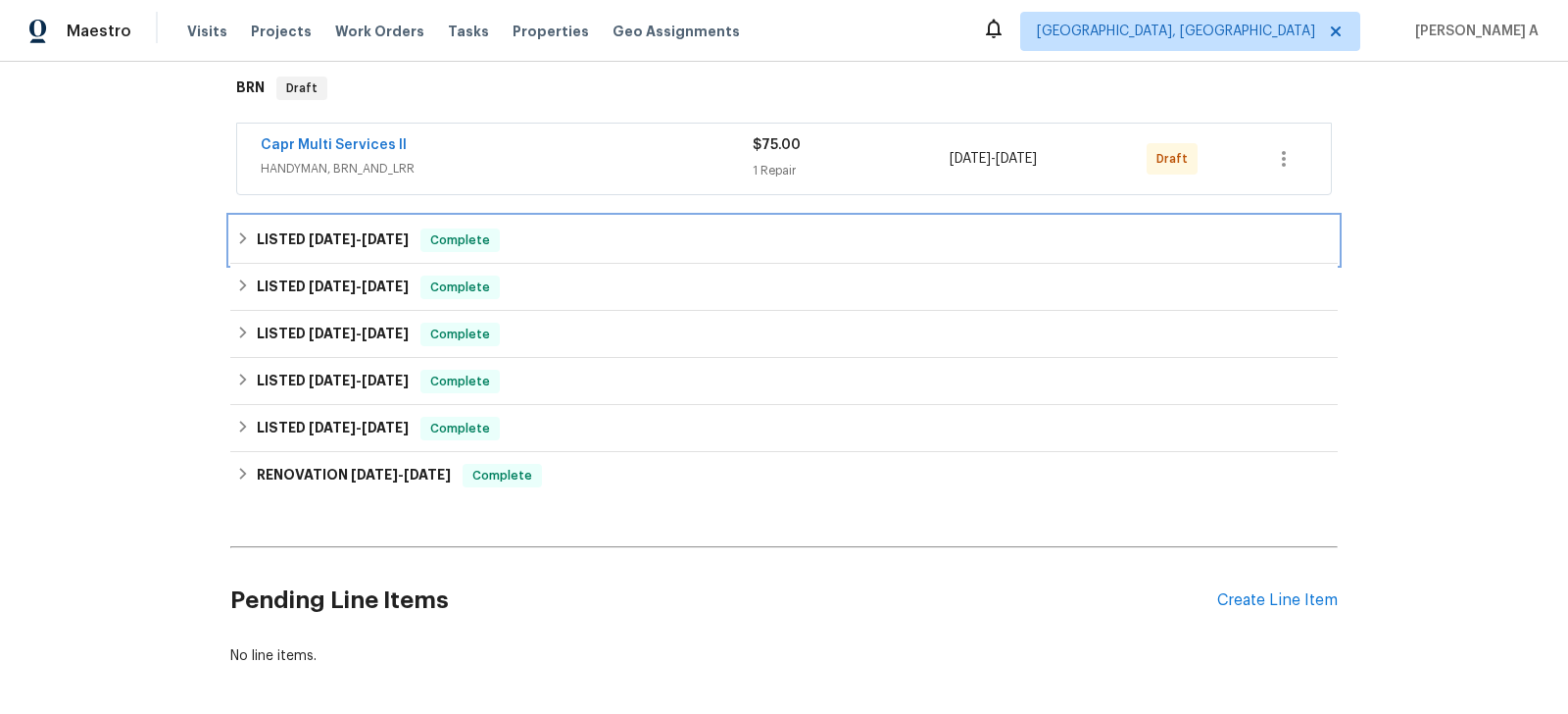
click at [528, 249] on div "LISTED 8/10/25 - 8/14/25 Complete" at bounding box center [784, 240] width 1096 height 24
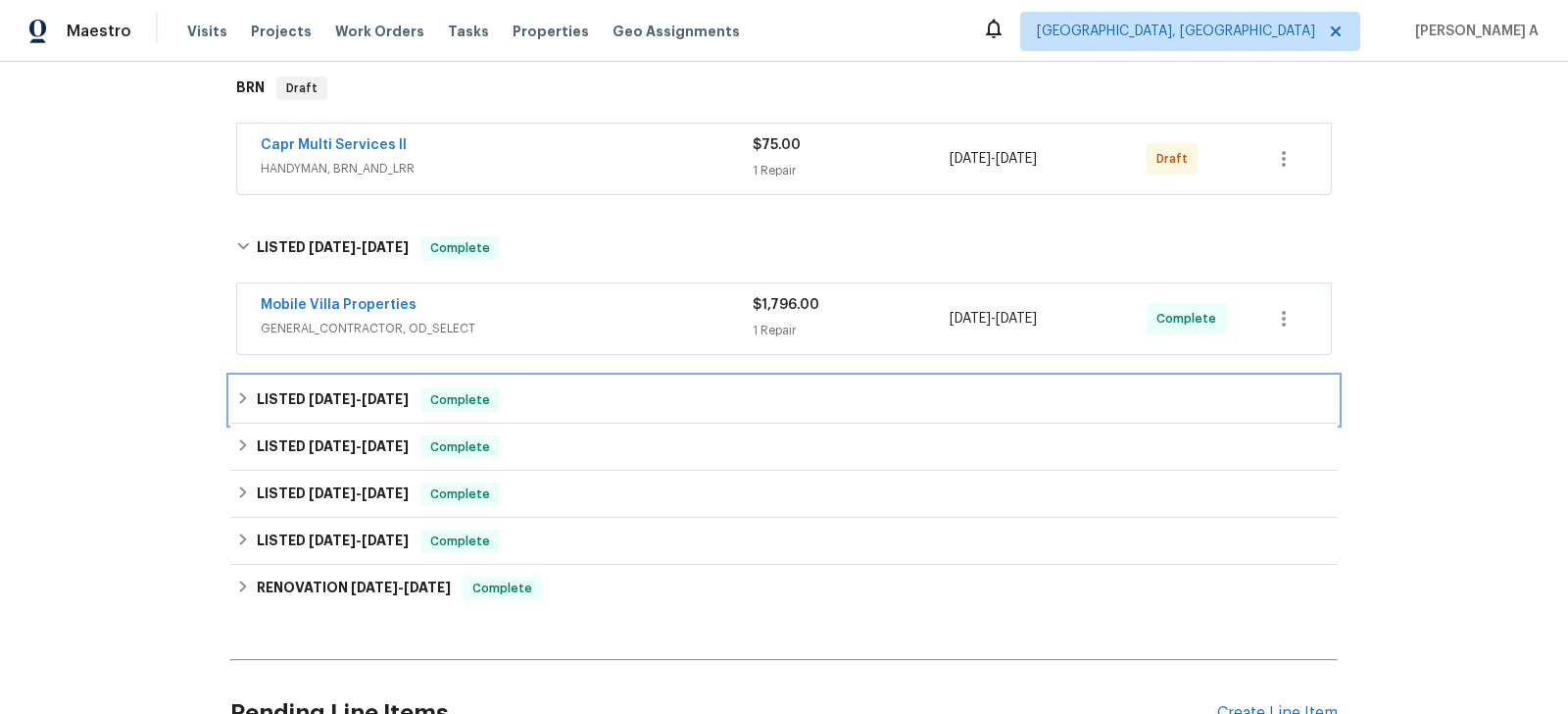
click at [527, 418] on div "LISTED 4/23/25 - 7/16/25 Complete" at bounding box center [784, 399] width 1107 height 47
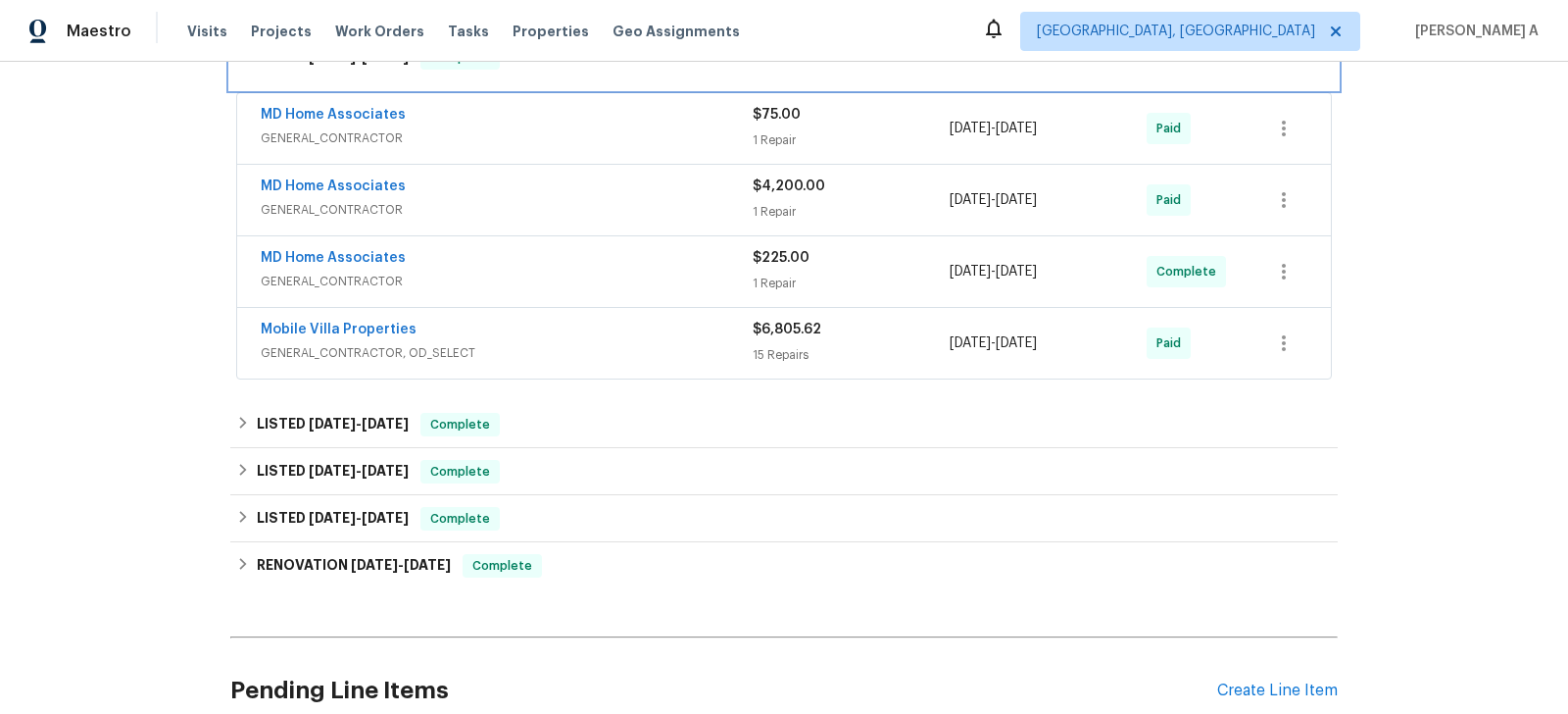
scroll to position [667, 0]
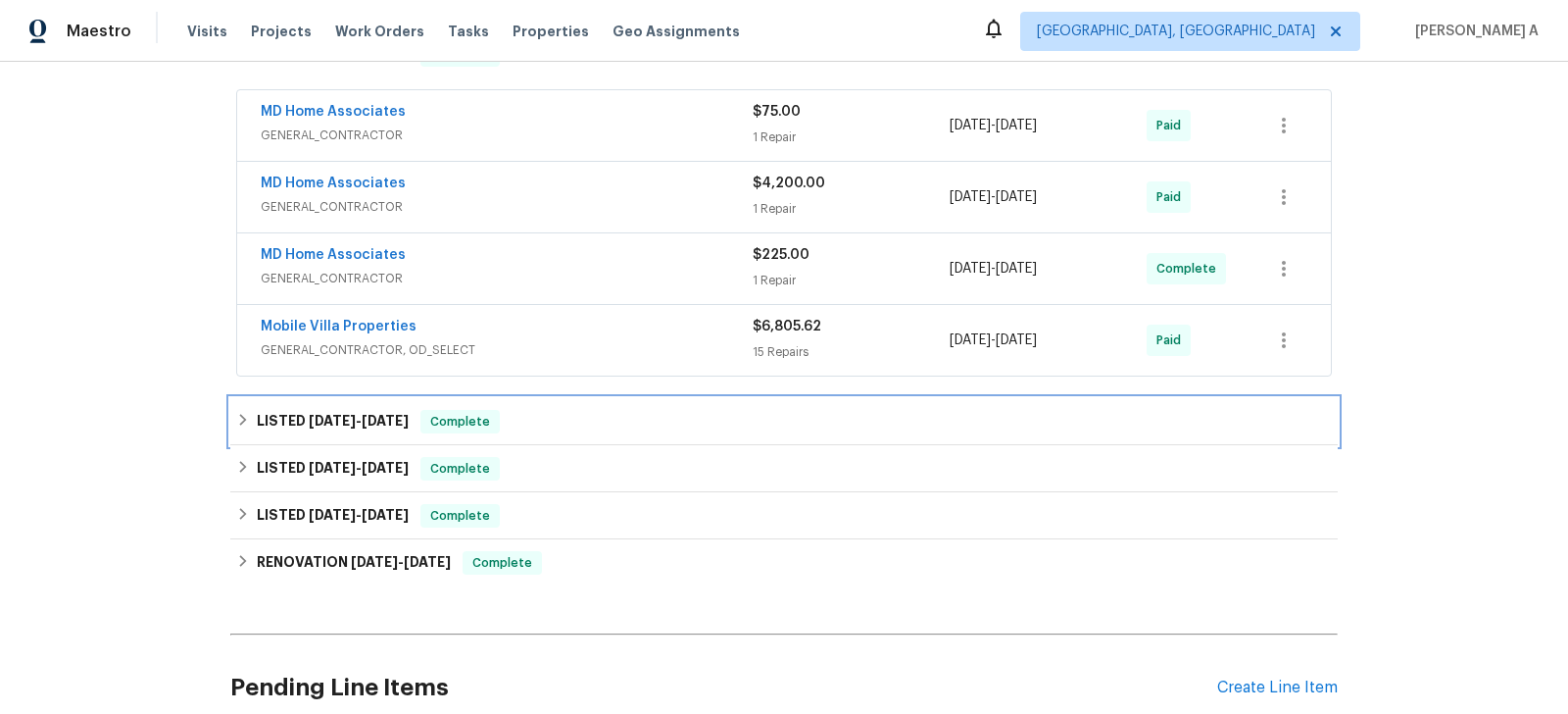
click at [537, 430] on div "LISTED 11/6/24 - 3/5/25 Complete" at bounding box center [784, 421] width 1107 height 47
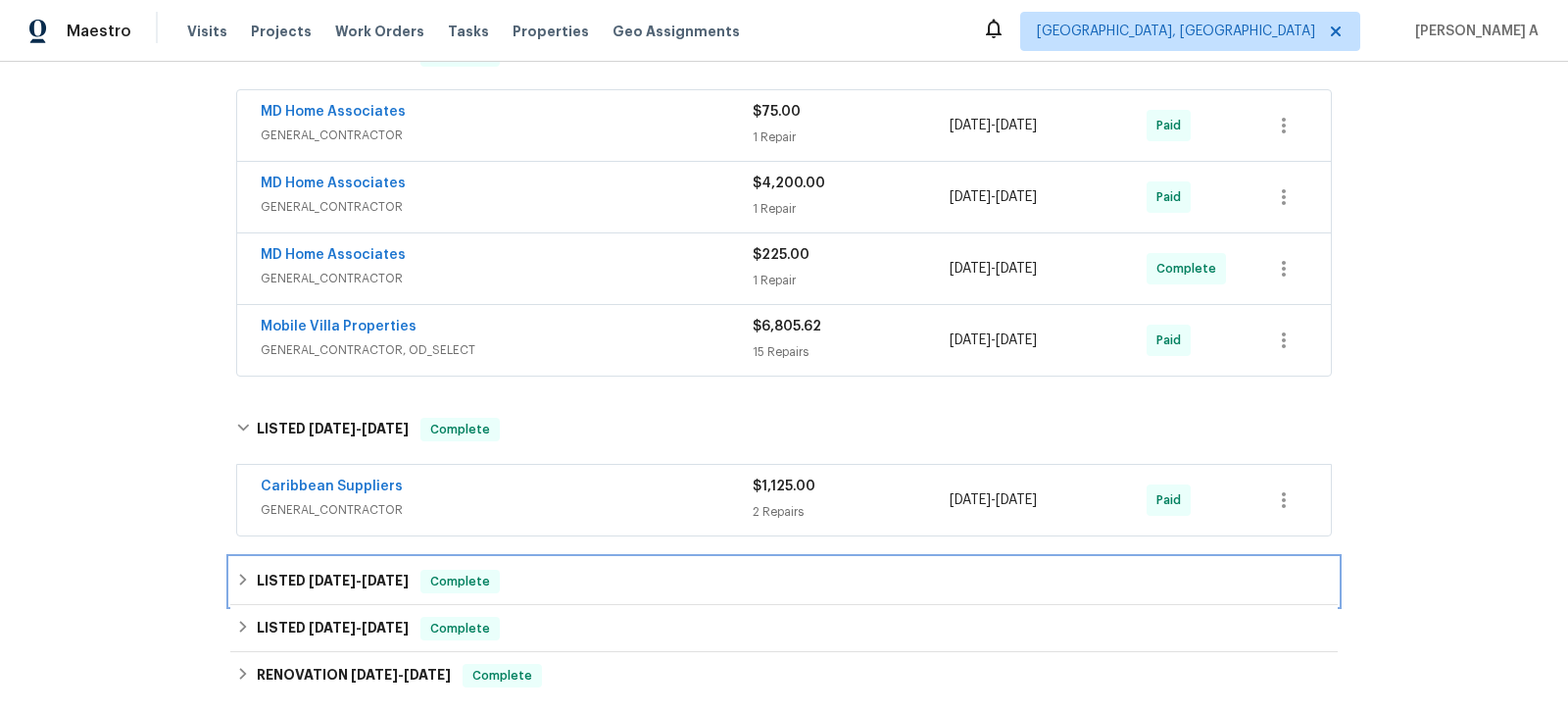
click at [557, 570] on div "LISTED 10/14/24 - 10/17/24 Complete" at bounding box center [784, 582] width 1096 height 24
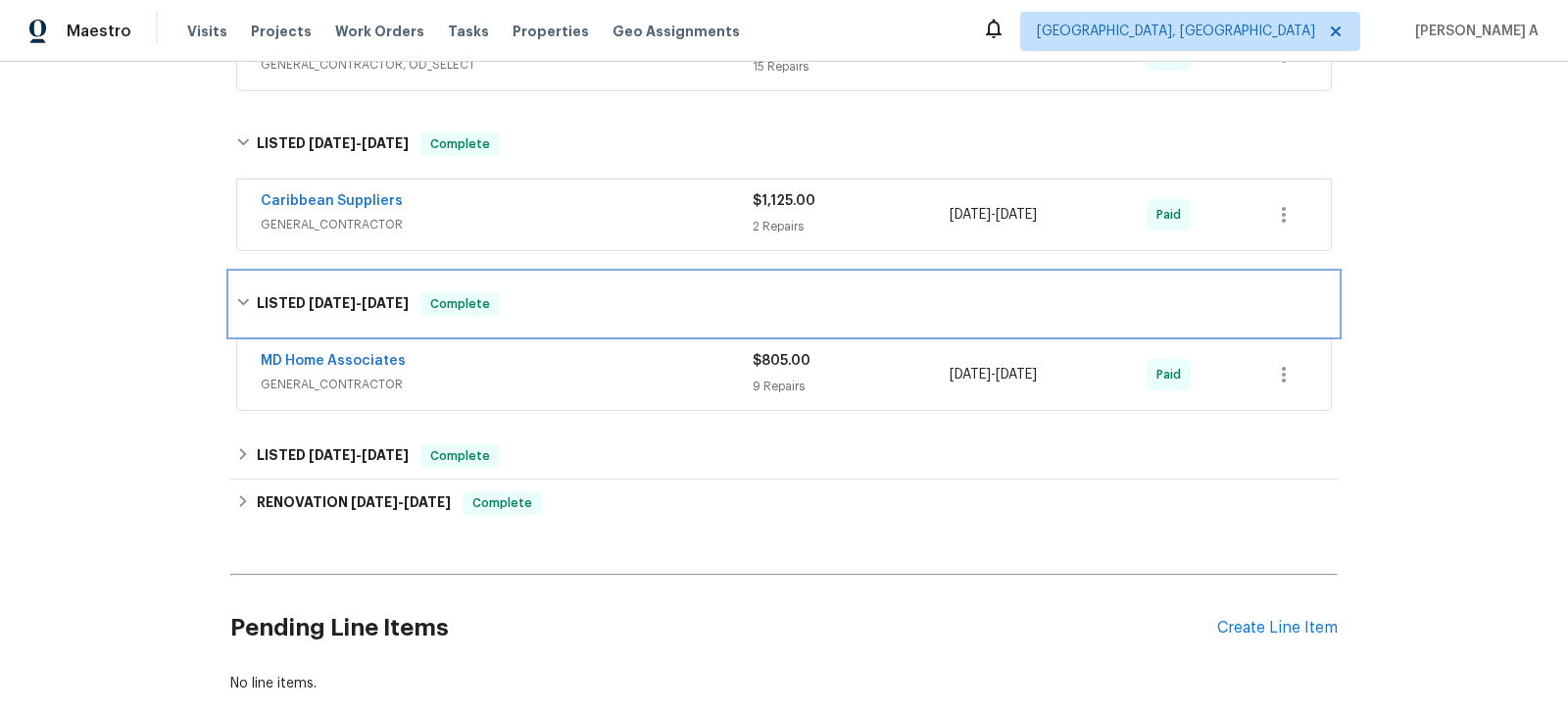
scroll to position [991, 0]
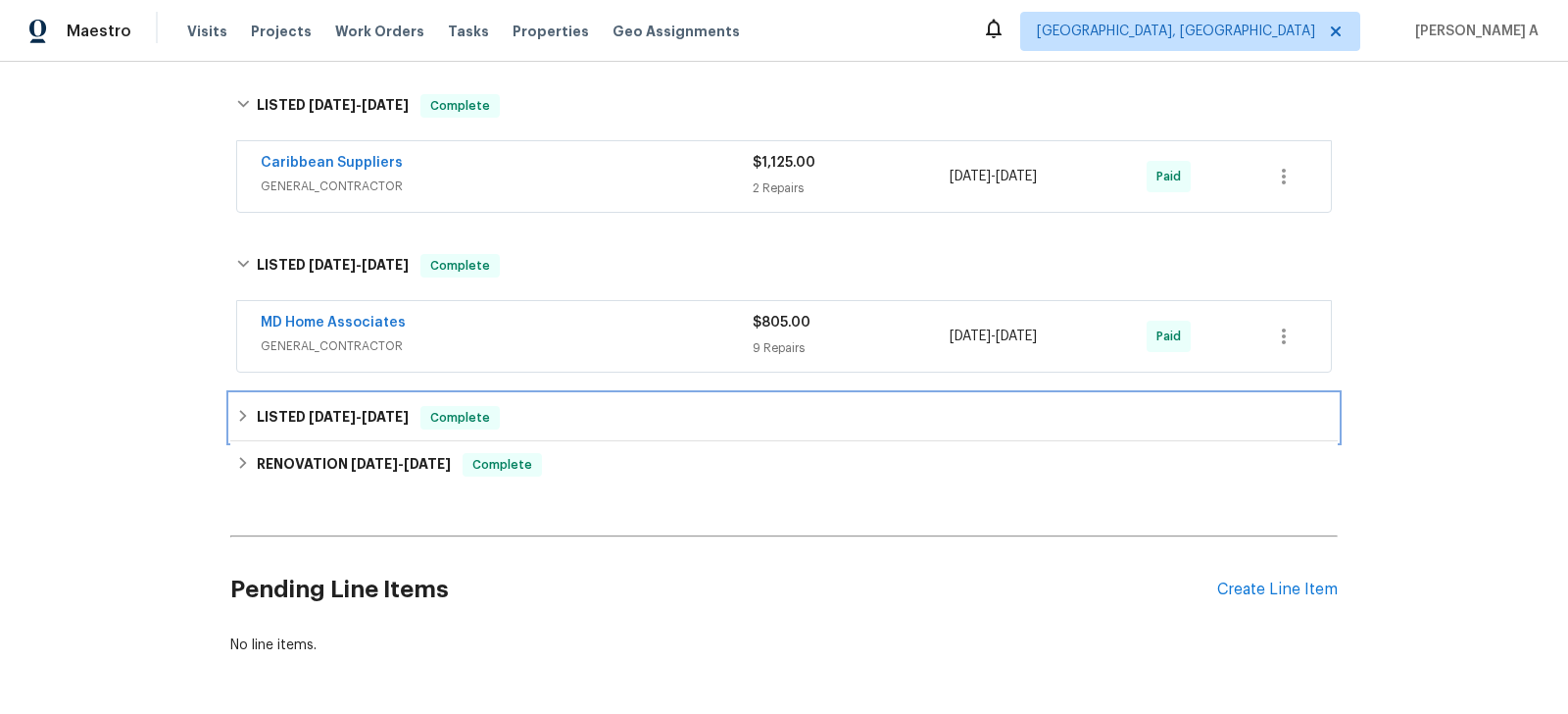
click at [574, 406] on div "LISTED 10/3/24 - 10/4/24 Complete" at bounding box center [784, 418] width 1096 height 24
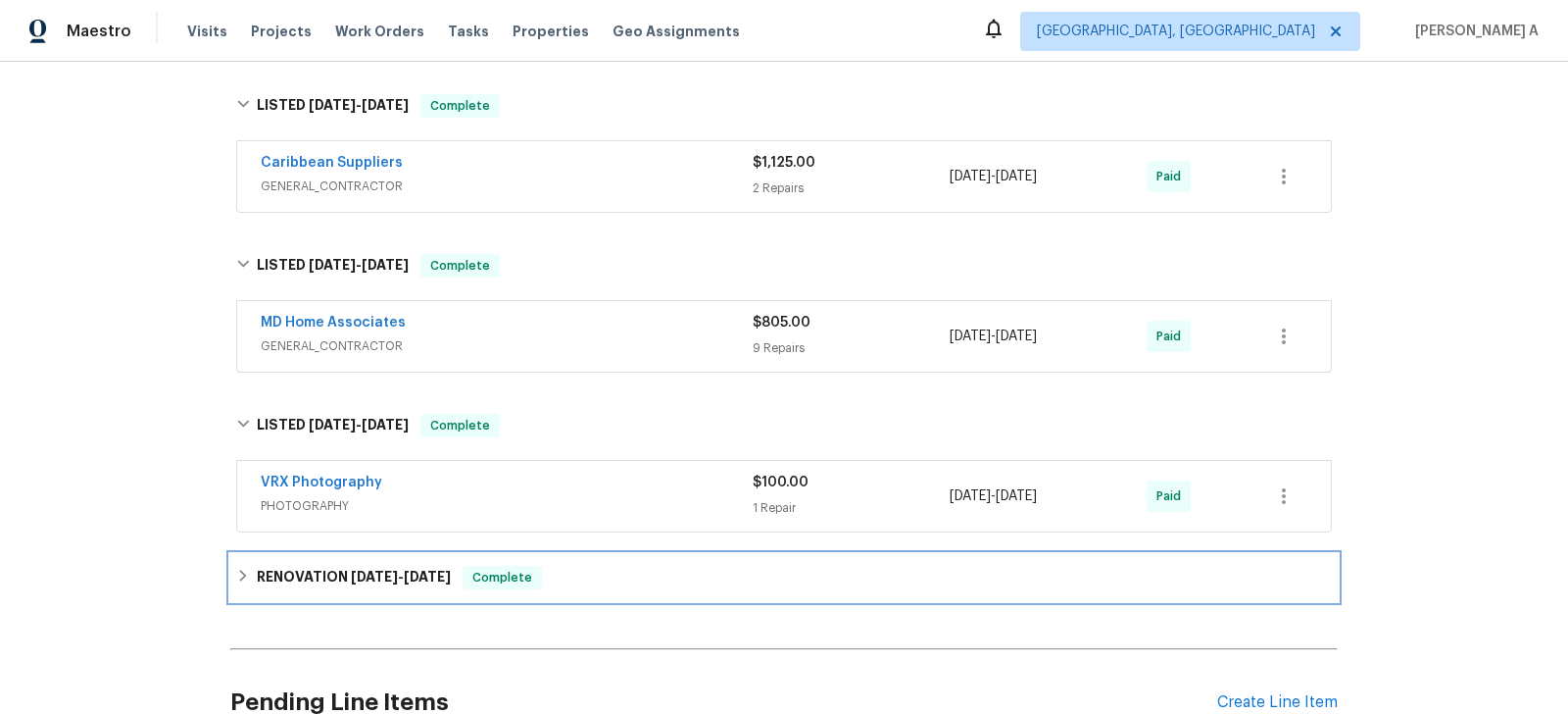
click at [579, 570] on div "RENOVATION 9/13/24 - 9/30/24 Complete" at bounding box center [784, 578] width 1096 height 24
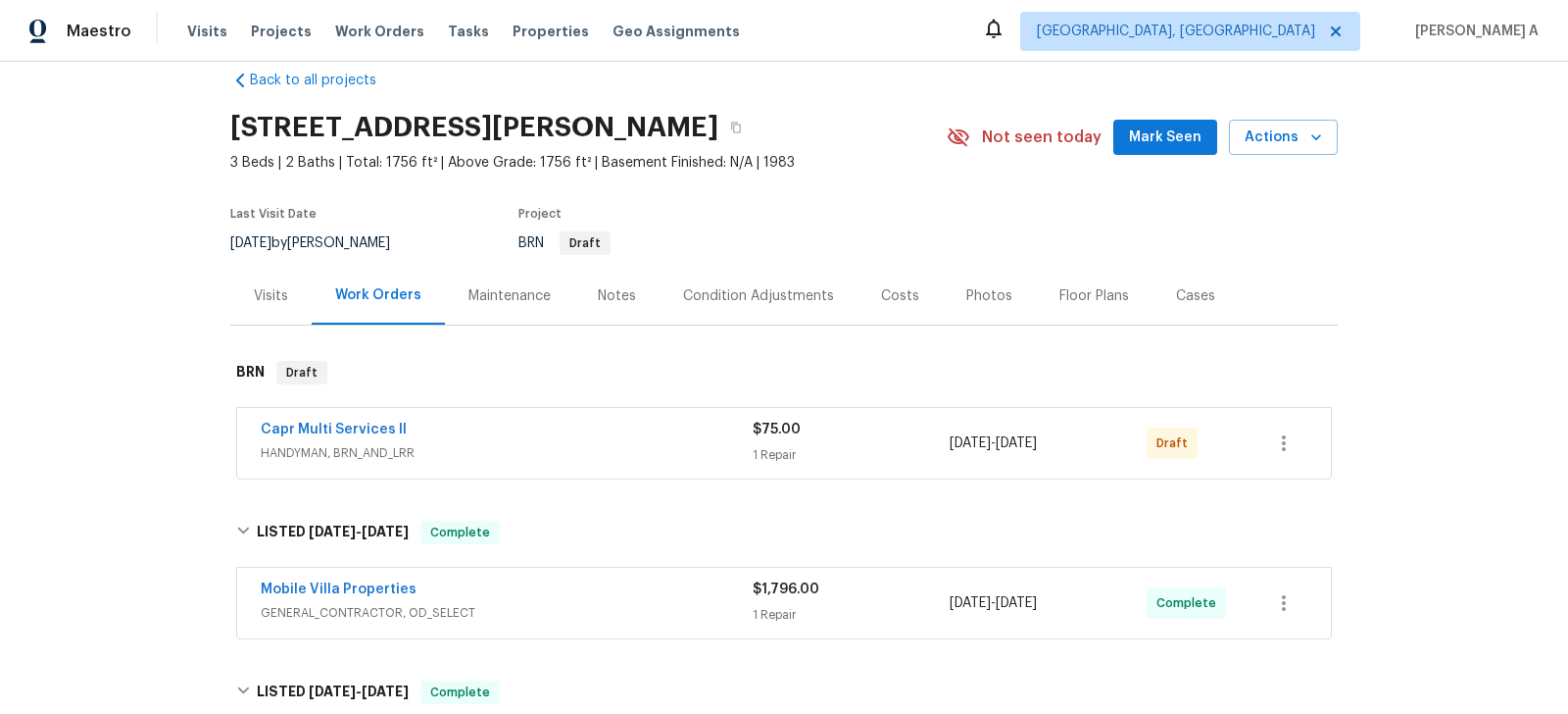
scroll to position [69, 0]
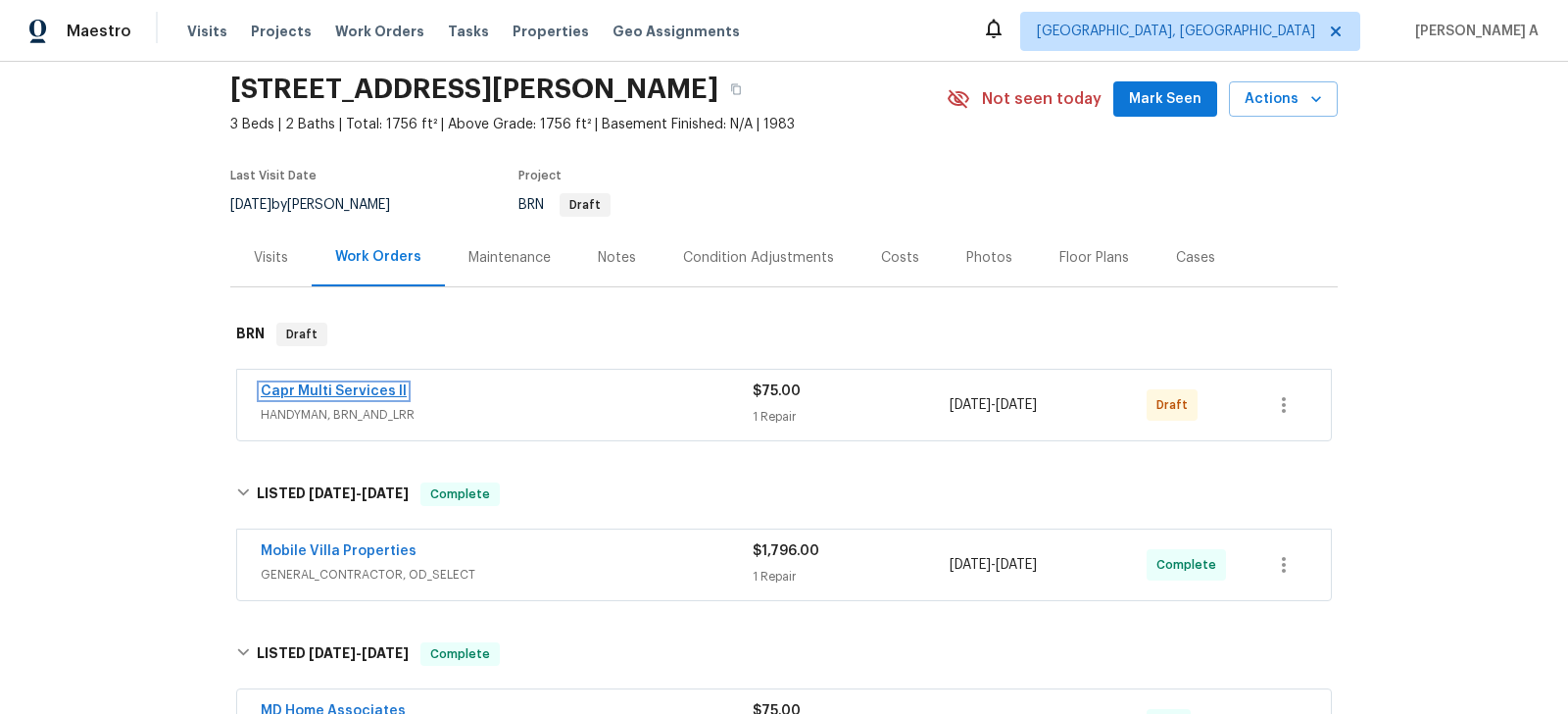
click at [373, 385] on link "Capr Multi Services ll" at bounding box center [334, 391] width 146 height 14
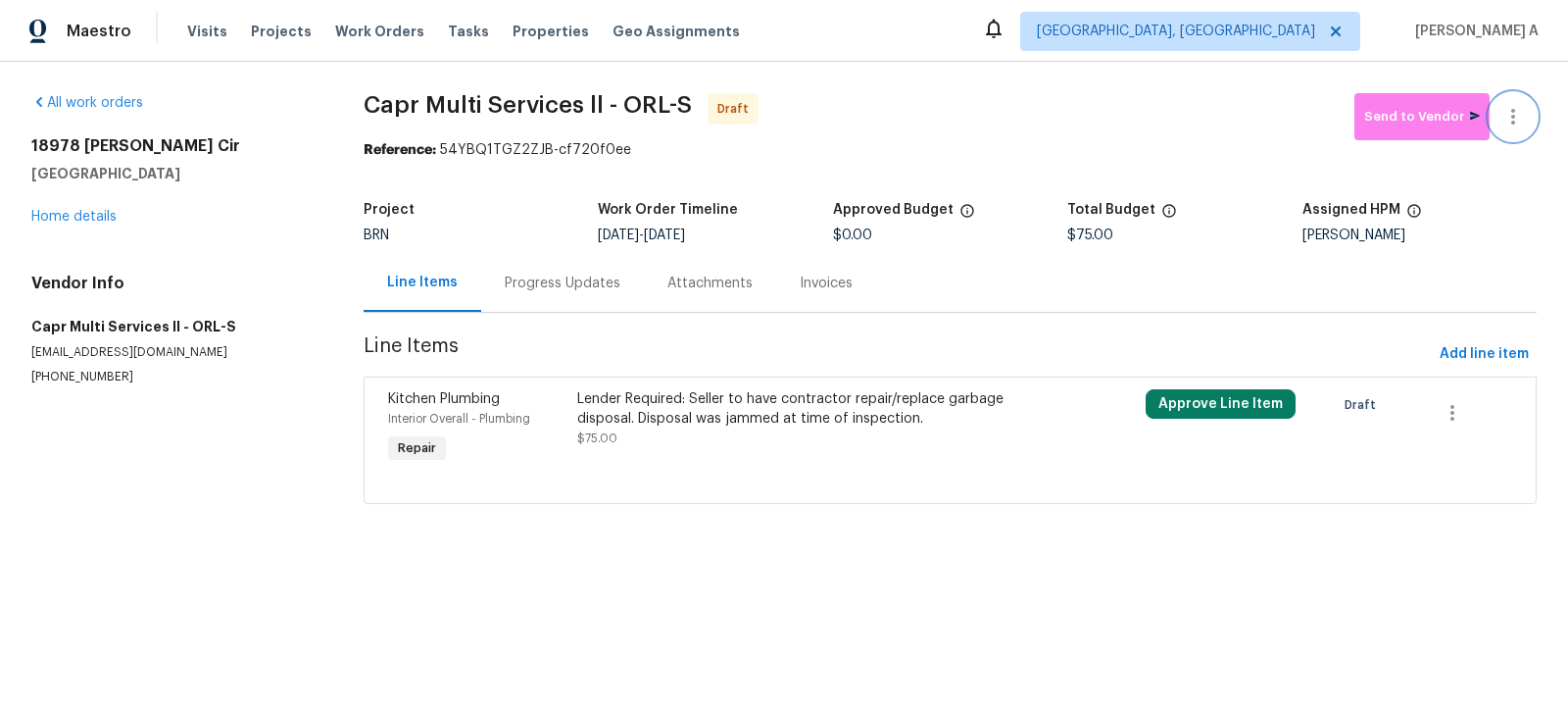
click at [1523, 108] on icon "button" at bounding box center [1513, 117] width 24 height 24
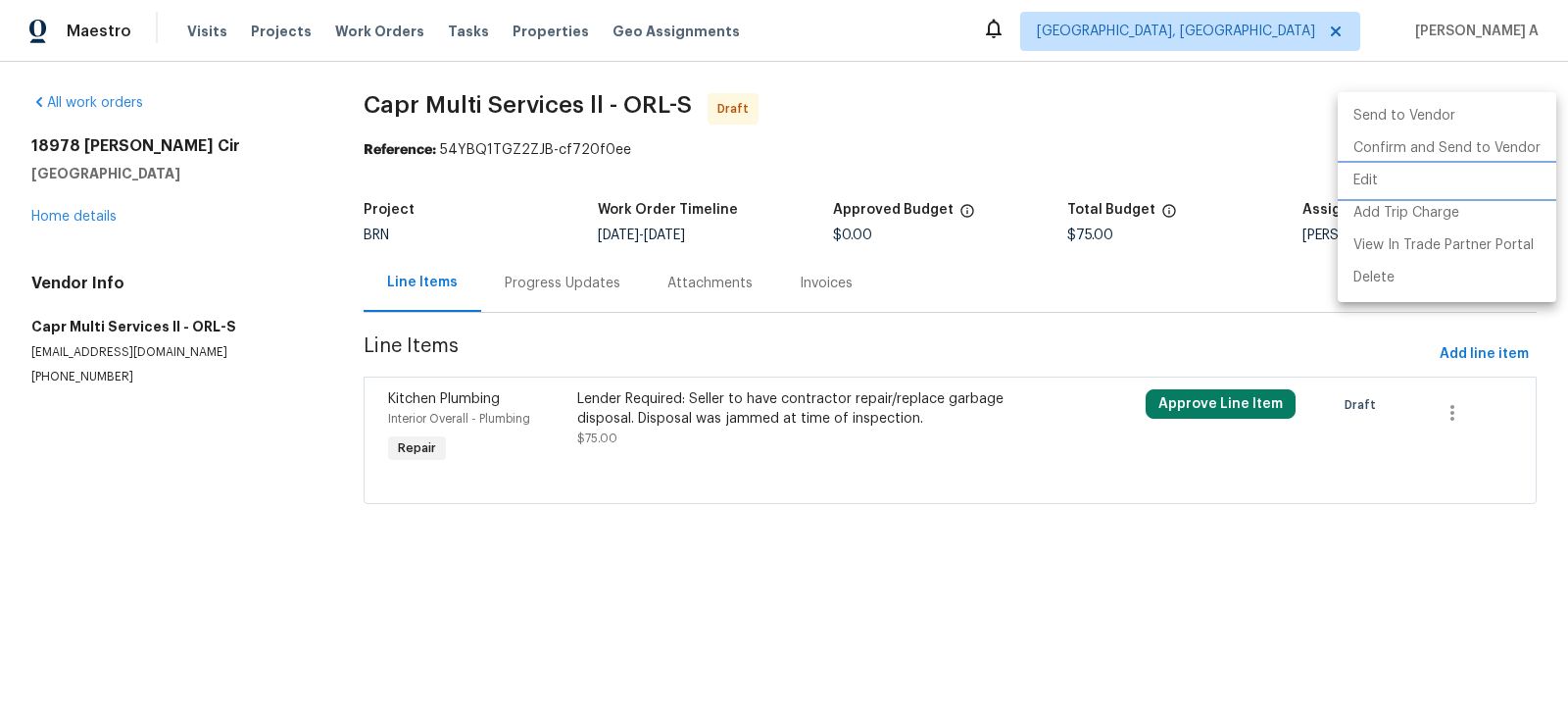
click at [1399, 187] on li "Edit" at bounding box center [1447, 181] width 218 height 33
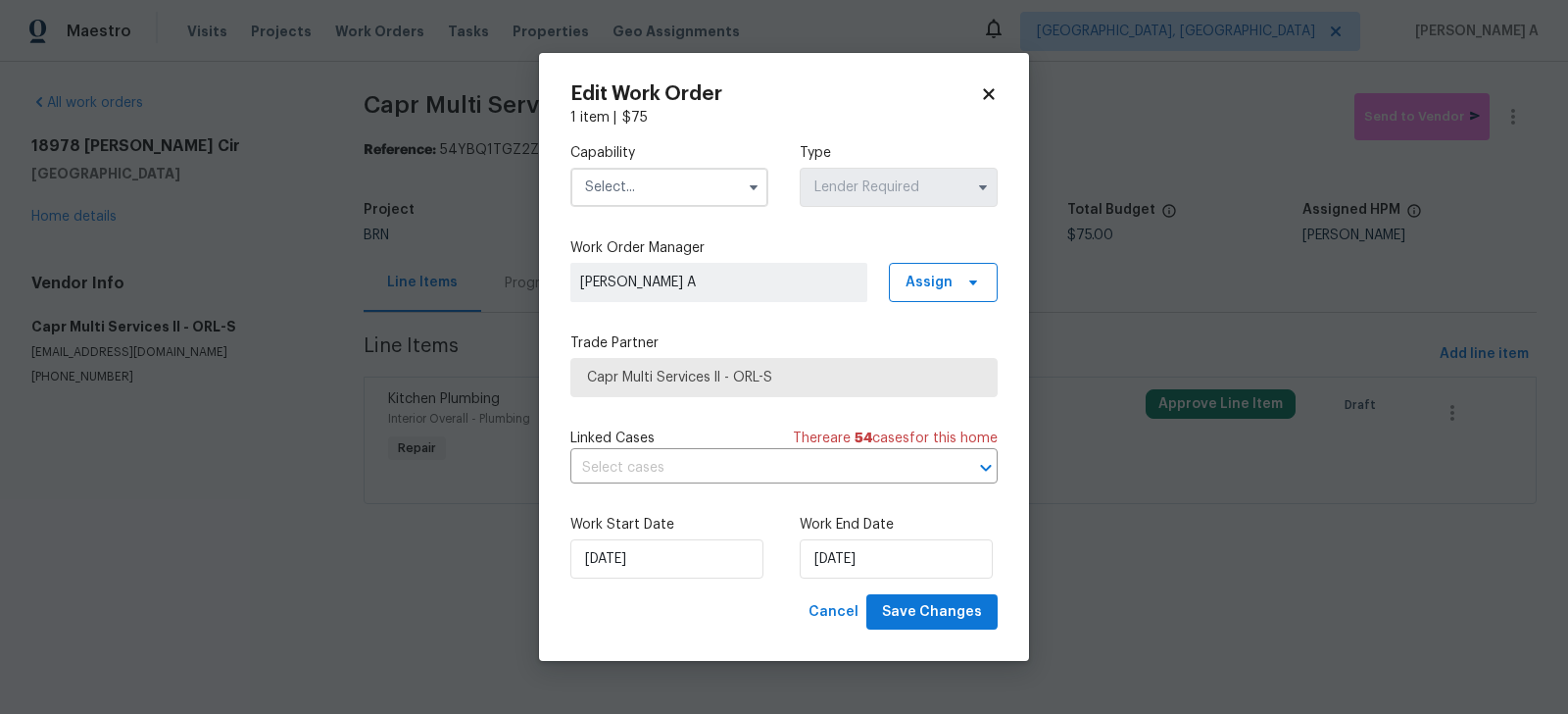
click at [662, 191] on input "text" at bounding box center [668, 187] width 198 height 39
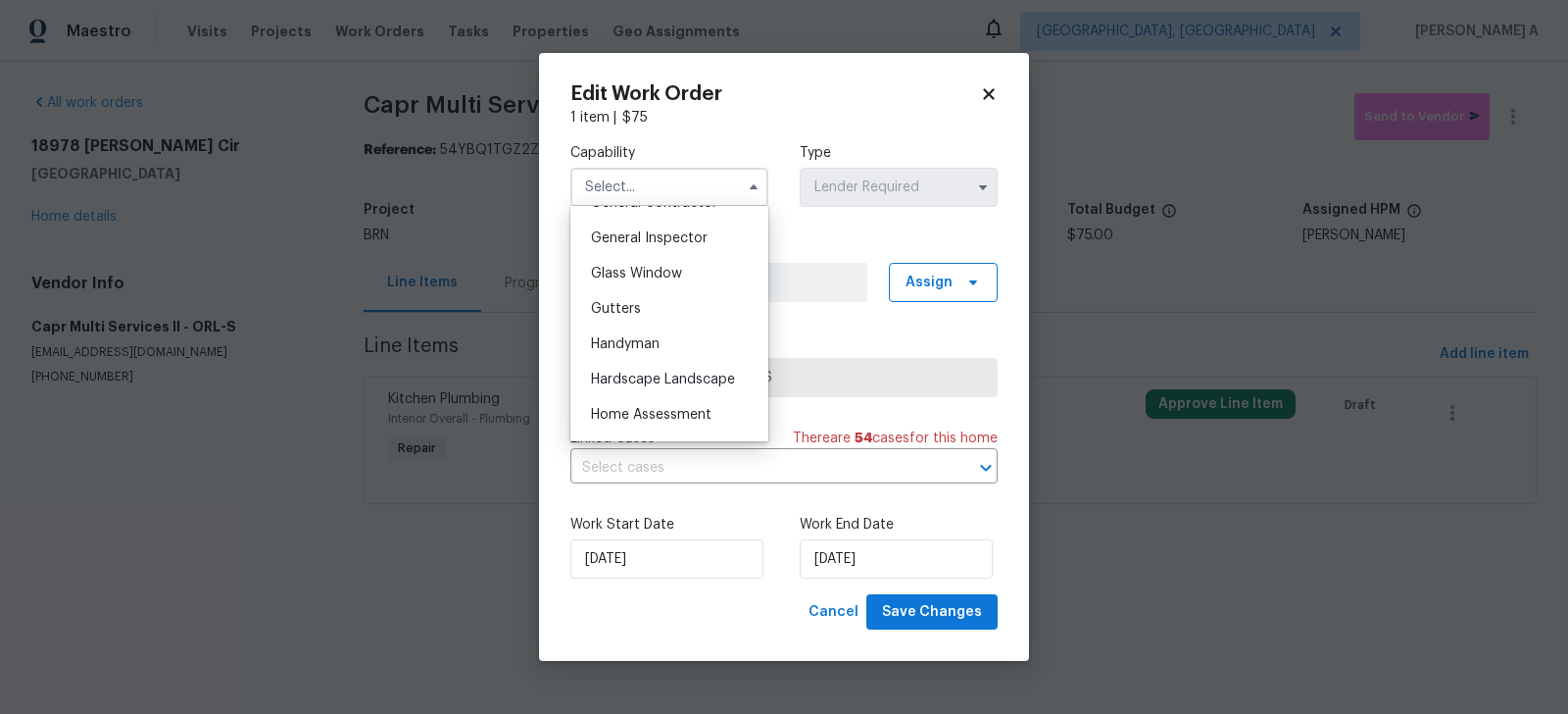
scroll to position [858, 0]
click at [673, 301] on span "General Contractor" at bounding box center [653, 308] width 126 height 14
type input "General Contractor"
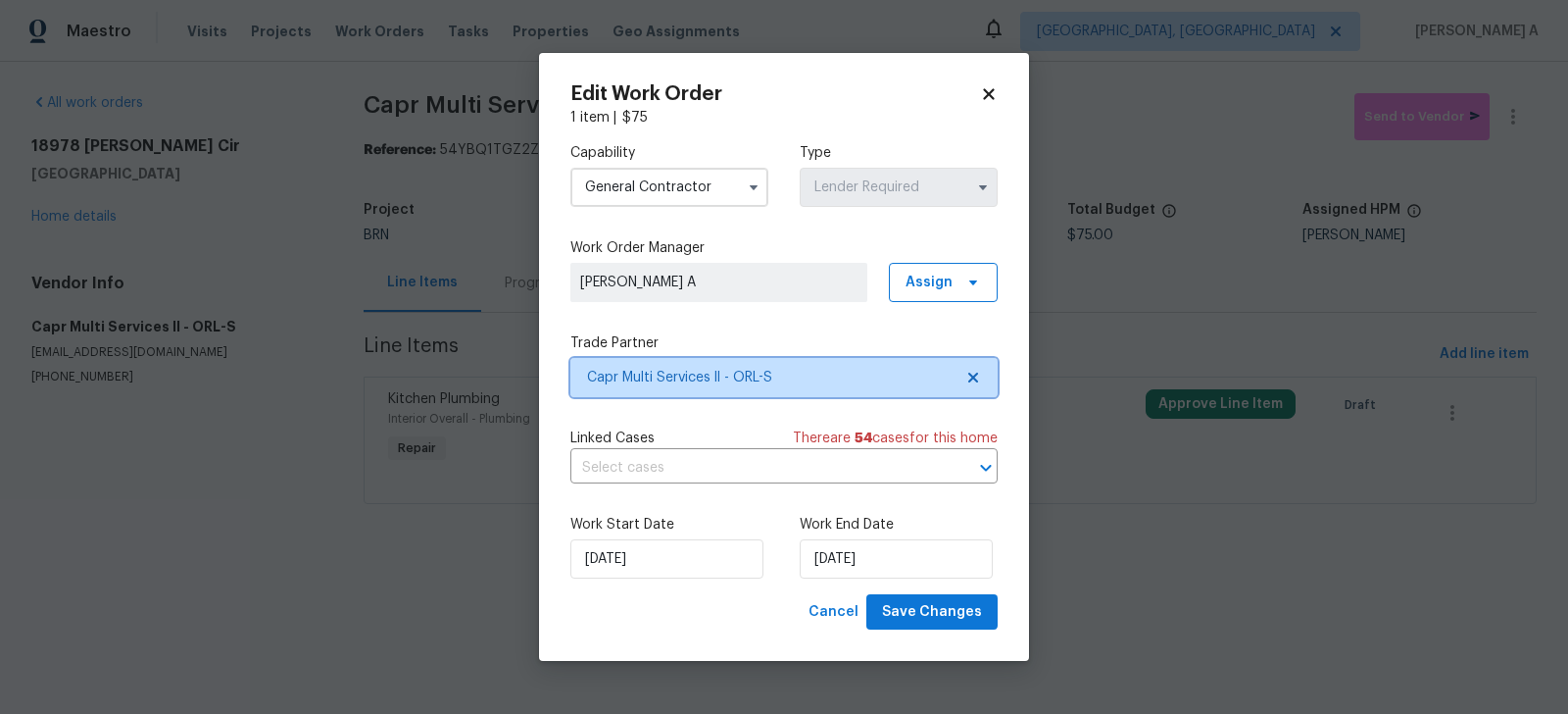
click at [978, 366] on span "Capr Multi Services ll - ORL-S" at bounding box center [784, 376] width 427 height 39
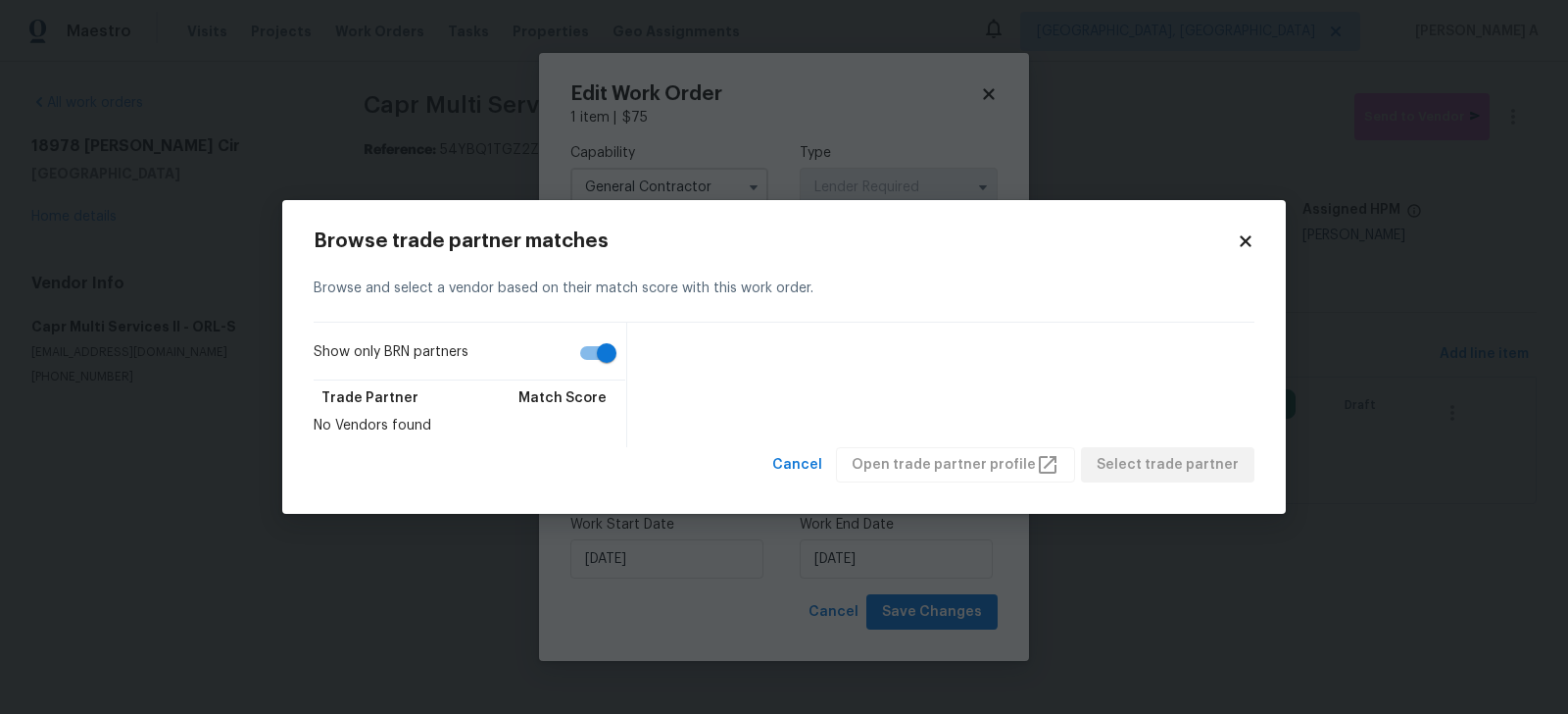
click at [567, 355] on label "Show only BRN partners" at bounding box center [470, 357] width 312 height 46
click at [567, 355] on input "Show only BRN partners" at bounding box center [607, 354] width 112 height 38
checkbox input "false"
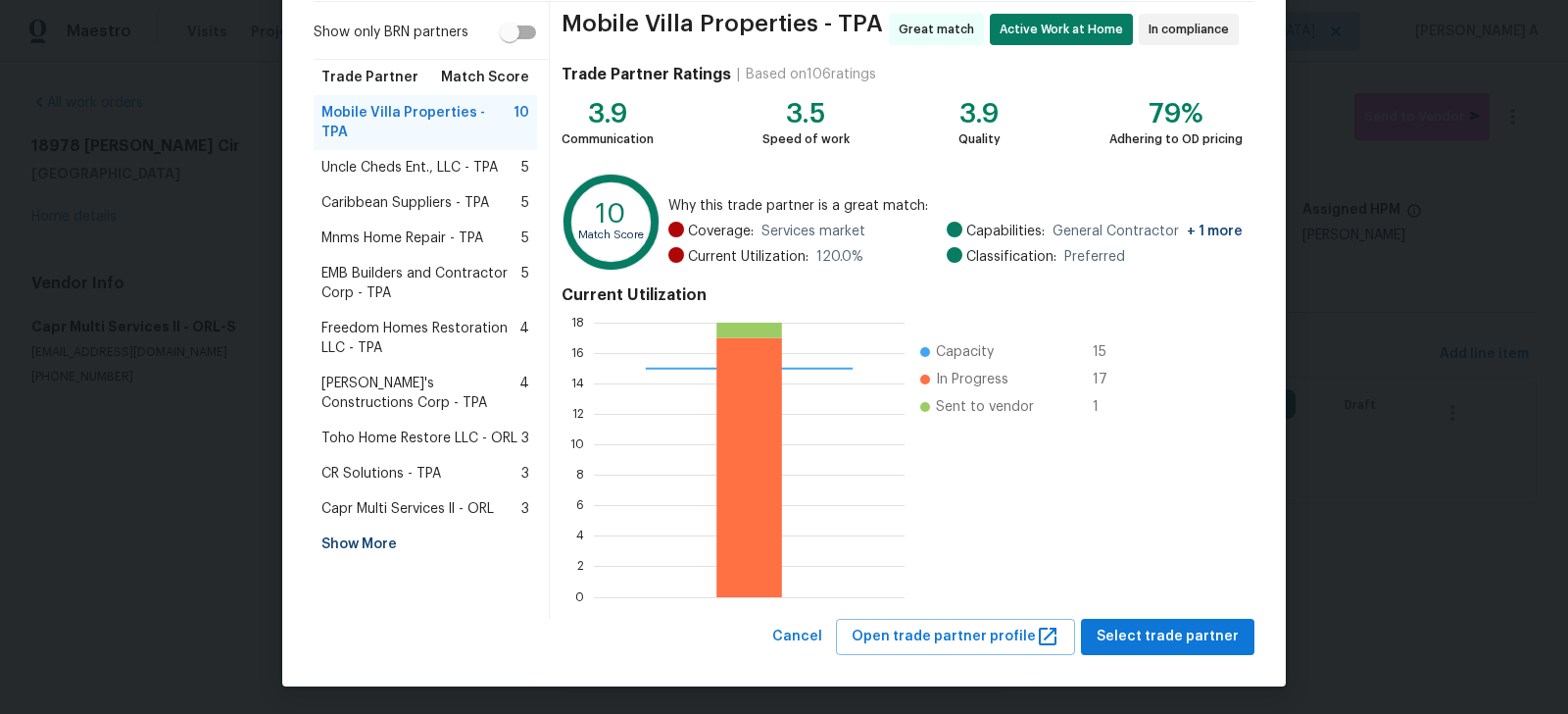
scroll to position [150, 0]
click at [355, 526] on div "Show More" at bounding box center [425, 544] width 223 height 36
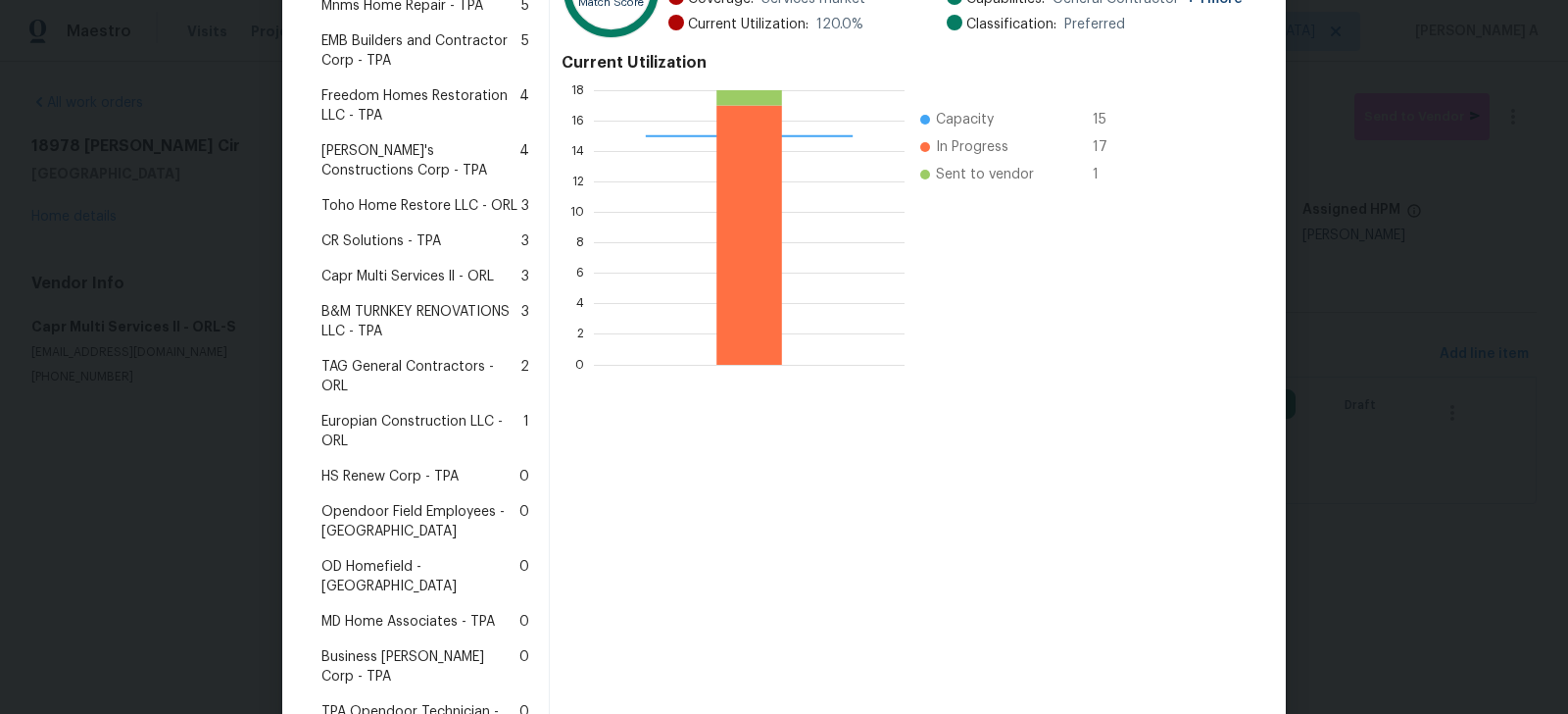
scroll to position [446, 0]
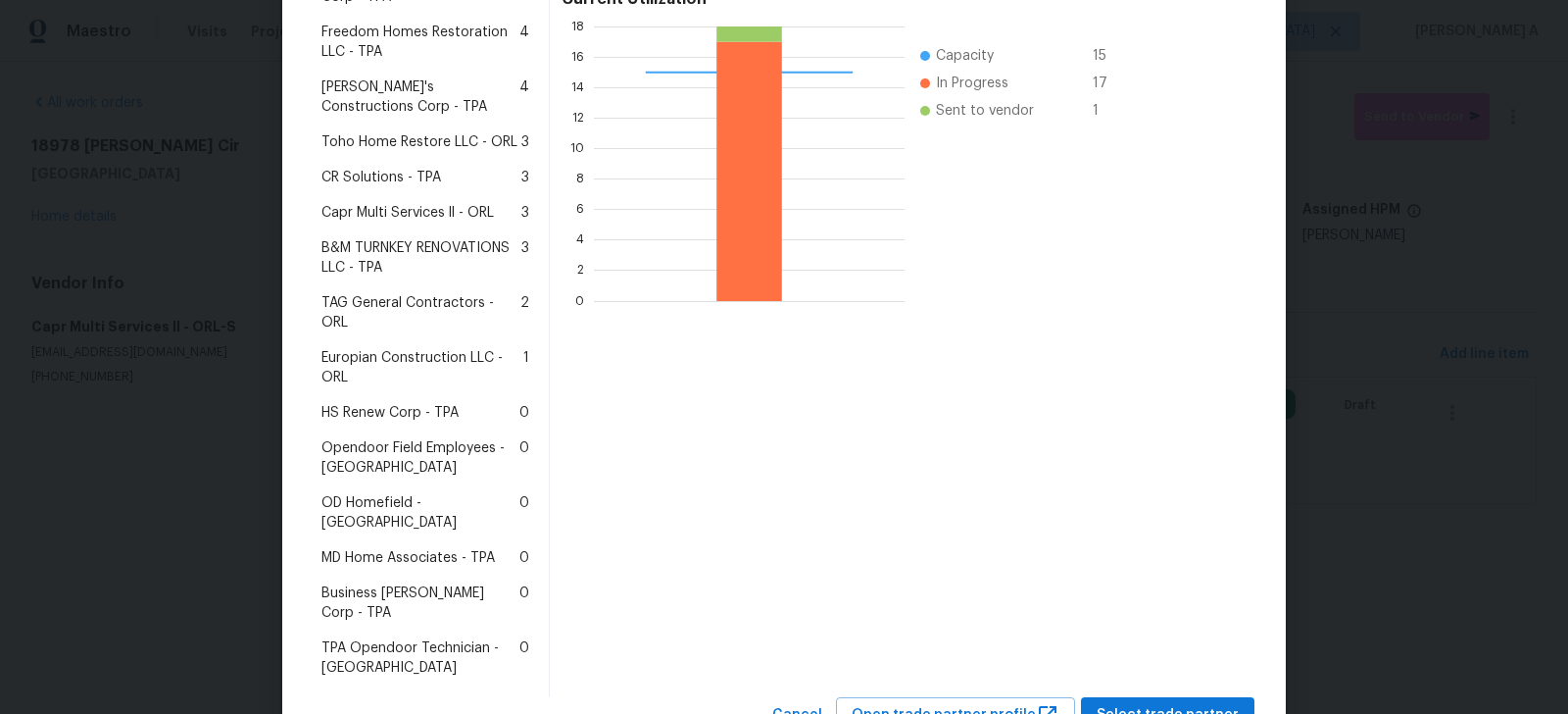
click at [407, 548] on span "MD Home Associates - TPA" at bounding box center [408, 558] width 174 height 20
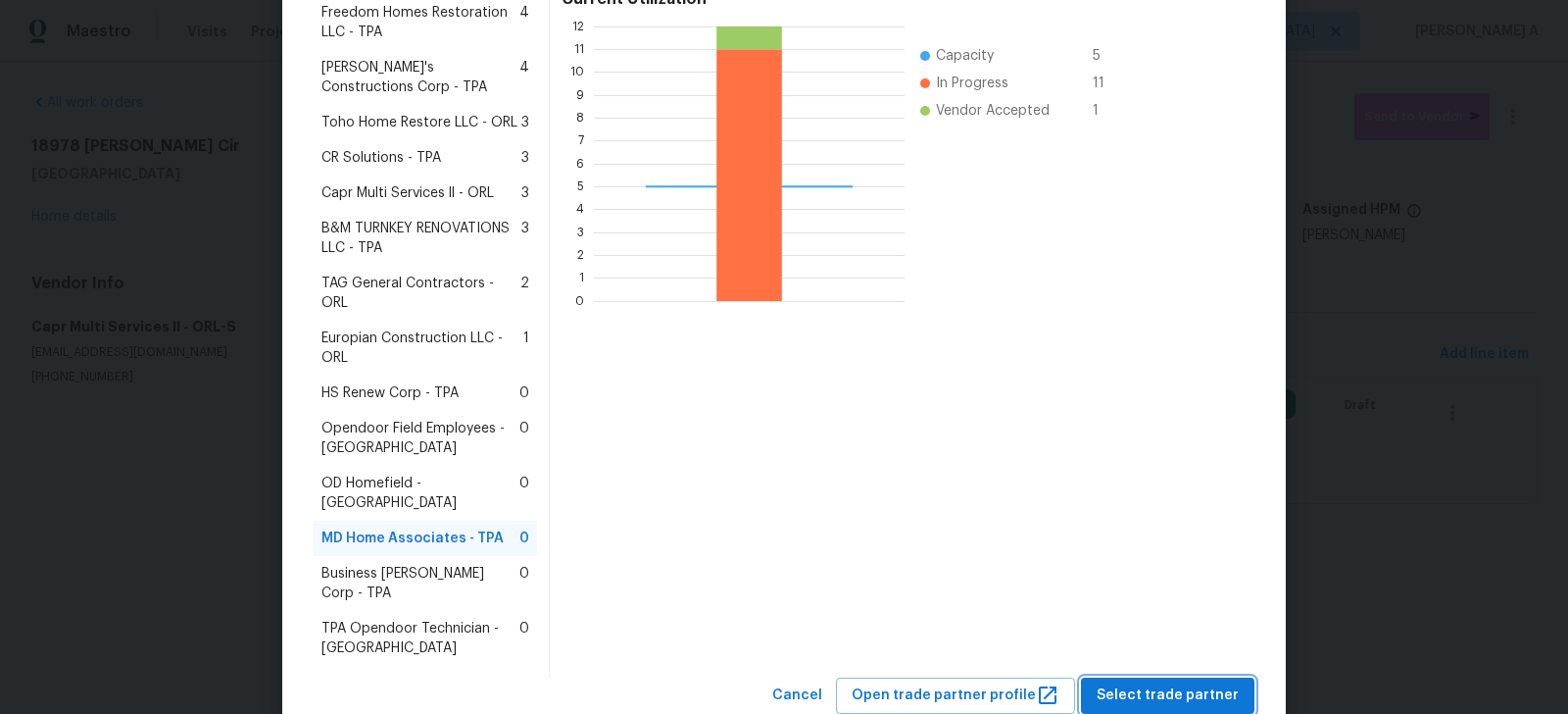
click at [1202, 683] on span "Select trade partner" at bounding box center [1168, 695] width 142 height 25
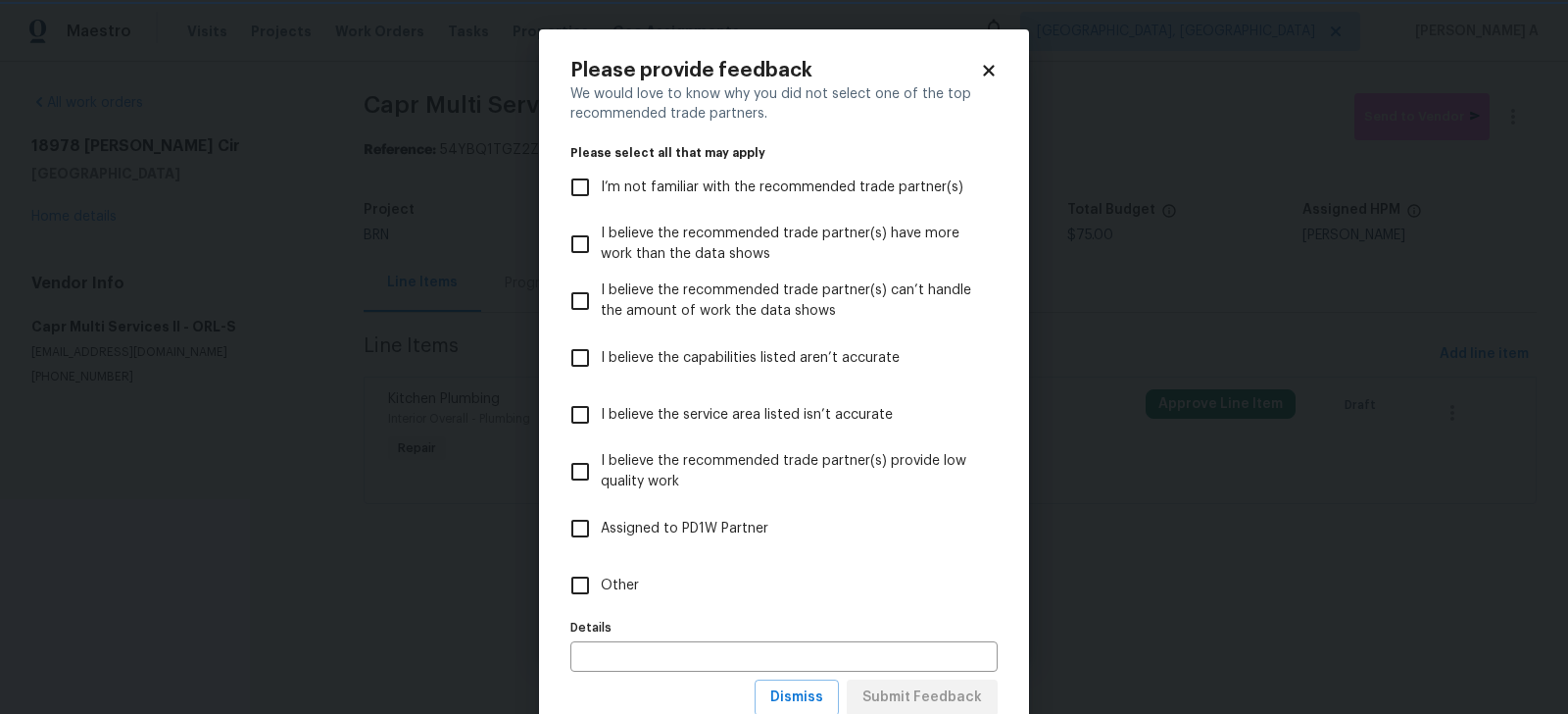
scroll to position [63, 0]
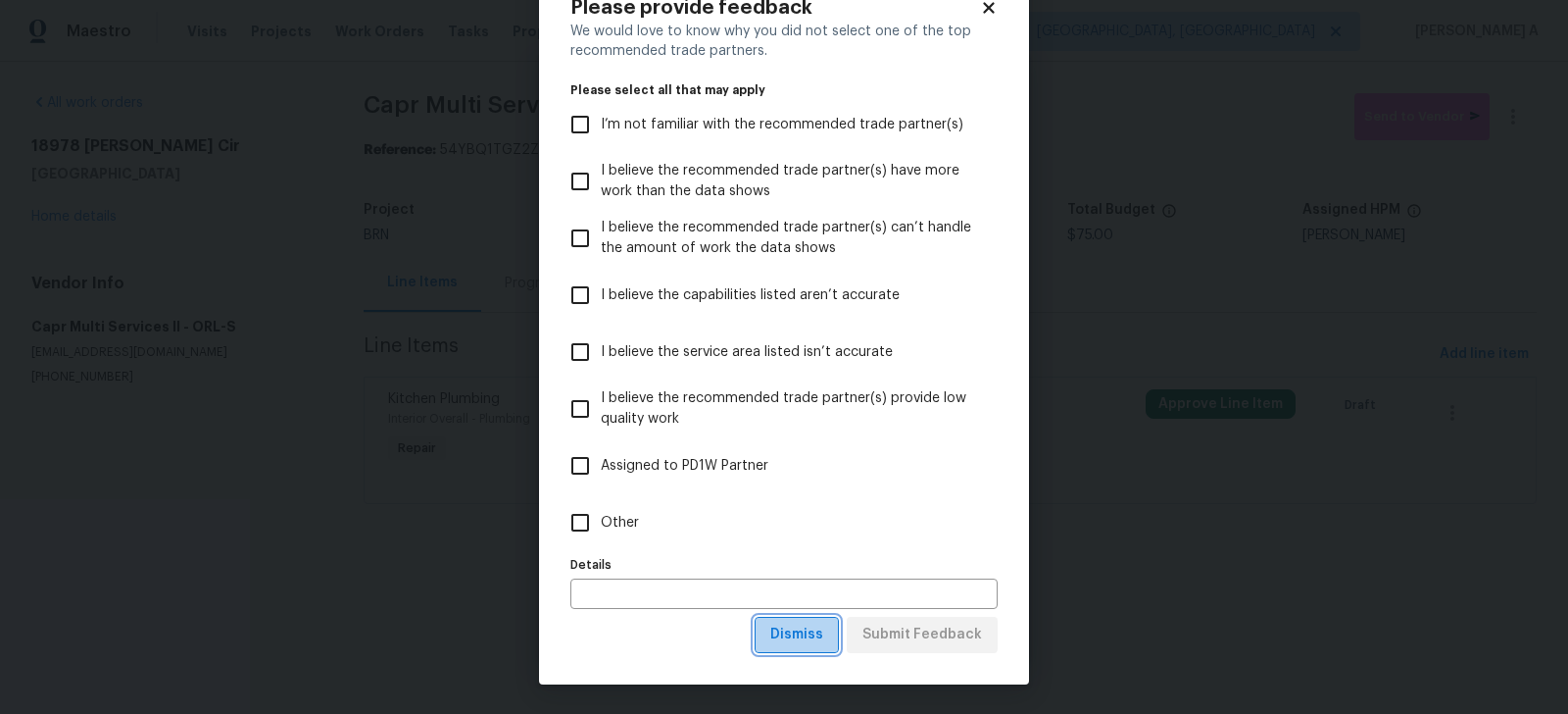
click at [806, 632] on span "Dismiss" at bounding box center [796, 635] width 53 height 25
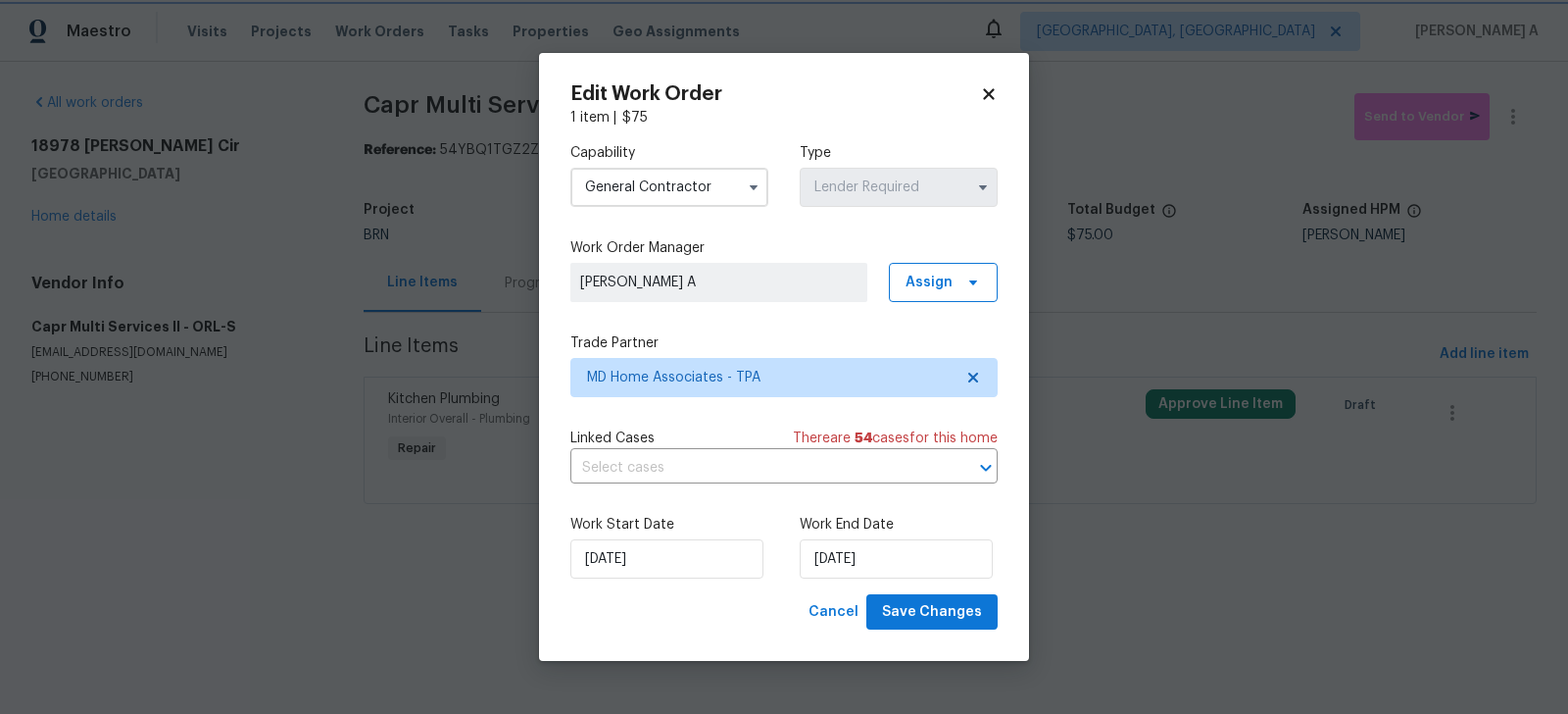
scroll to position [0, 0]
click at [689, 462] on input "text" at bounding box center [756, 468] width 372 height 31
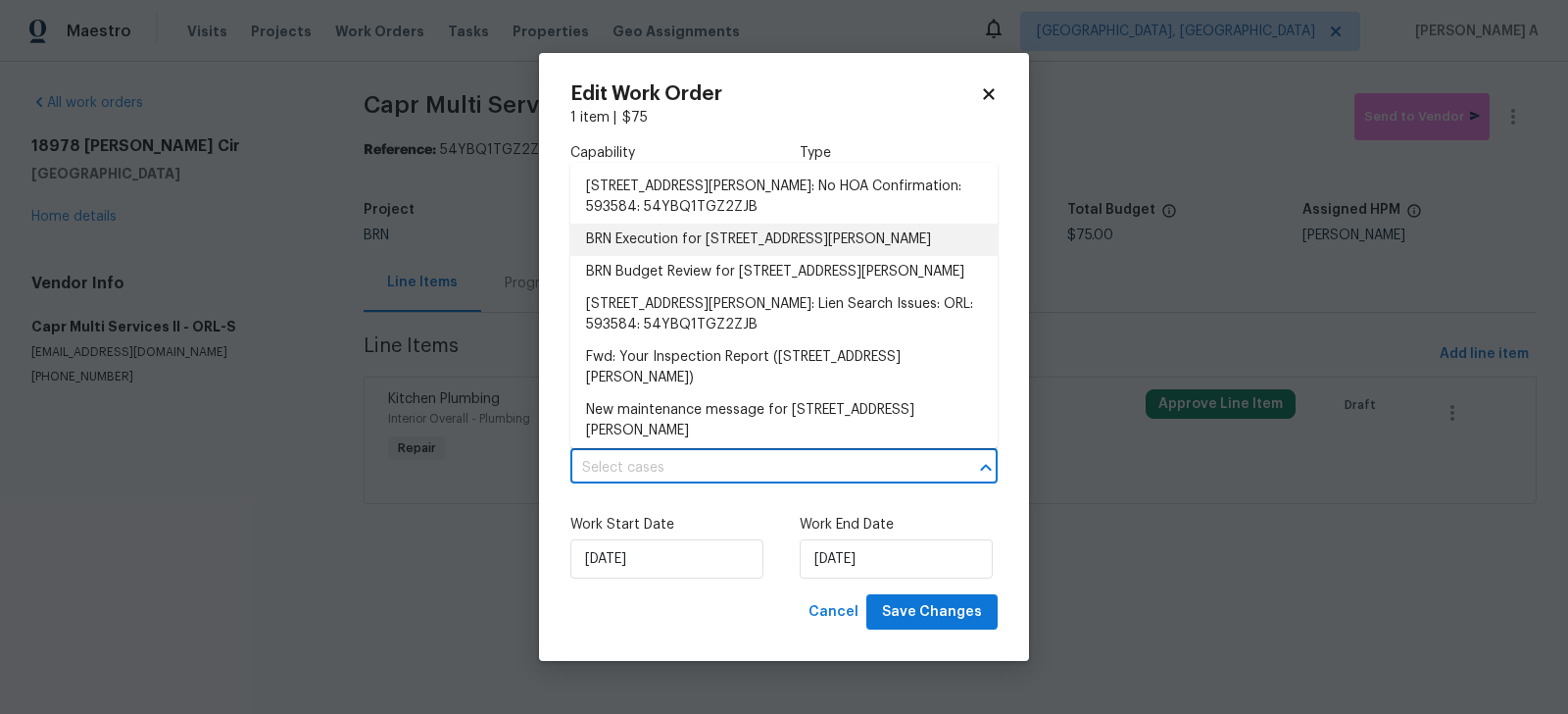
click at [682, 247] on li "BRN Execution for 18978 McGrath Cir, Port Charlotte, FL 33948" at bounding box center [784, 239] width 427 height 33
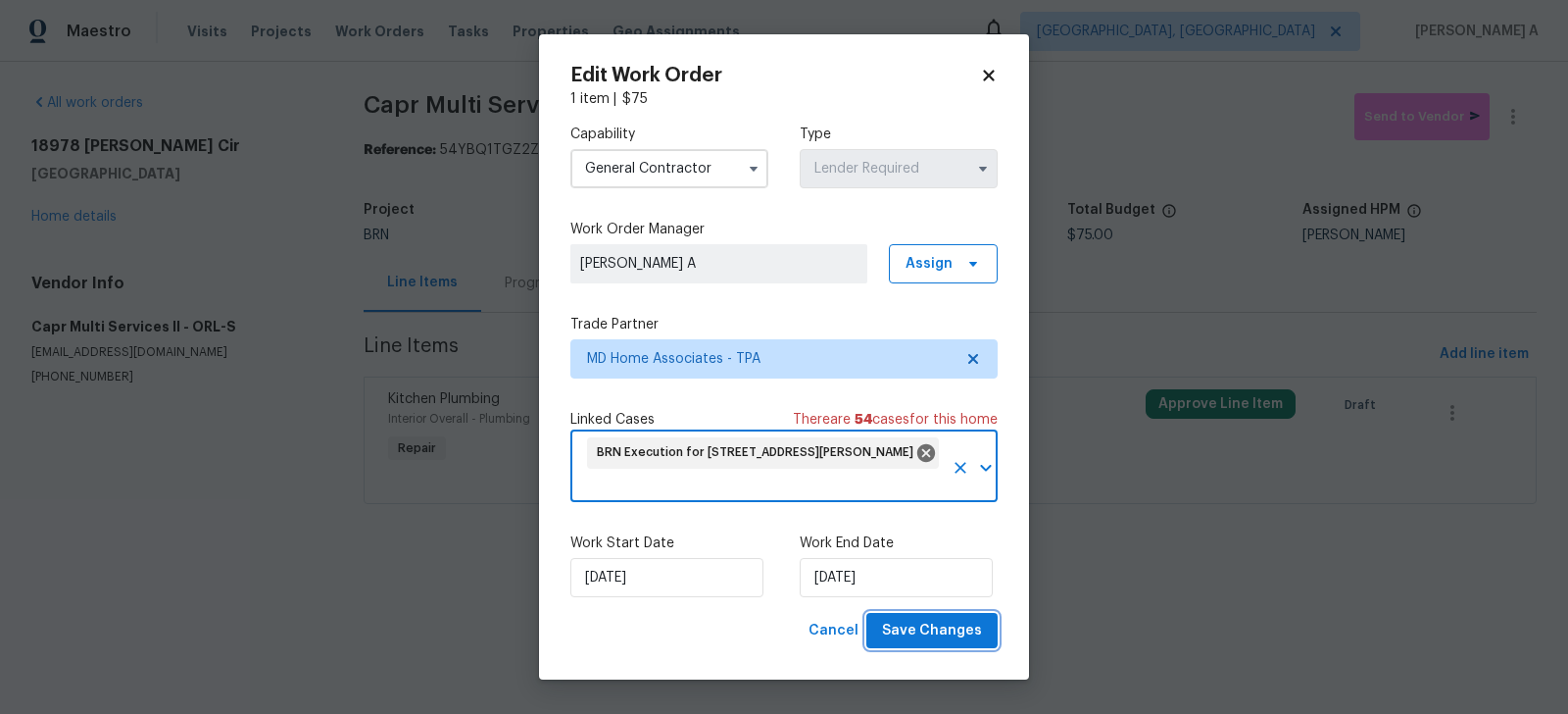
click at [938, 629] on span "Save Changes" at bounding box center [931, 631] width 100 height 25
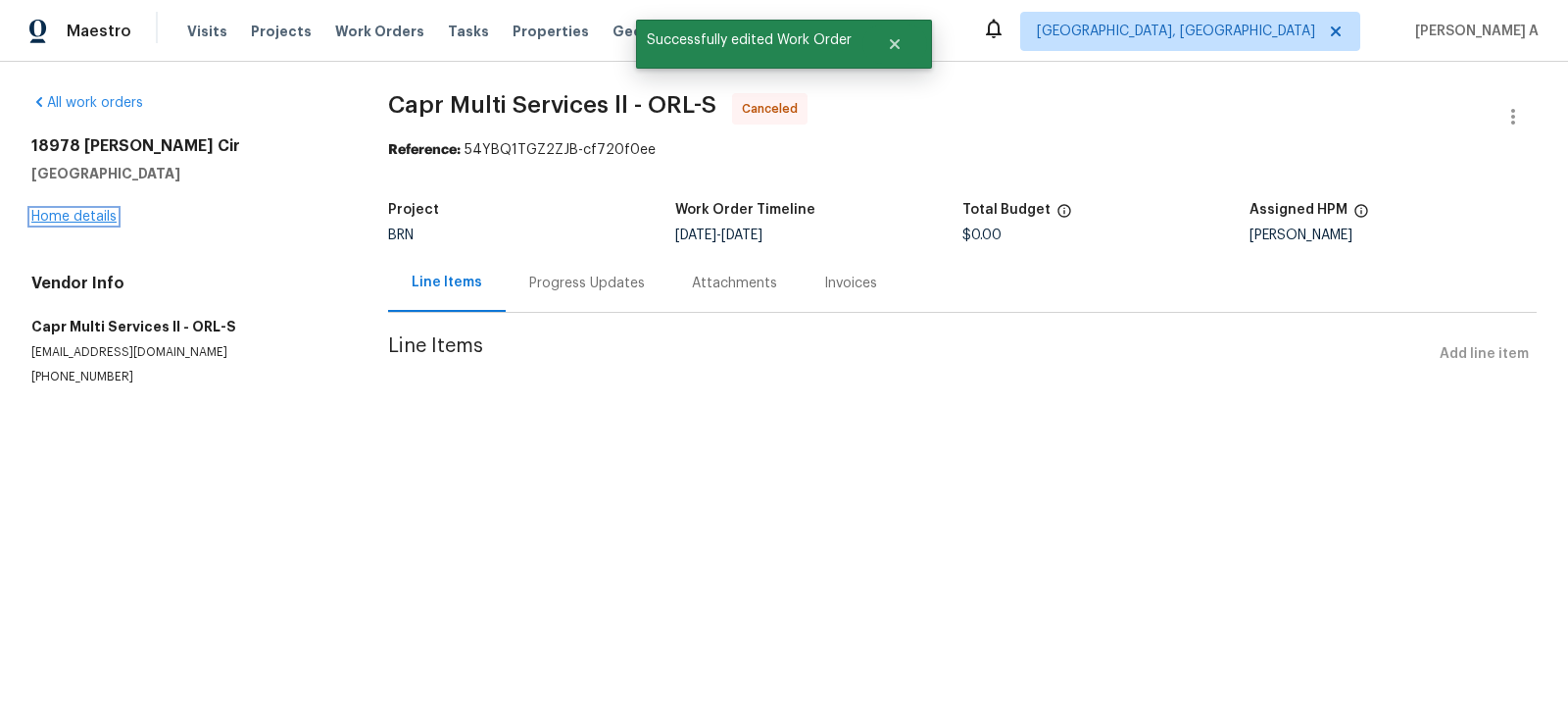
click at [94, 219] on link "Home details" at bounding box center [74, 216] width 85 height 14
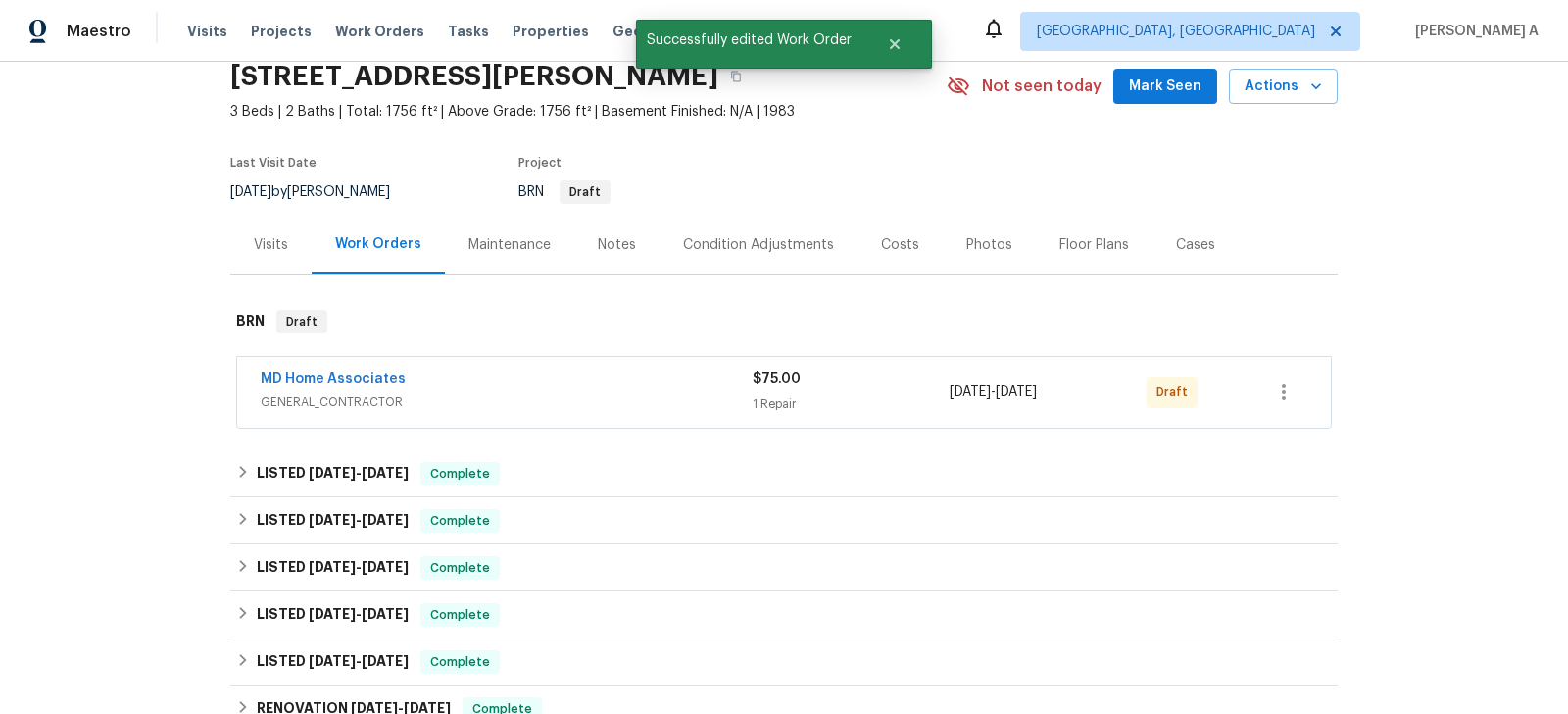
scroll to position [8, 0]
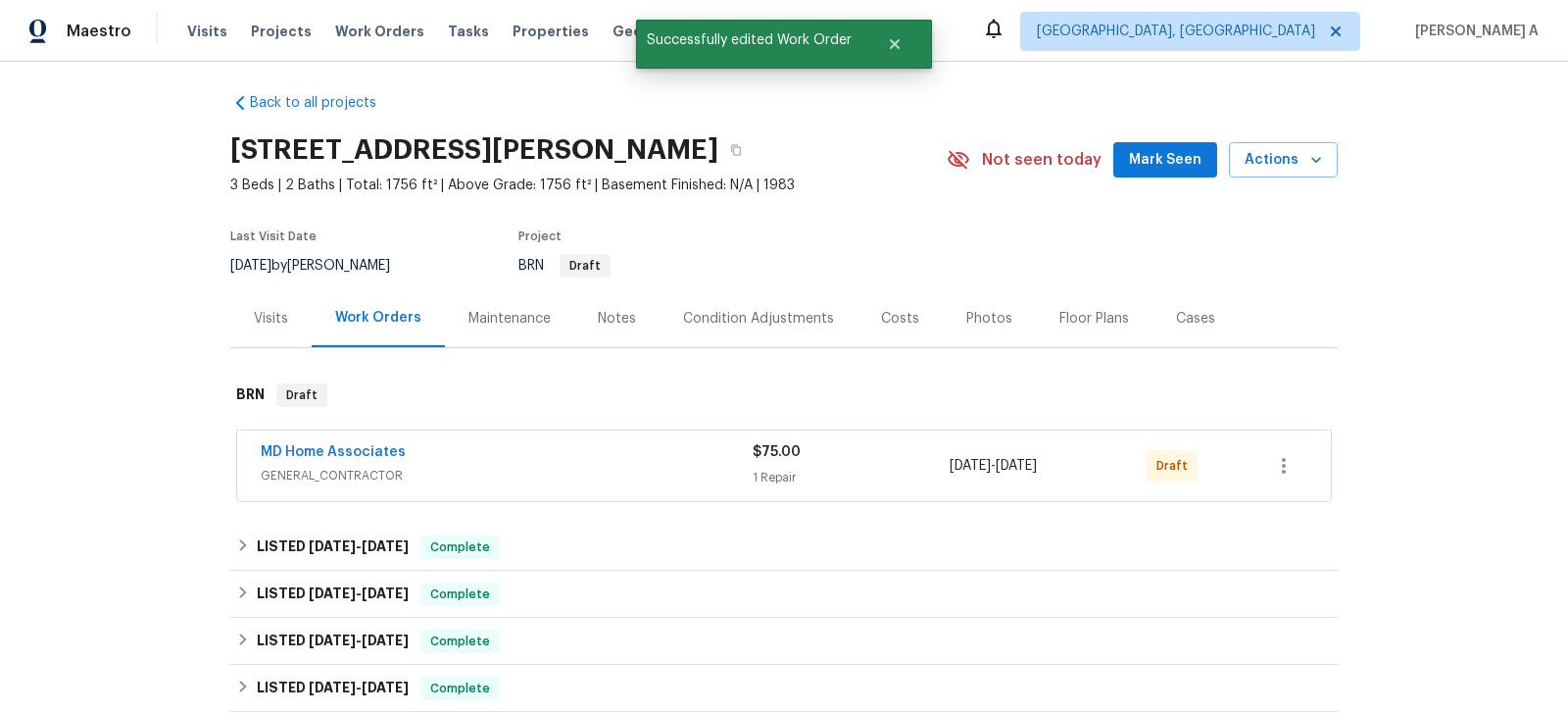
click at [356, 458] on span "MD Home Associates" at bounding box center [334, 452] width 145 height 20
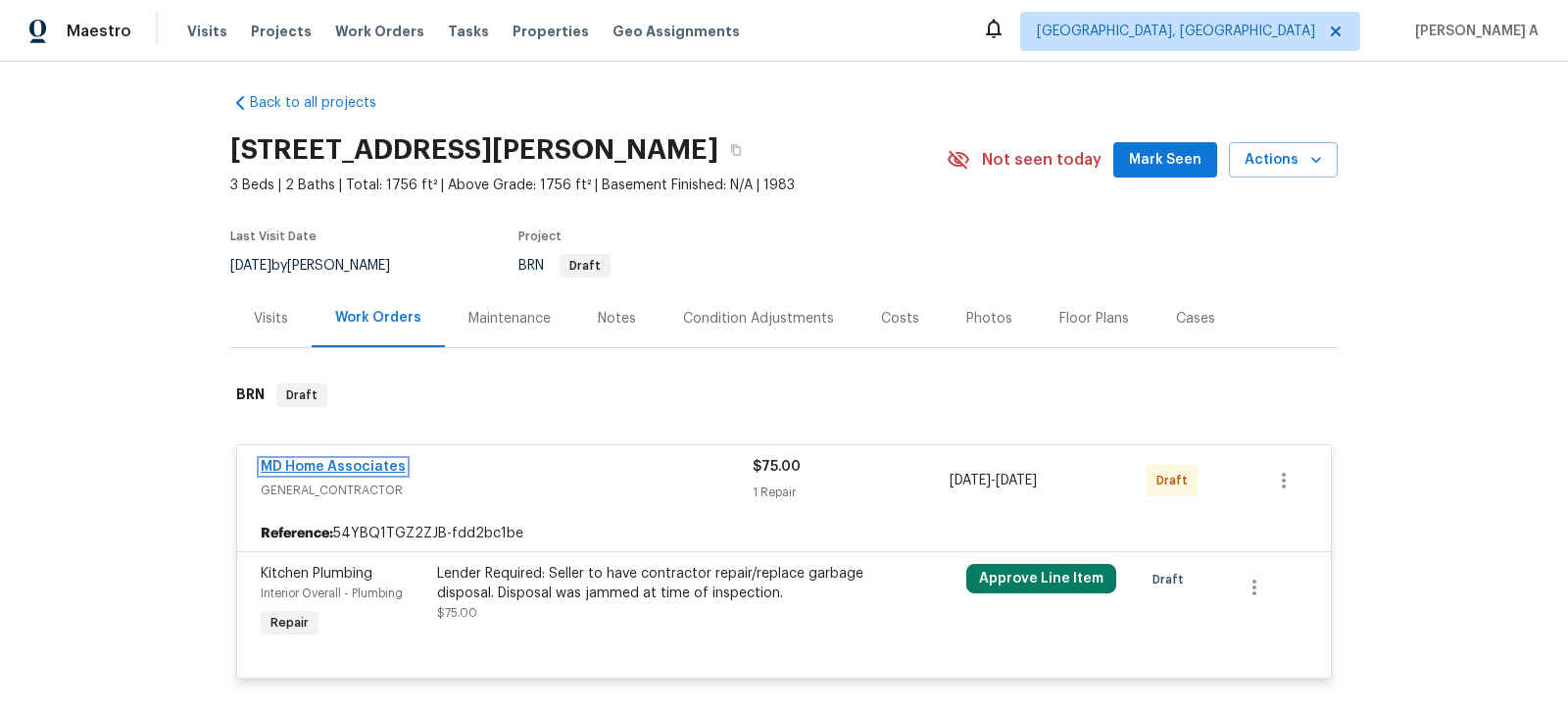
click at [370, 462] on link "MD Home Associates" at bounding box center [334, 467] width 145 height 14
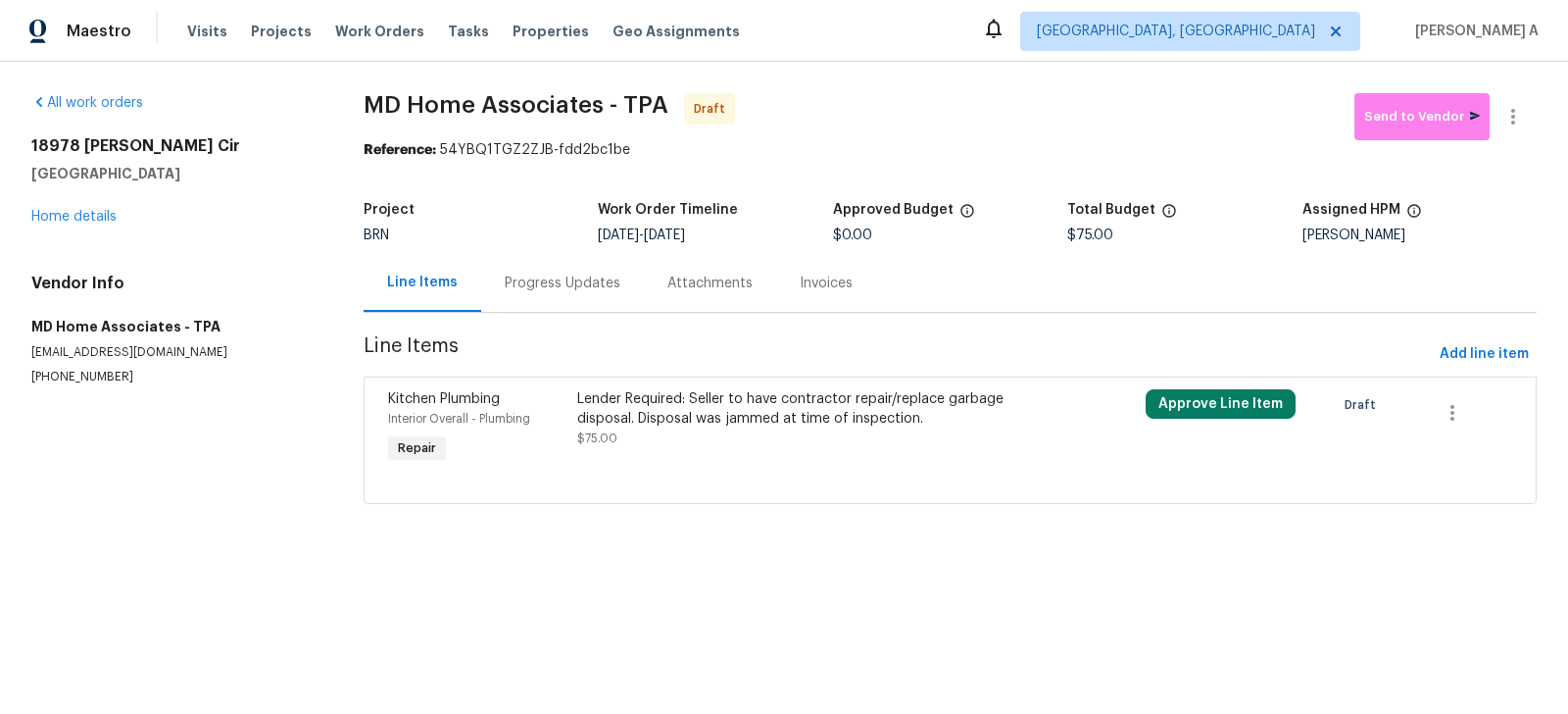
click at [545, 303] on div "Progress Updates" at bounding box center [563, 283] width 163 height 58
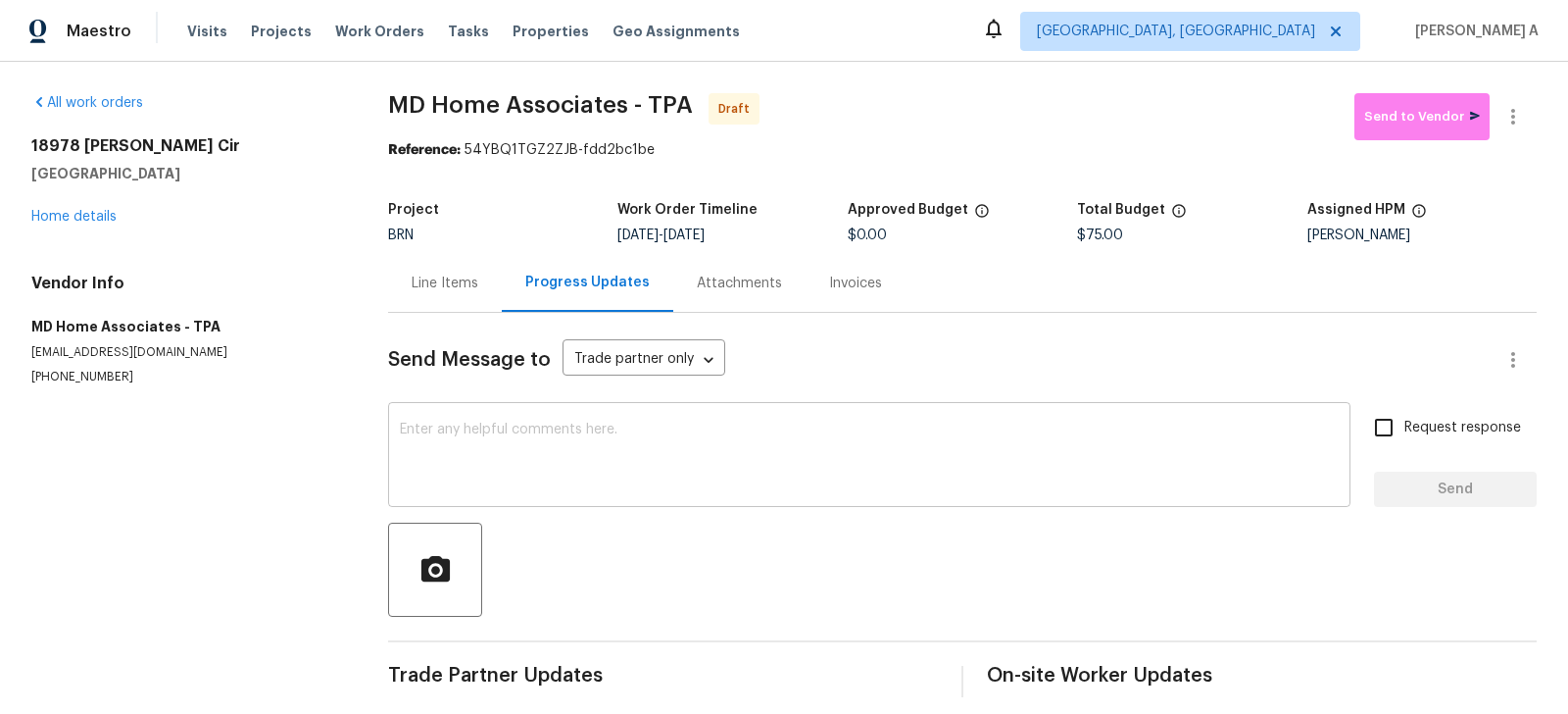
scroll to position [15, 0]
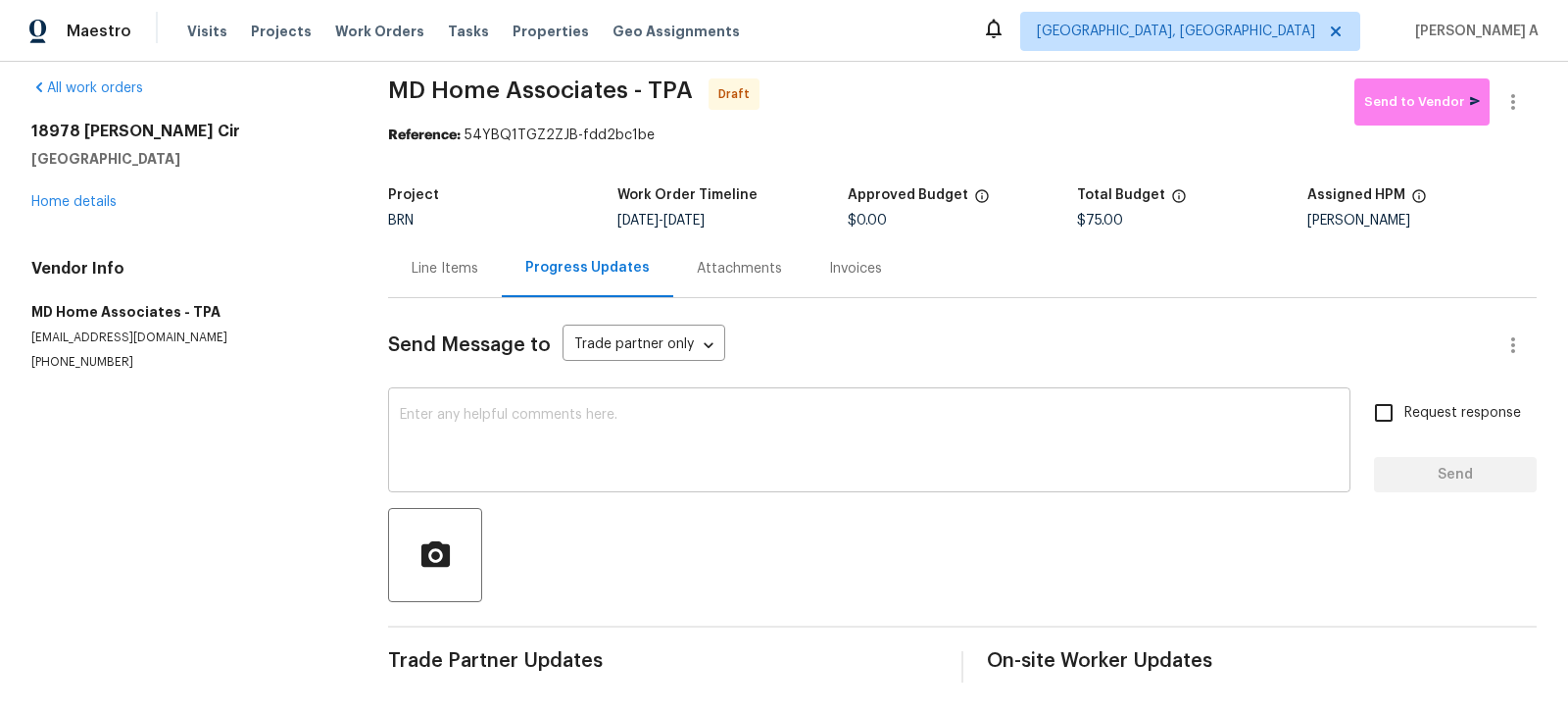
click at [427, 438] on textarea at bounding box center [870, 442] width 939 height 69
paste textarea "Hi, I'm Akshay from Opendoor. Just wanted to check if you received the workorde…"
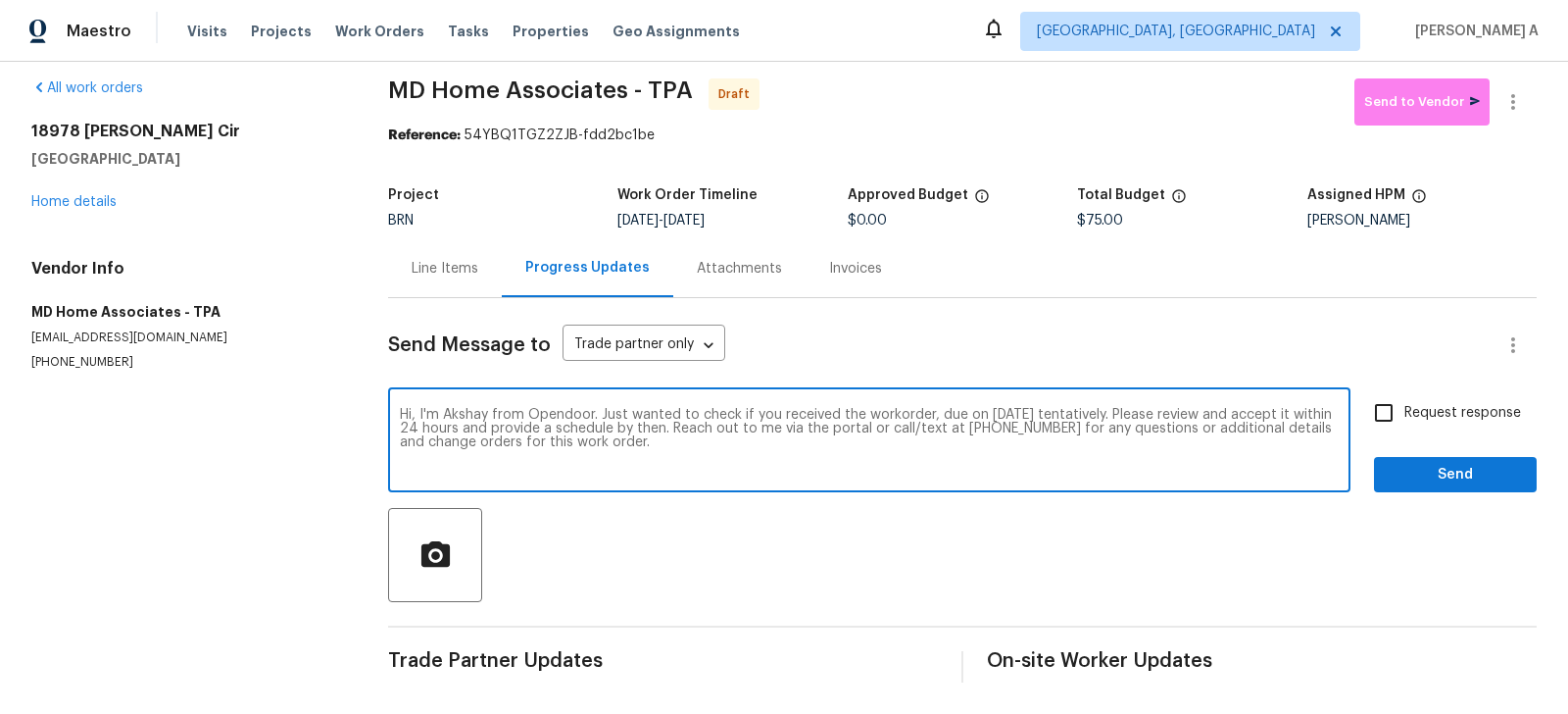
type textarea "Hi, I'm Akshay from Opendoor. Just wanted to check if you received the workorde…"
click at [1382, 411] on input "Request response" at bounding box center [1383, 412] width 41 height 41
checkbox input "true"
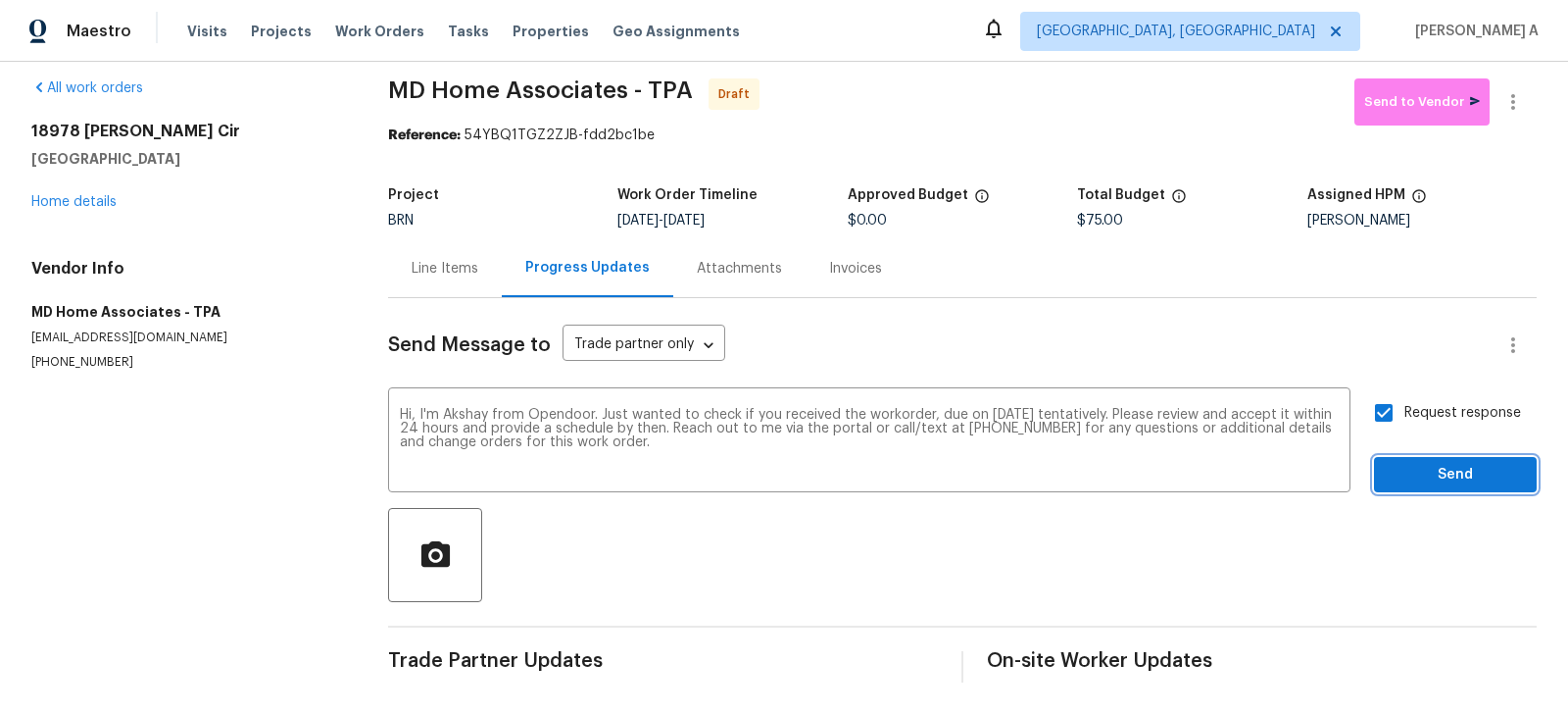
click at [1444, 475] on span "Send" at bounding box center [1456, 475] width 131 height 25
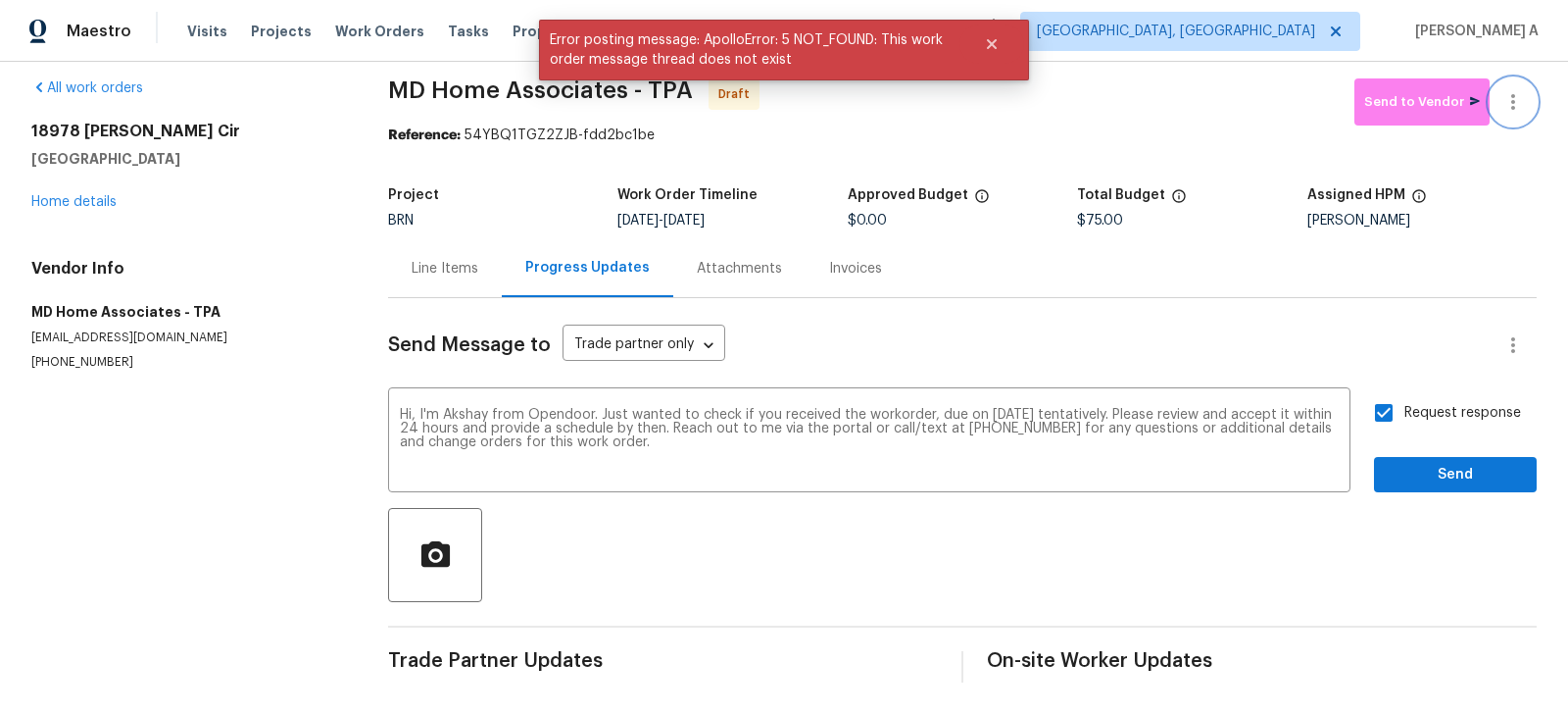
click at [1522, 96] on icon "button" at bounding box center [1513, 102] width 24 height 24
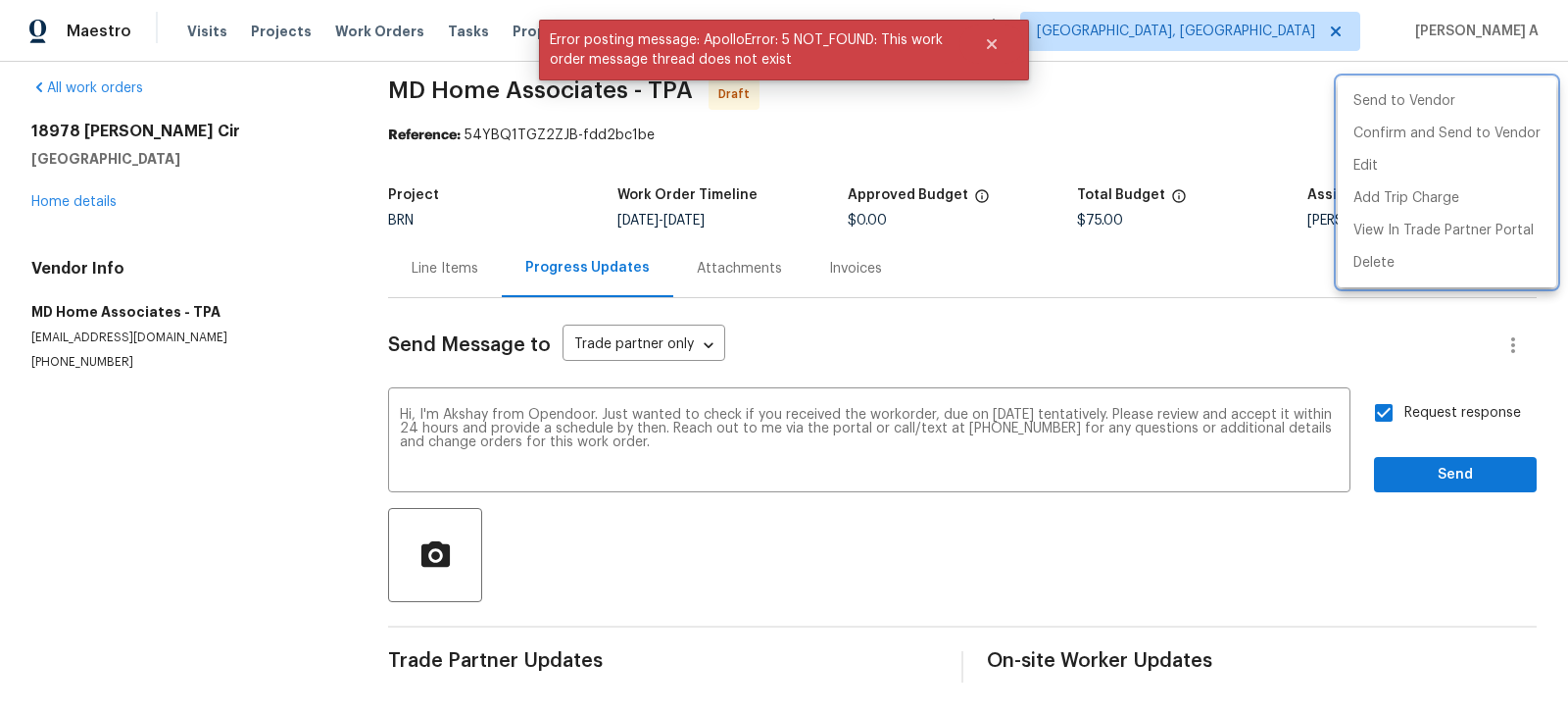
click at [1481, 475] on div at bounding box center [784, 357] width 1568 height 714
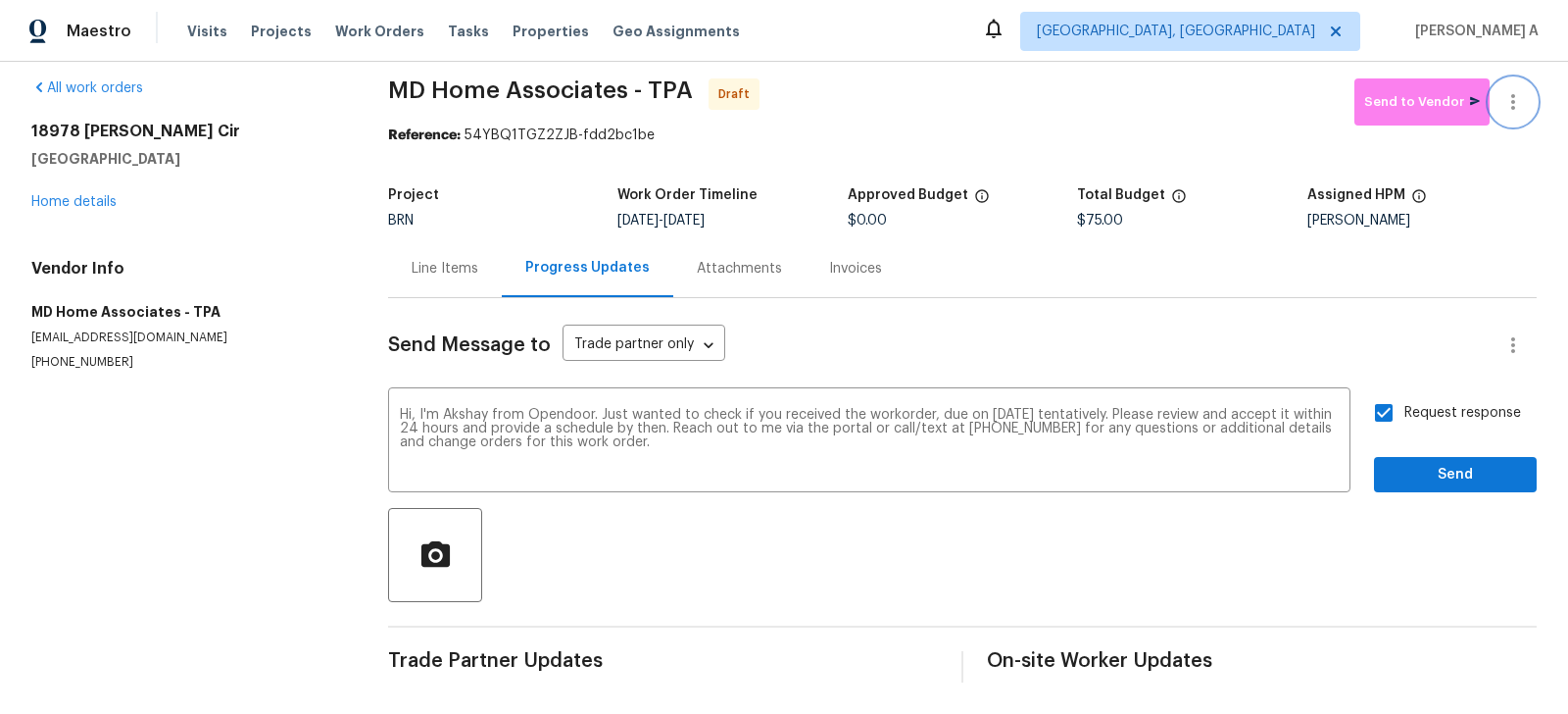
click at [1513, 102] on icon "button" at bounding box center [1513, 102] width 4 height 16
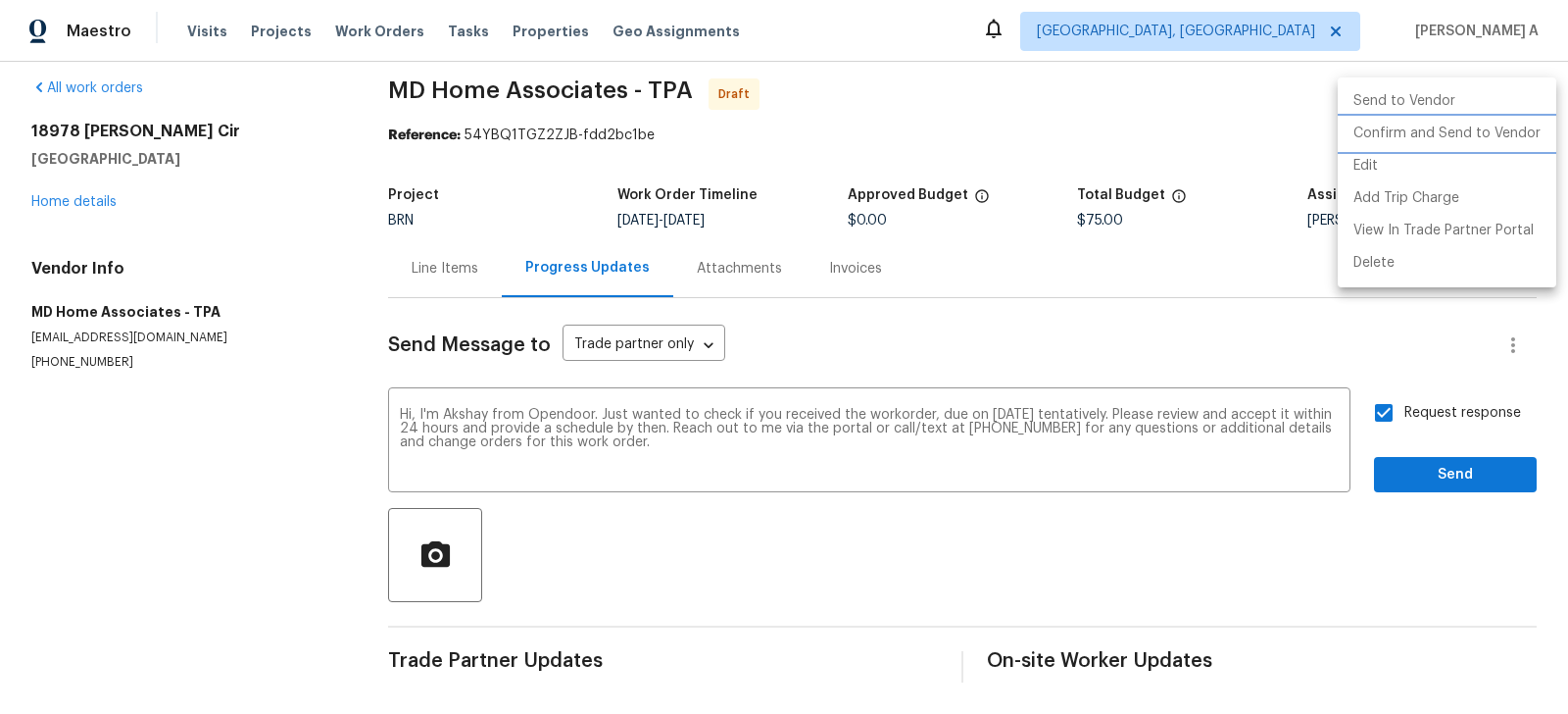
click at [1511, 129] on li "Confirm and Send to Vendor" at bounding box center [1447, 133] width 218 height 33
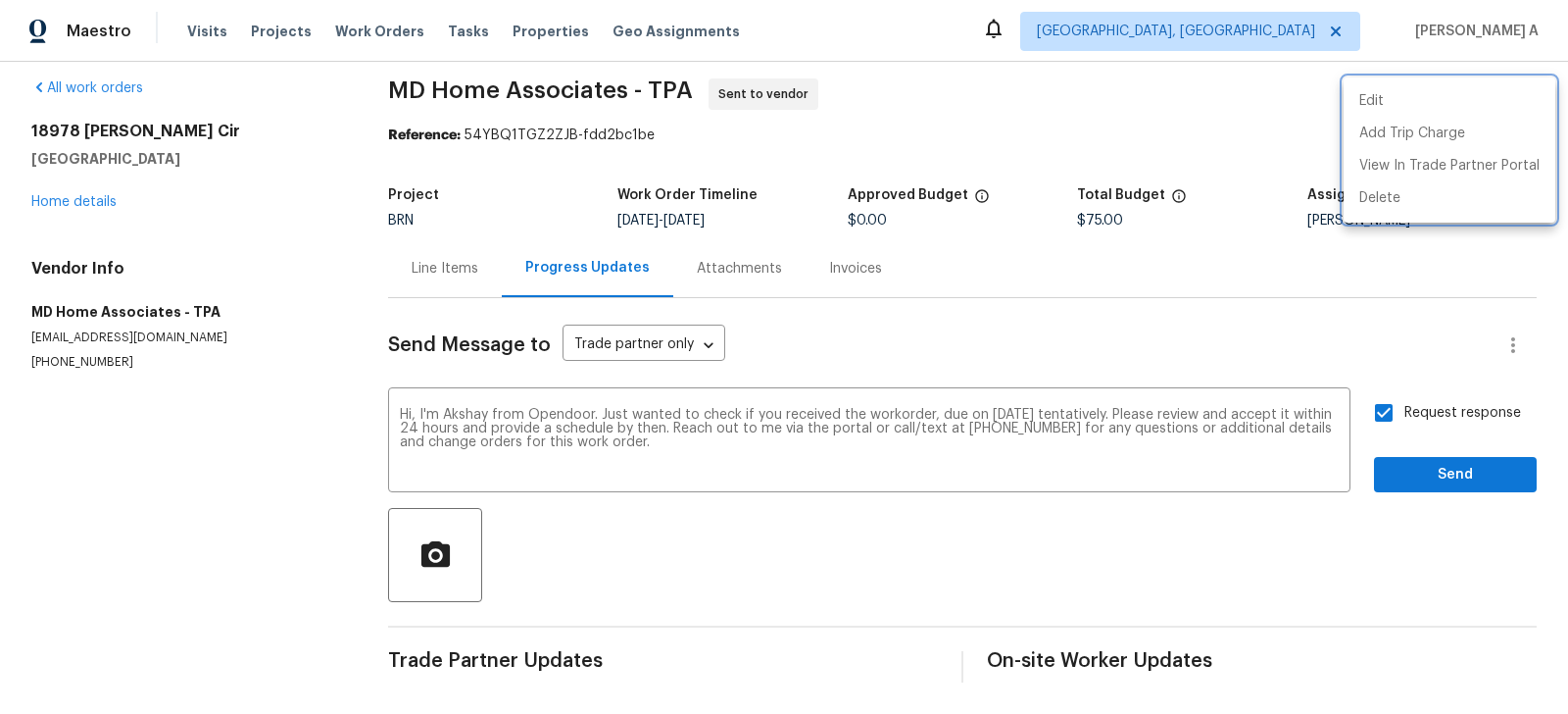
click at [1092, 233] on div at bounding box center [784, 357] width 1568 height 714
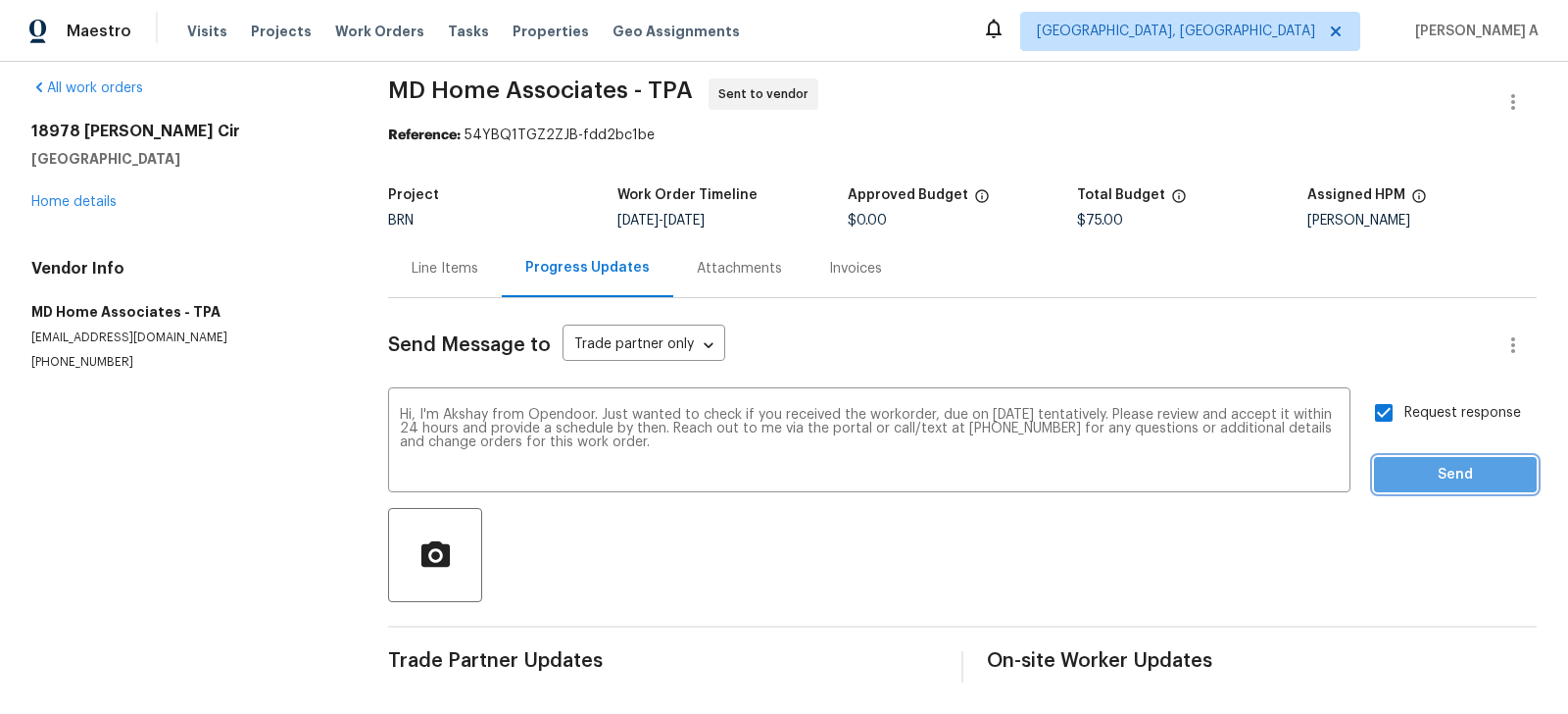
click at [1472, 470] on span "Send" at bounding box center [1456, 475] width 131 height 25
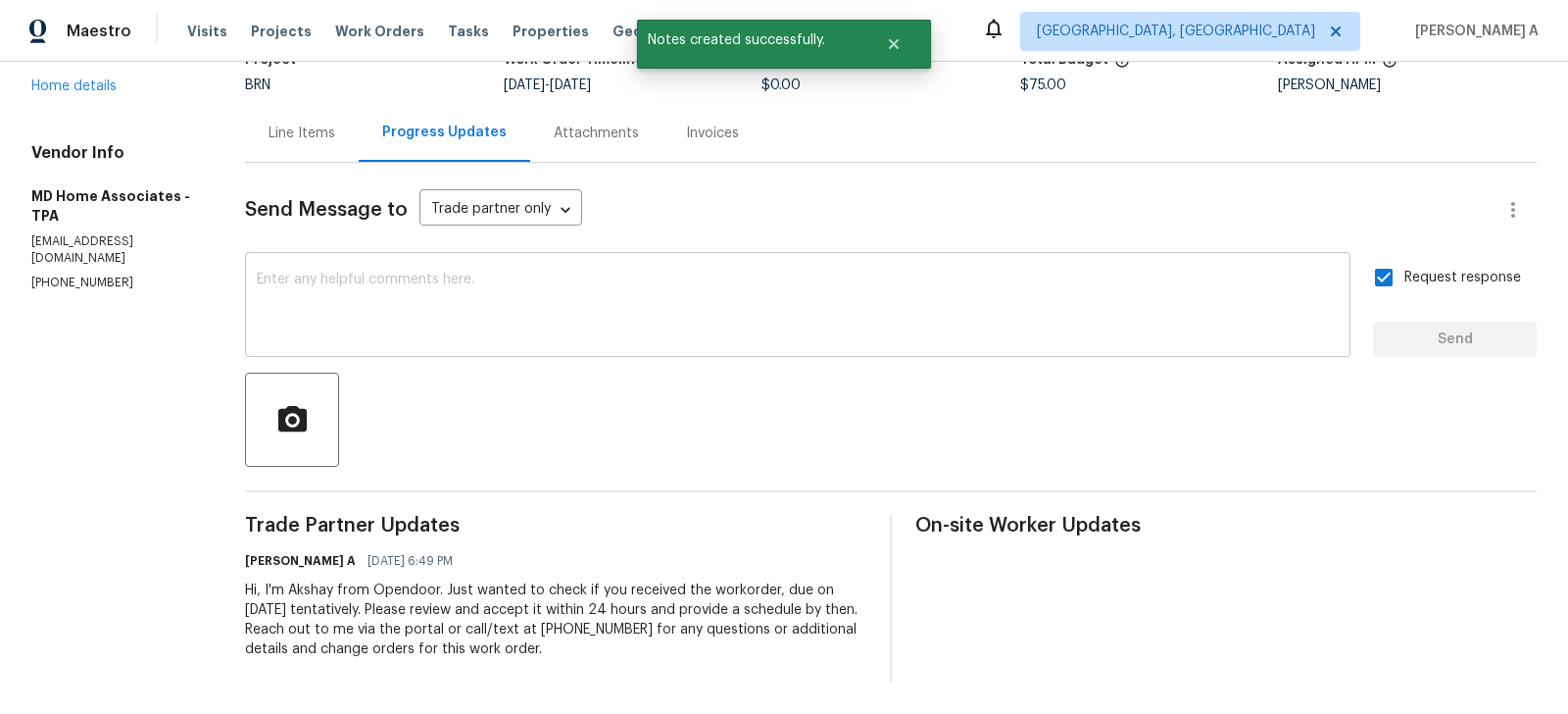
scroll to position [0, 0]
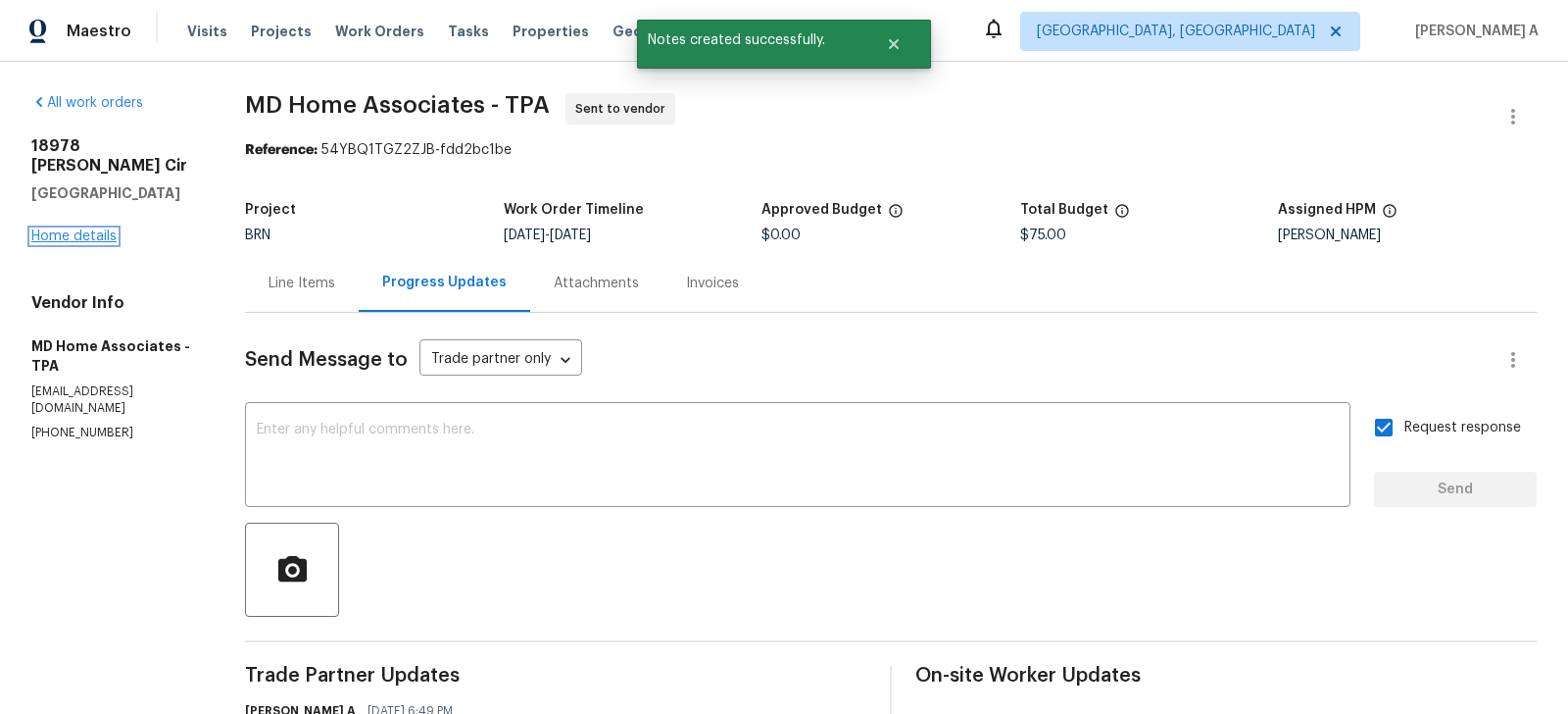
click at [85, 229] on link "Home details" at bounding box center [74, 236] width 85 height 14
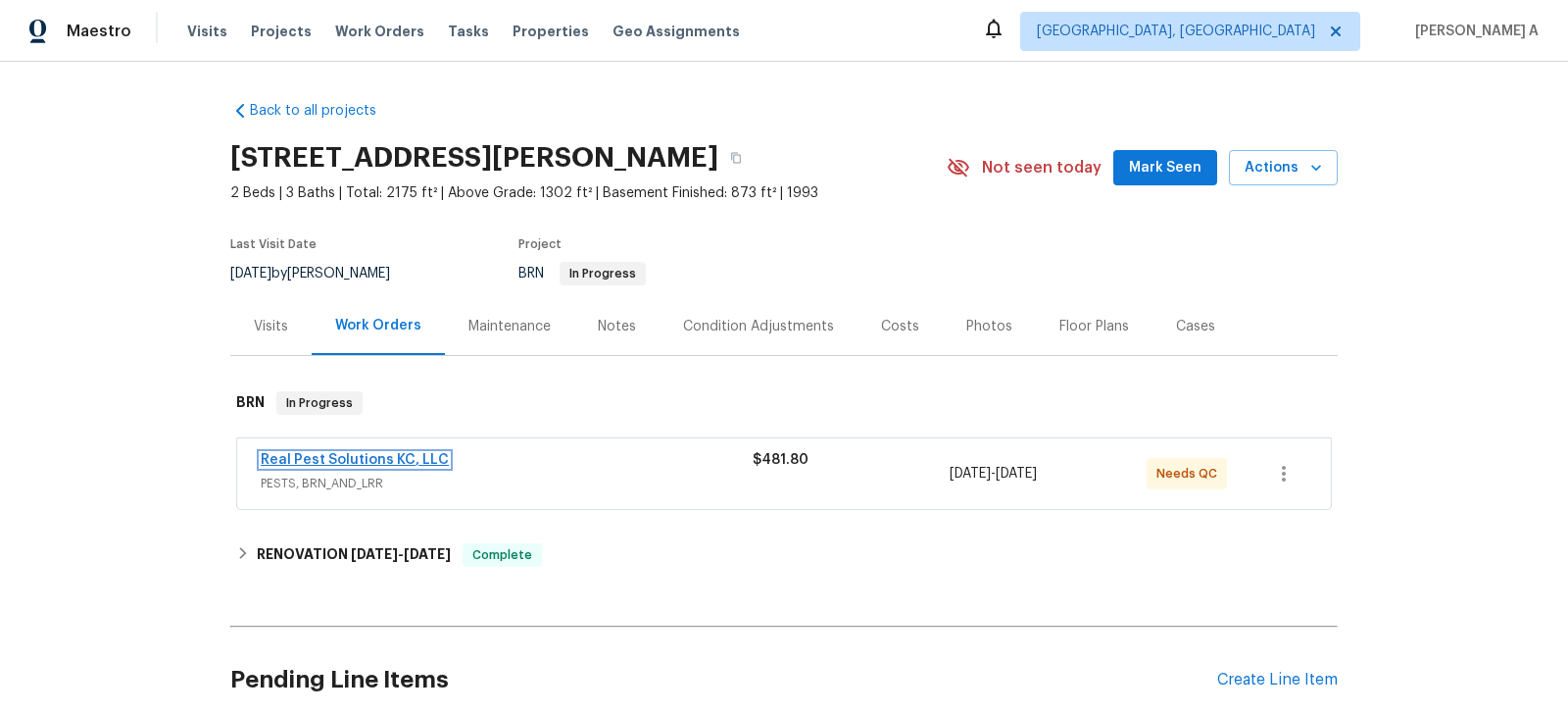
click at [335, 457] on link "Real Pest Solutions KC, LLC" at bounding box center [356, 460] width 189 height 14
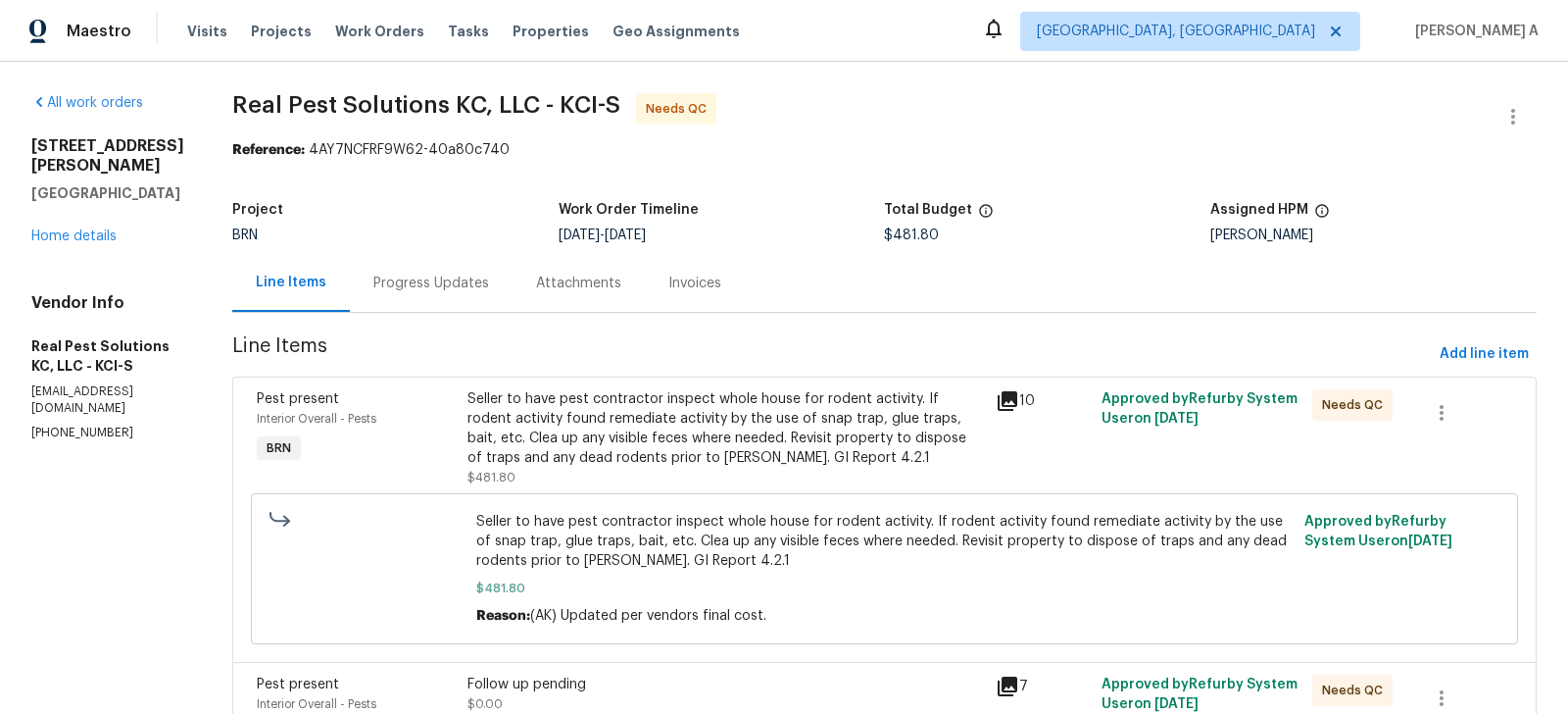
click at [418, 298] on div "Progress Updates" at bounding box center [431, 283] width 163 height 58
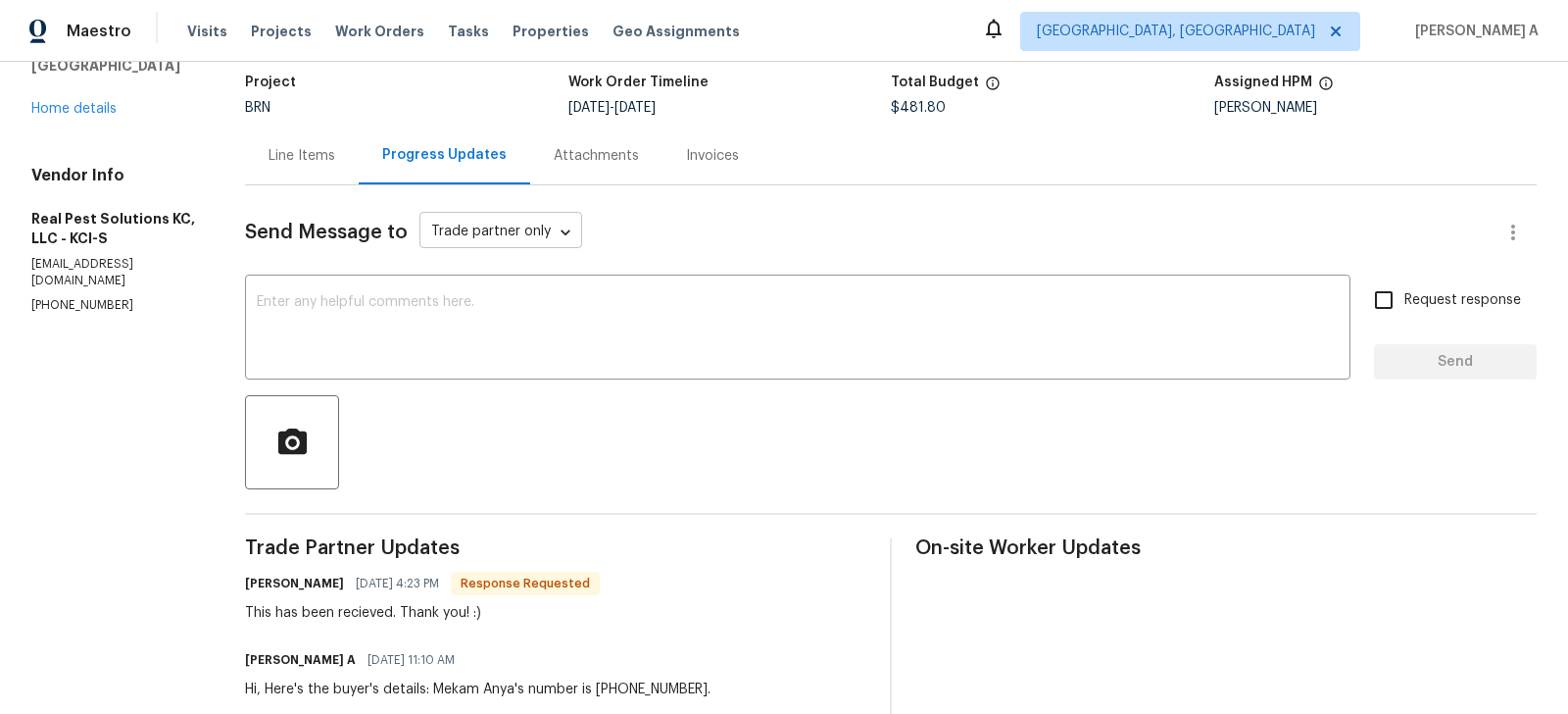
scroll to position [172, 0]
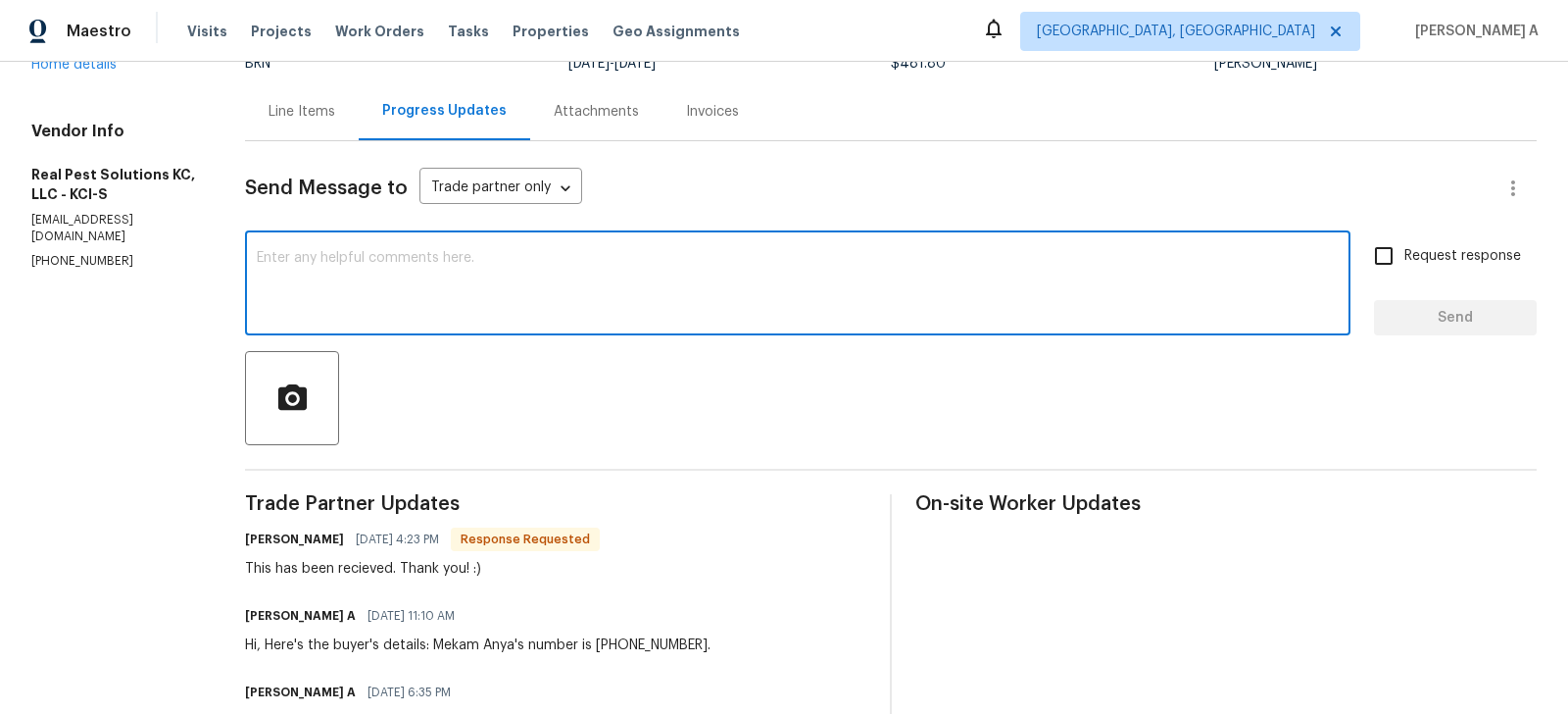
click at [610, 315] on textarea at bounding box center [798, 285] width 1082 height 69
click at [0, 0] on qb-div "Replace with You're" at bounding box center [0, 0] width 0 height 0
click at [0, 0] on span "Replace with" at bounding box center [0, 0] width 0 height 0
type textarea "You're welcome! Let us know once you complete the follow-up."
click at [1376, 248] on input "Request response" at bounding box center [1383, 255] width 41 height 41
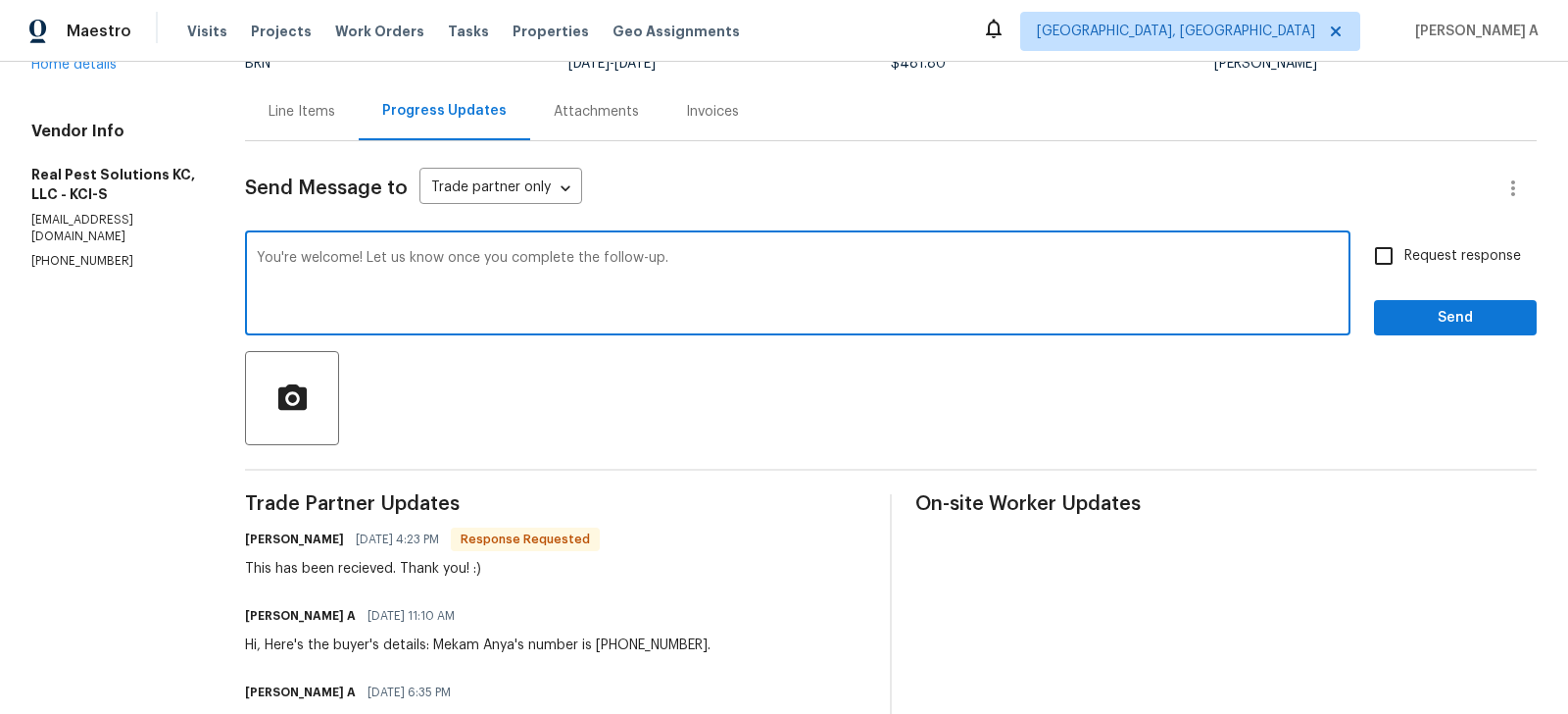
checkbox input "true"
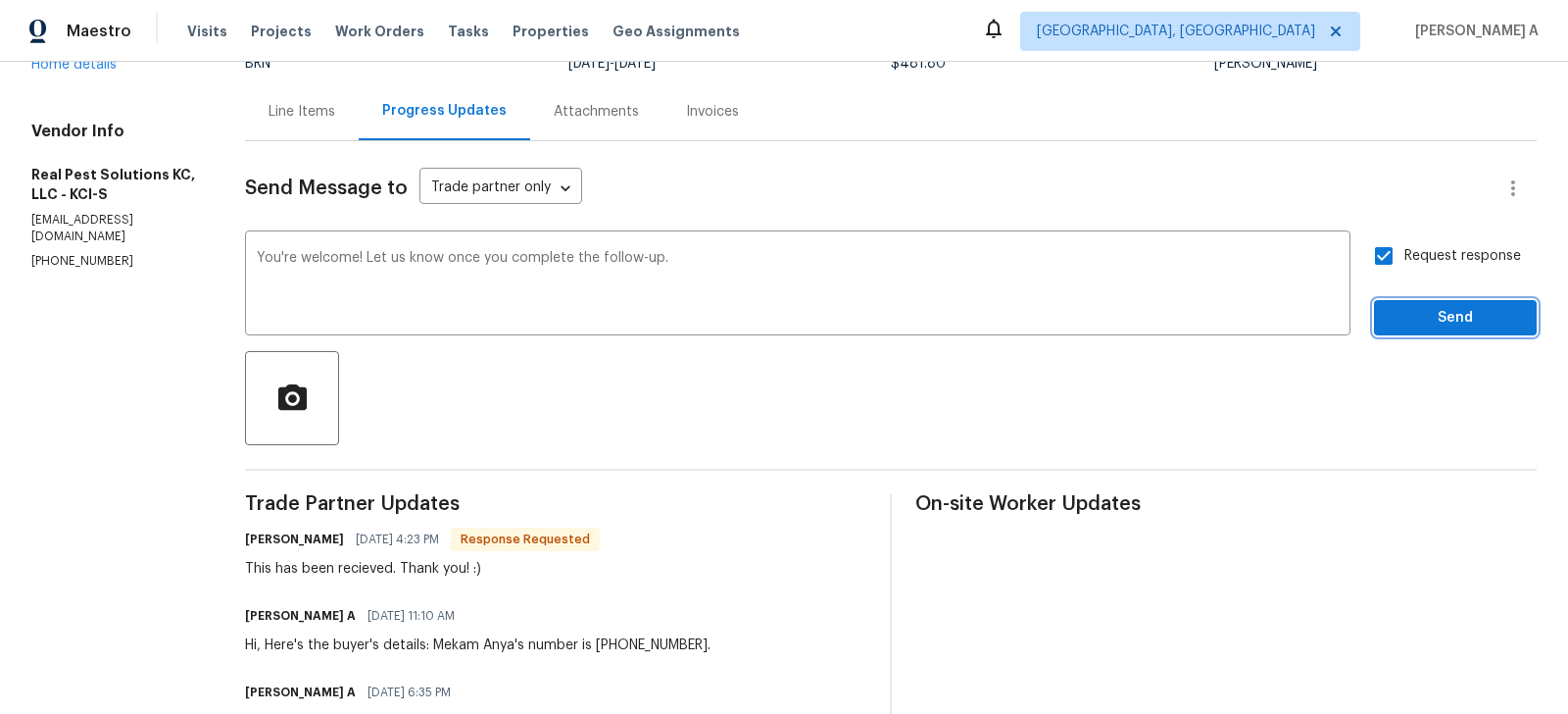
click at [1412, 315] on span "Send" at bounding box center [1456, 318] width 131 height 25
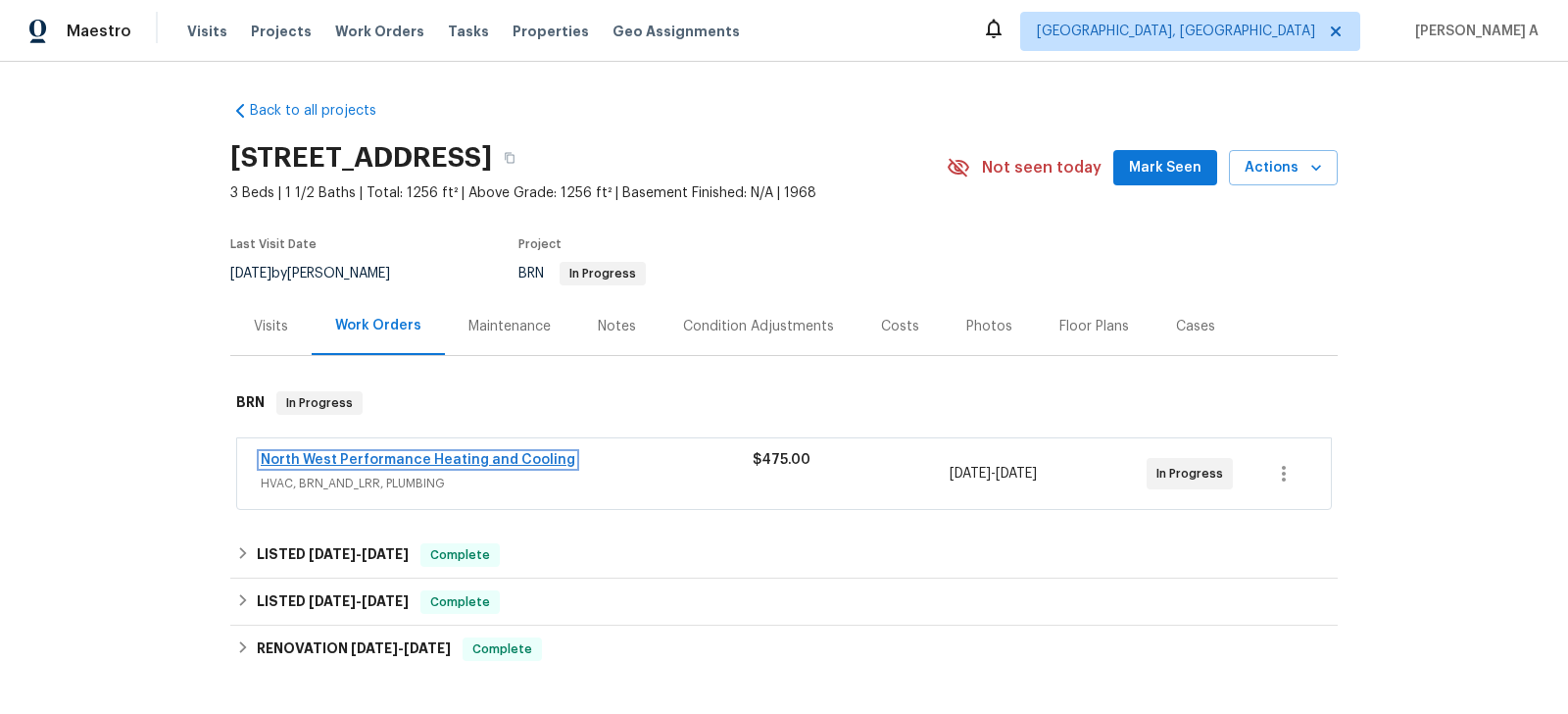
click at [413, 458] on link "North West Performance Heating and Cooling" at bounding box center [418, 460] width 315 height 14
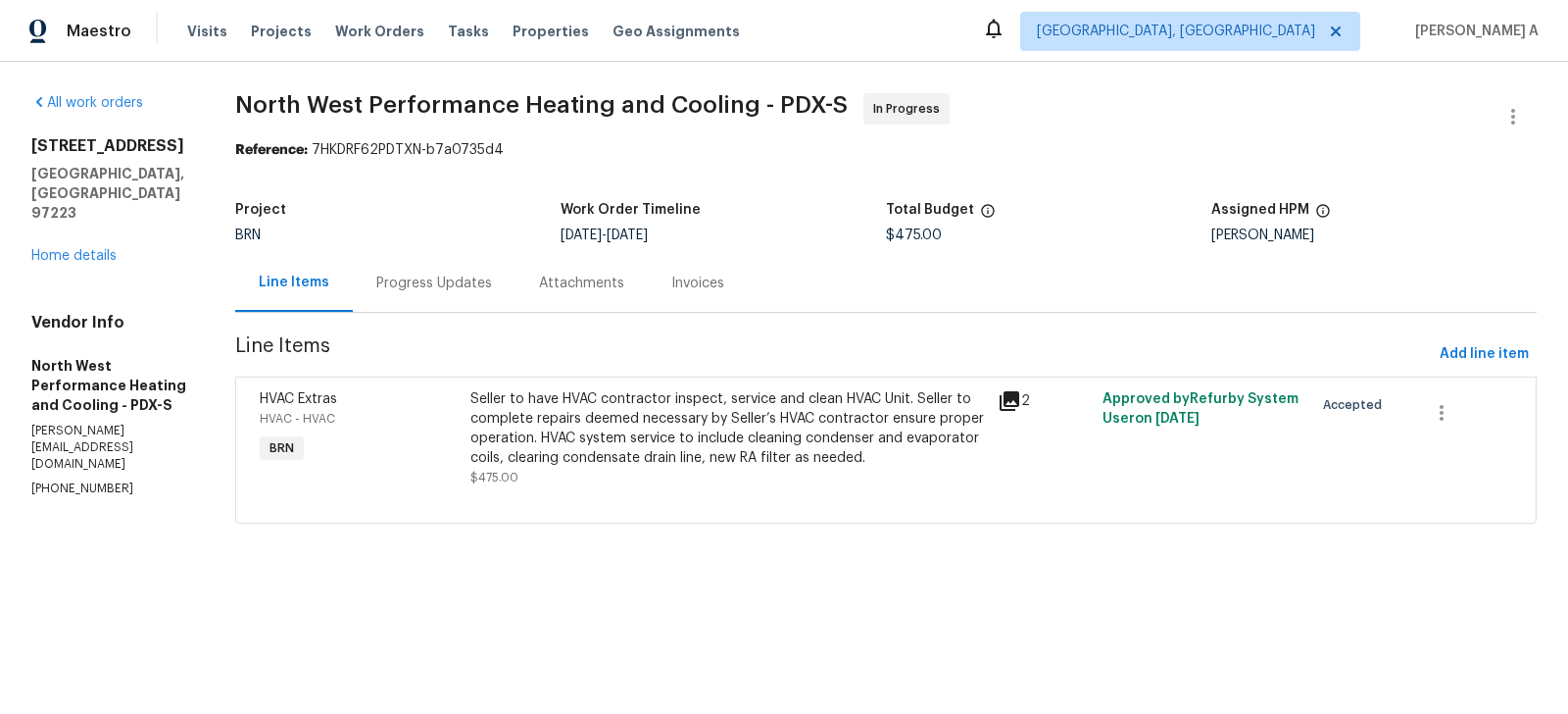
click at [488, 267] on div "Progress Updates" at bounding box center [434, 283] width 163 height 58
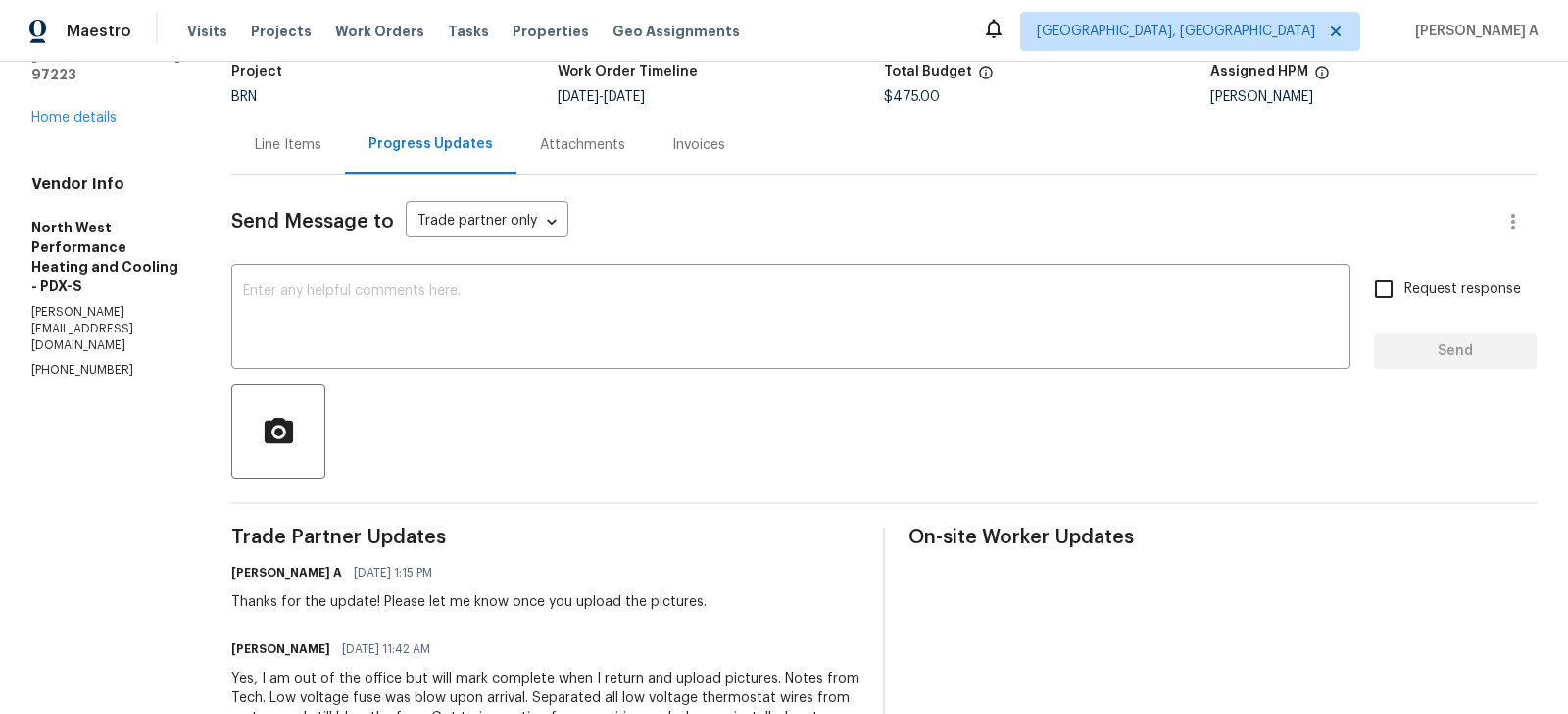
scroll to position [135, 0]
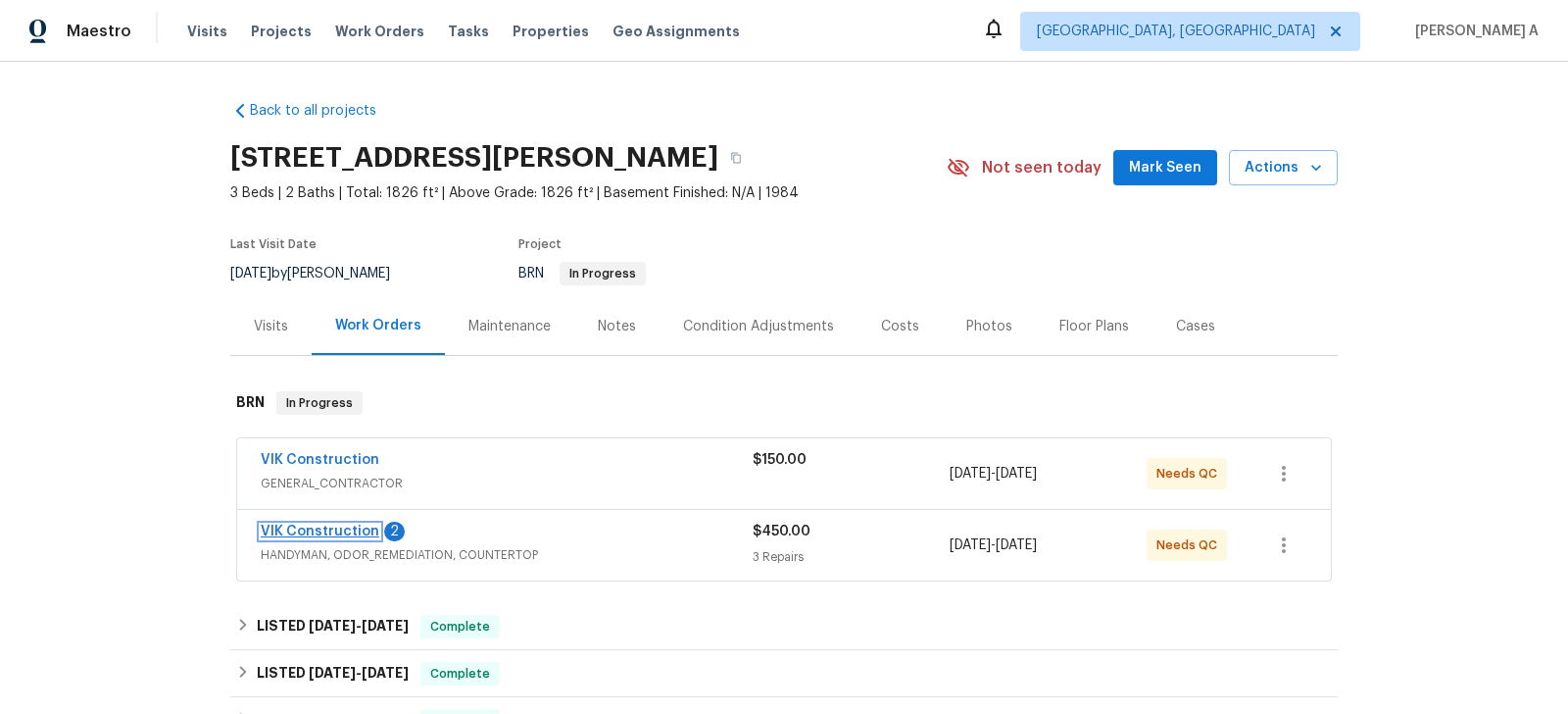
click at [330, 525] on link "VIK Construction" at bounding box center [320, 531] width 118 height 14
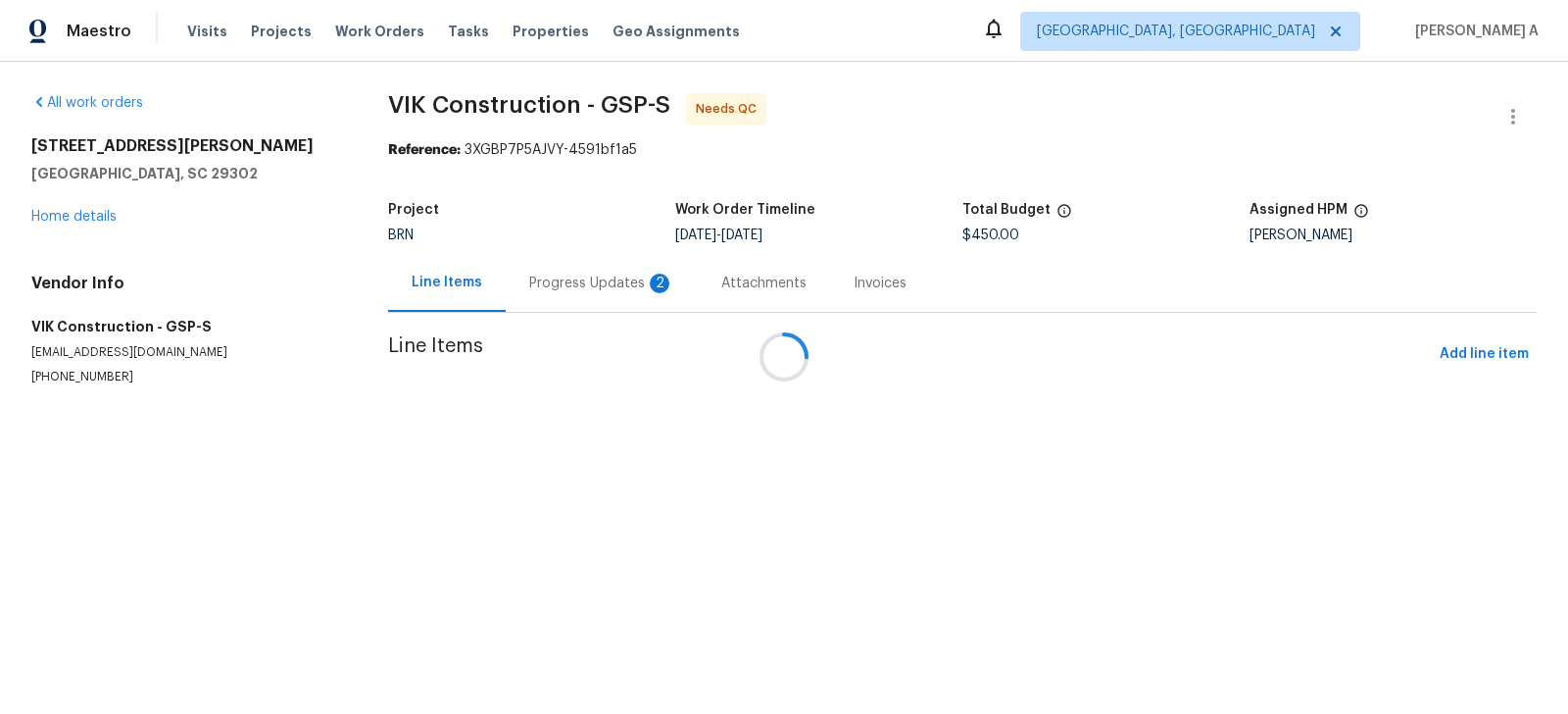
click at [559, 287] on div "Progress Updates 2" at bounding box center [602, 283] width 145 height 20
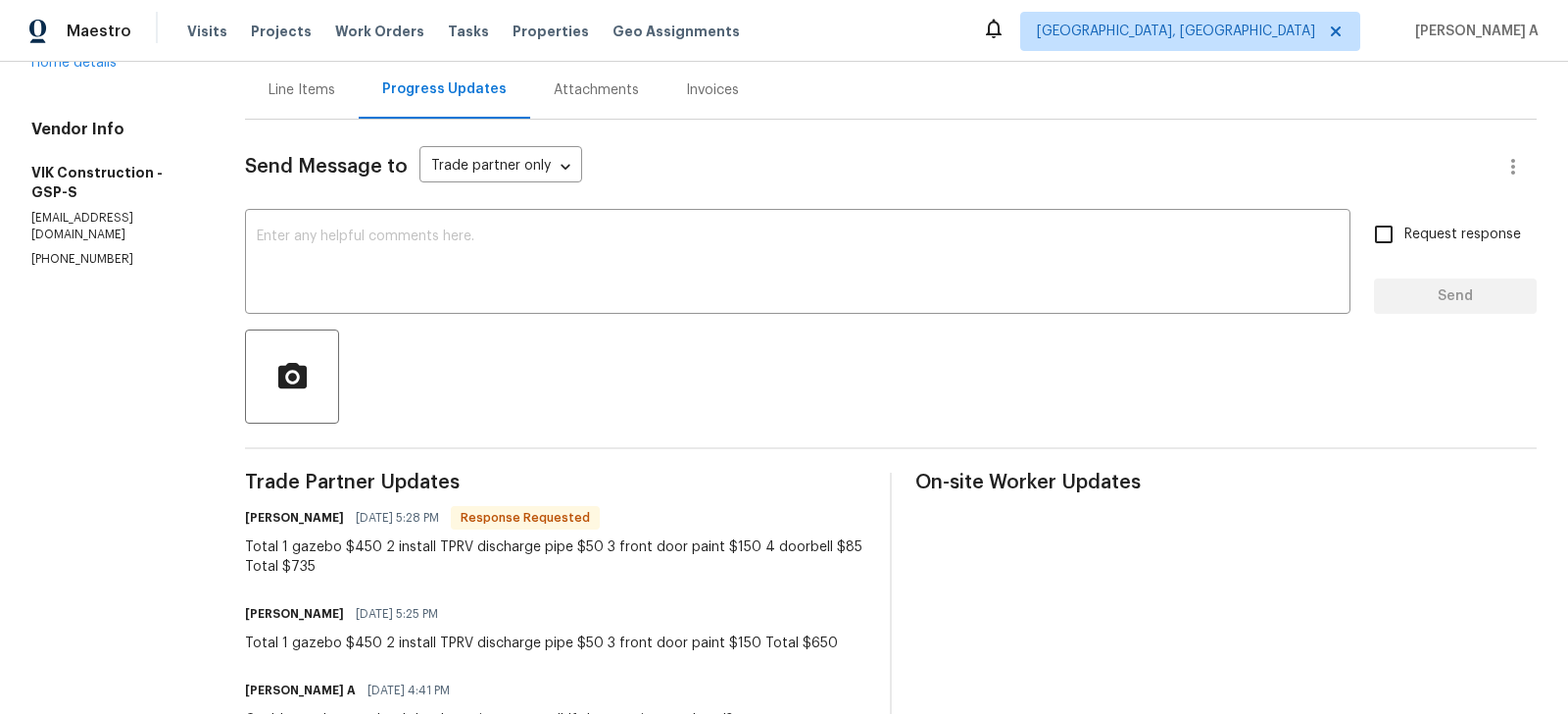
scroll to position [178, 0]
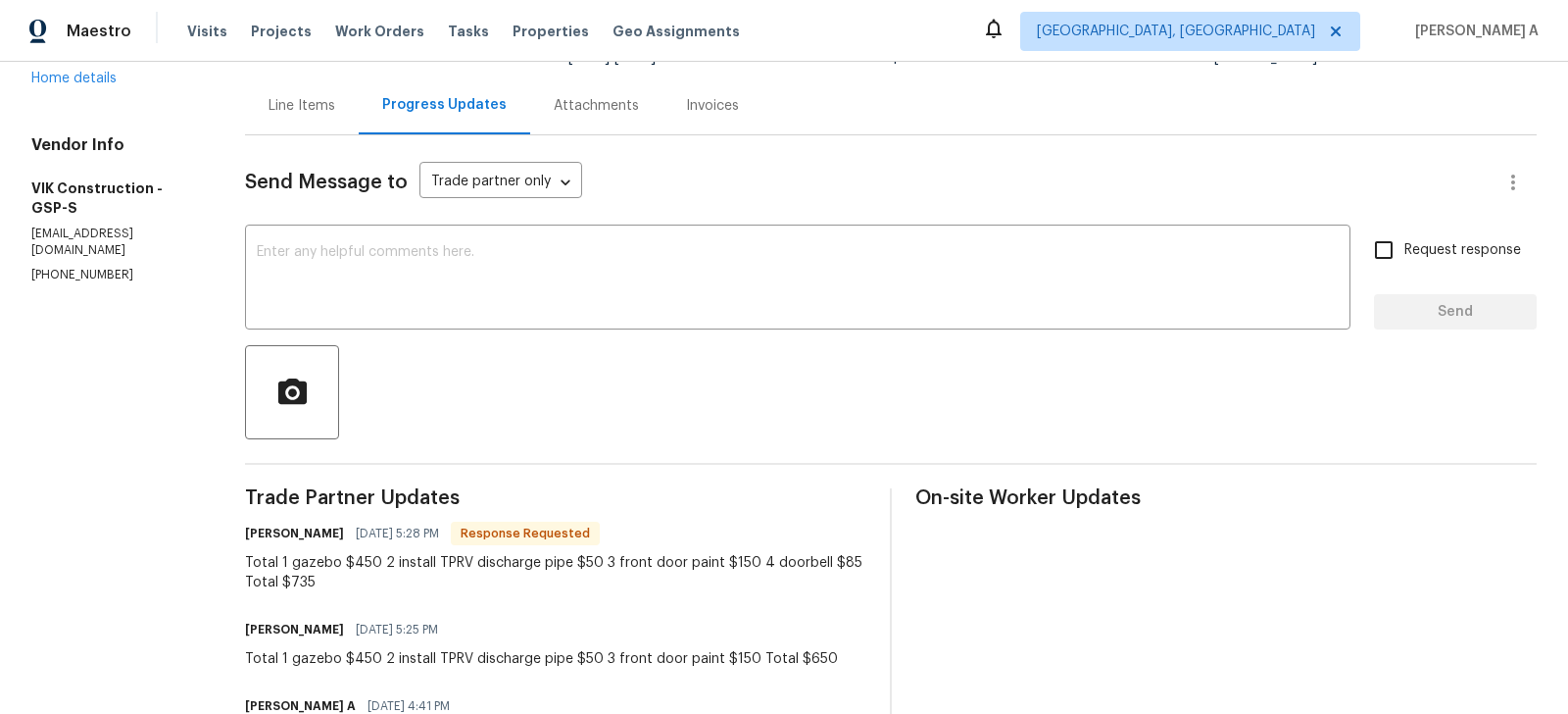
click at [320, 582] on div "Total 1 gazebo $450 2 install TPRV discharge pipe $50 3 front door paint $150 4…" at bounding box center [556, 572] width 622 height 39
copy div "735"
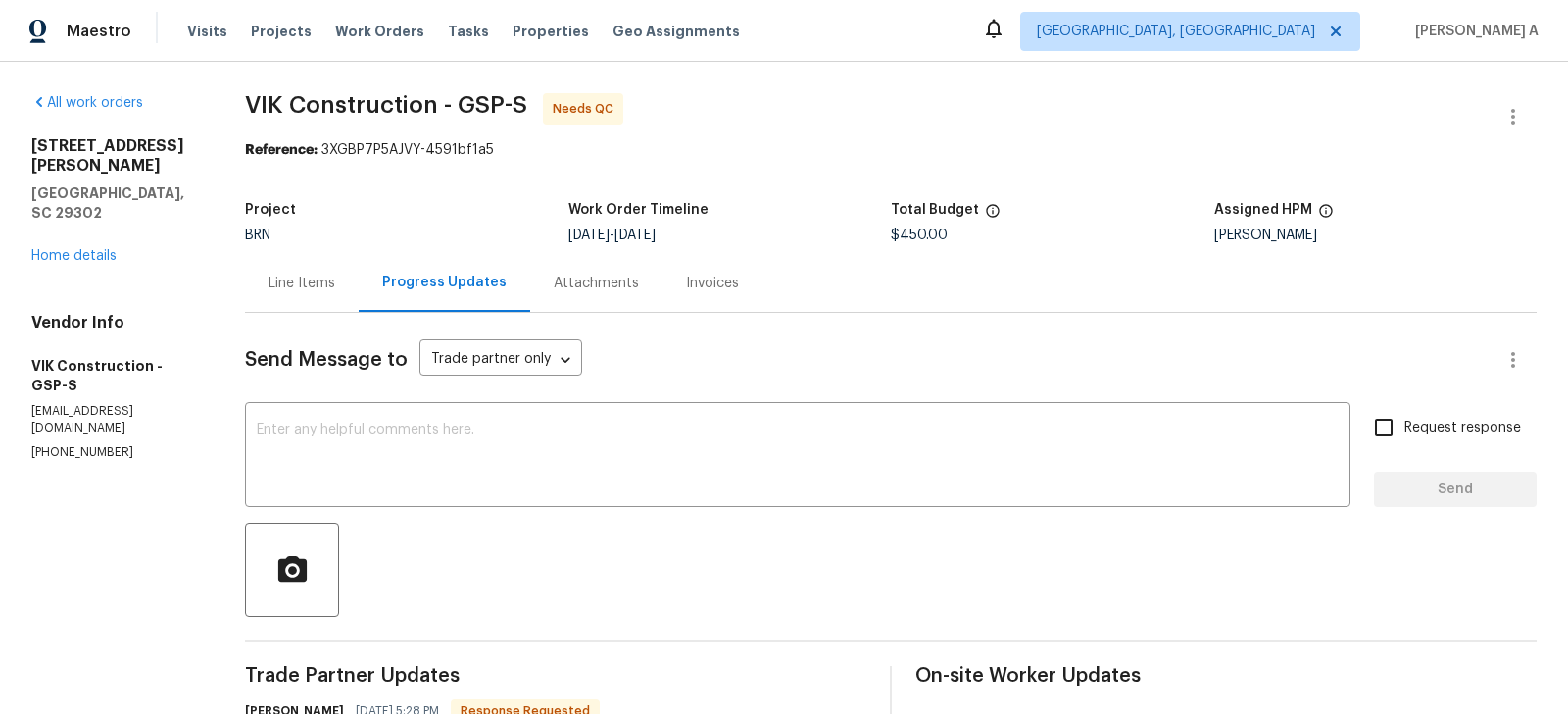
click at [324, 290] on div "Line Items" at bounding box center [301, 283] width 67 height 20
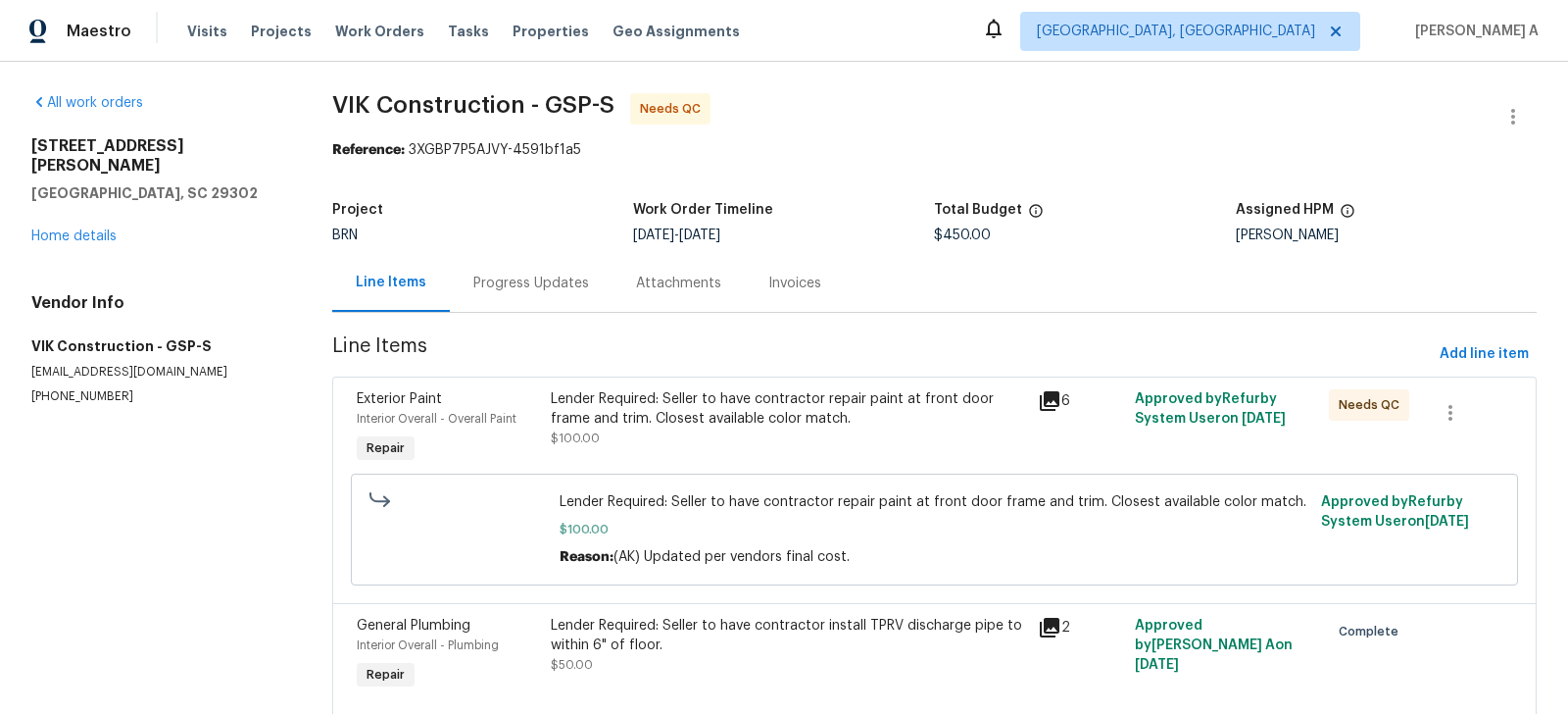
click at [568, 289] on div "Progress Updates" at bounding box center [531, 283] width 115 height 20
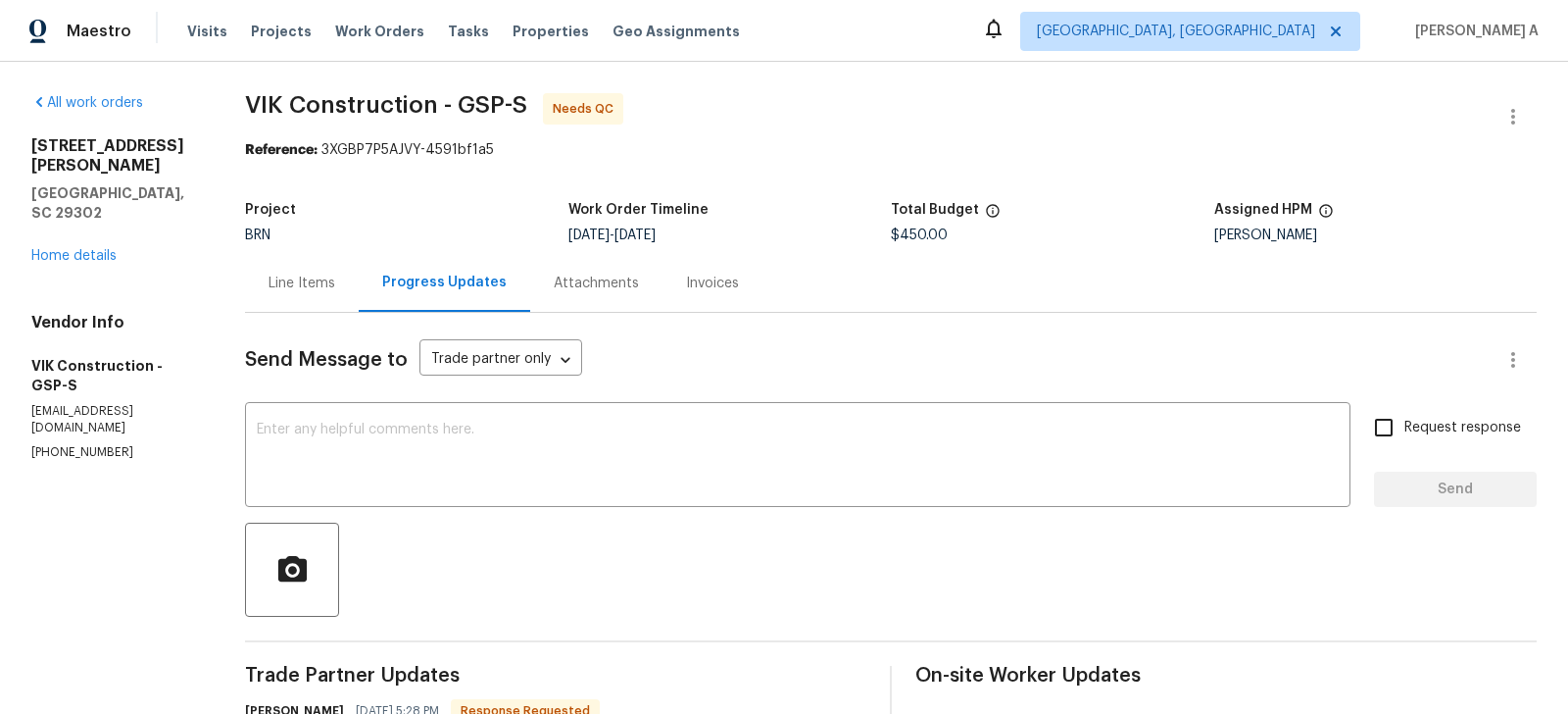
click at [332, 261] on div "Line Items" at bounding box center [302, 283] width 114 height 58
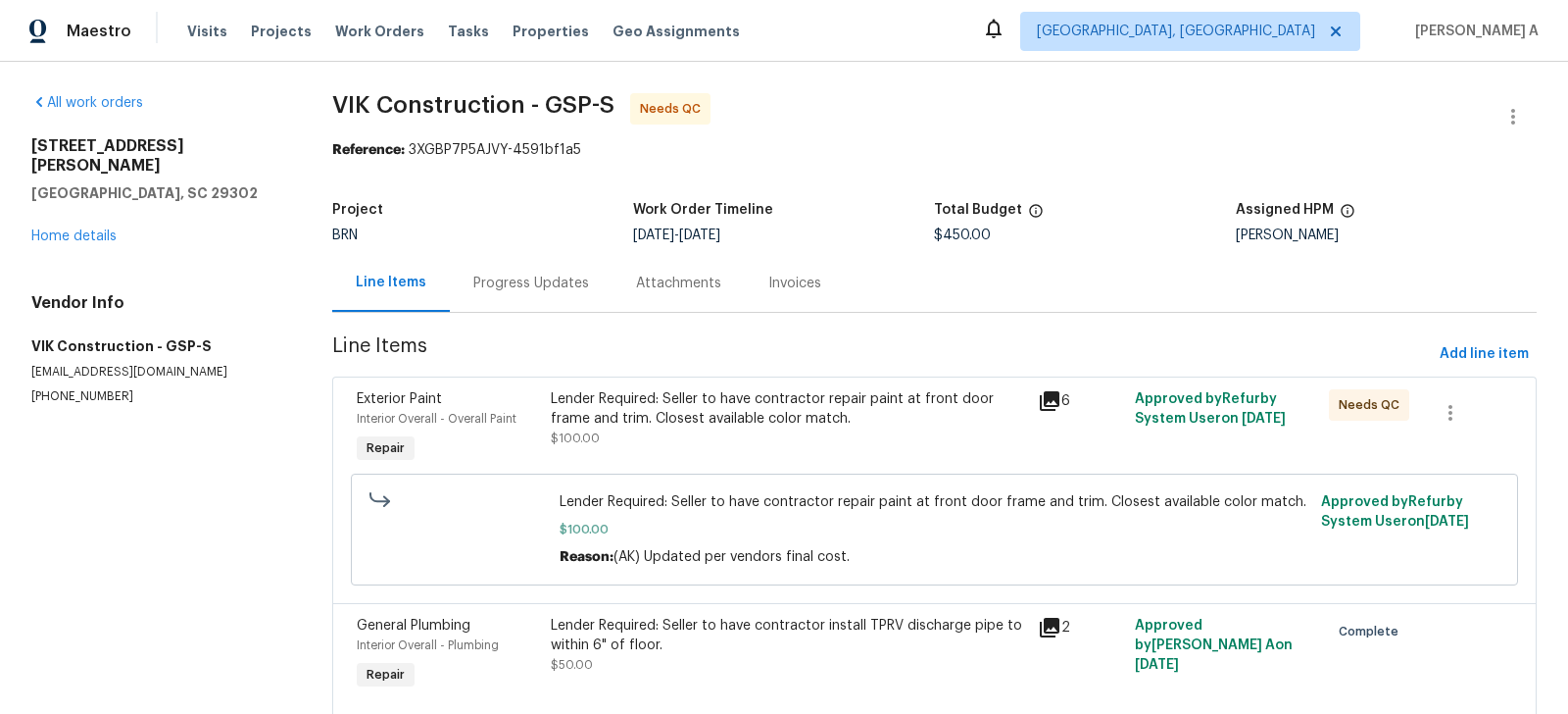
click at [537, 282] on div "Progress Updates" at bounding box center [531, 283] width 115 height 20
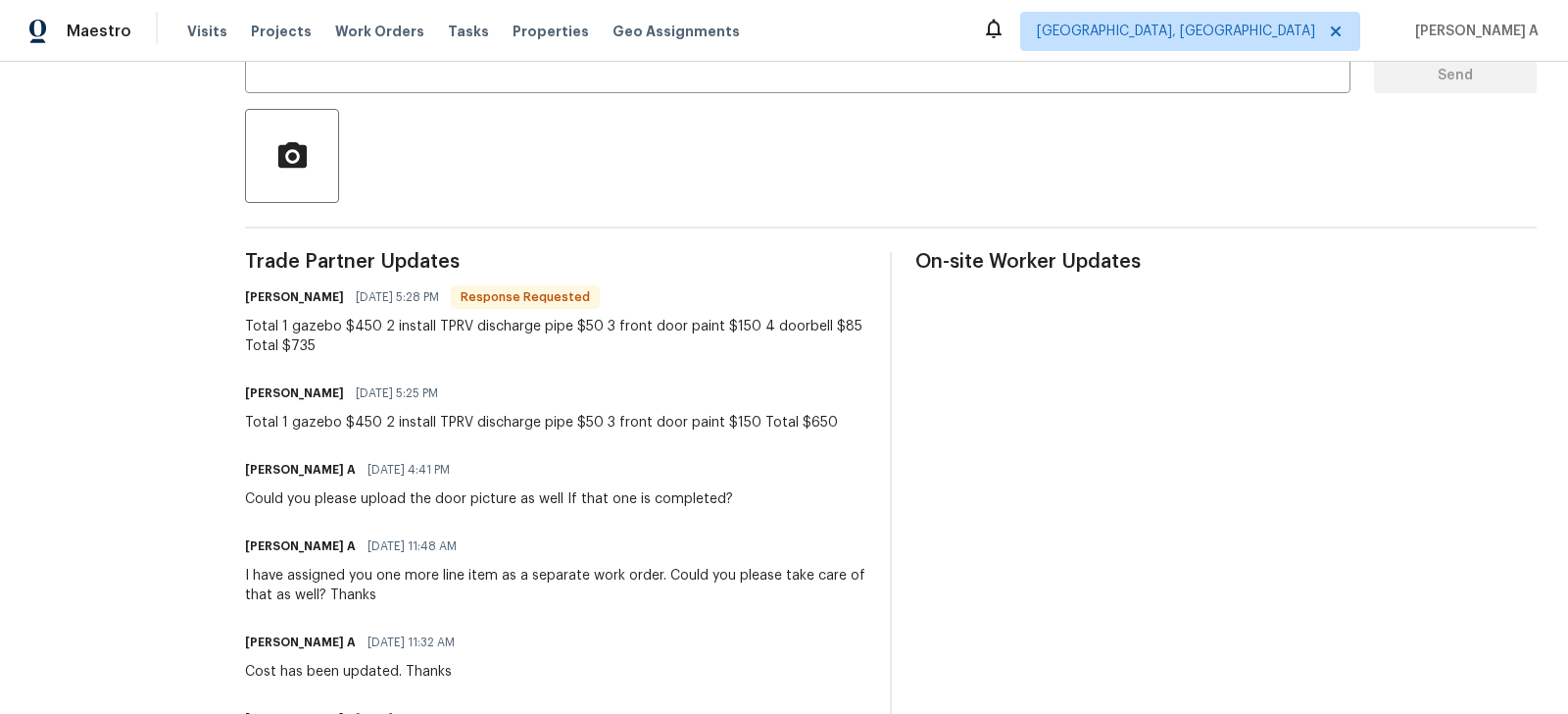
scroll to position [493, 0]
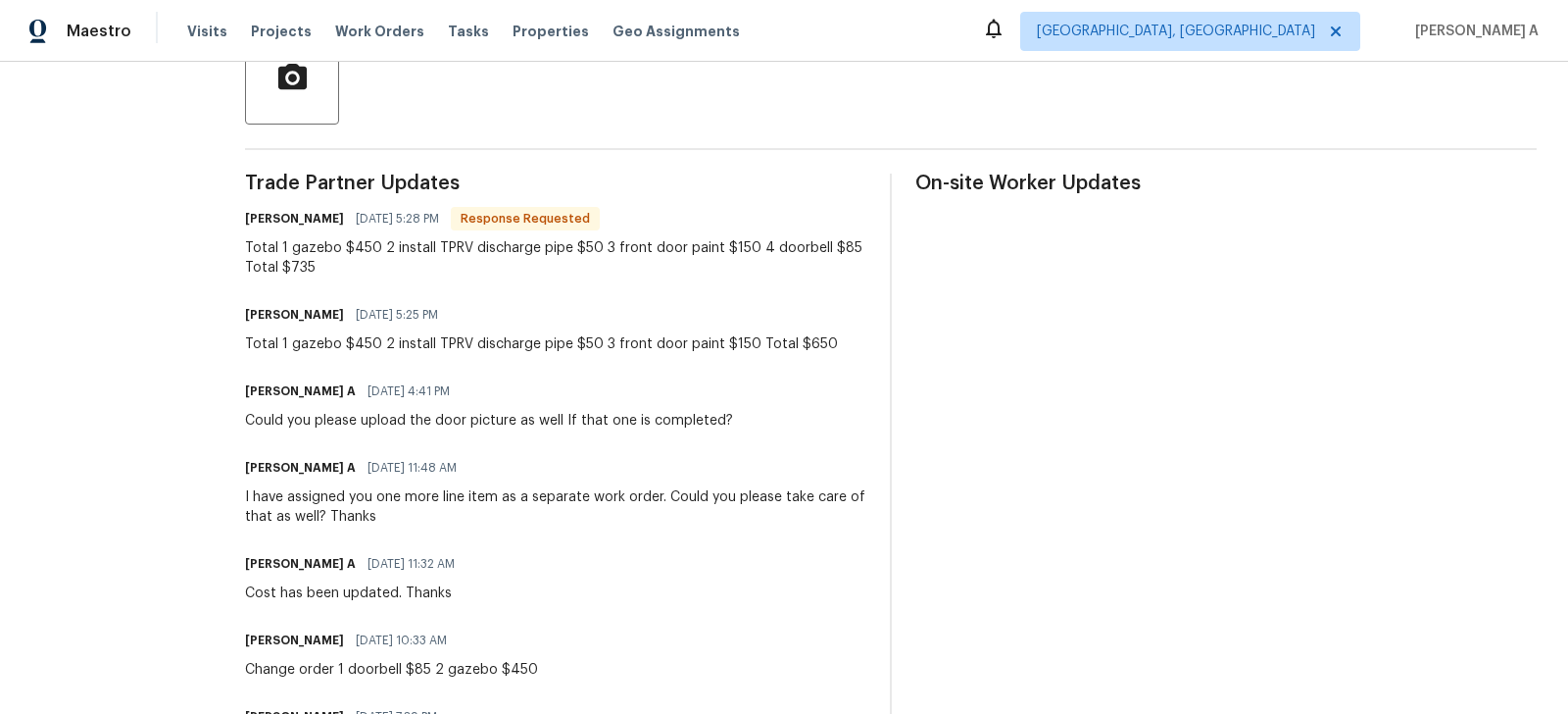
click at [323, 268] on div "Total 1 gazebo $450 2 install TPRV discharge pipe $50 3 front door paint $150 4…" at bounding box center [556, 257] width 622 height 39
copy div "735"
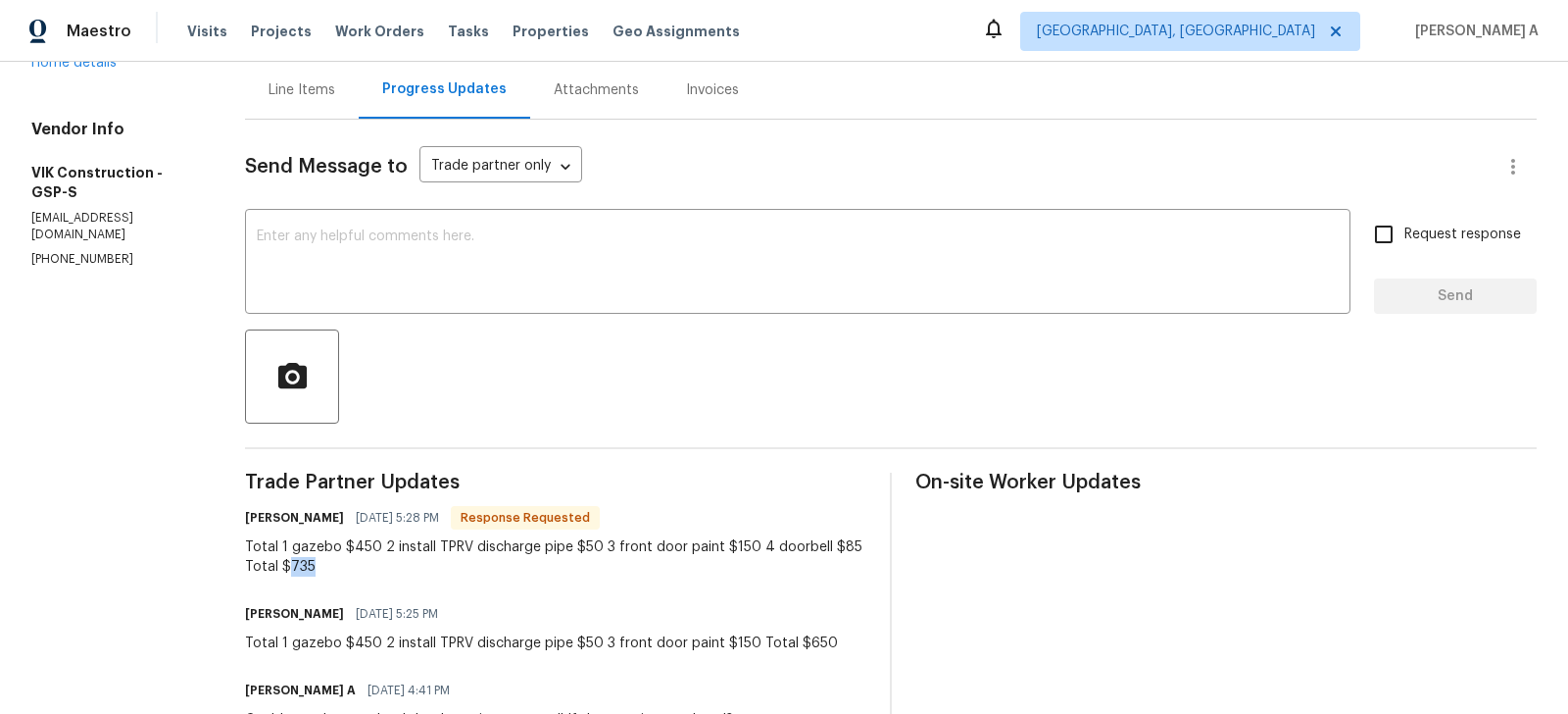
scroll to position [0, 0]
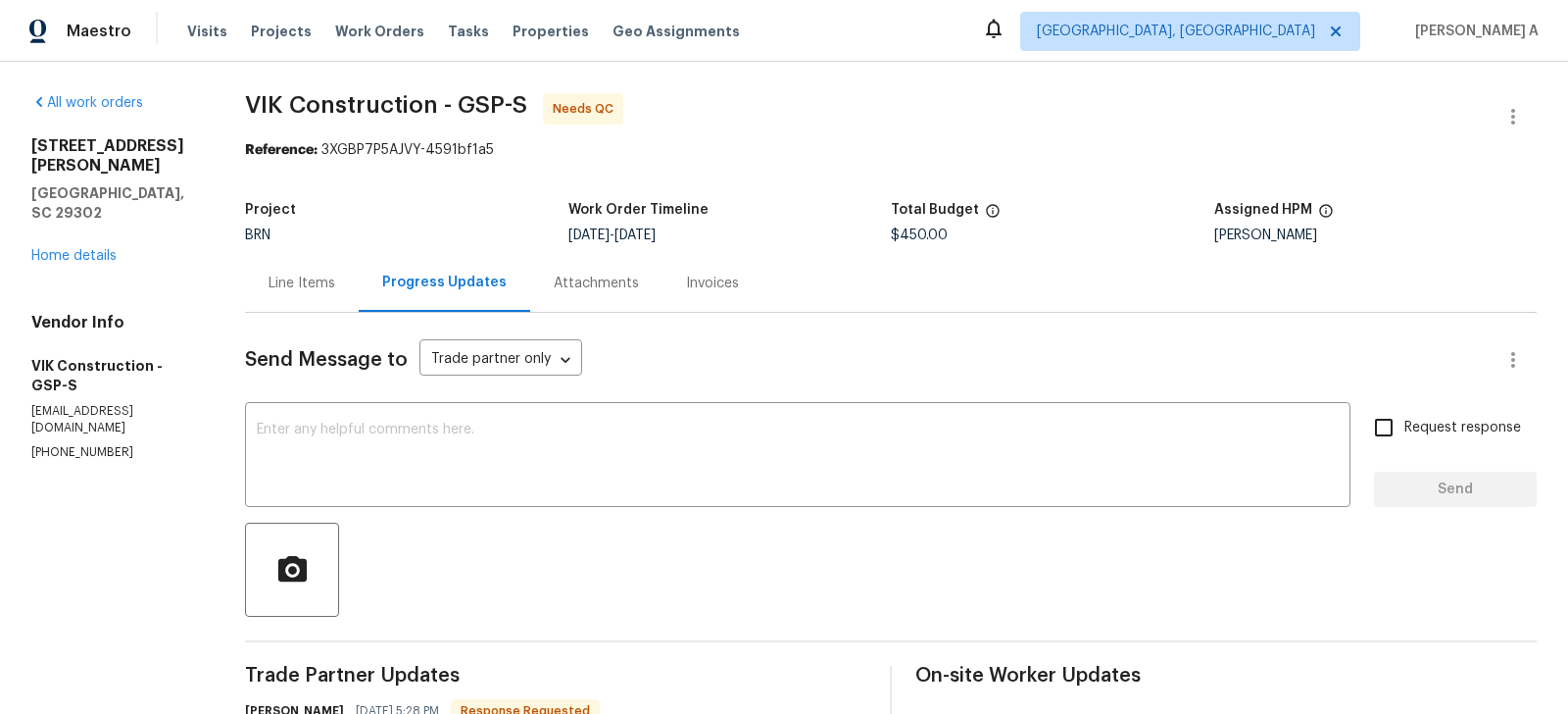
click at [314, 273] on div "Line Items" at bounding box center [301, 283] width 67 height 20
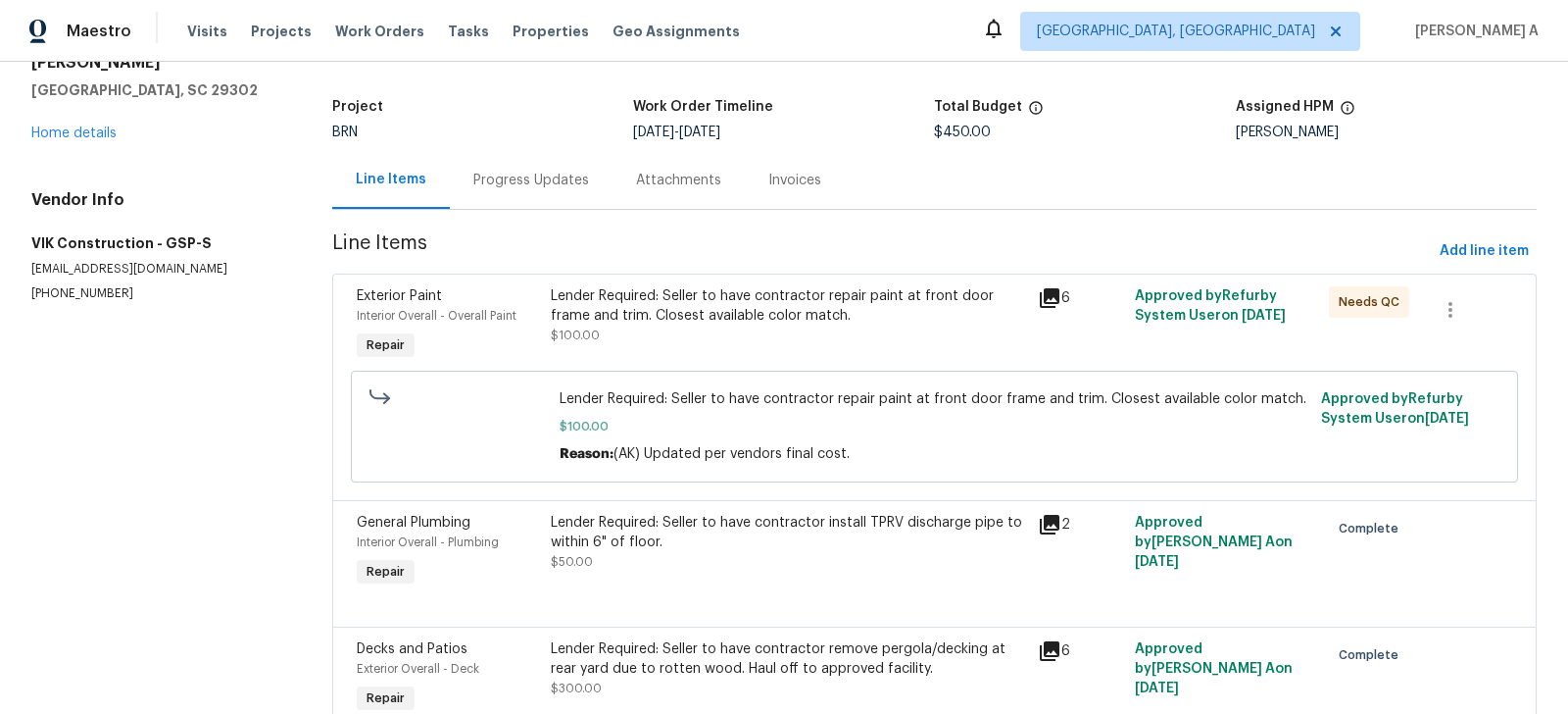
scroll to position [104, 0]
click at [742, 333] on div "Lender Required: Seller to have contractor repair paint at front door frame and…" at bounding box center [788, 314] width 475 height 59
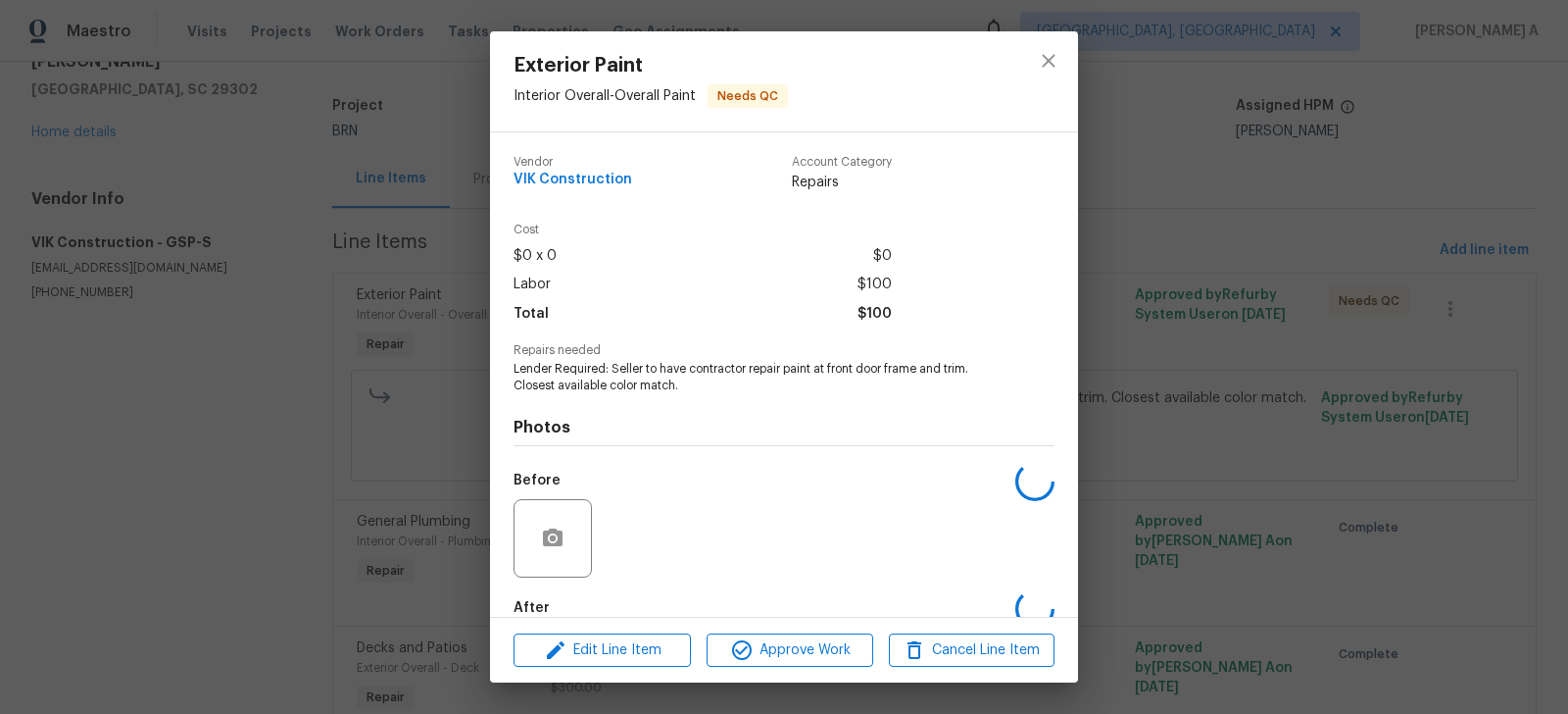
scroll to position [108, 0]
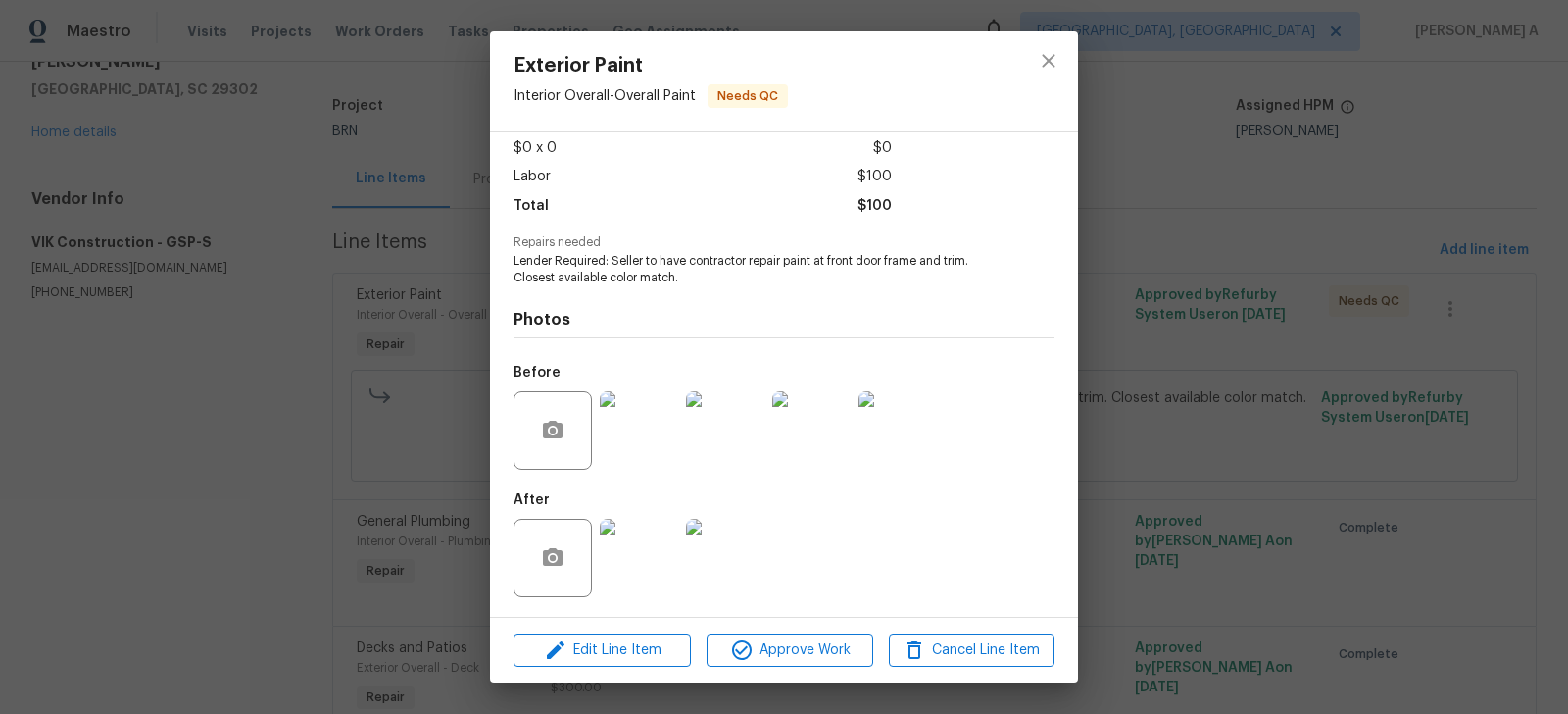
click at [590, 665] on div "Edit Line Item Approve Work Cancel Line Item" at bounding box center [784, 650] width 588 height 66
click at [608, 653] on span "Edit Line Item" at bounding box center [602, 650] width 166 height 25
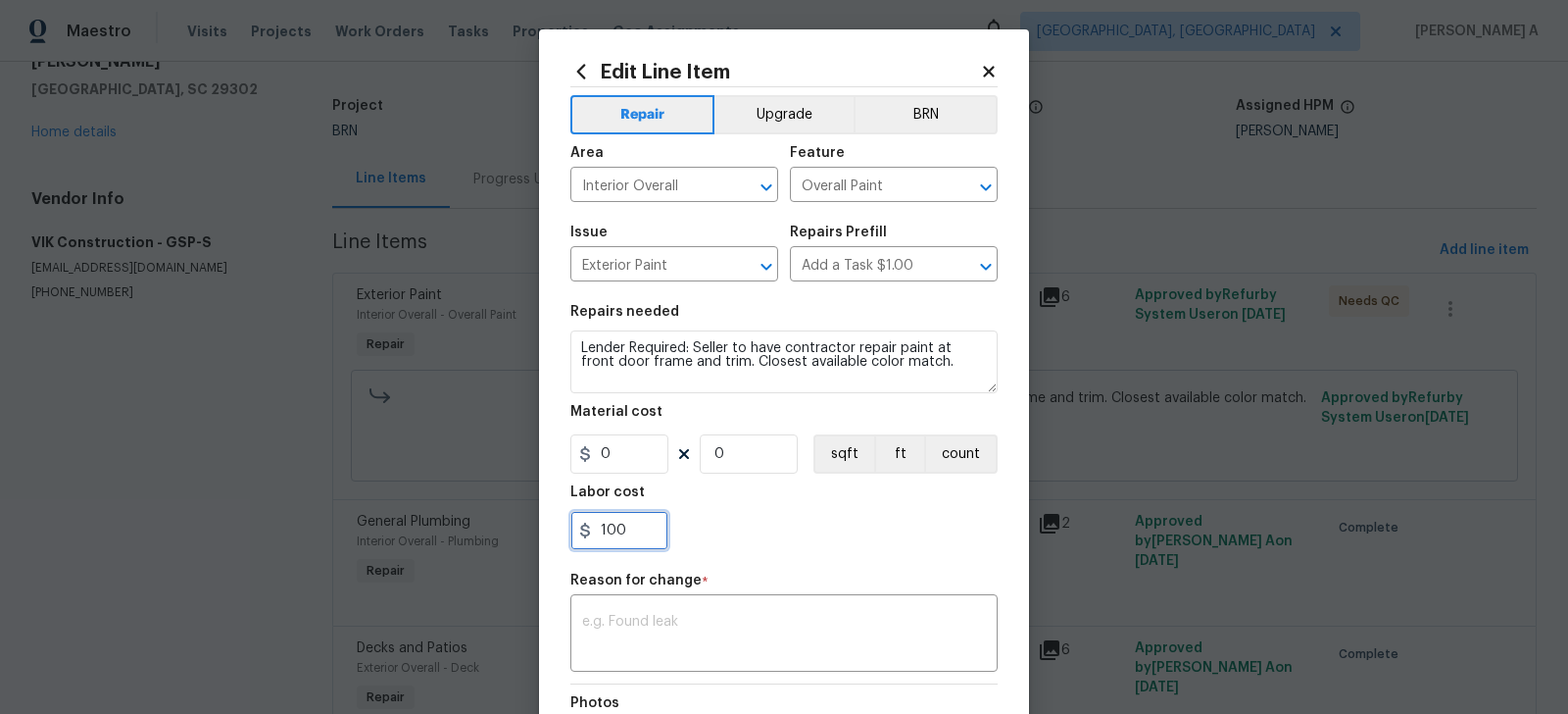
drag, startPoint x: 635, startPoint y: 533, endPoint x: 565, endPoint y: 533, distance: 70.0
click at [565, 533] on div "Edit Line Item Repair Upgrade BRN Area Interior Overall ​ Feature Overall Paint…" at bounding box center [784, 493] width 491 height 927
paste input "285"
click at [608, 528] on input "285" at bounding box center [619, 529] width 98 height 39
type input "385"
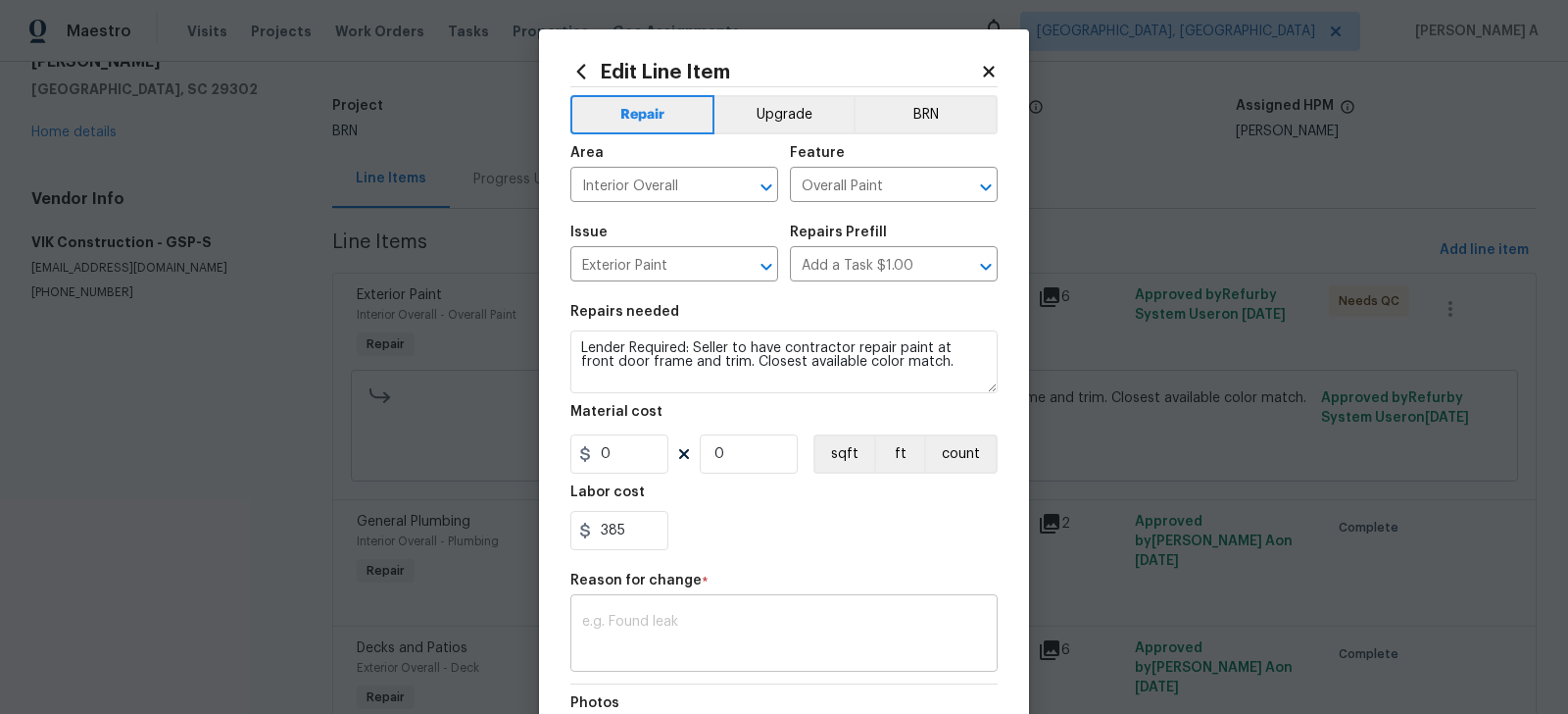
click at [684, 643] on textarea at bounding box center [784, 635] width 404 height 41
click at [804, 646] on textarea at bounding box center [784, 635] width 404 height 41
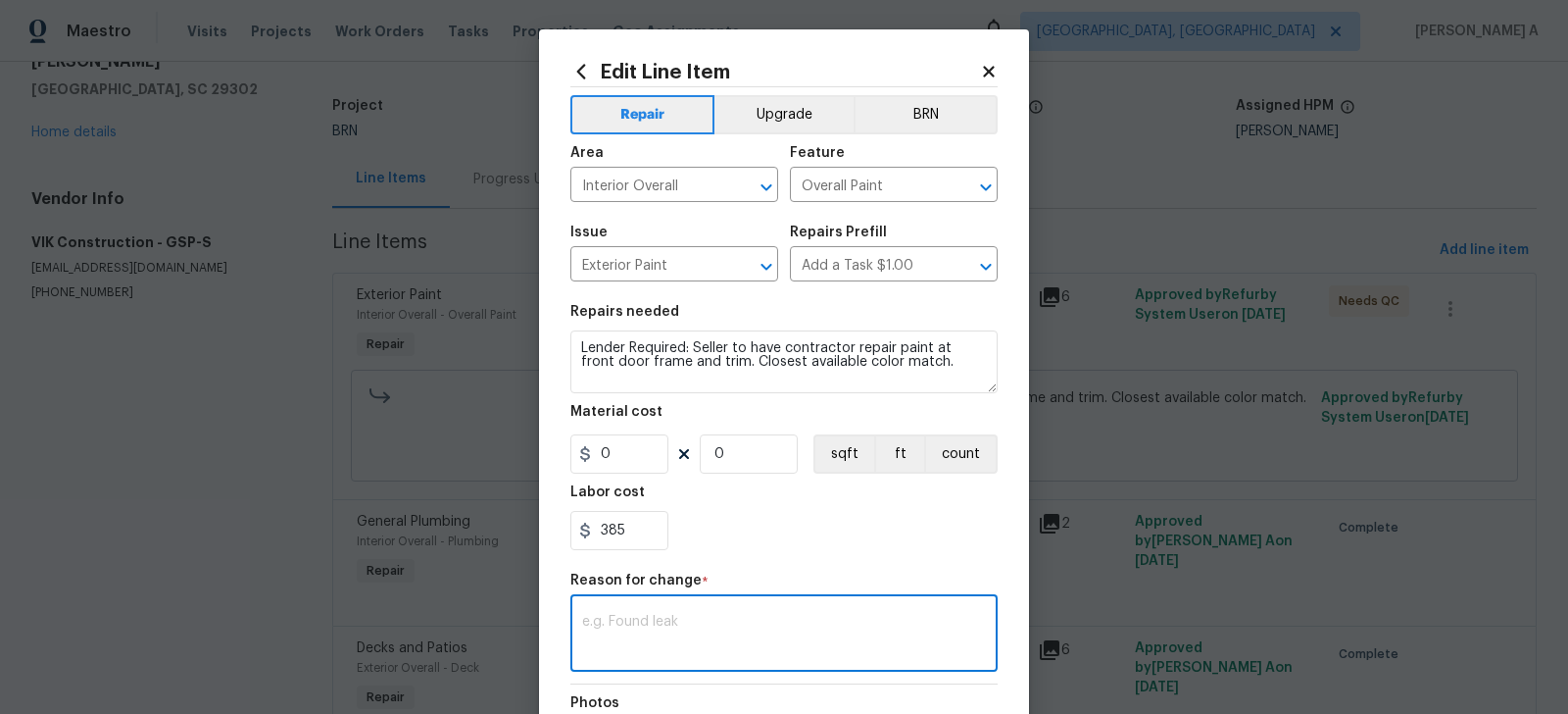
click at [804, 646] on textarea at bounding box center [784, 635] width 404 height 41
paste textarea "(AK) Updated per vendors final cost."
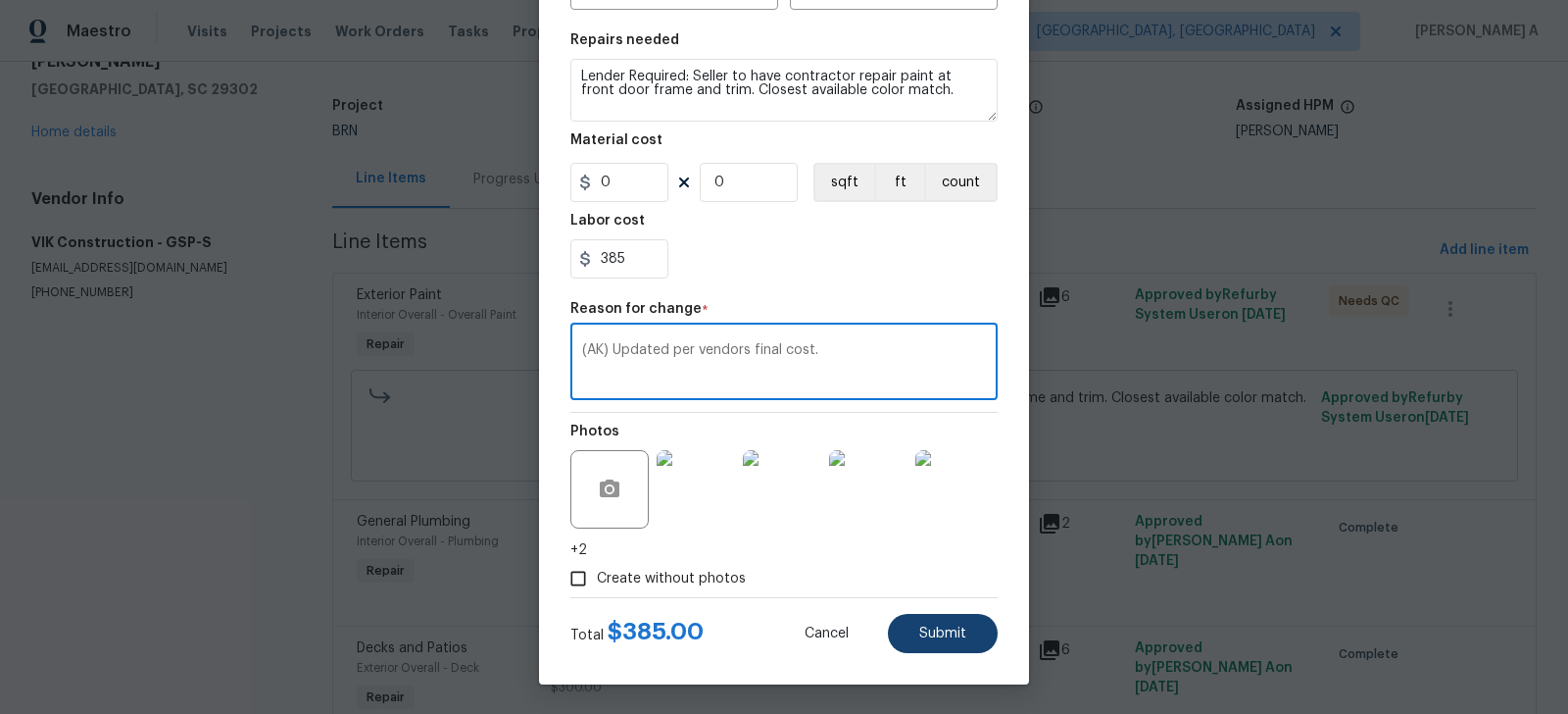
type textarea "(AK) Updated per vendors final cost."
click at [949, 646] on button "Submit" at bounding box center [942, 633] width 110 height 39
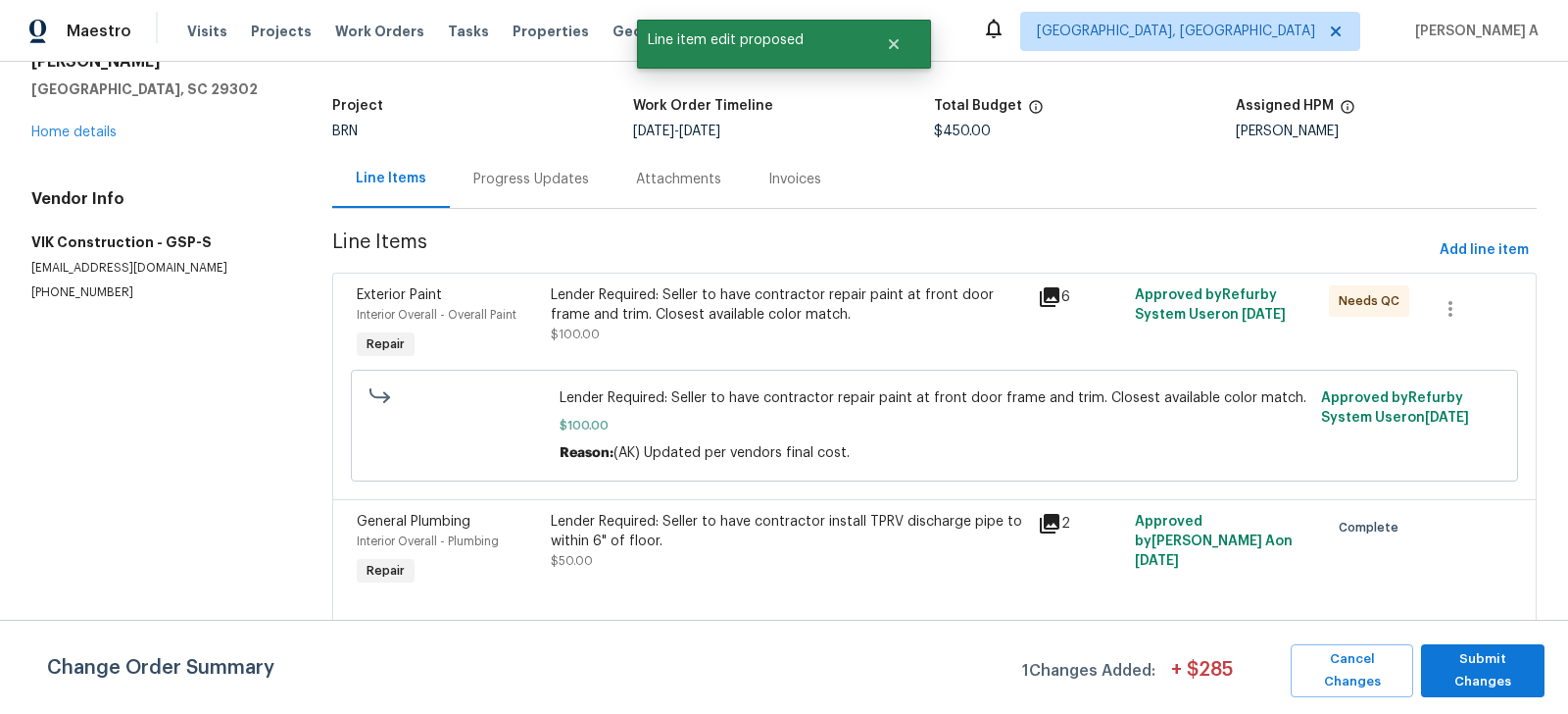
scroll to position [0, 0]
click at [1514, 657] on span "Submit Changes" at bounding box center [1483, 669] width 104 height 45
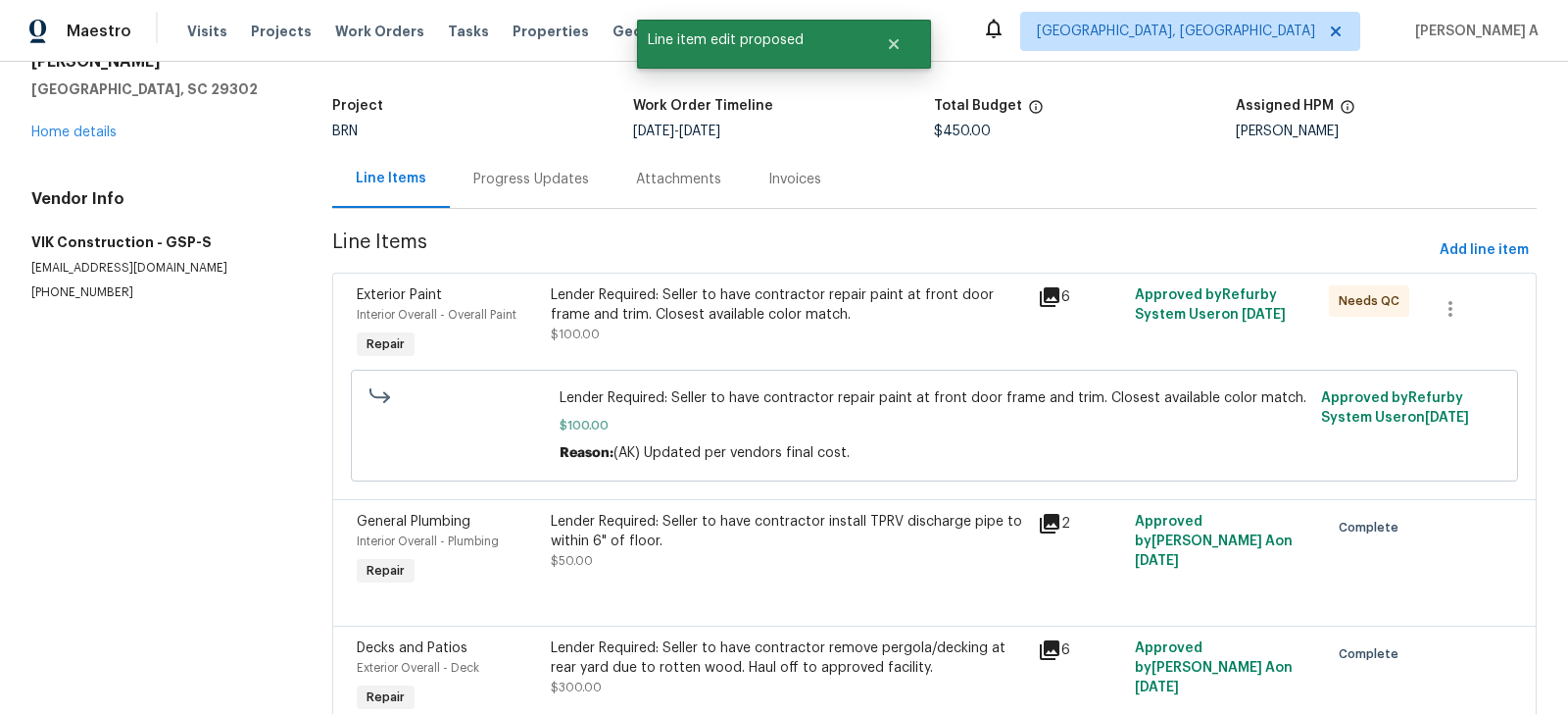
click at [485, 181] on div "Progress Updates" at bounding box center [531, 180] width 115 height 20
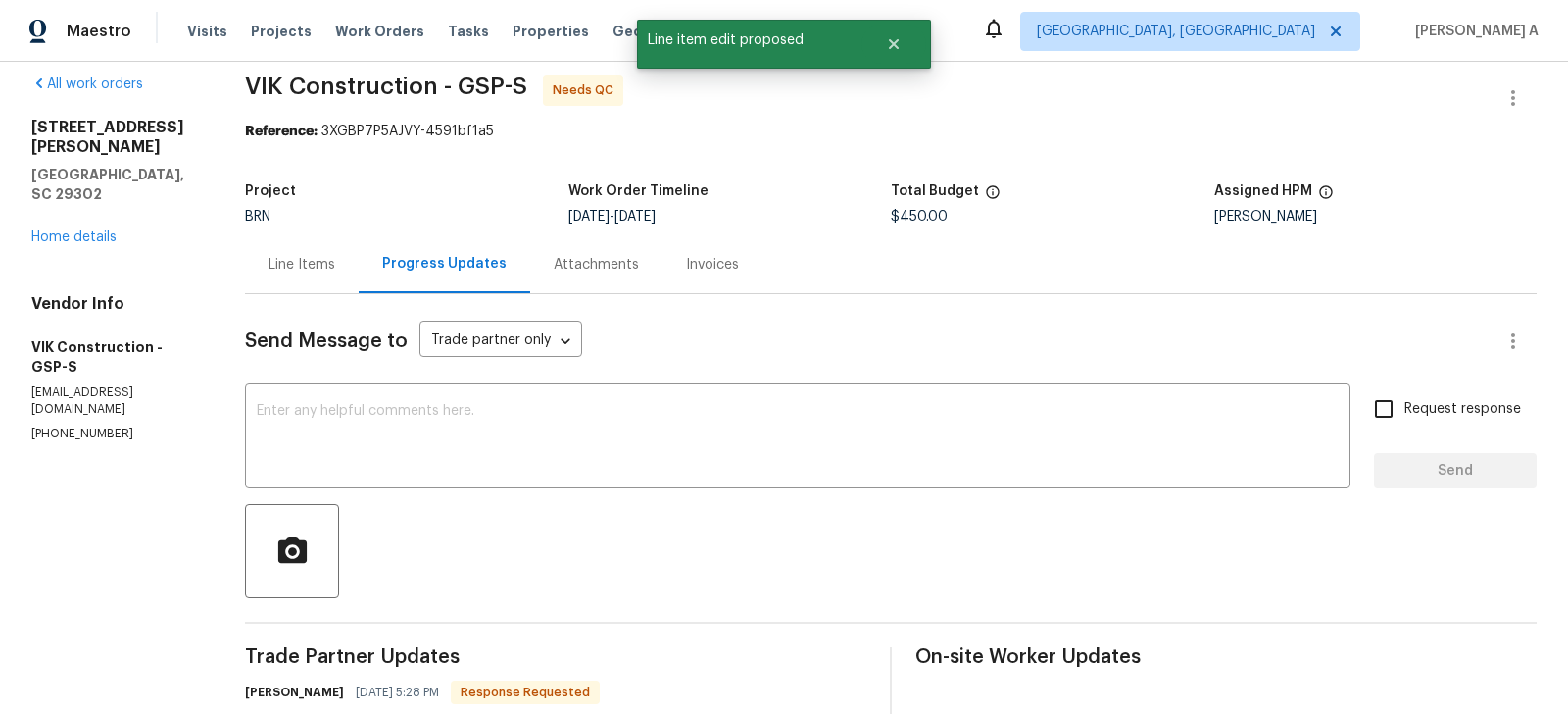
scroll to position [104, 0]
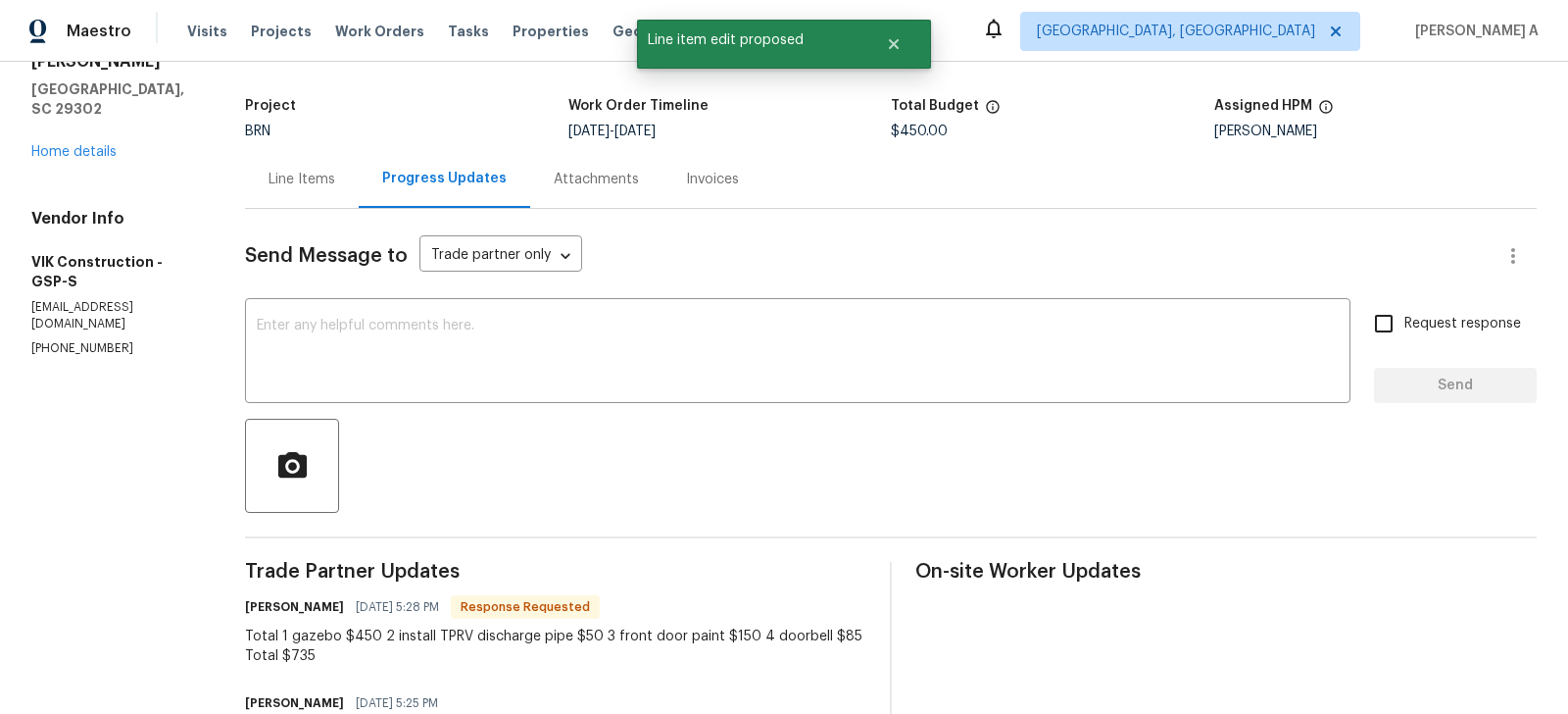
click at [603, 459] on div at bounding box center [891, 465] width 1292 height 94
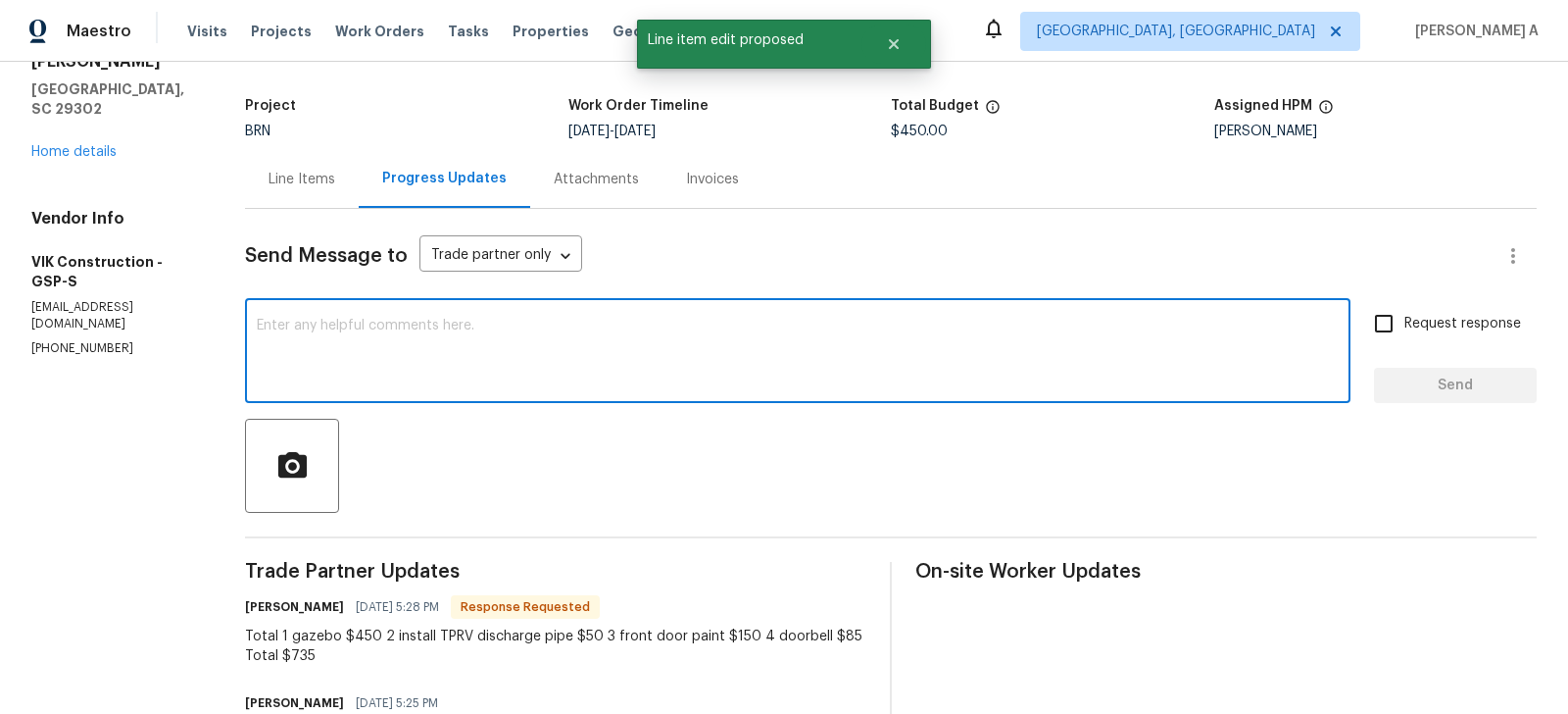
click at [589, 343] on textarea at bounding box center [798, 353] width 1082 height 69
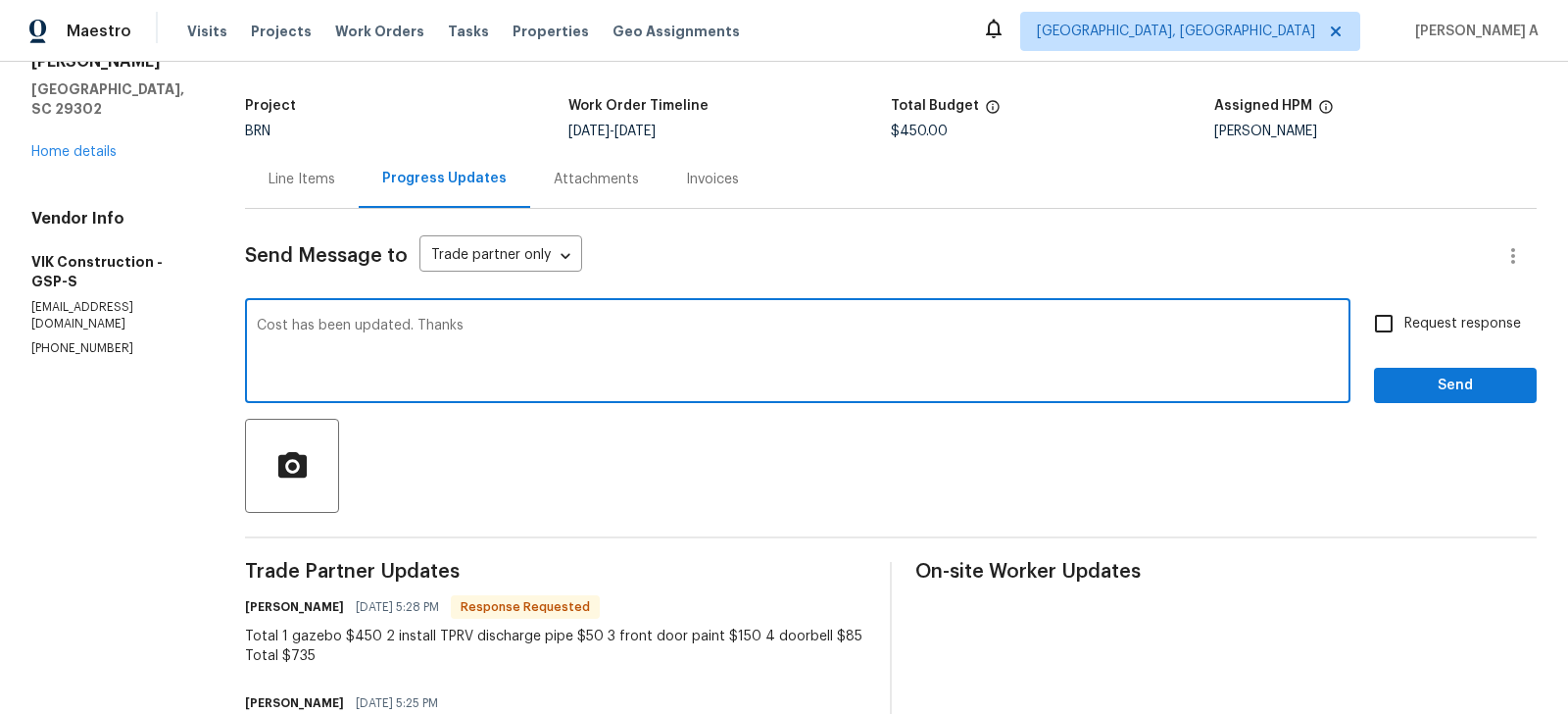
type textarea "Cost has been updated. Thanks"
click at [1389, 321] on input "Request response" at bounding box center [1383, 323] width 41 height 41
checkbox input "true"
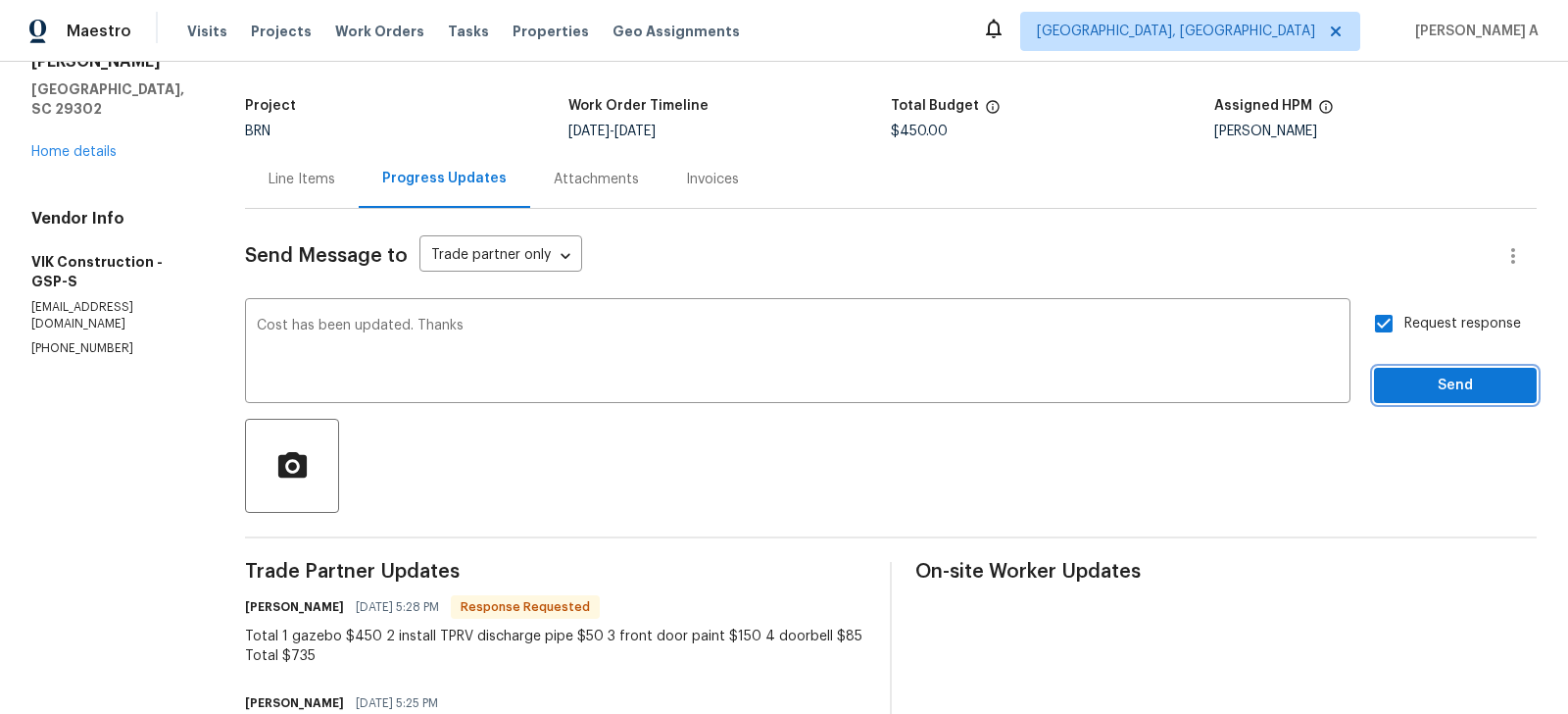
click at [1439, 384] on span "Send" at bounding box center [1456, 385] width 131 height 25
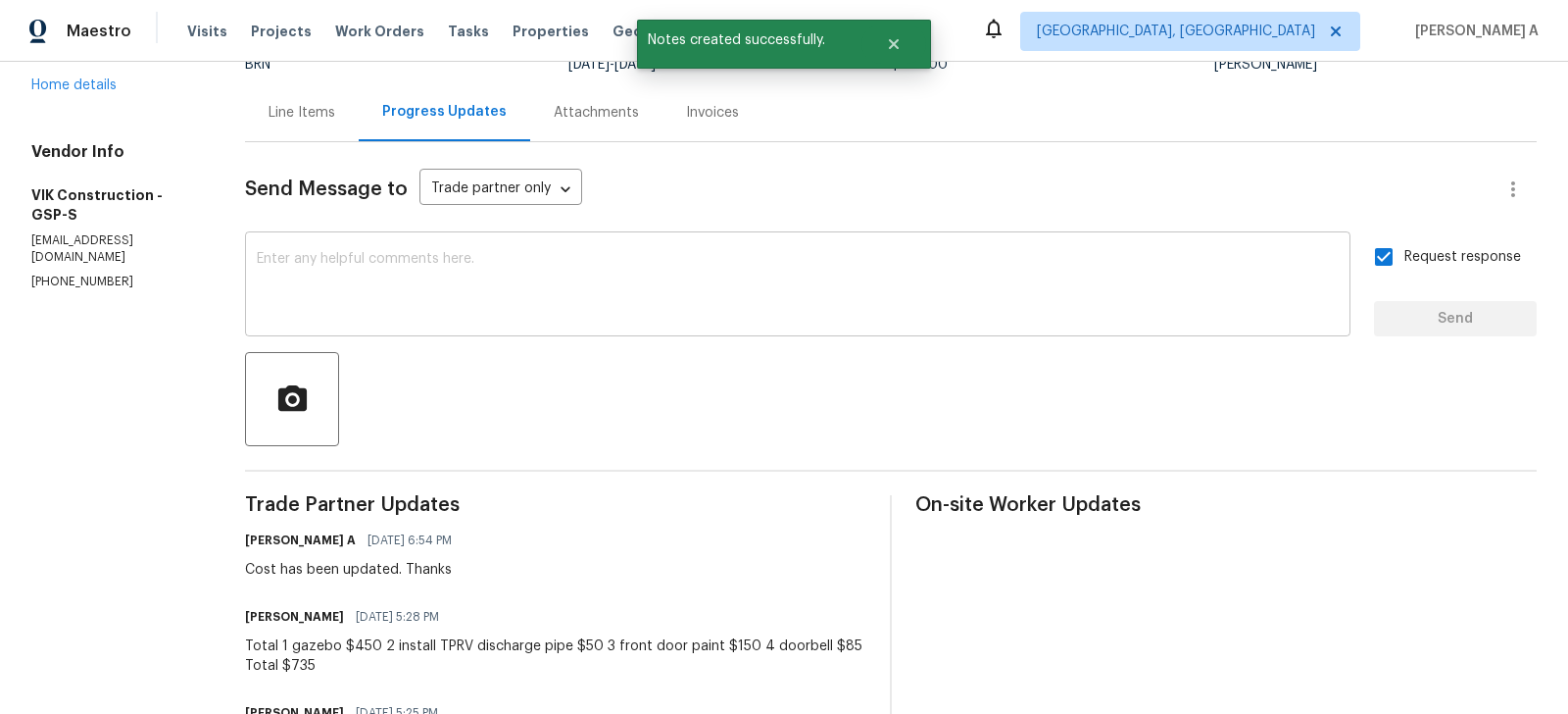
scroll to position [0, 0]
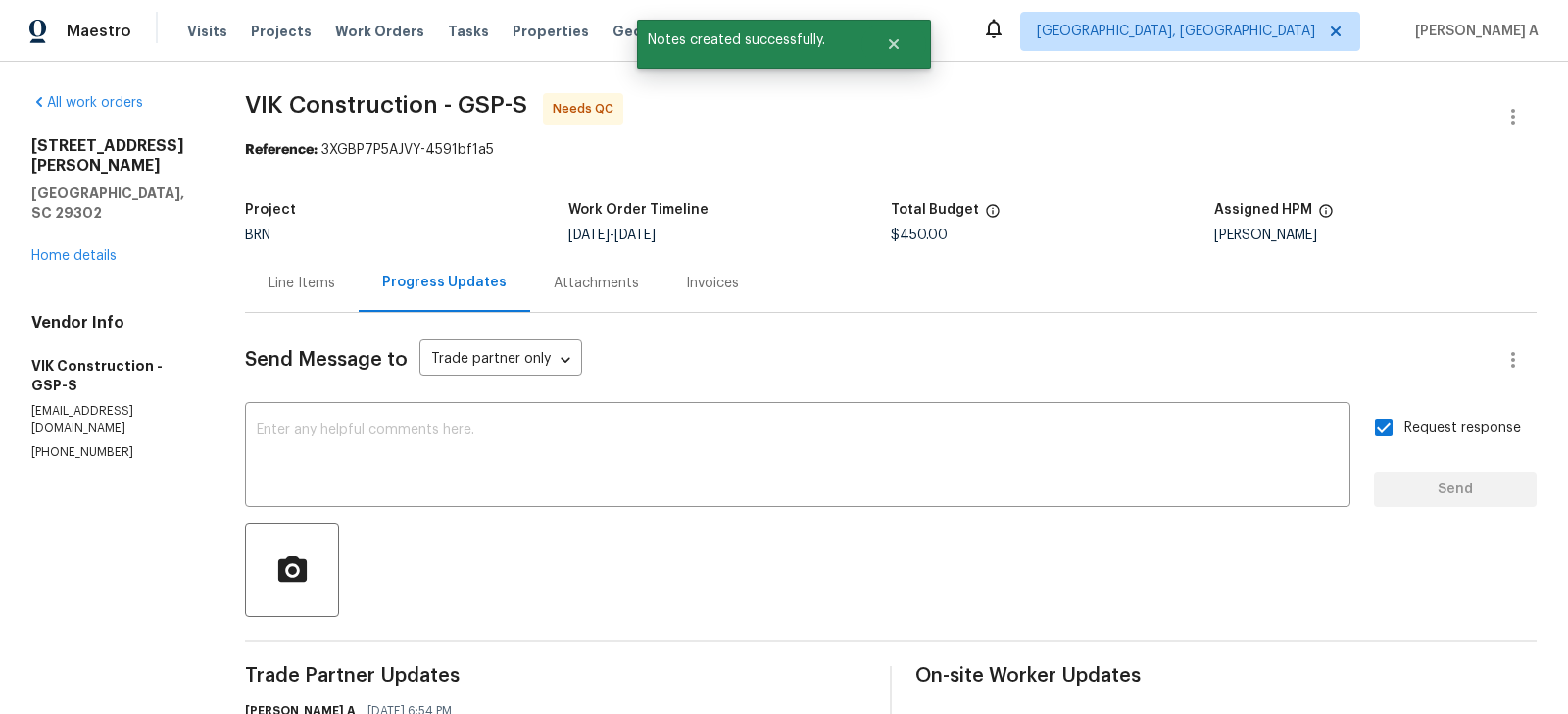
click at [338, 261] on div "Line Items" at bounding box center [302, 283] width 114 height 58
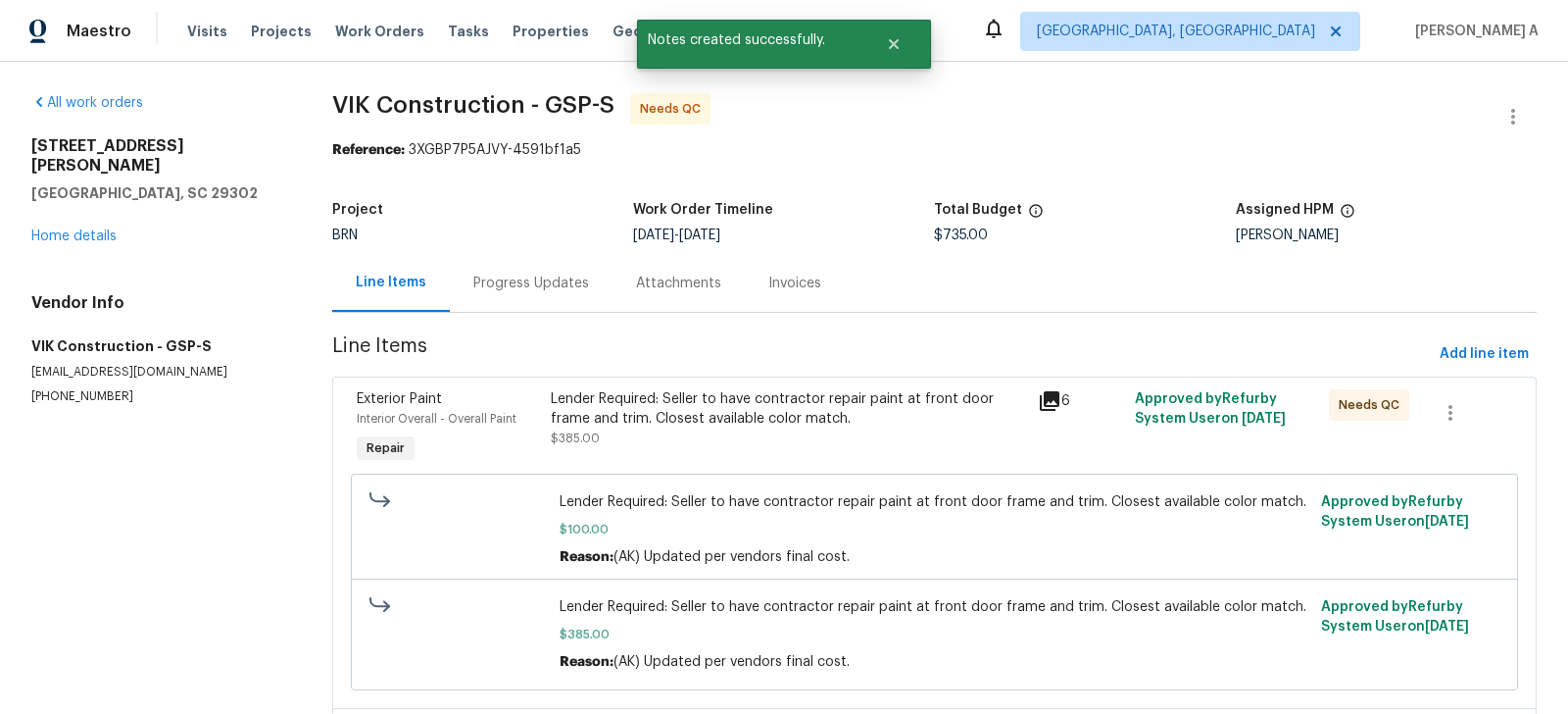
click at [808, 421] on div "Lender Required: Seller to have contractor repair paint at front door frame and…" at bounding box center [788, 408] width 475 height 39
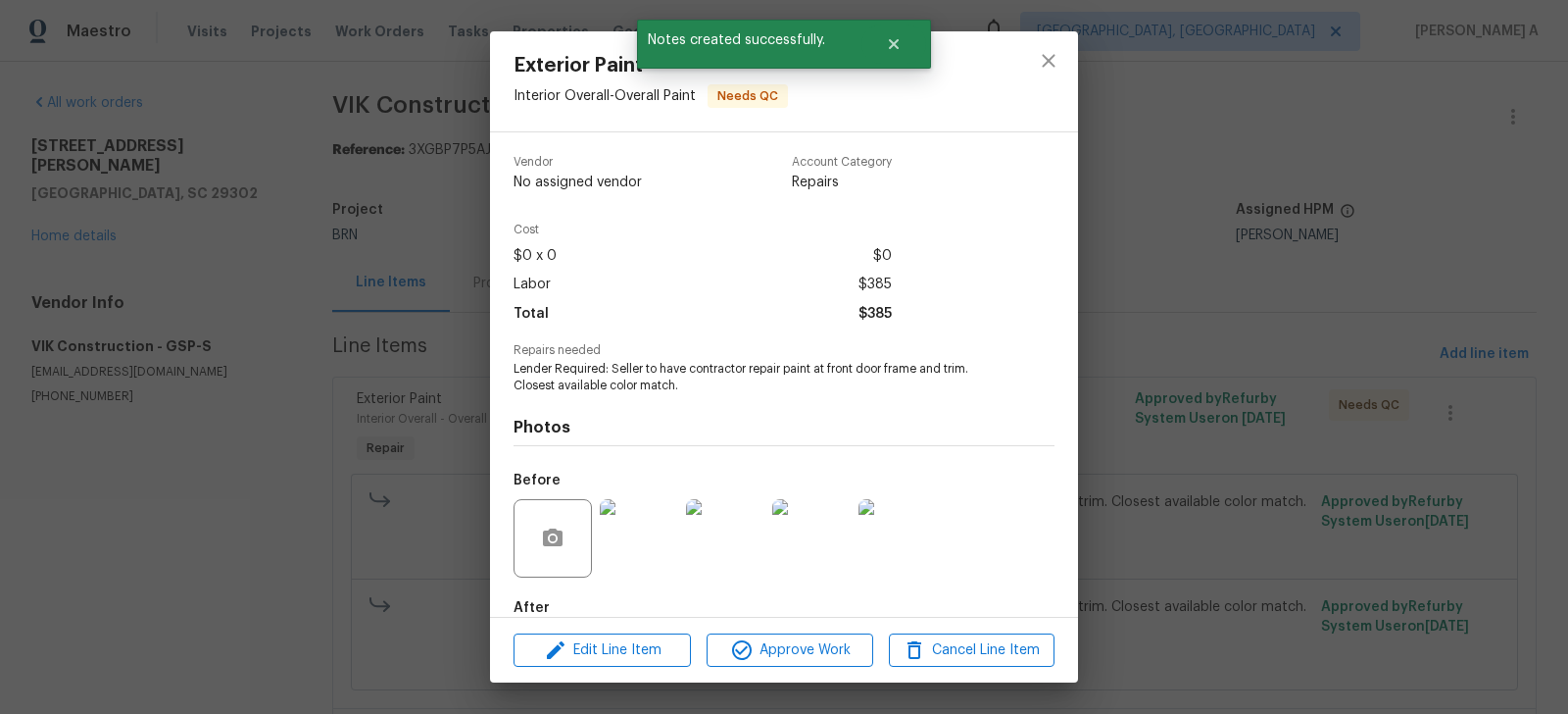
scroll to position [108, 0]
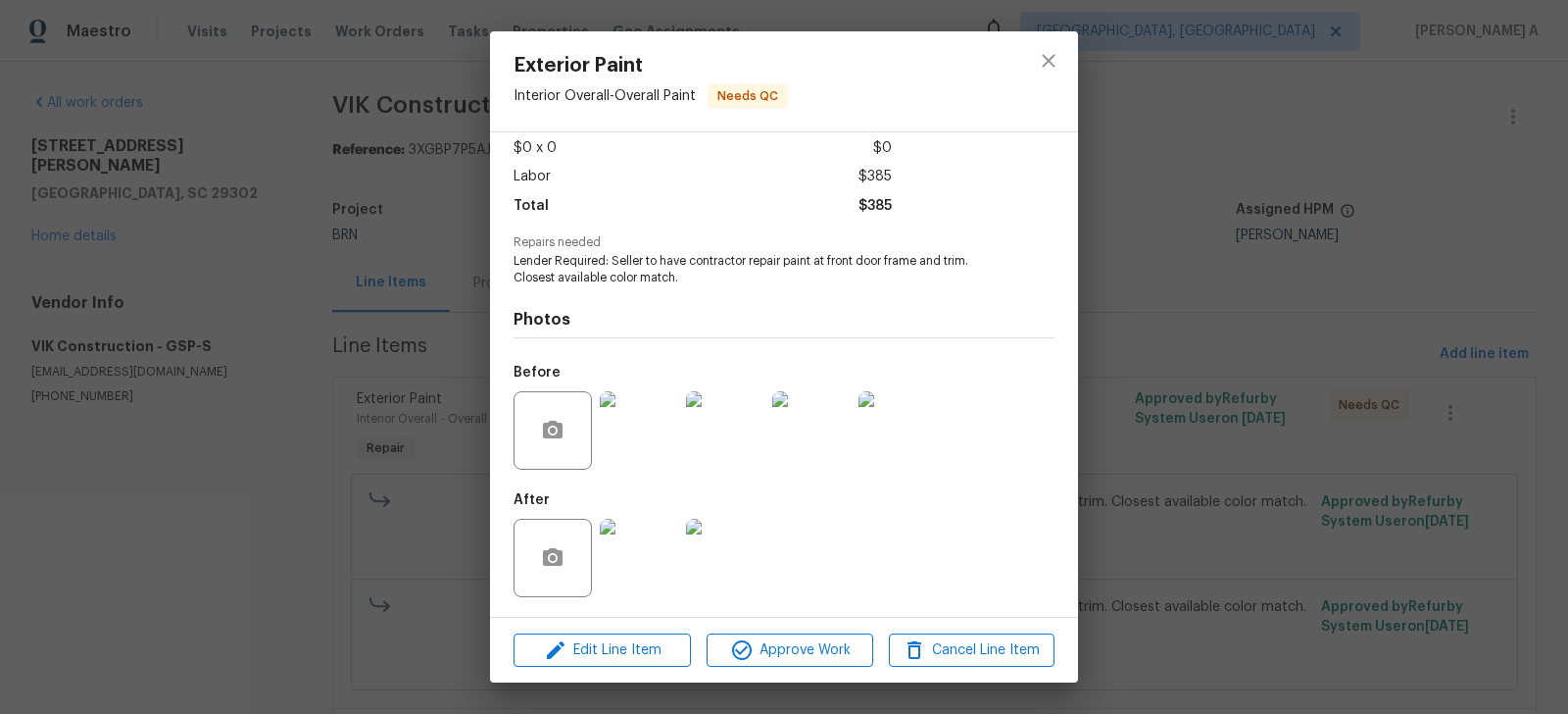
click at [641, 548] on img at bounding box center [639, 557] width 78 height 78
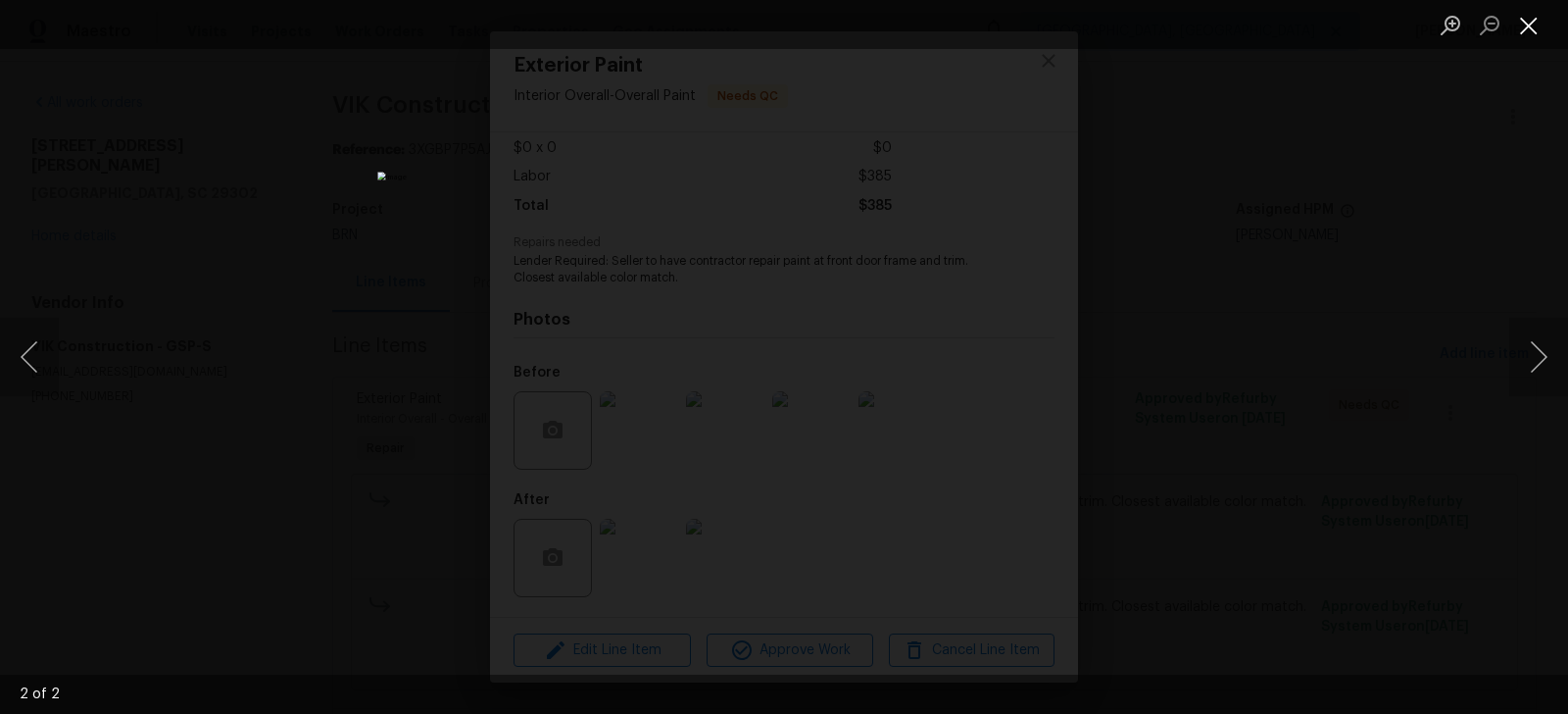
click at [1526, 31] on button "Close lightbox" at bounding box center [1528, 25] width 39 height 35
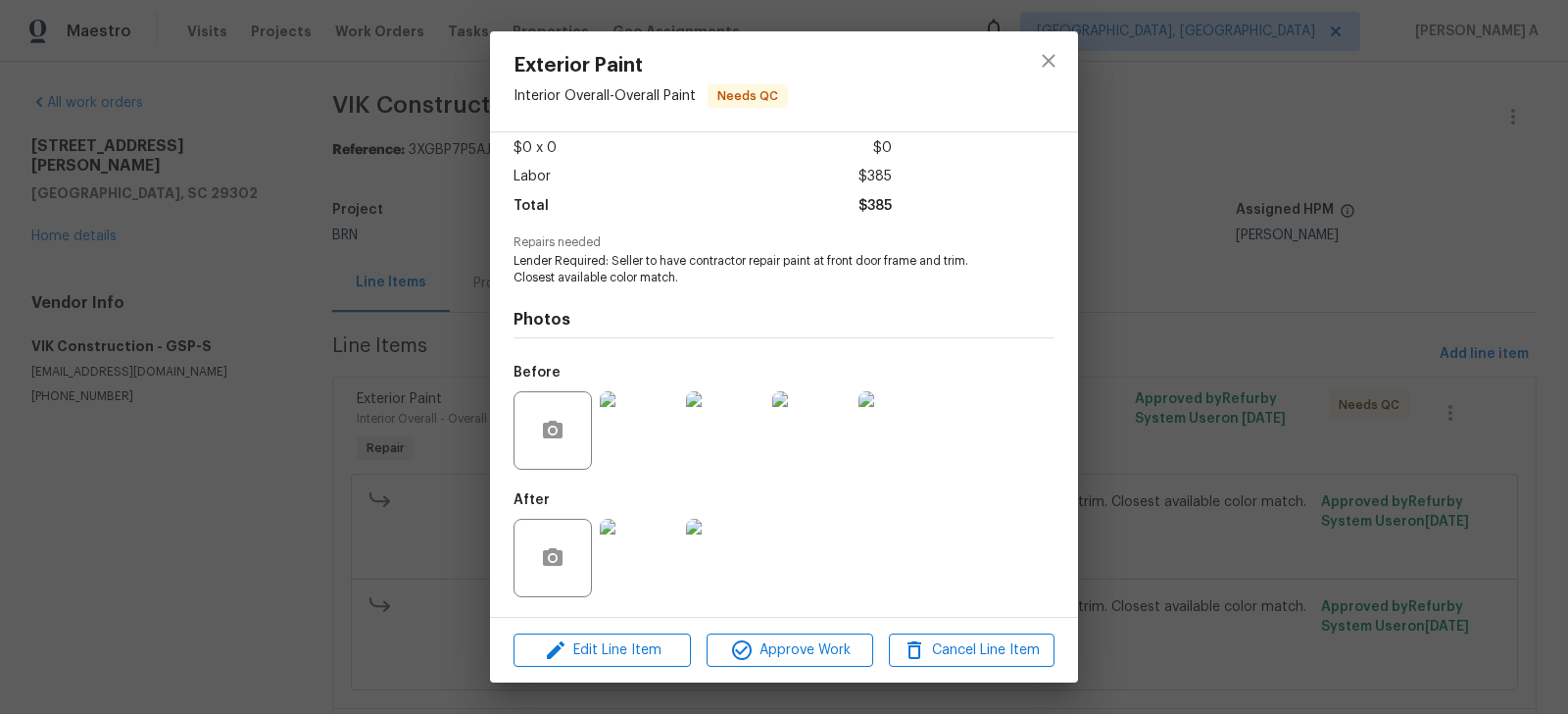
click at [643, 425] on img at bounding box center [639, 430] width 78 height 78
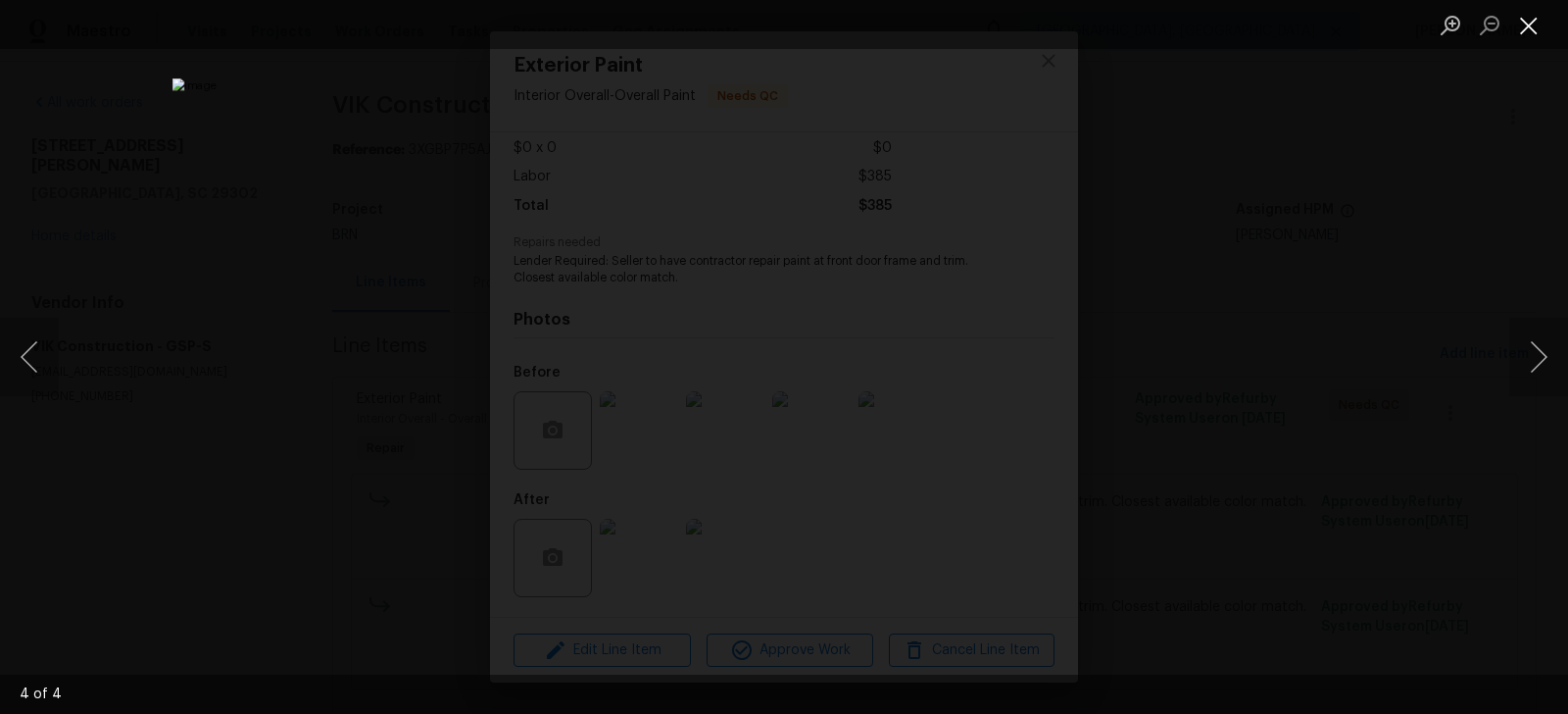
click at [1528, 32] on button "Close lightbox" at bounding box center [1528, 25] width 39 height 35
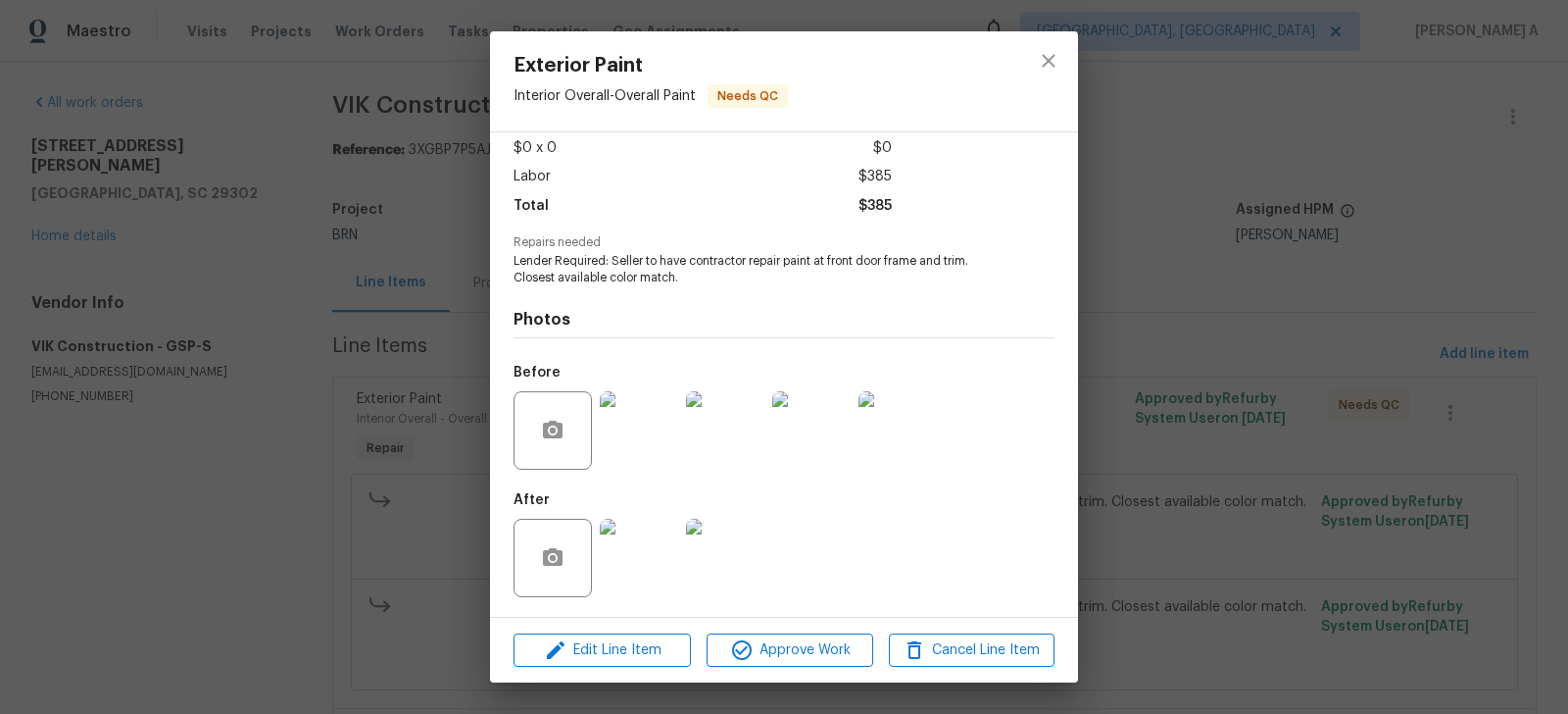
click at [677, 539] on img at bounding box center [639, 557] width 78 height 78
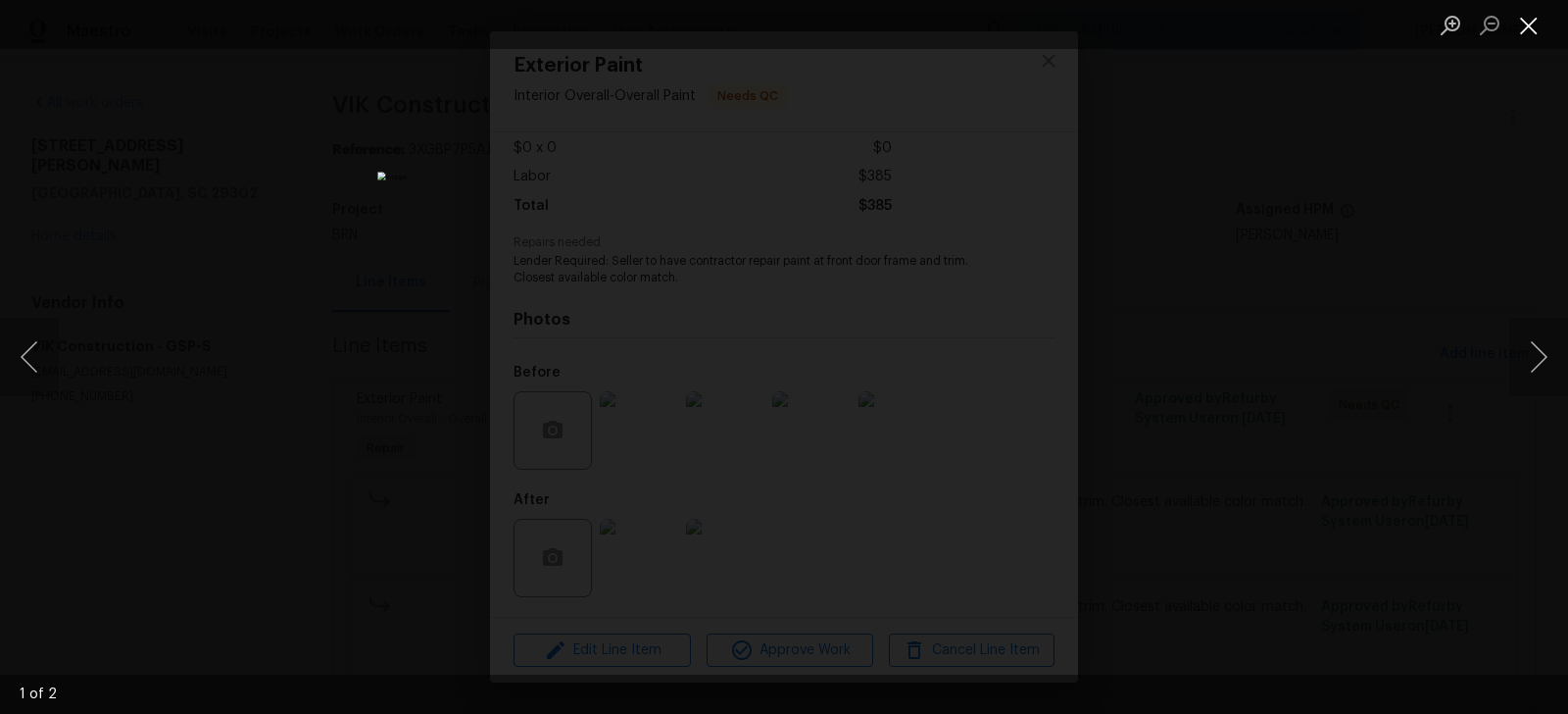
click at [1517, 33] on button "Close lightbox" at bounding box center [1528, 25] width 39 height 35
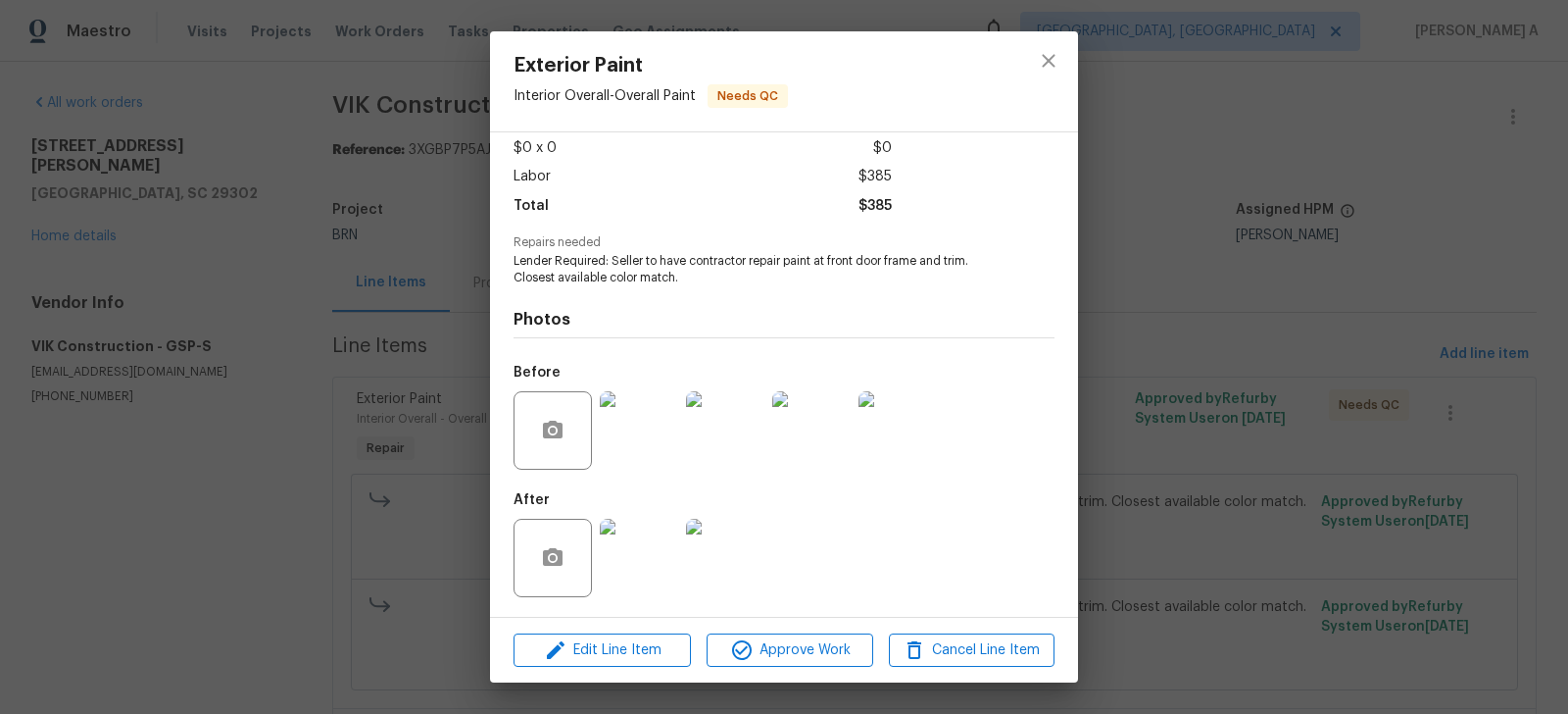
click at [641, 422] on img at bounding box center [639, 430] width 78 height 78
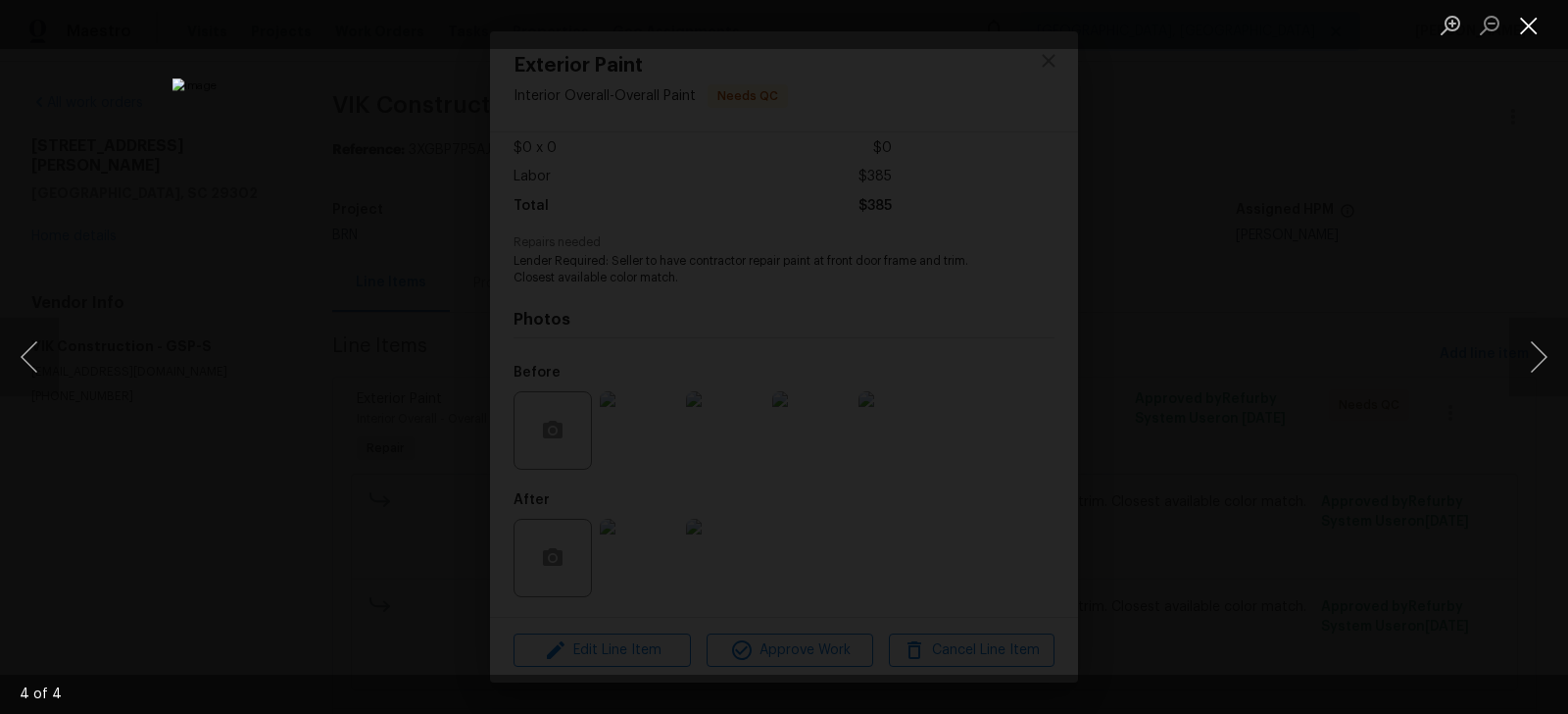
click at [1534, 25] on button "Close lightbox" at bounding box center [1528, 25] width 39 height 35
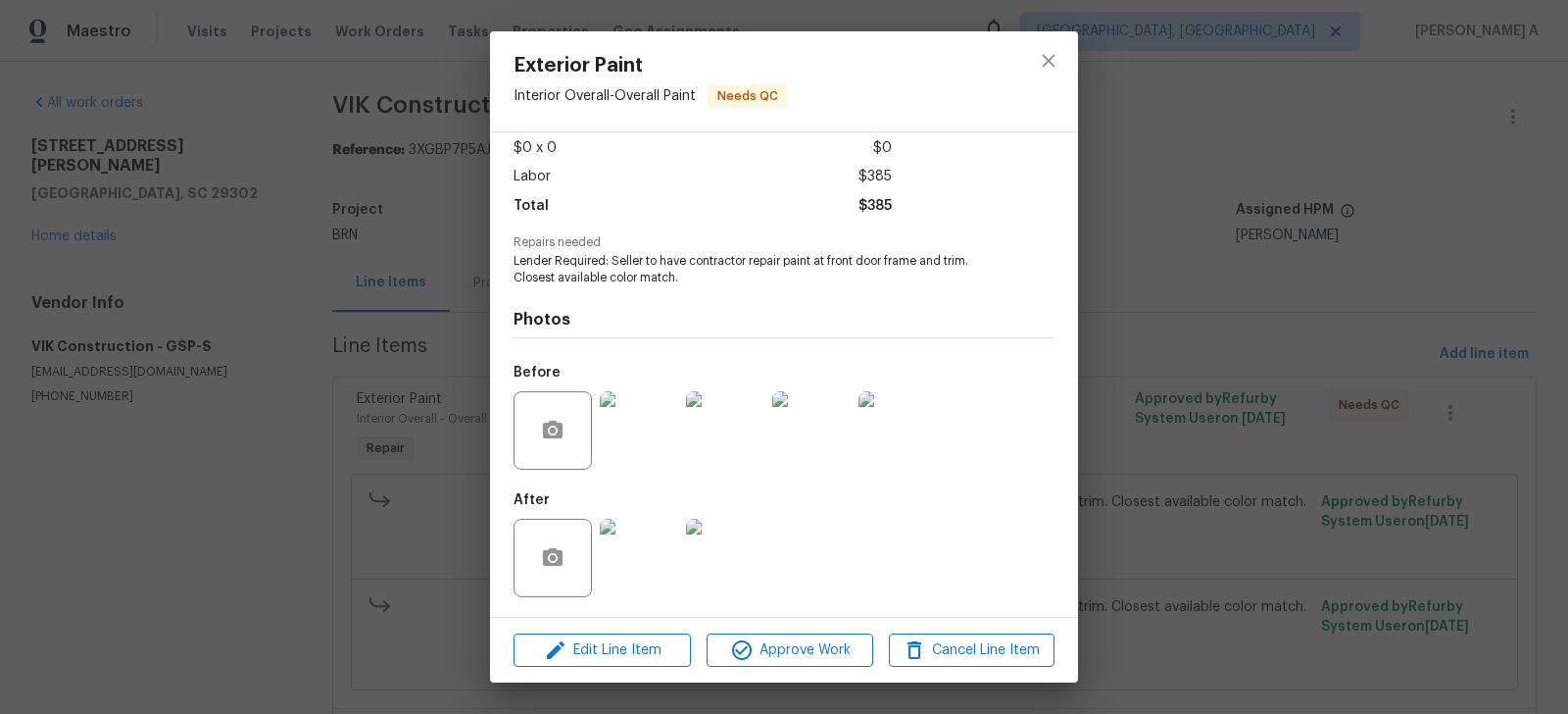
click at [634, 550] on img at bounding box center [639, 557] width 78 height 78
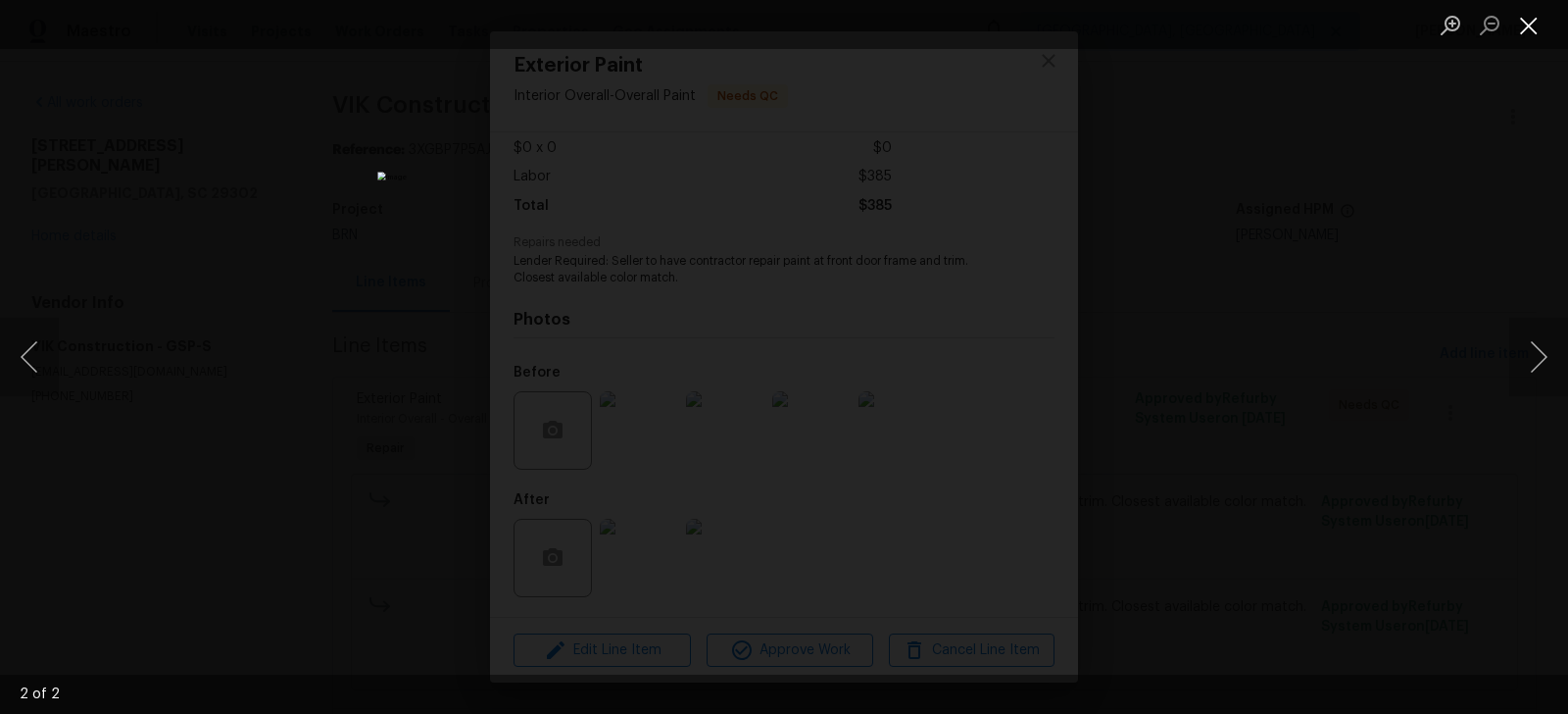
click at [1532, 24] on button "Close lightbox" at bounding box center [1528, 25] width 39 height 35
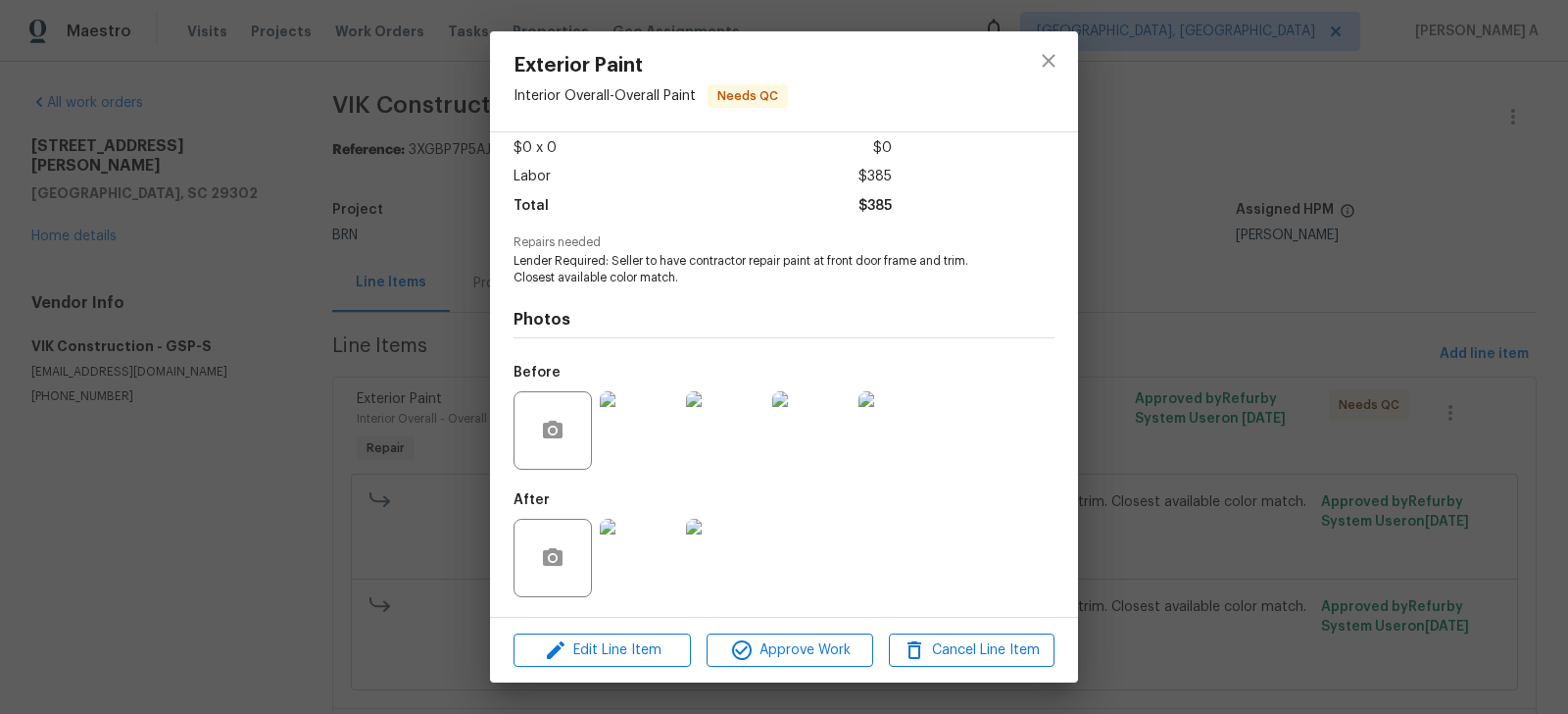
click at [671, 430] on img at bounding box center [639, 430] width 78 height 78
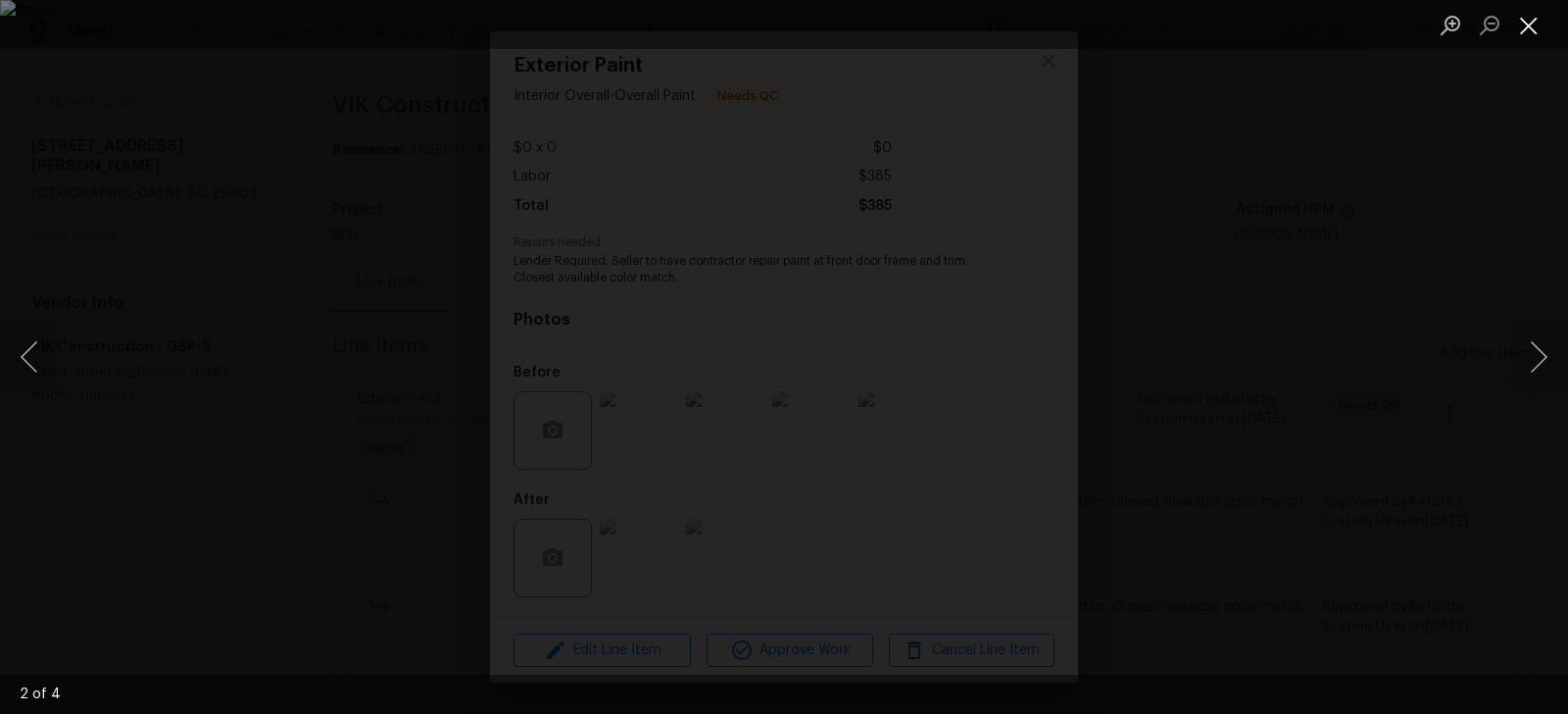
click at [1522, 16] on button "Close lightbox" at bounding box center [1528, 25] width 39 height 35
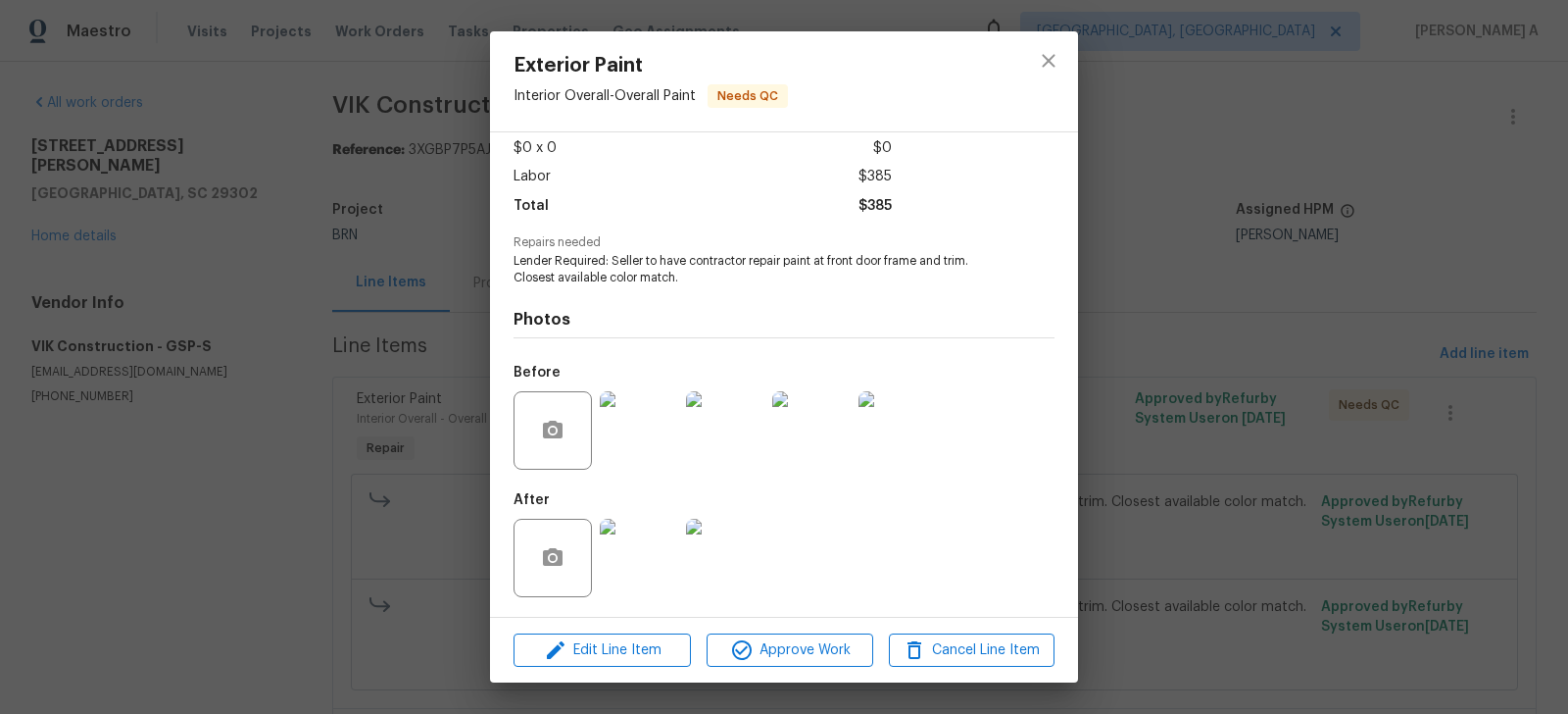
click at [634, 430] on img at bounding box center [639, 430] width 78 height 78
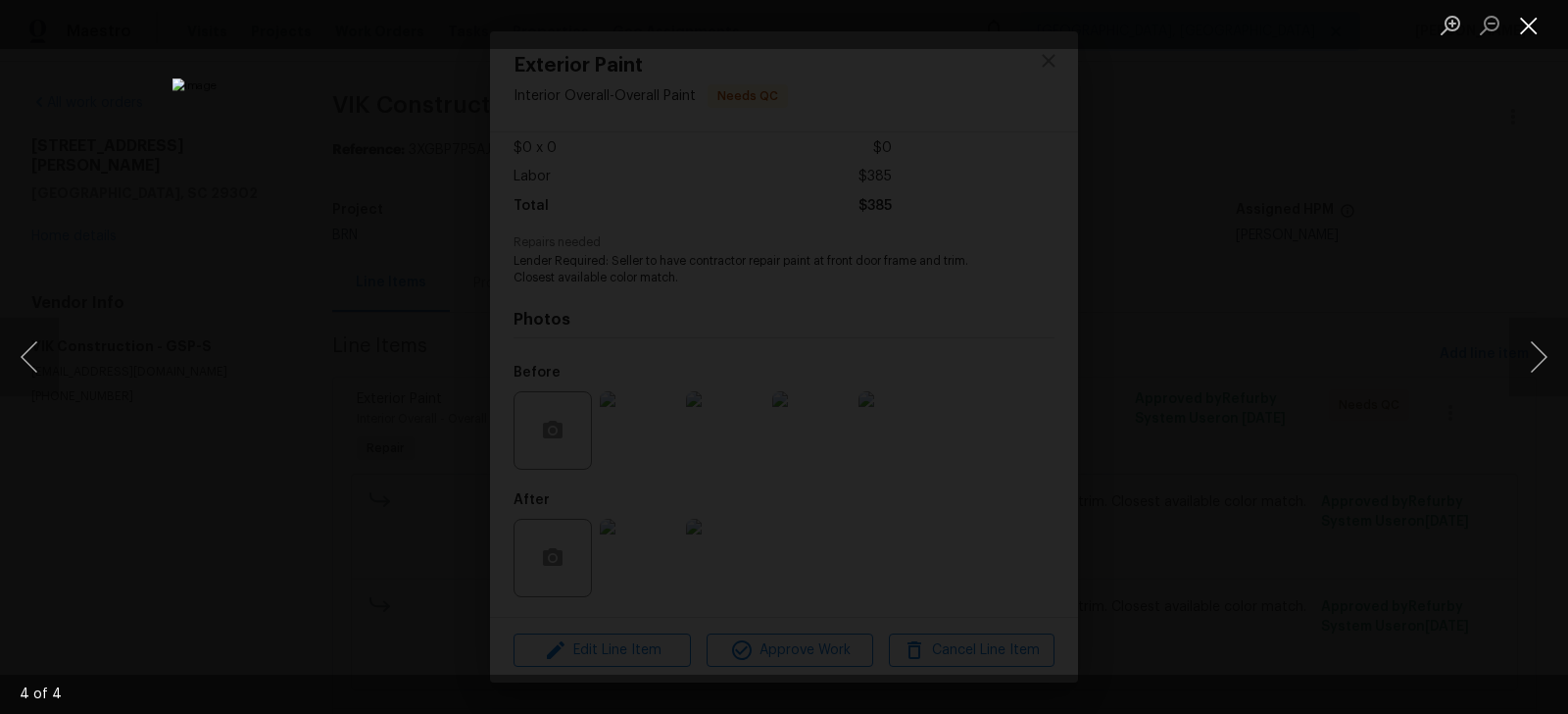
click at [1515, 26] on button "Close lightbox" at bounding box center [1528, 25] width 39 height 35
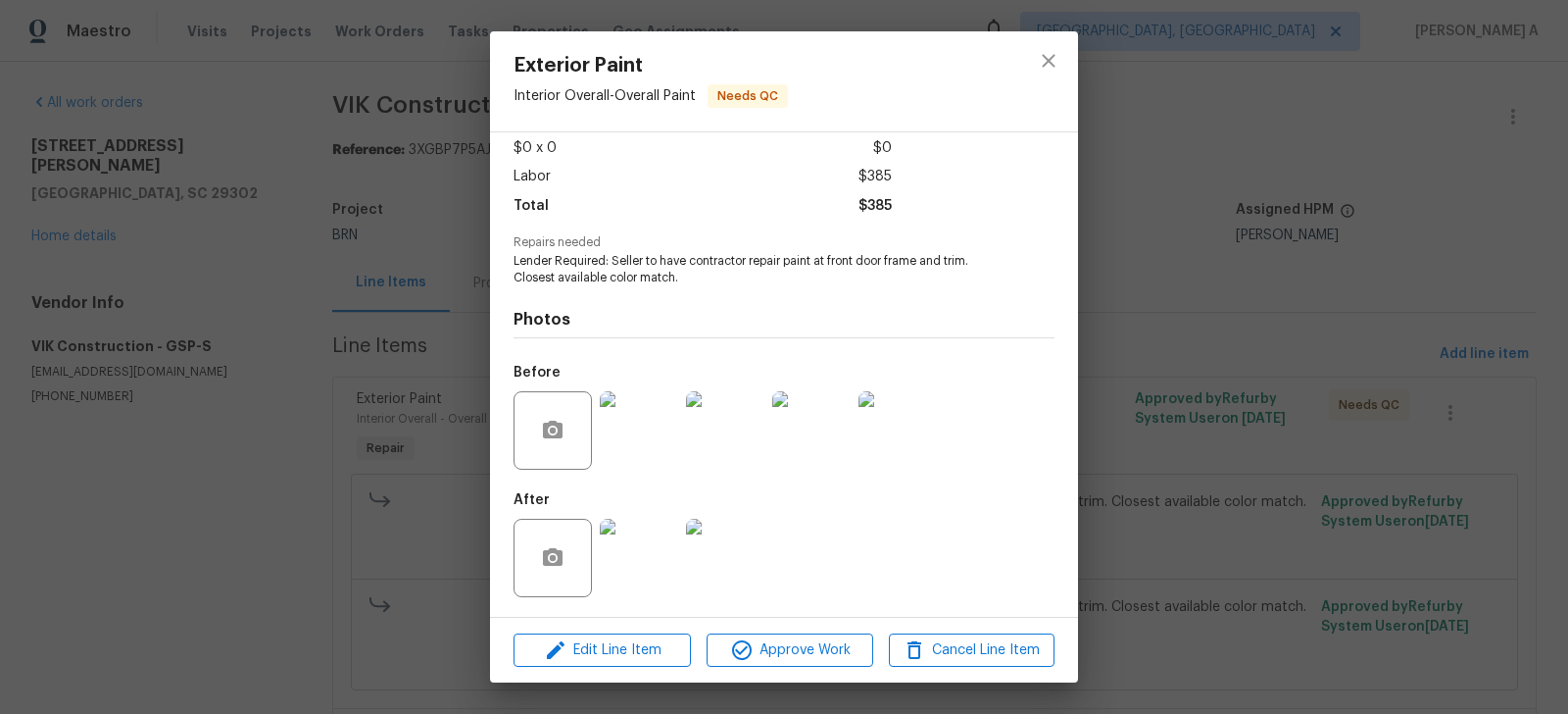
click at [629, 529] on img at bounding box center [639, 557] width 78 height 78
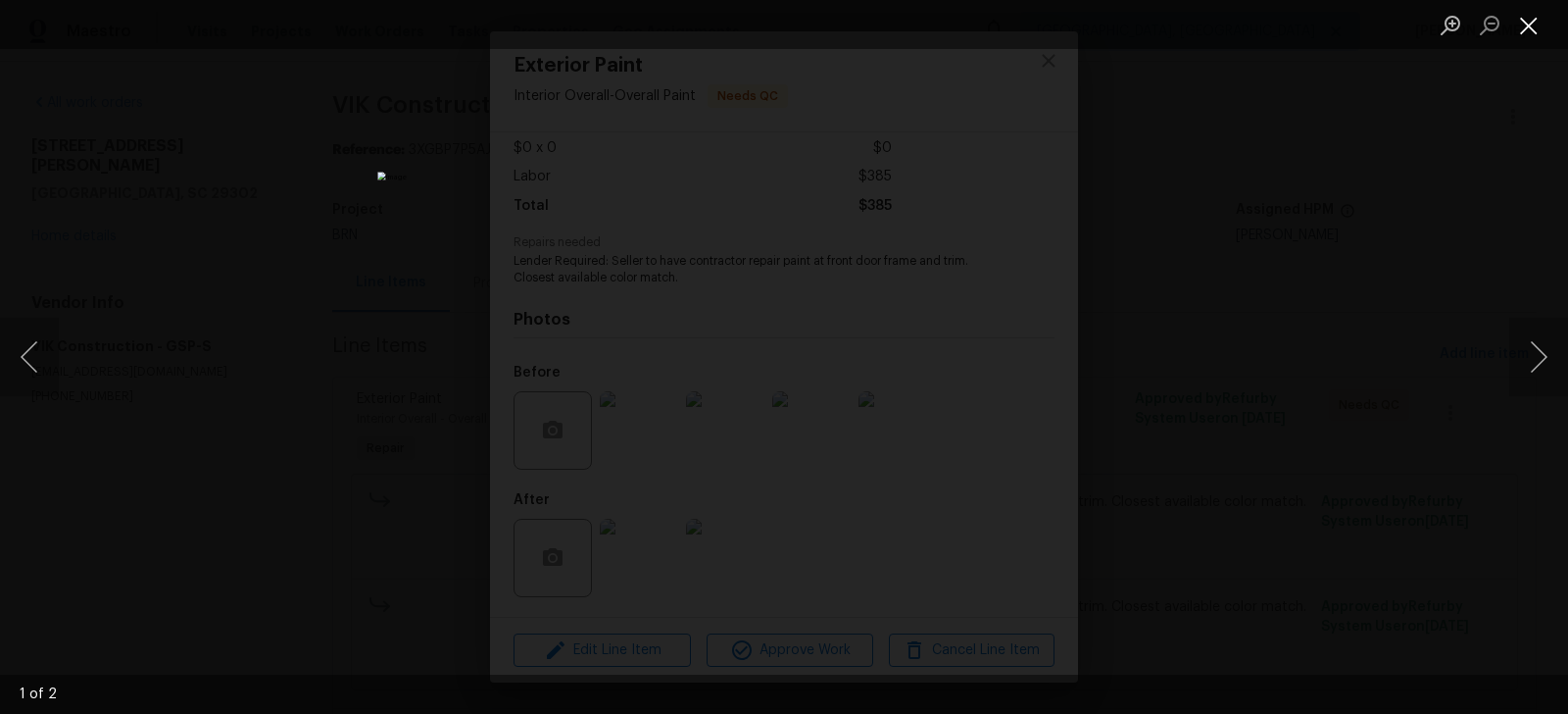
click at [1520, 31] on button "Close lightbox" at bounding box center [1528, 25] width 39 height 35
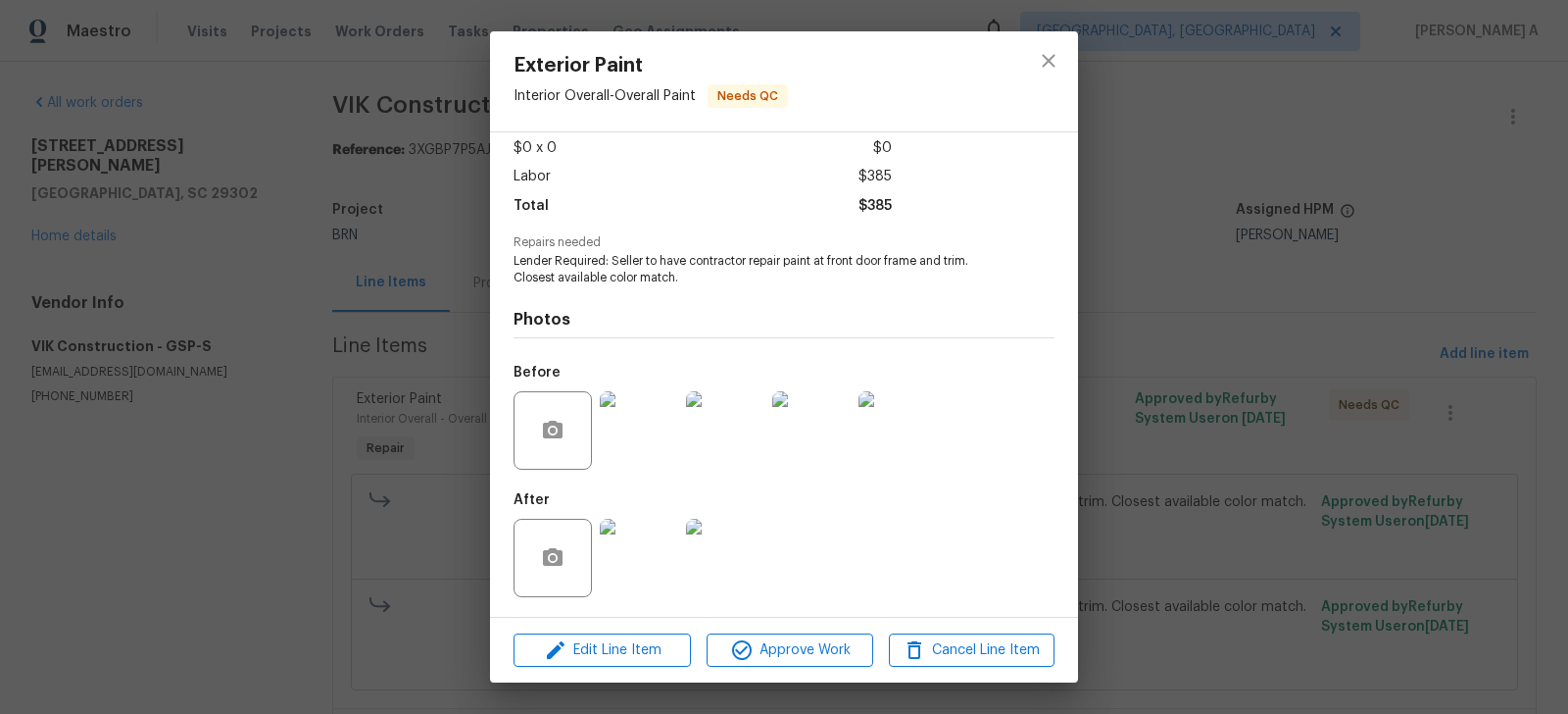
click at [622, 454] on img at bounding box center [639, 430] width 78 height 78
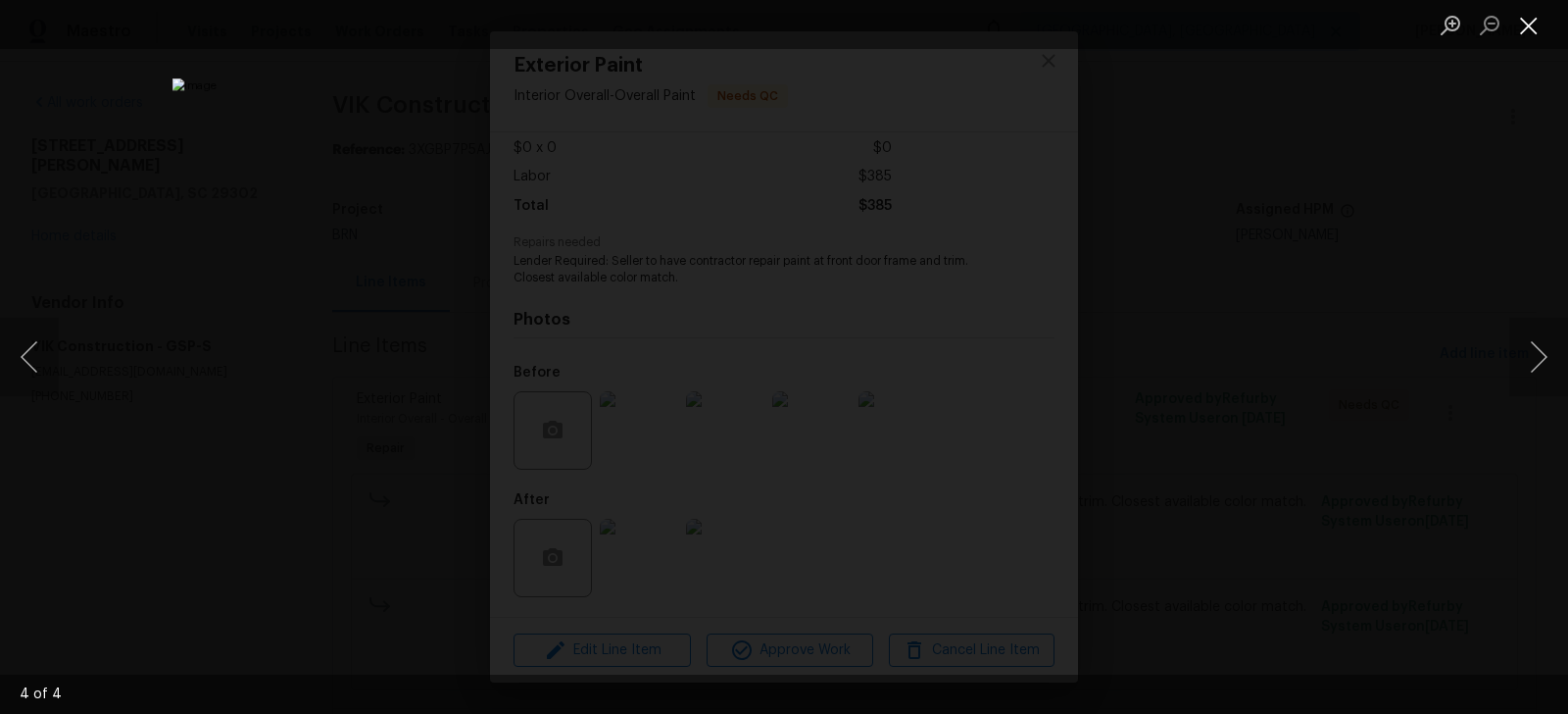
click at [1533, 14] on button "Close lightbox" at bounding box center [1528, 25] width 39 height 35
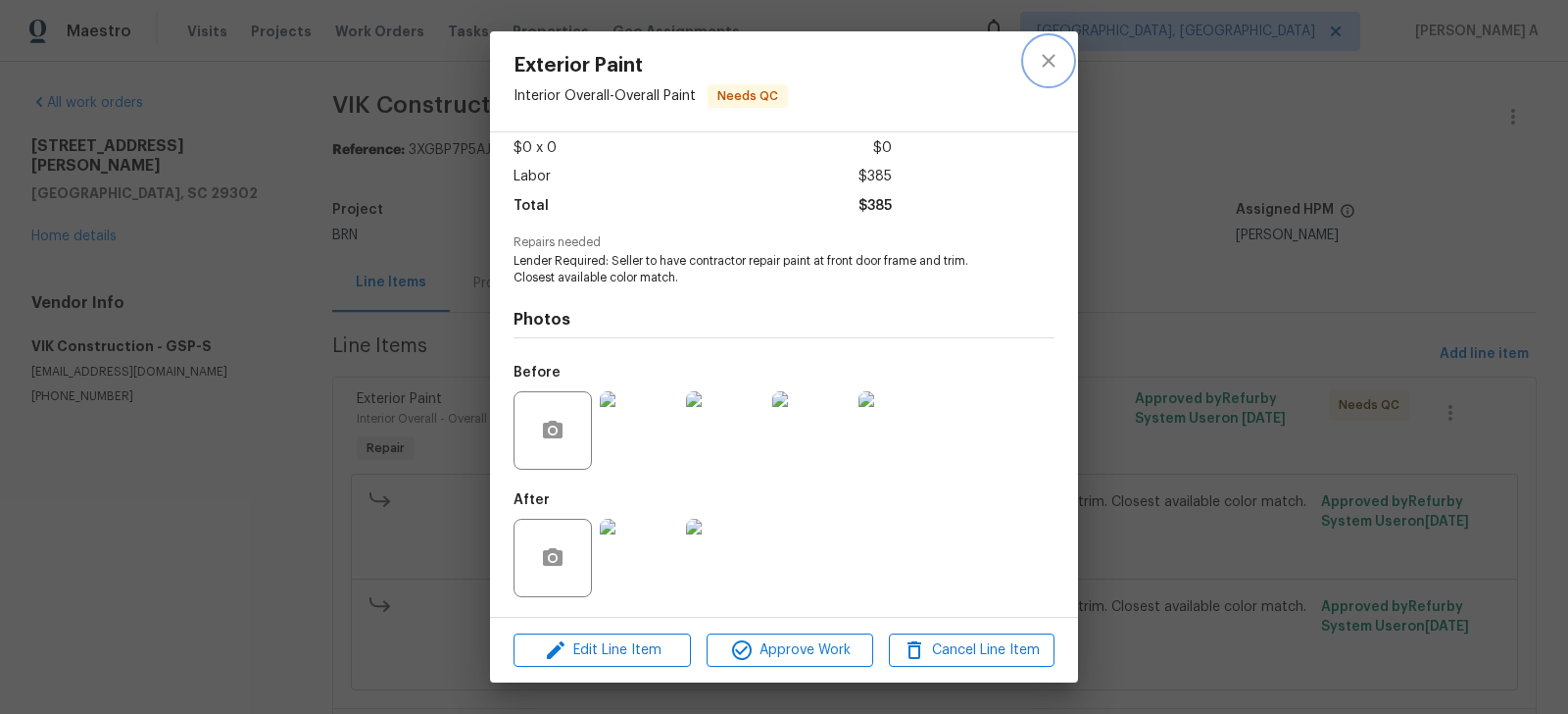
click at [1037, 70] on icon "close" at bounding box center [1049, 61] width 24 height 24
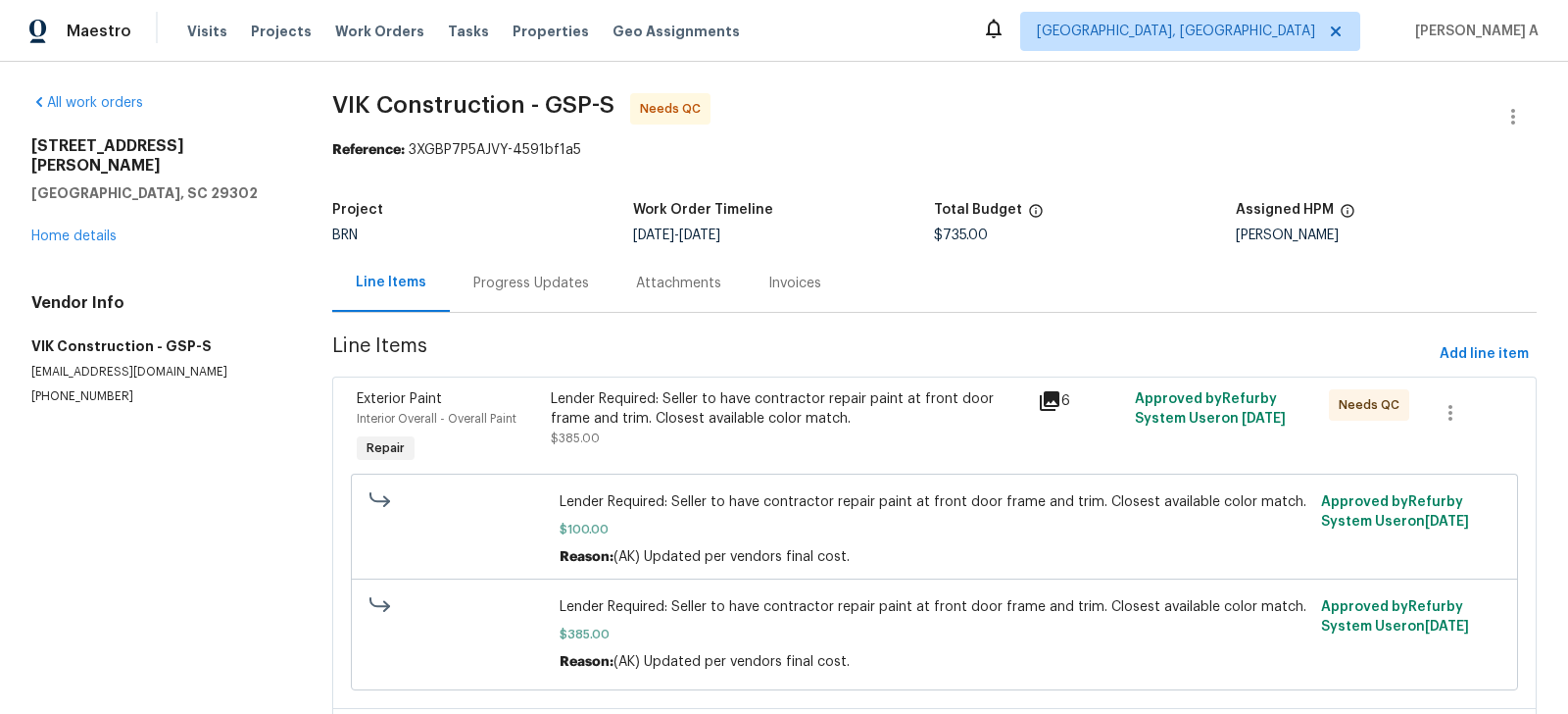
click at [526, 296] on div "Progress Updates" at bounding box center [531, 283] width 163 height 58
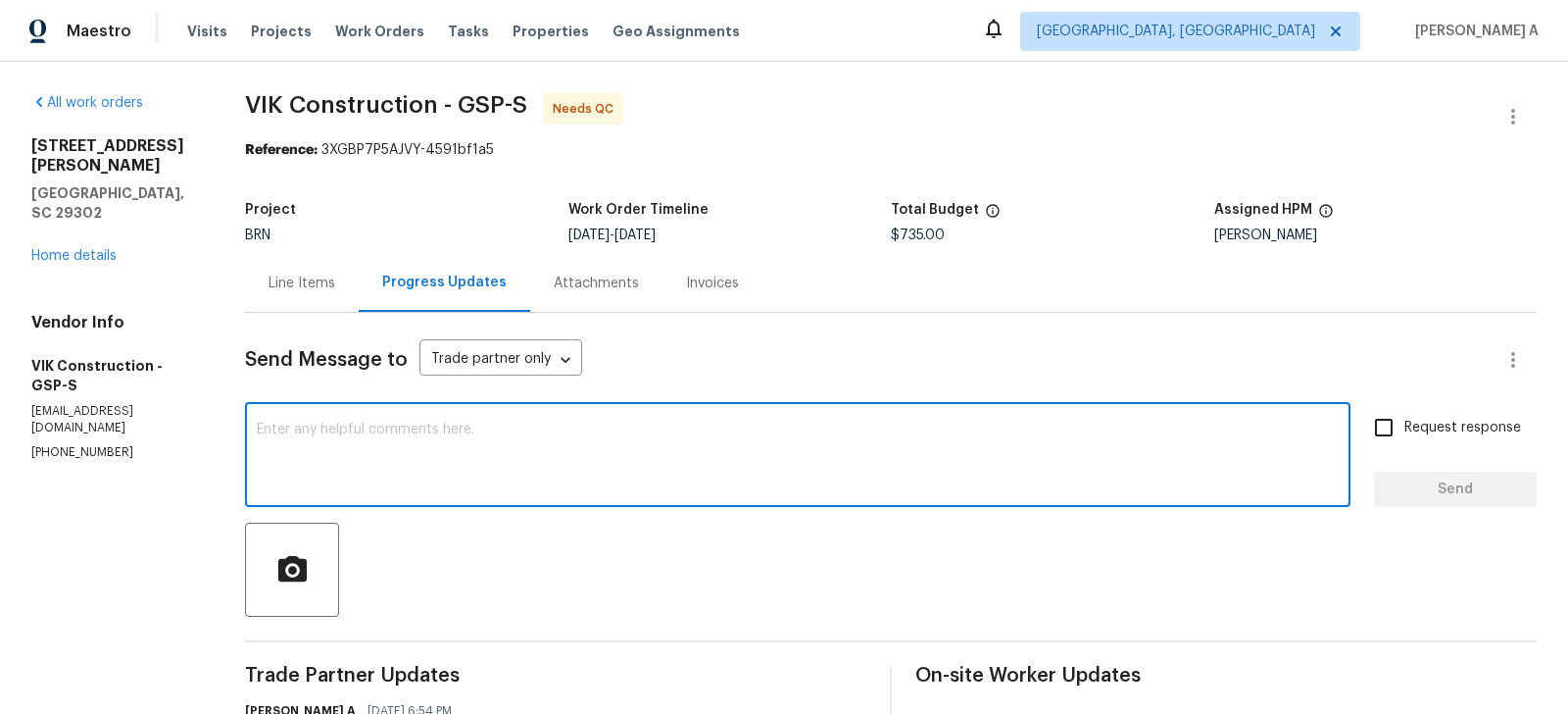
click at [526, 475] on textarea at bounding box center [798, 456] width 1082 height 69
type textarea "Hi, Could you please upload door"
click at [356, 434] on textarea "Hi, Could you please upload door" at bounding box center [798, 456] width 1082 height 69
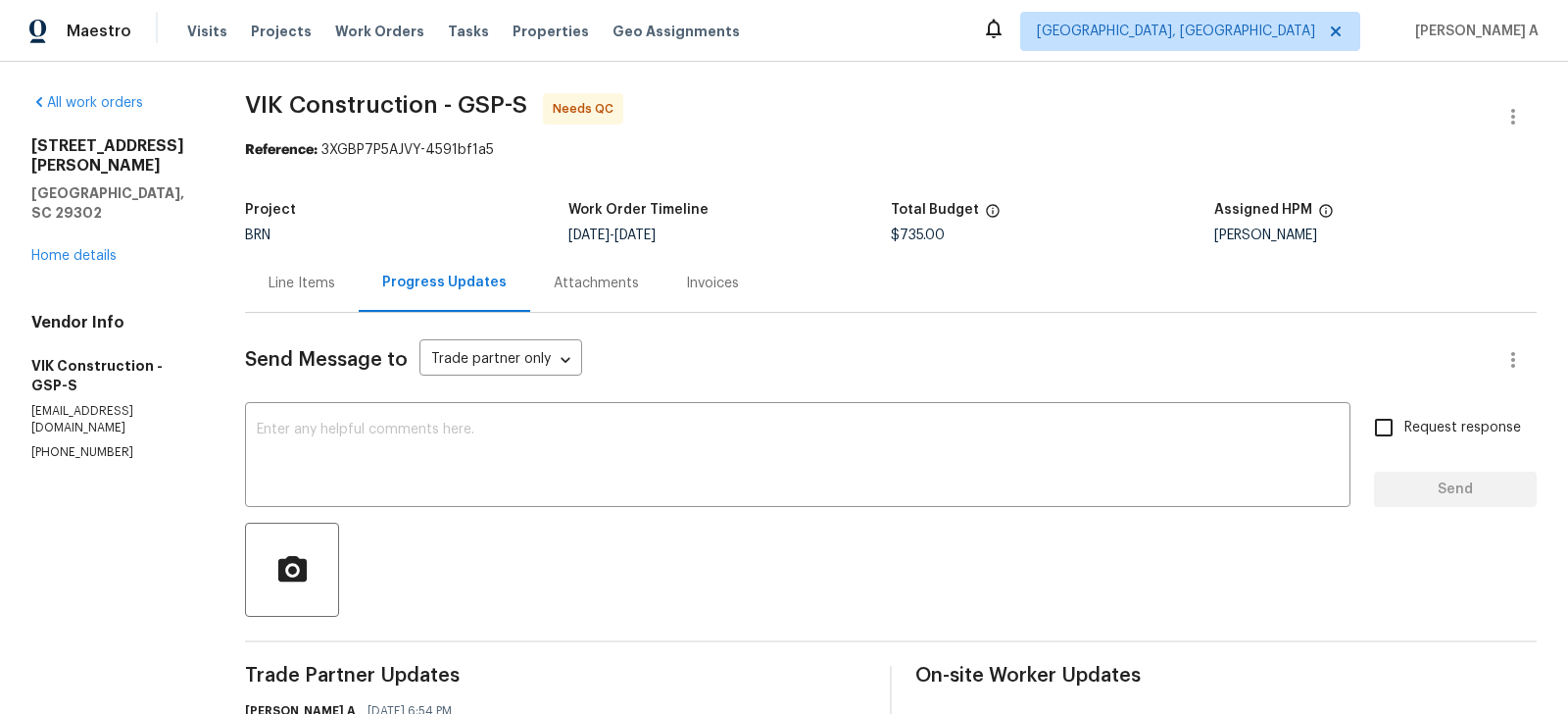
click at [331, 282] on div "Line Items" at bounding box center [301, 283] width 67 height 20
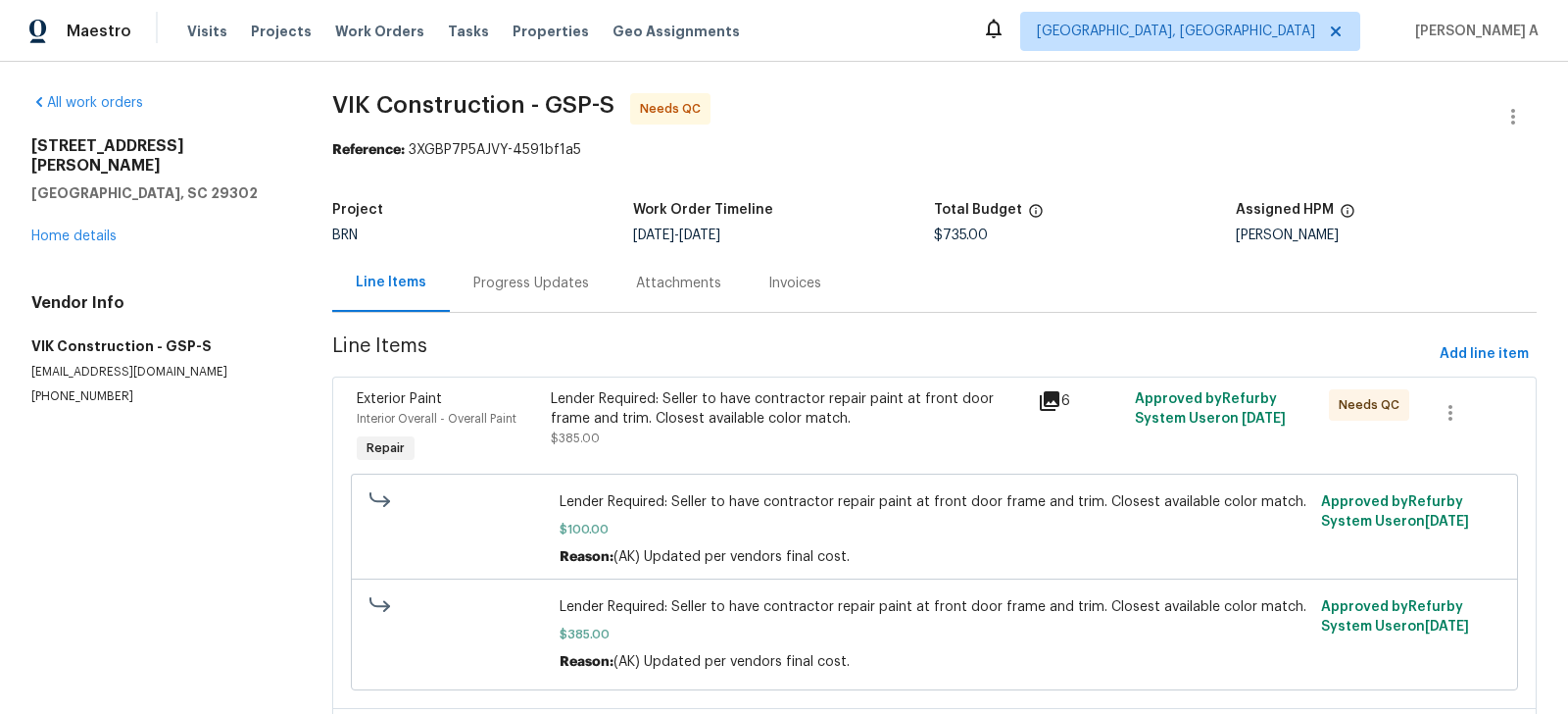
click at [499, 301] on div "Progress Updates" at bounding box center [531, 283] width 163 height 58
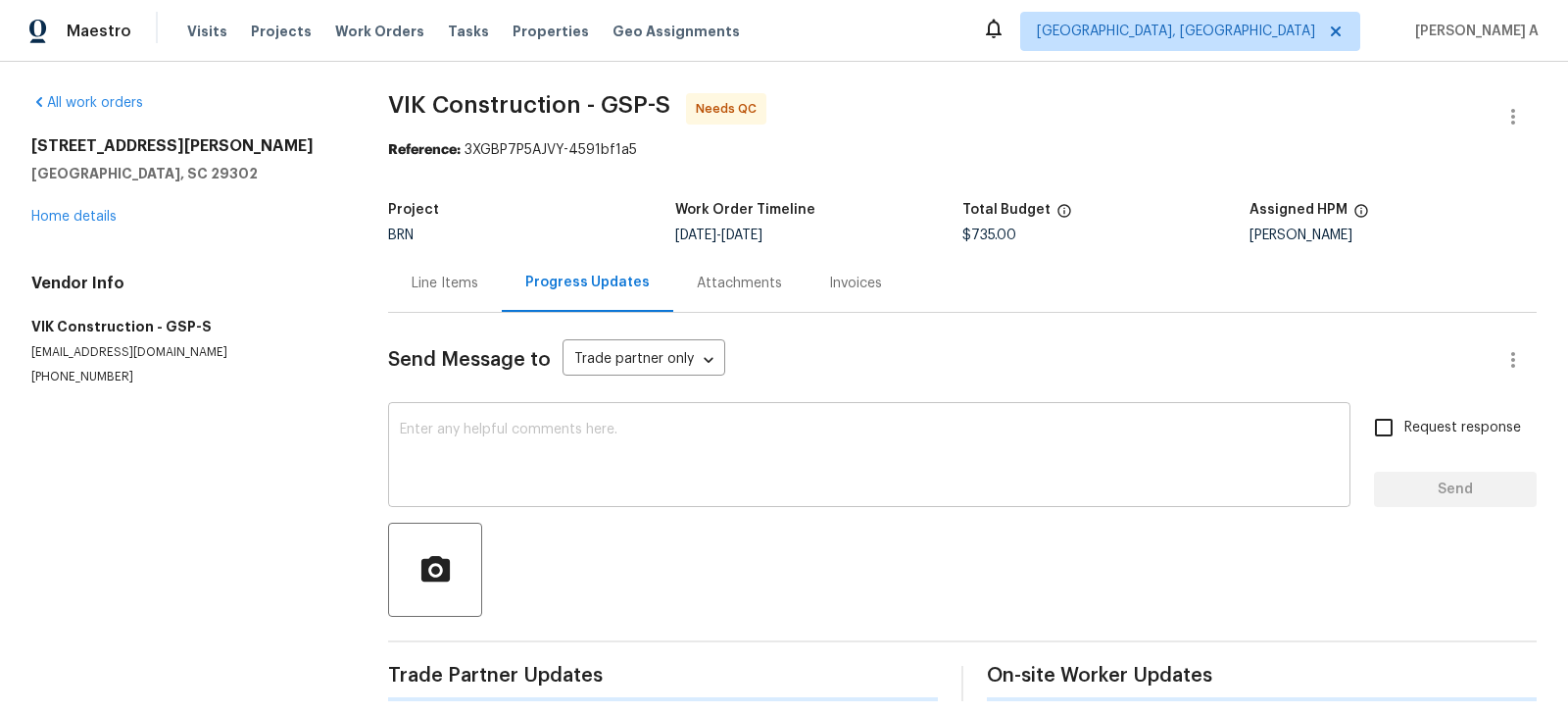
click at [523, 454] on textarea at bounding box center [870, 456] width 939 height 69
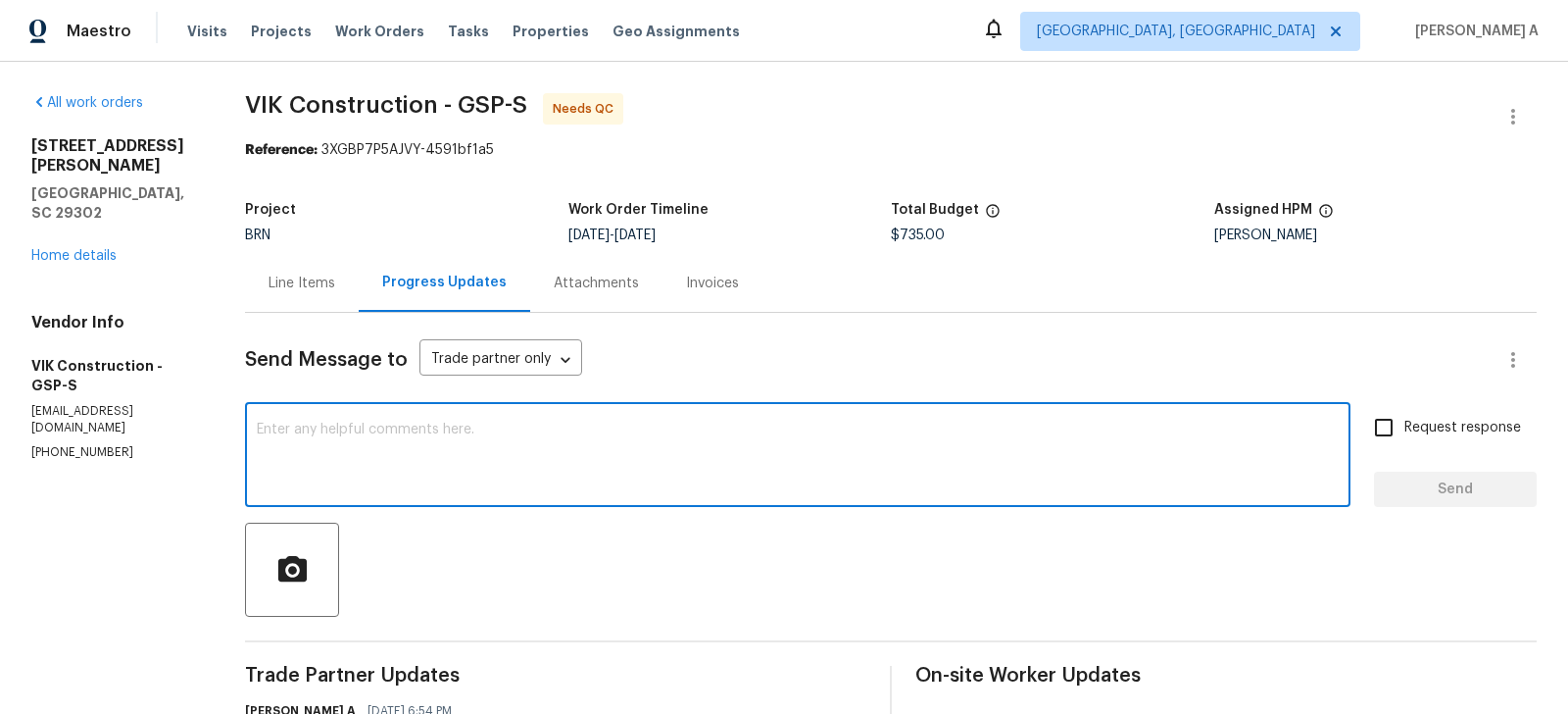
paste textarea "Hi, Could you please upload door"
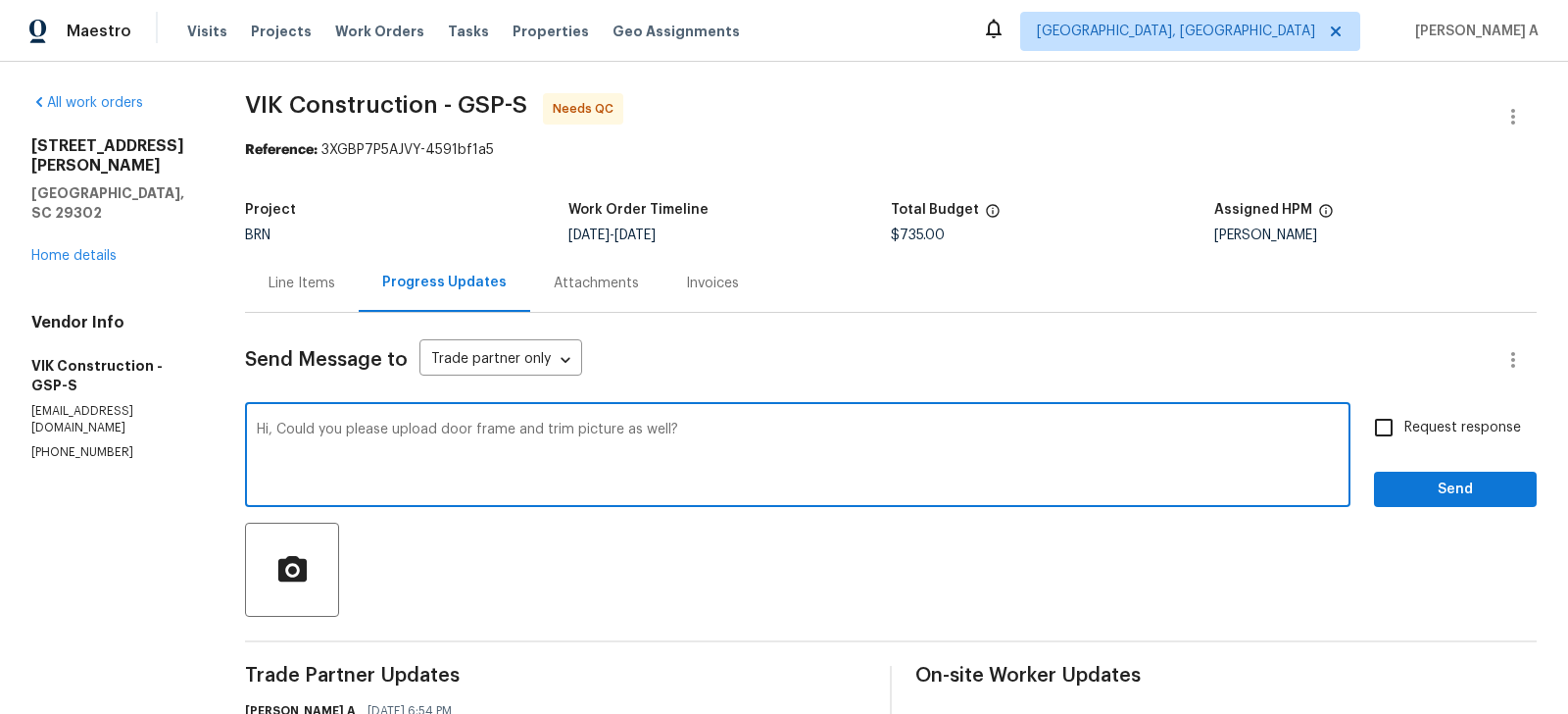
click at [975, 440] on textarea "Hi, Could you please upload door frame and trim picture as well?" at bounding box center [798, 456] width 1082 height 69
type textarea "Hi, Could you please upload door frame and trim picture as well?"
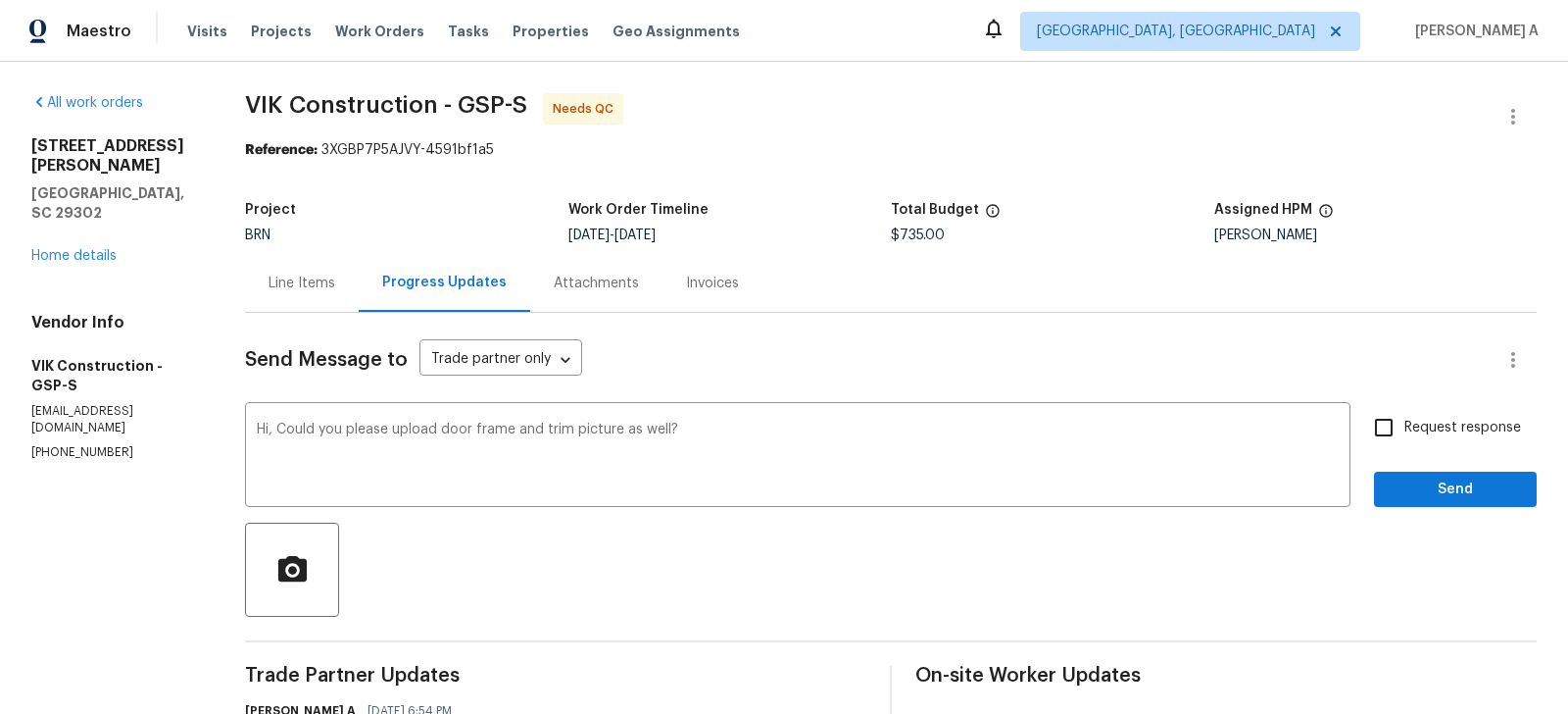
click at [1420, 422] on span "Request response" at bounding box center [1463, 428] width 116 height 21
click at [1405, 422] on input "Request response" at bounding box center [1383, 427] width 41 height 41
checkbox input "true"
click at [1452, 487] on span "Send" at bounding box center [1456, 490] width 131 height 25
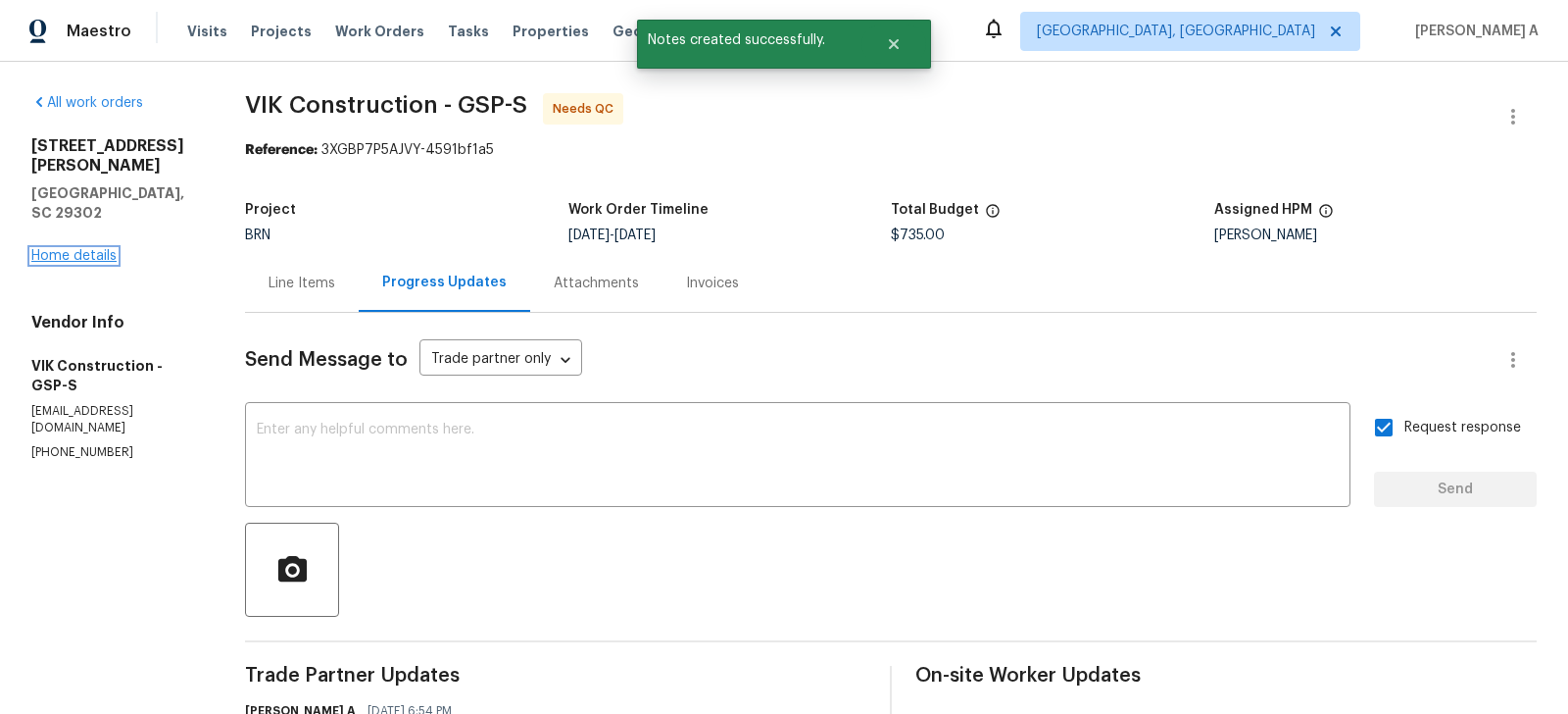
click at [64, 249] on link "Home details" at bounding box center [74, 256] width 85 height 14
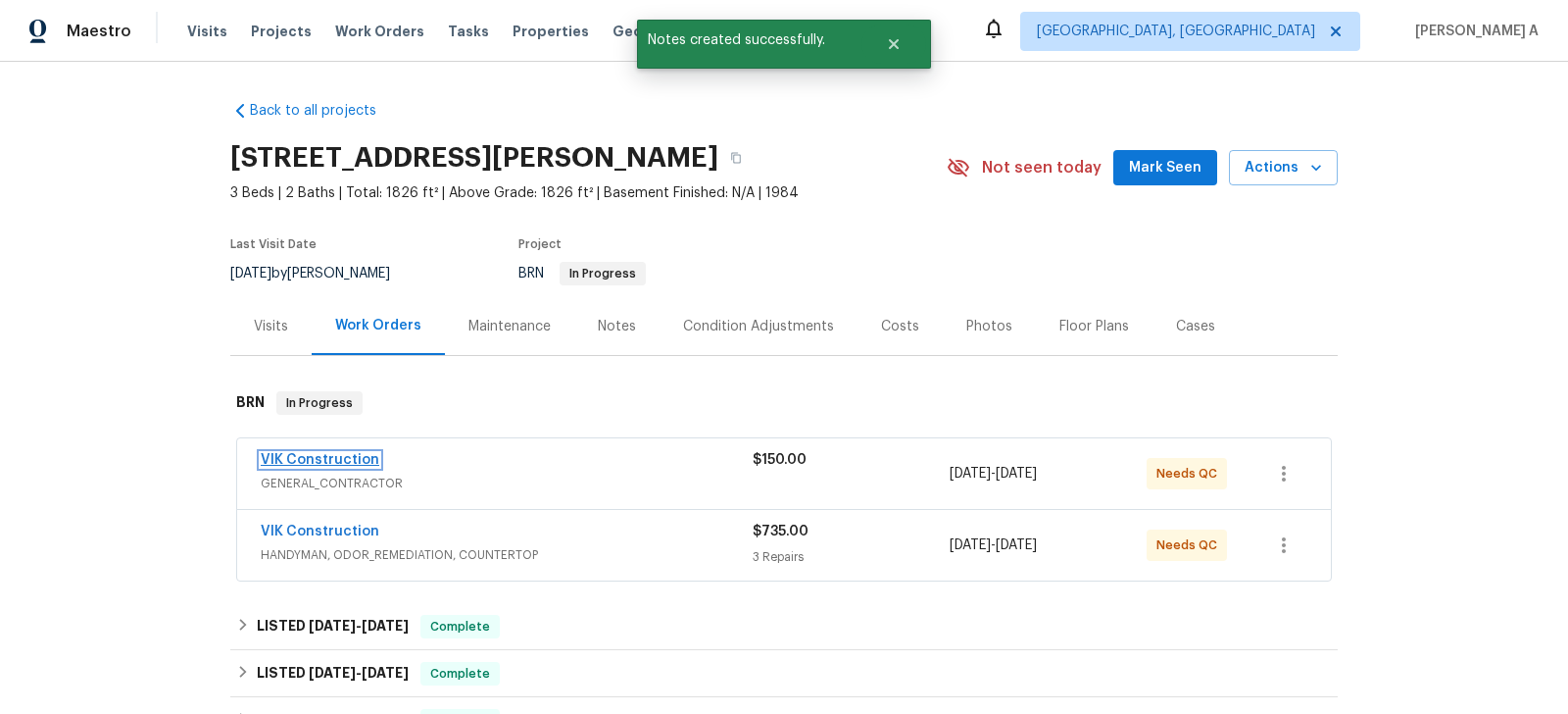
click at [330, 453] on link "VIK Construction" at bounding box center [320, 460] width 118 height 14
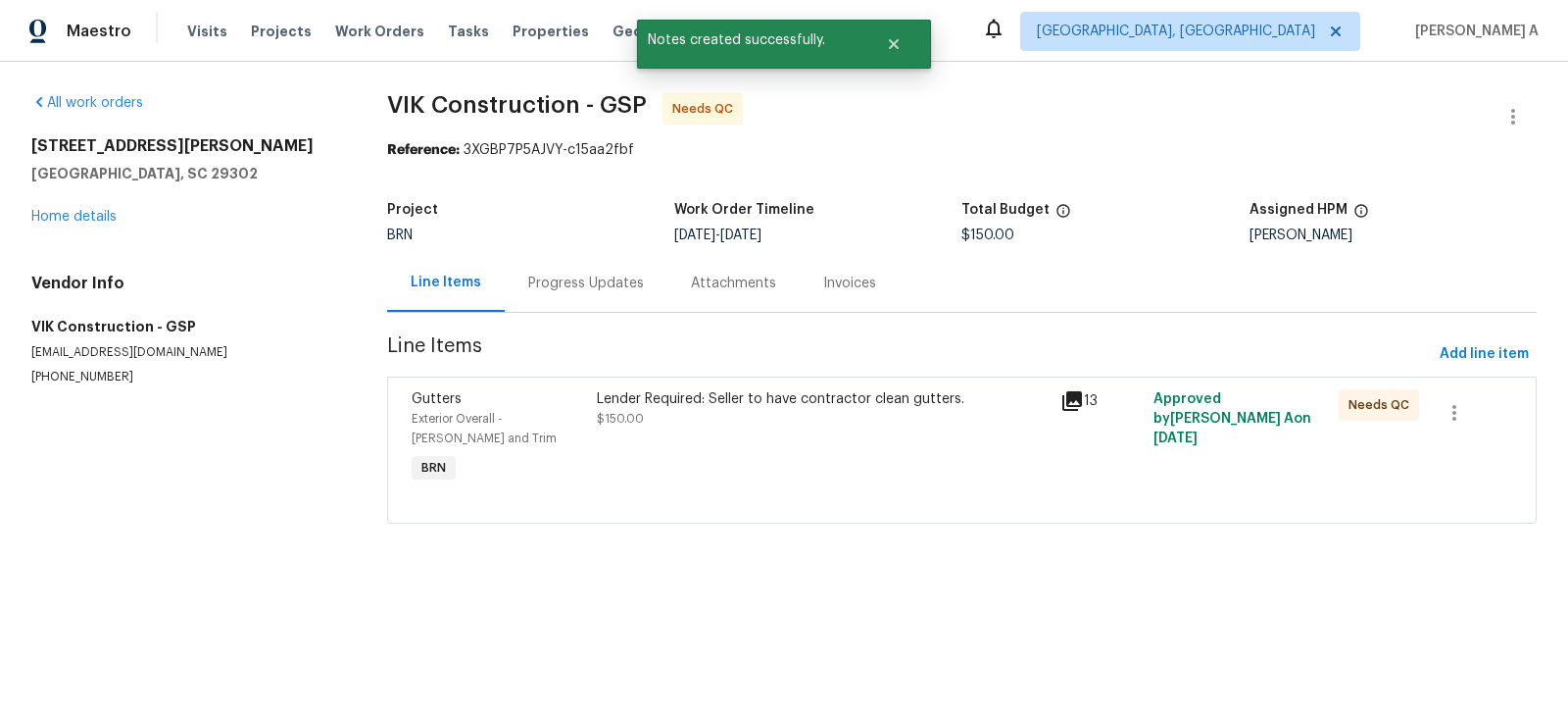
click at [808, 410] on div "Lender Required: Seller to have contractor clean gutters. $150.00" at bounding box center [822, 408] width 452 height 39
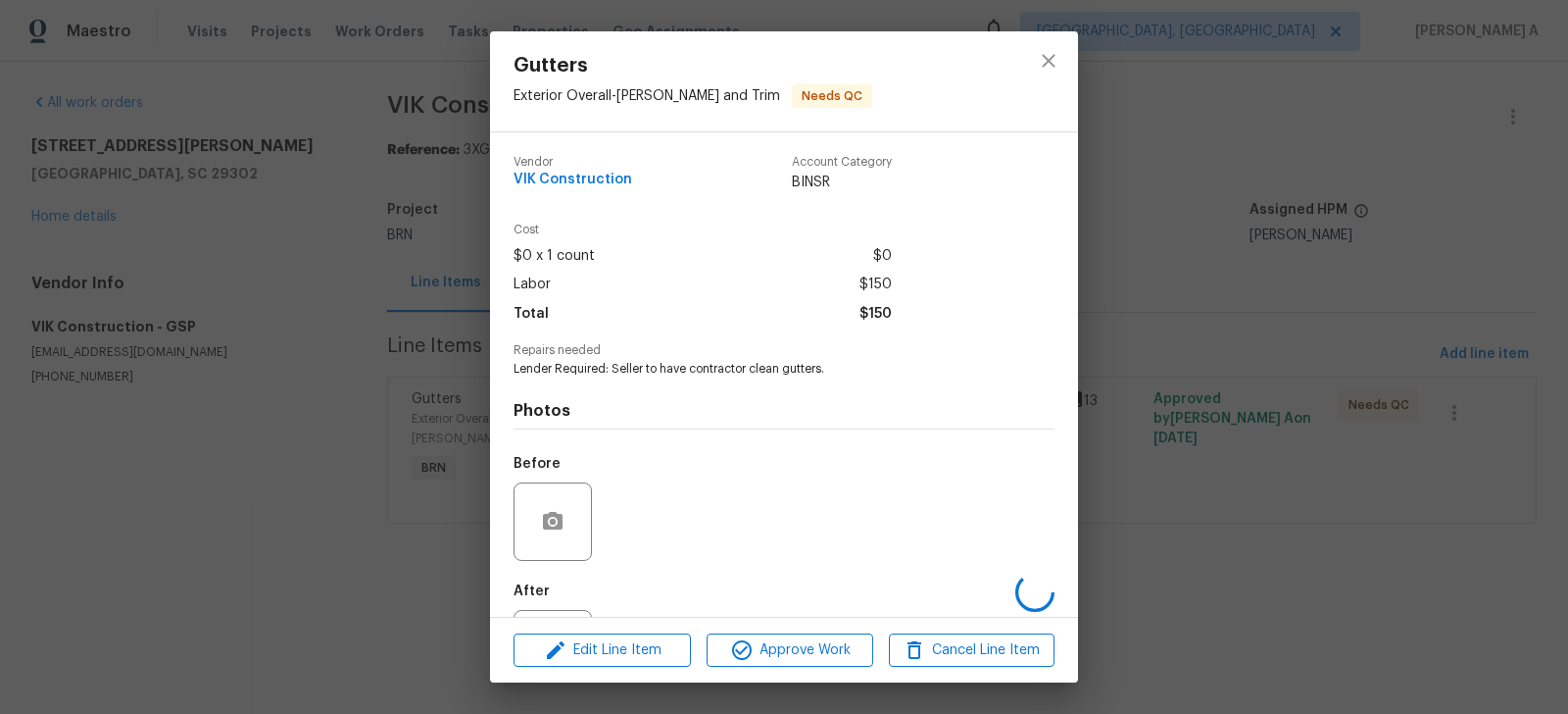
scroll to position [91, 0]
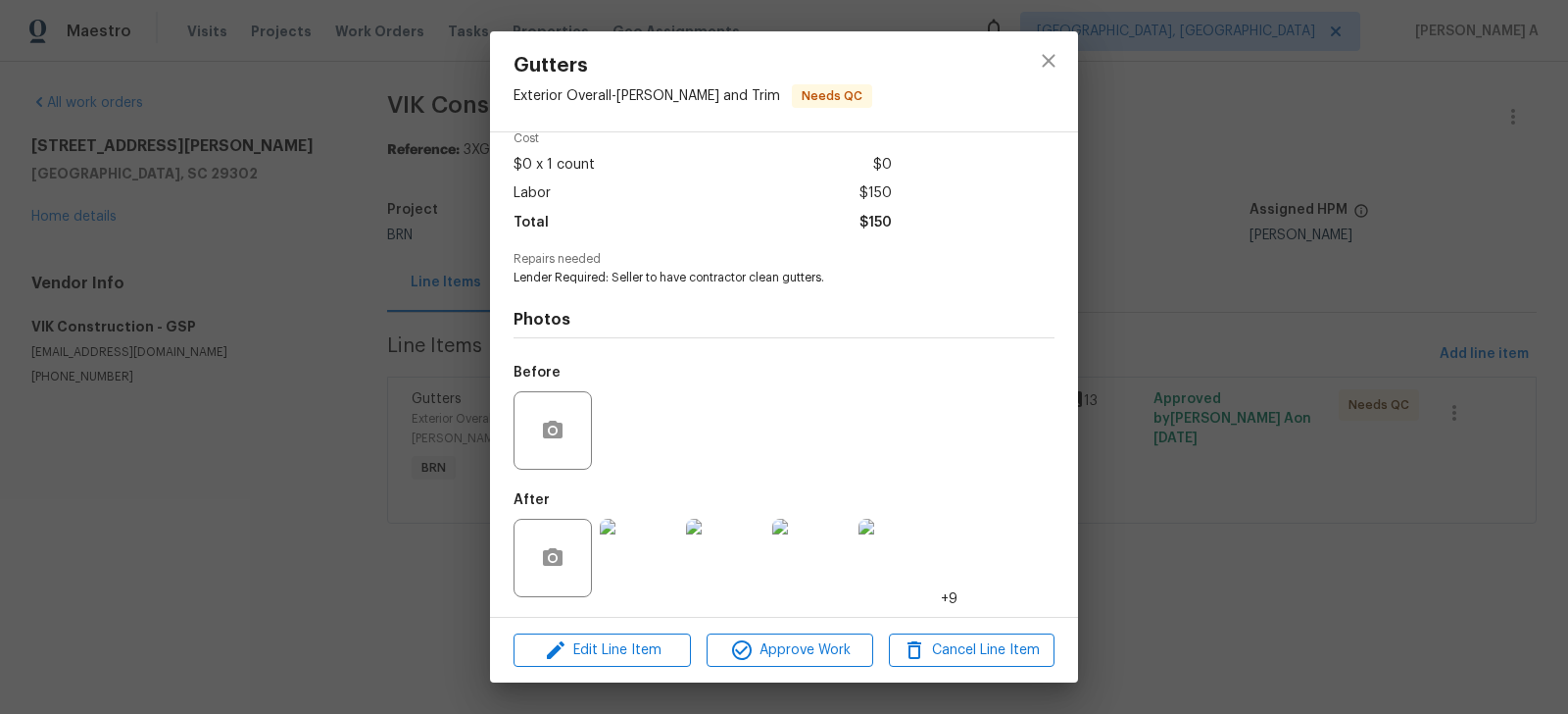
click at [627, 574] on img at bounding box center [639, 557] width 78 height 78
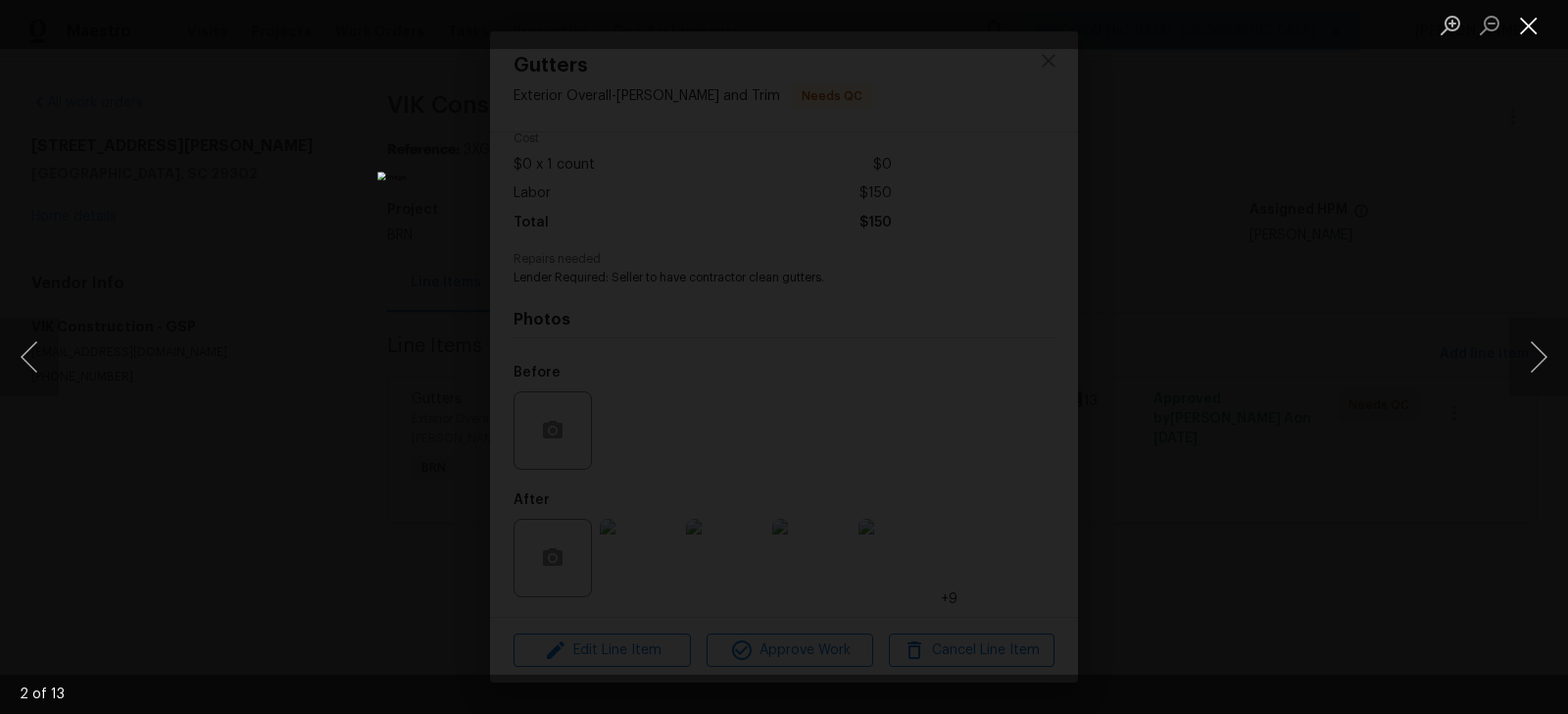
click at [1527, 25] on button "Close lightbox" at bounding box center [1528, 25] width 39 height 35
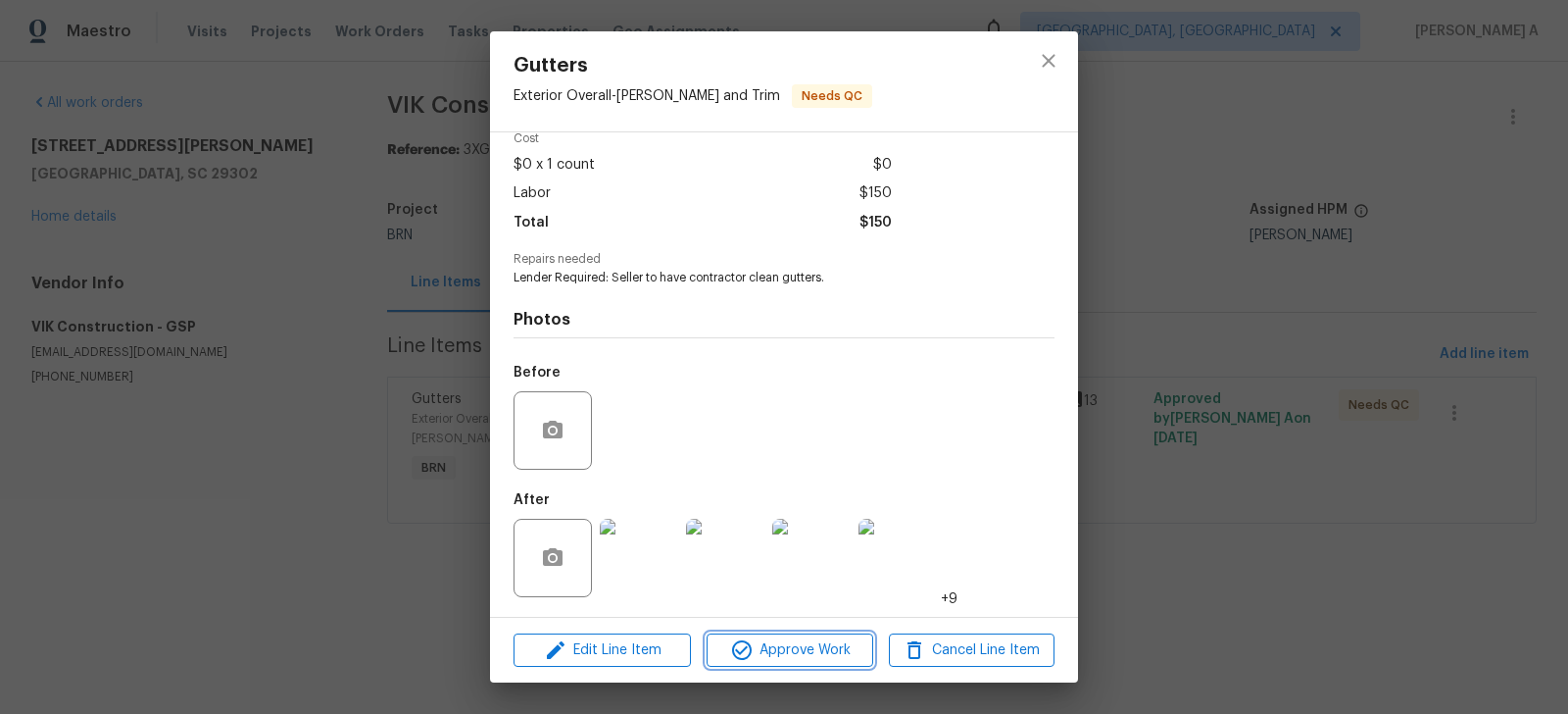
click at [769, 645] on span "Approve Work" at bounding box center [789, 650] width 154 height 25
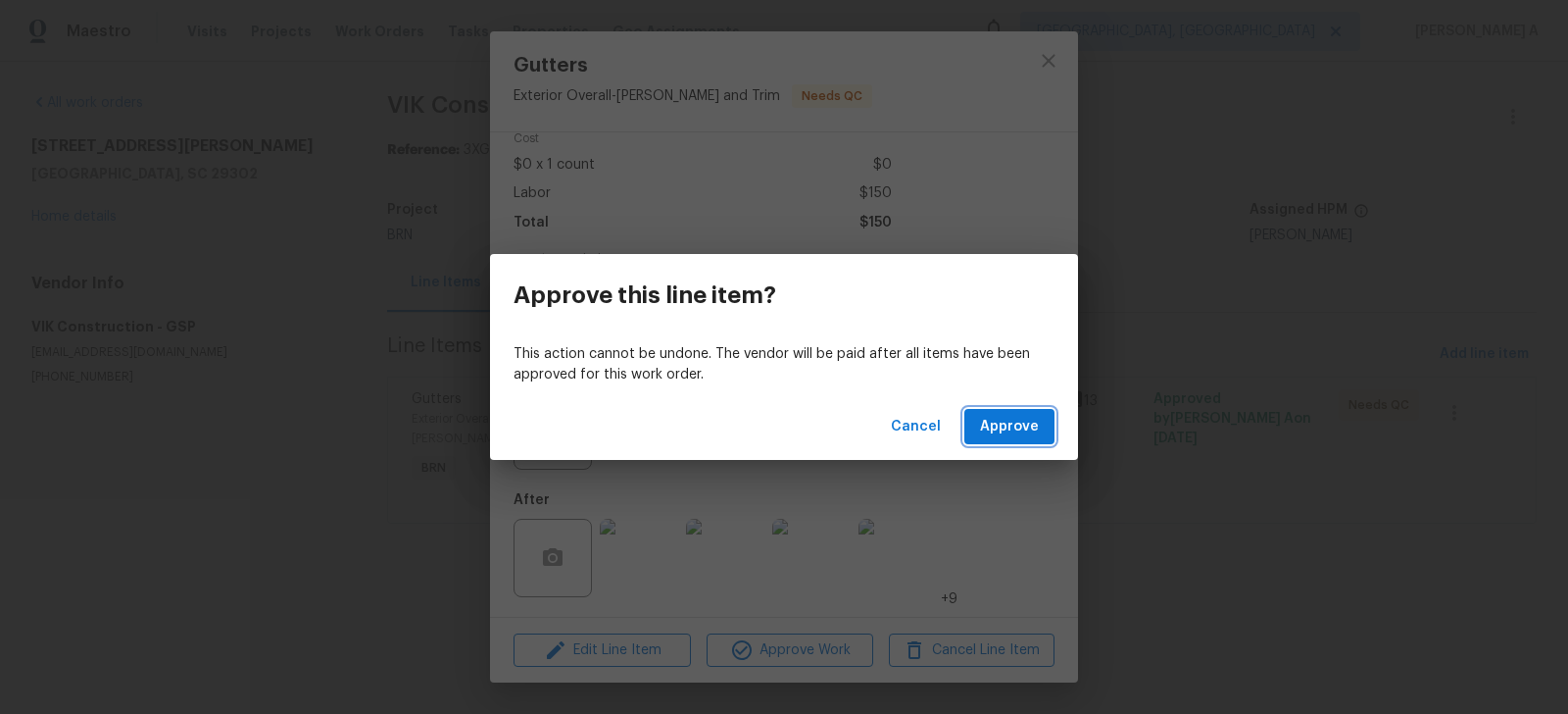
click at [1020, 435] on span "Approve" at bounding box center [1009, 427] width 59 height 25
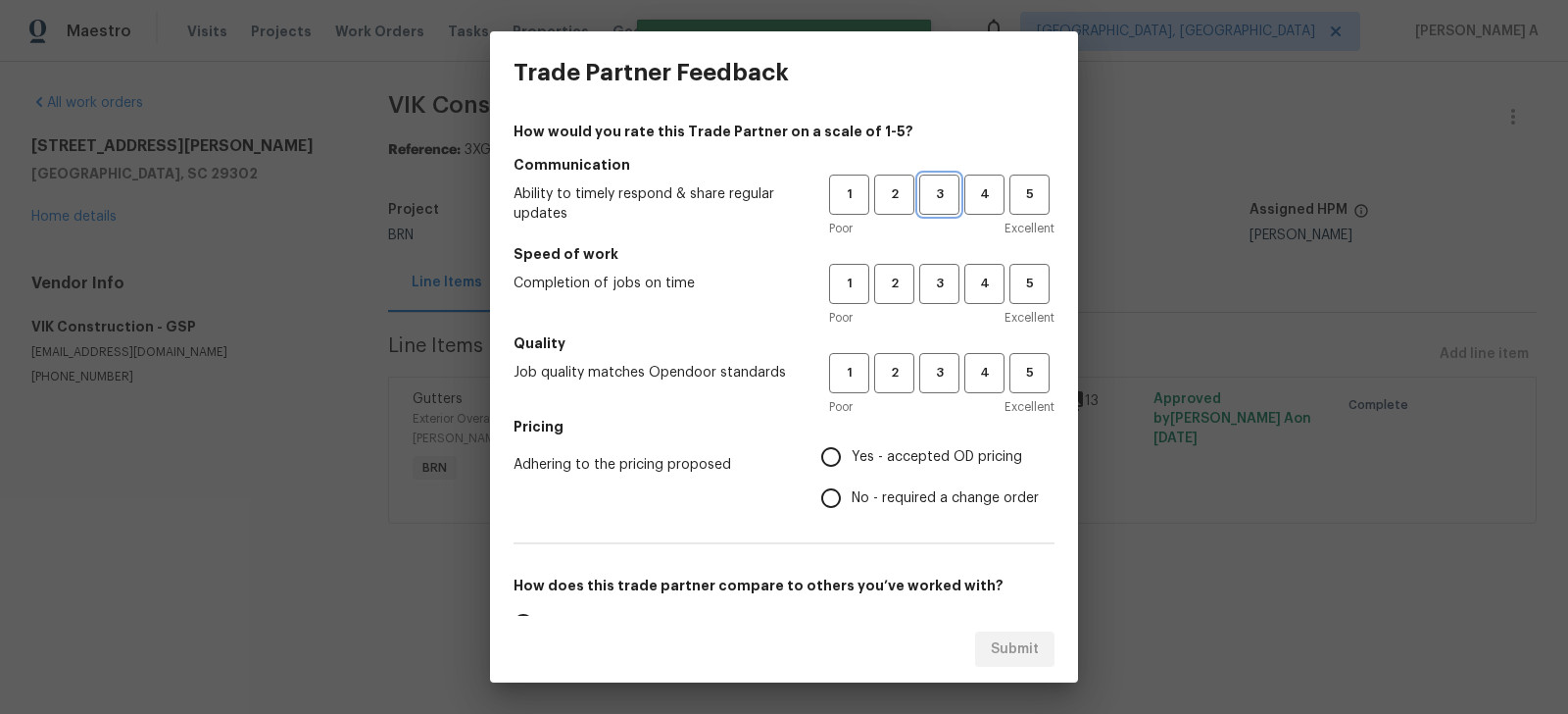
click at [938, 196] on span "3" at bounding box center [939, 195] width 37 height 23
click at [938, 290] on span "3" at bounding box center [939, 283] width 37 height 23
click at [937, 383] on span "3" at bounding box center [939, 372] width 37 height 23
click at [900, 453] on span "Yes - accepted OD pricing" at bounding box center [937, 457] width 171 height 21
click at [852, 453] on input "Yes - accepted OD pricing" at bounding box center [830, 456] width 41 height 41
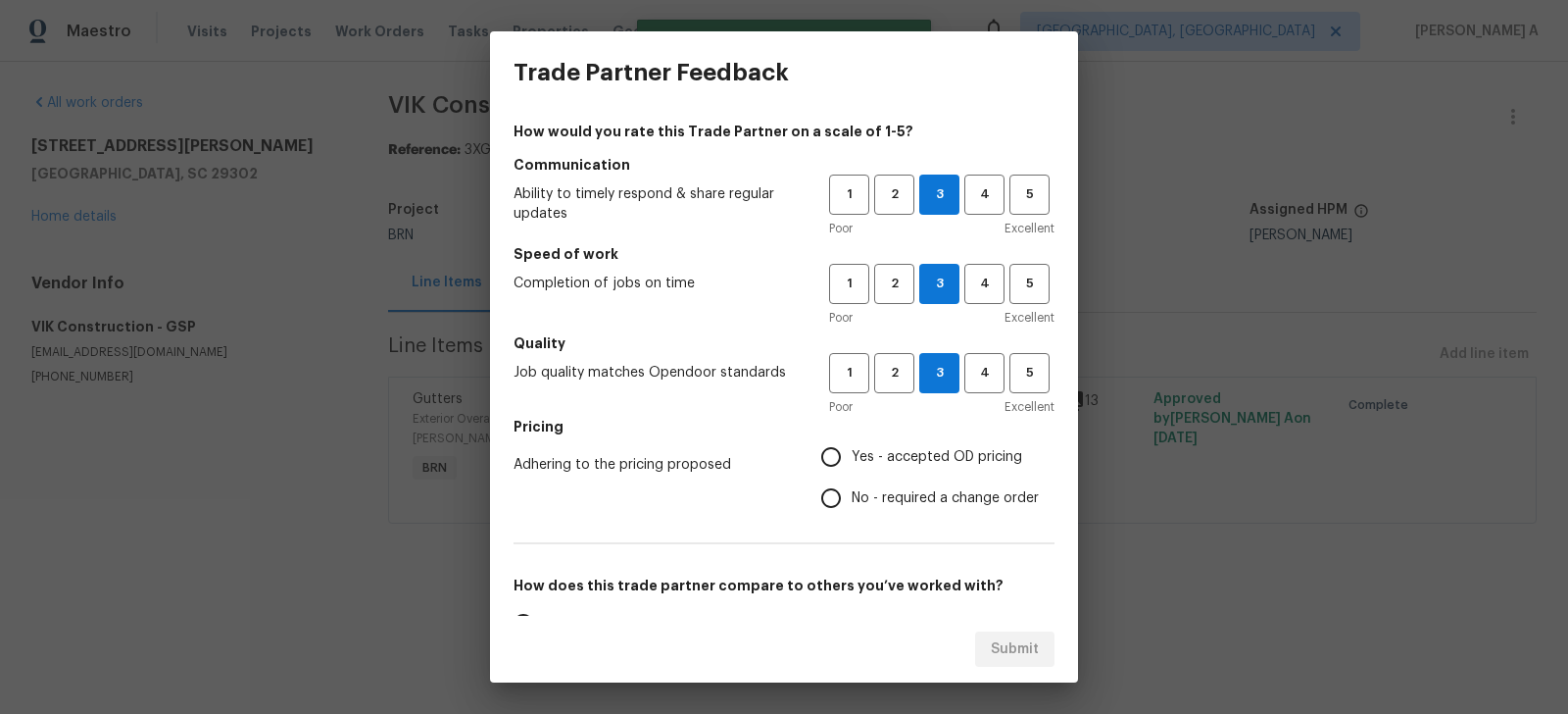
radio input "true"
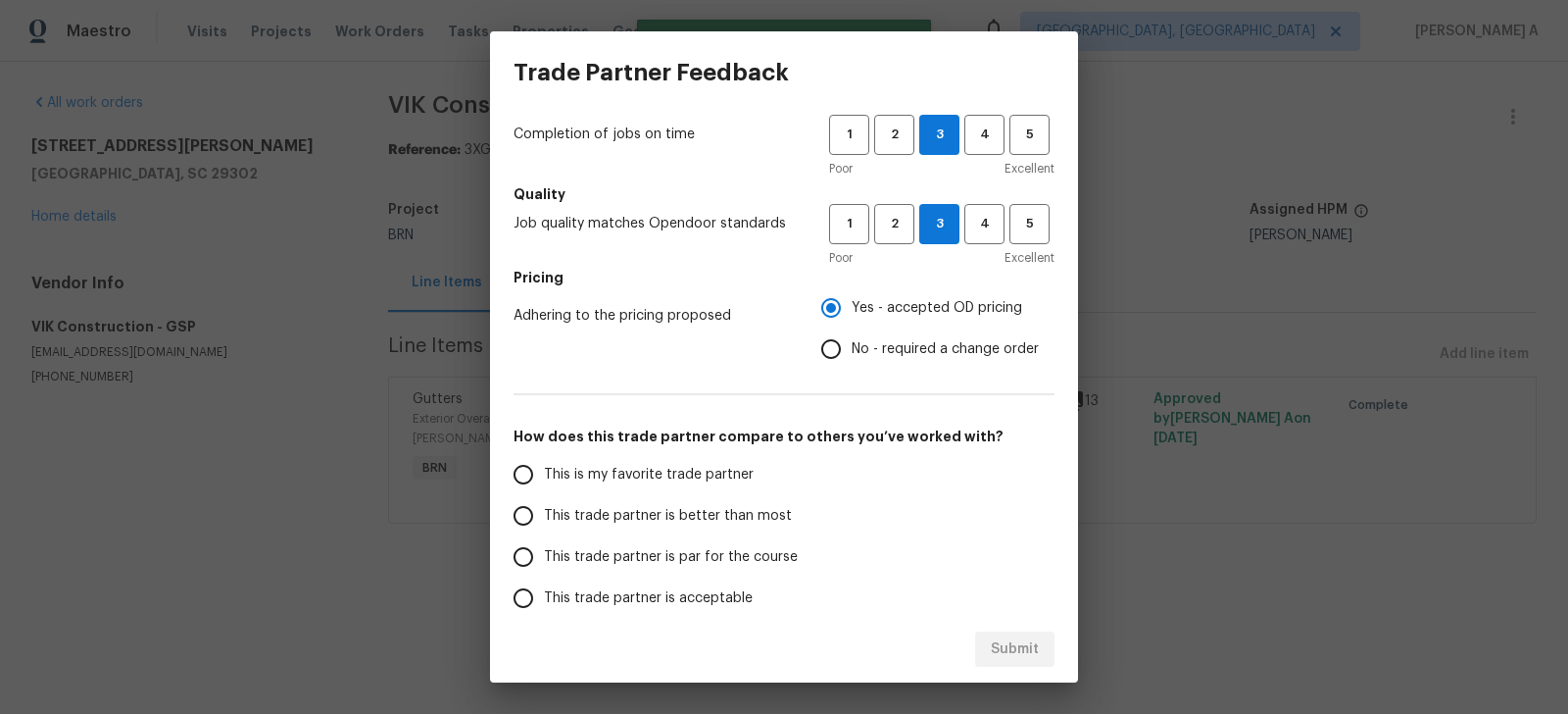
click at [648, 471] on span "This is my favorite trade partner" at bounding box center [648, 475] width 210 height 21
click at [544, 471] on input "This is my favorite trade partner" at bounding box center [522, 474] width 41 height 41
click at [1004, 649] on span "Submit" at bounding box center [1015, 649] width 48 height 25
radio input "true"
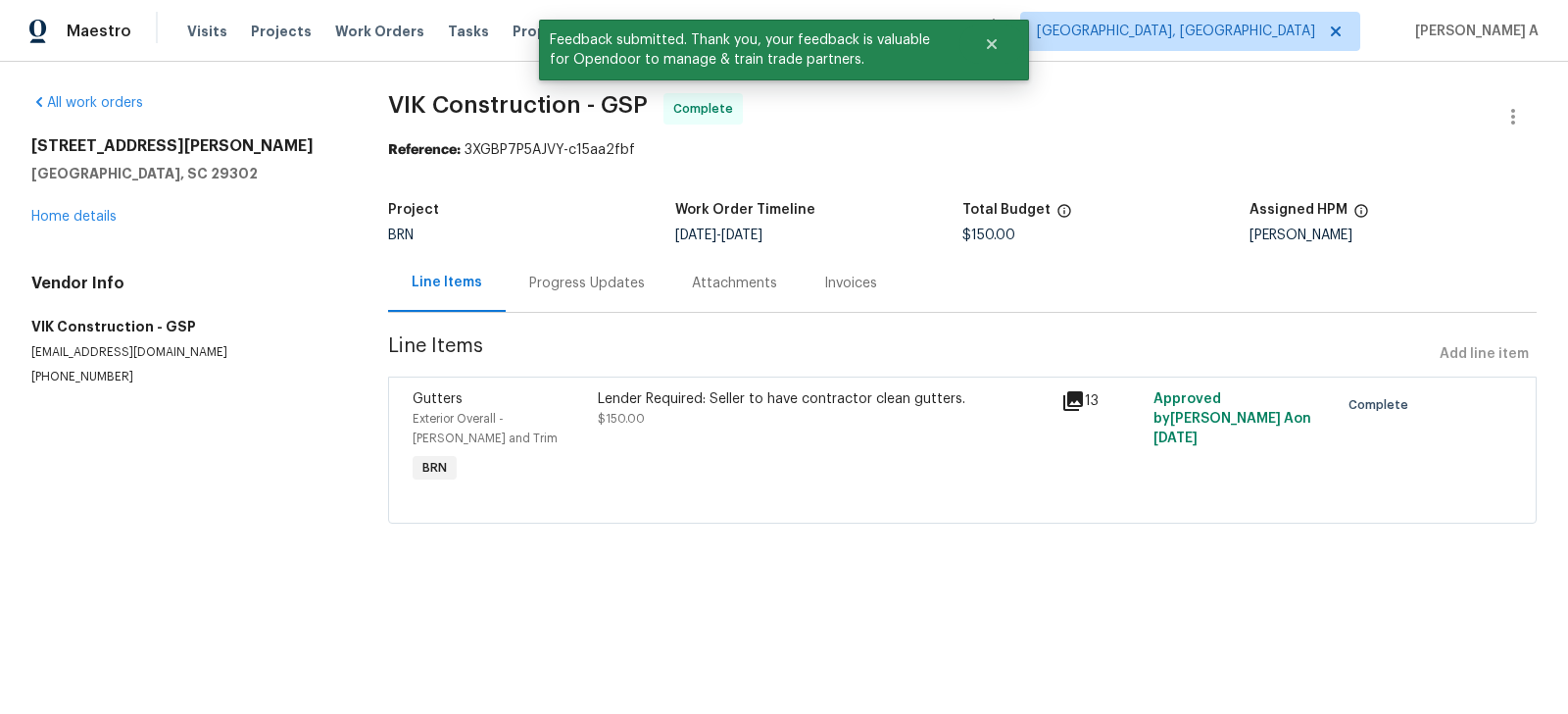
click at [558, 281] on div "Progress Updates" at bounding box center [587, 283] width 115 height 20
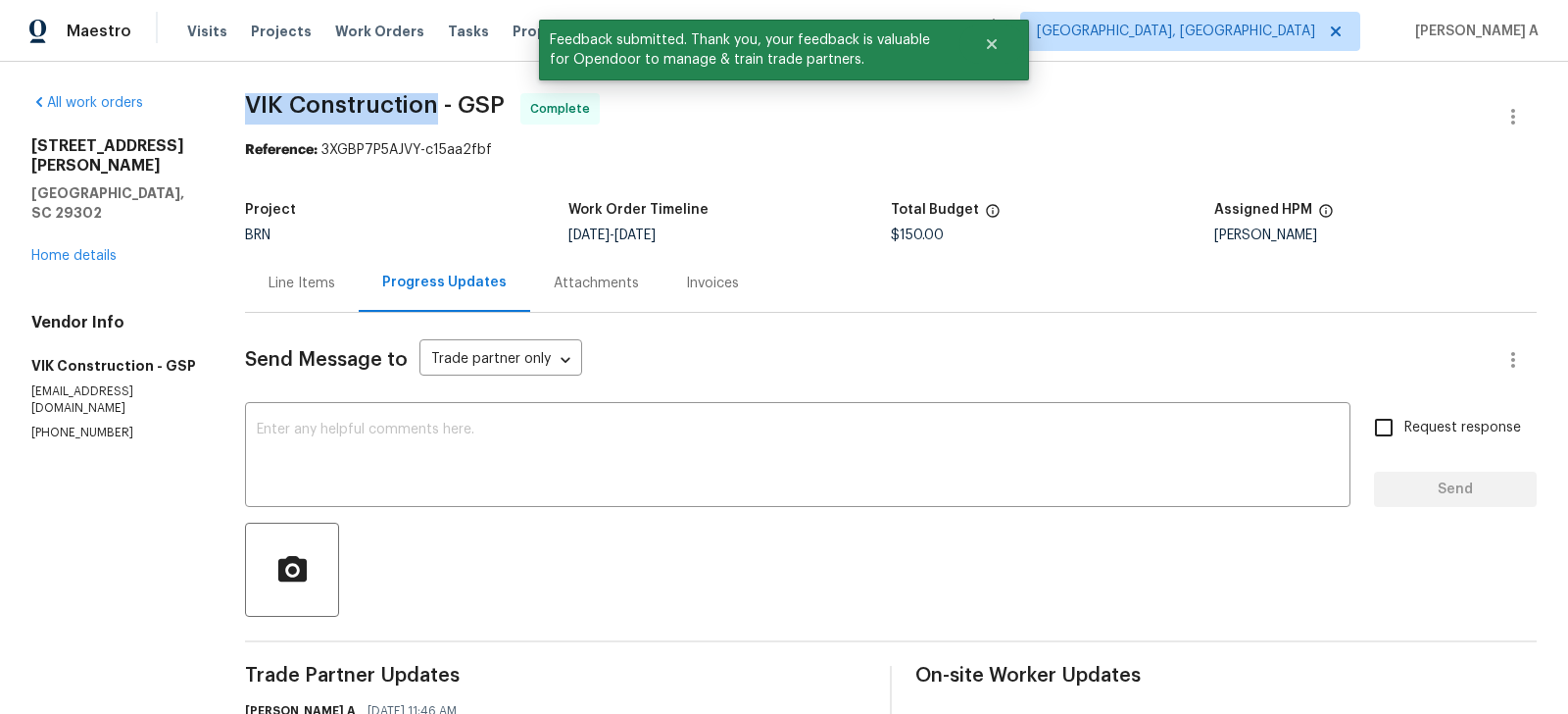
drag, startPoint x: 256, startPoint y: 104, endPoint x: 460, endPoint y: 103, distance: 204.0
click at [460, 103] on div "All work orders [STREET_ADDRESS][PERSON_NAME] Home details Vendor Info VIK Cons…" at bounding box center [784, 462] width 1568 height 801
copy span "VIK Construction"
